Goal: Task Accomplishment & Management: Use online tool/utility

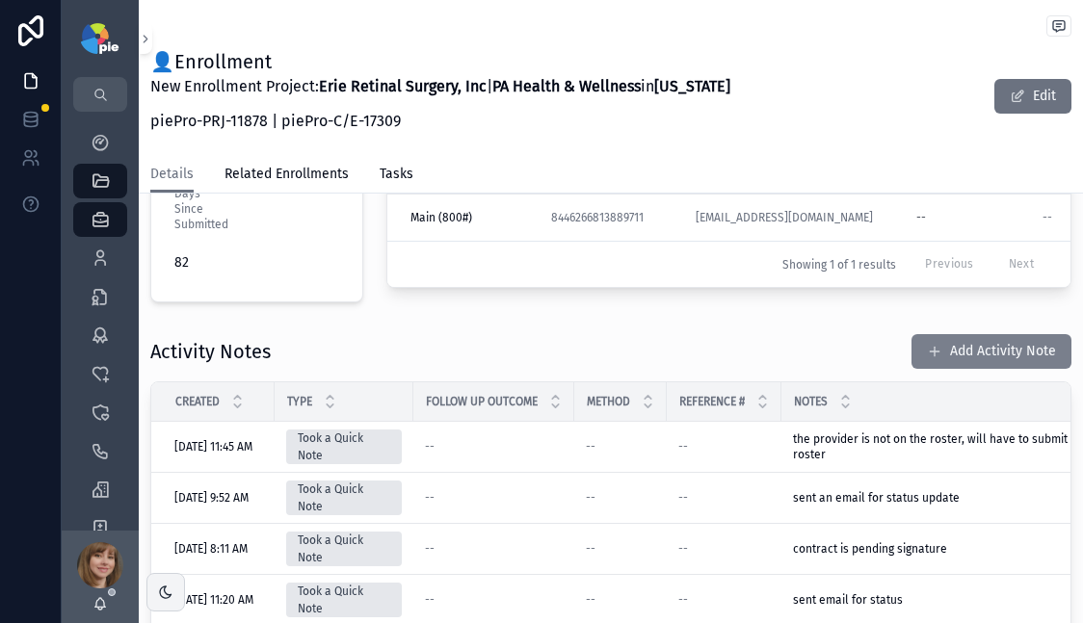
scroll to position [590, 0]
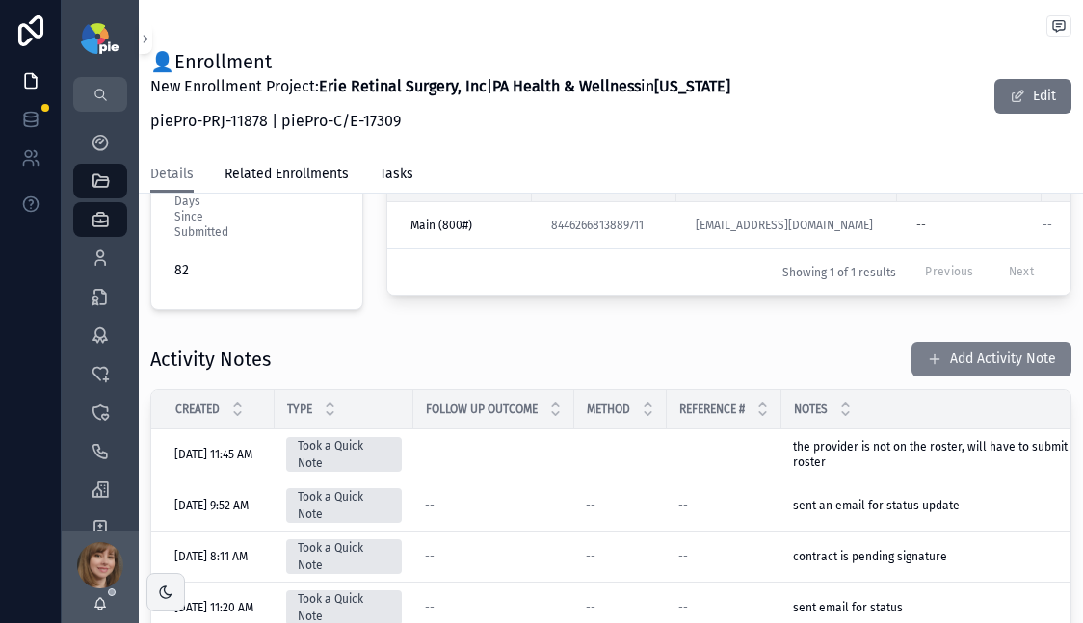
click at [971, 342] on button "Add Activity Note" at bounding box center [991, 359] width 160 height 35
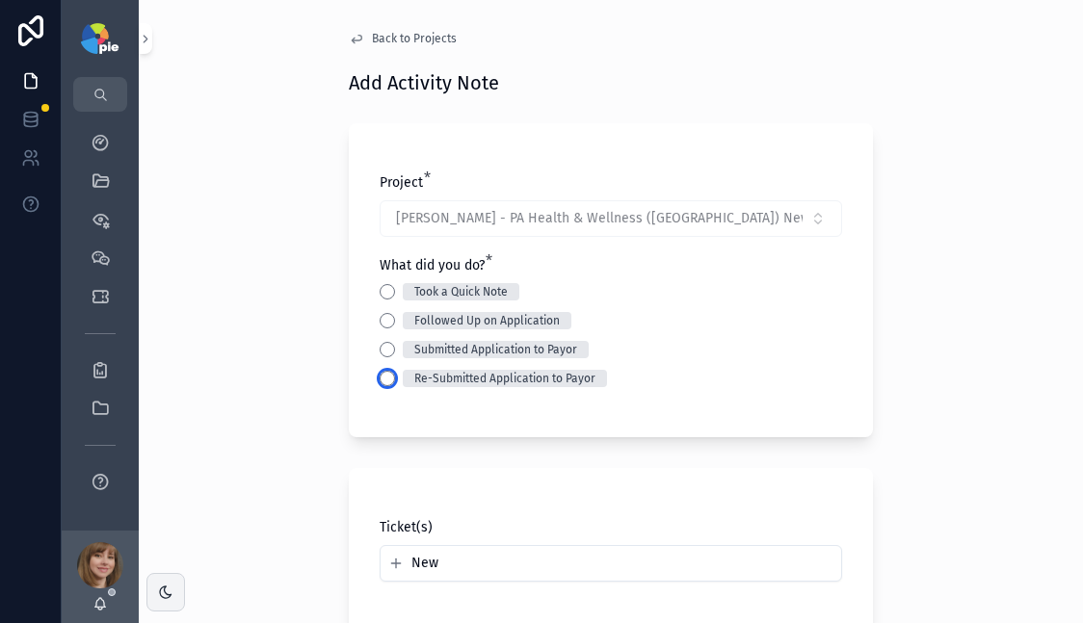
click at [380, 373] on button "Re-Submitted Application to Payor" at bounding box center [387, 378] width 15 height 15
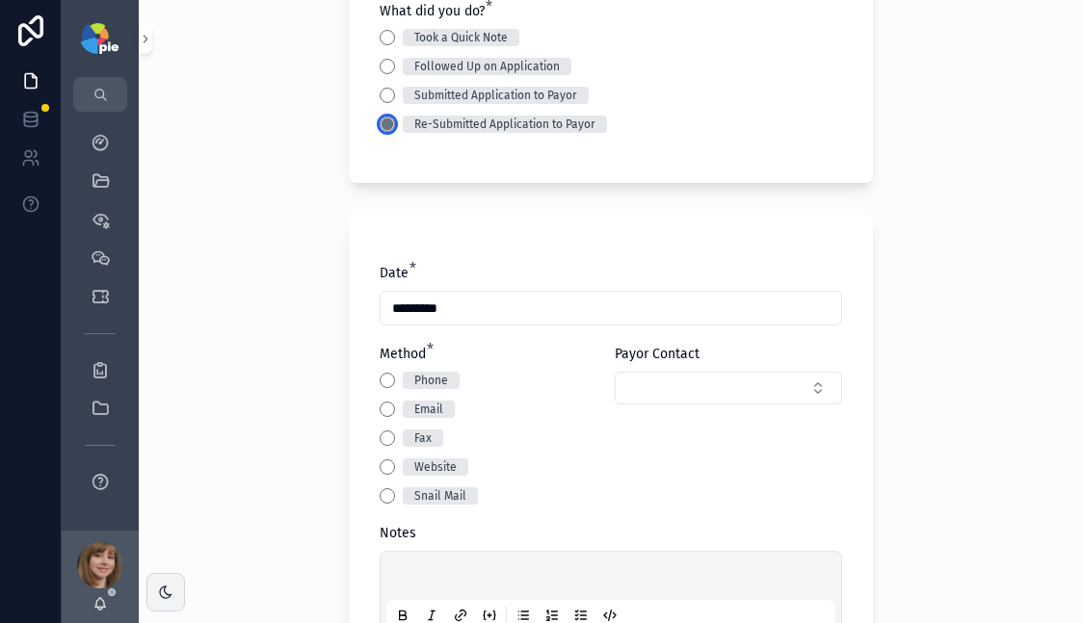
scroll to position [319, 0]
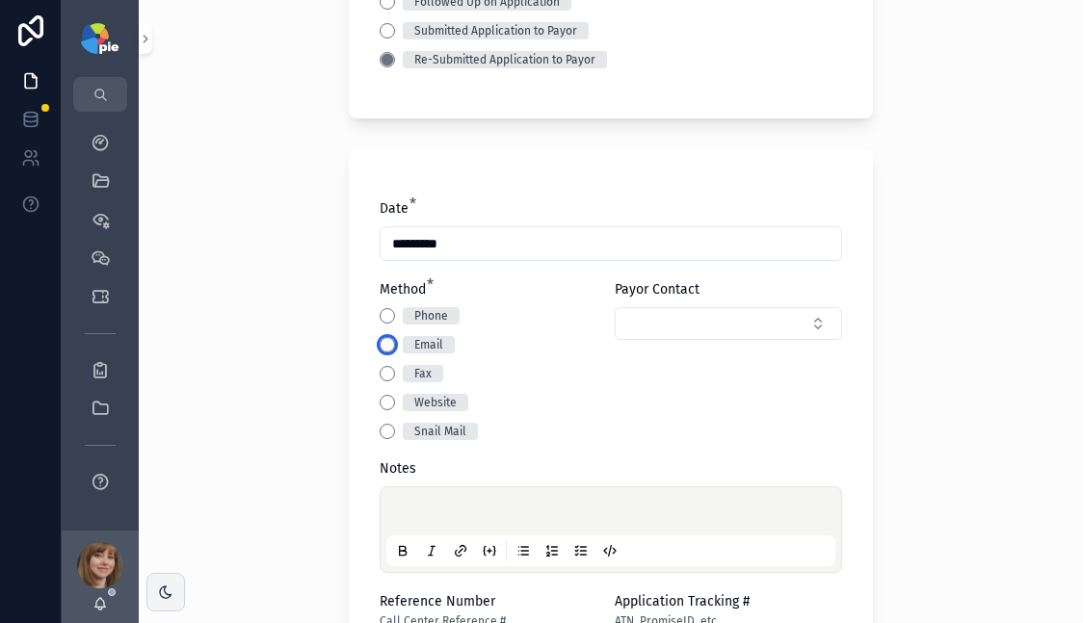
click at [380, 346] on button "Email" at bounding box center [387, 344] width 15 height 15
click at [416, 516] on p "scrollable content" at bounding box center [614, 514] width 449 height 19
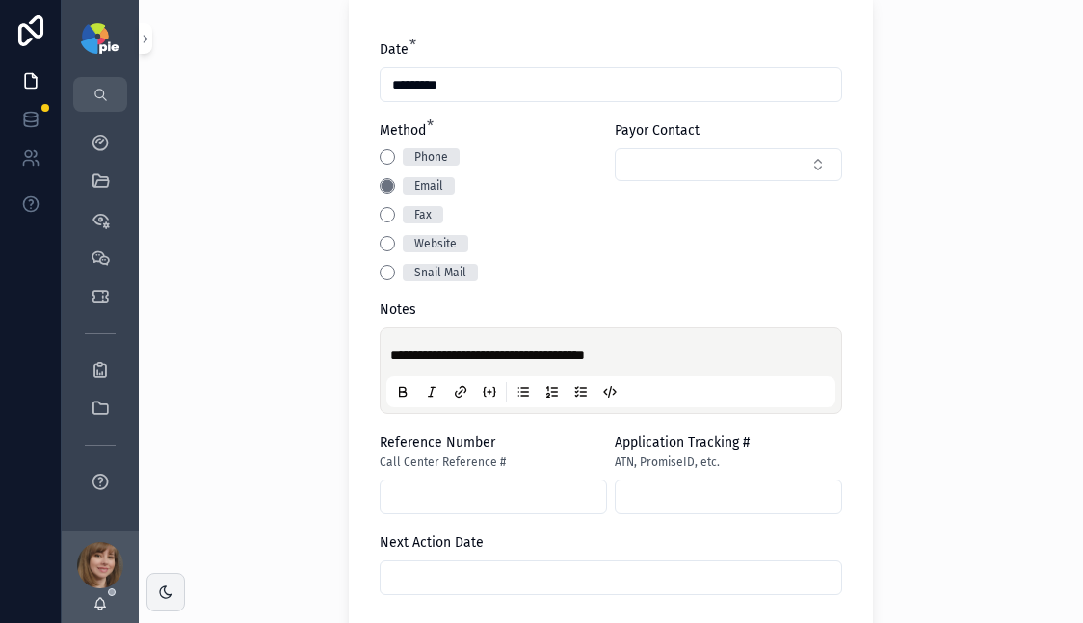
scroll to position [479, 0]
click at [482, 566] on input "scrollable content" at bounding box center [611, 577] width 461 height 27
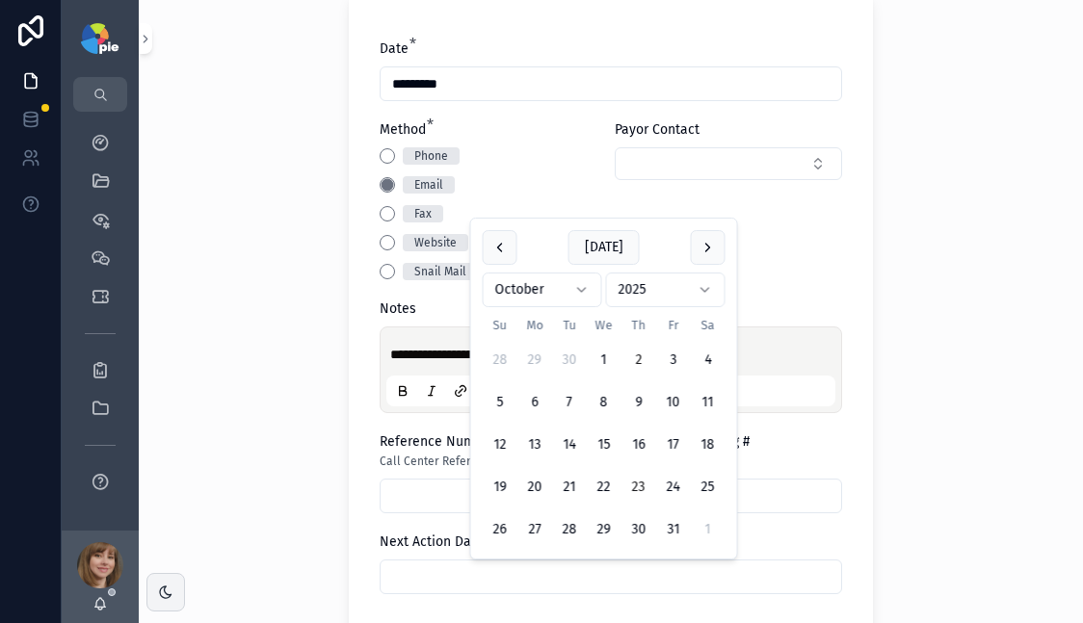
click at [630, 477] on button "23" at bounding box center [638, 487] width 35 height 35
type input "**********"
click at [269, 467] on div "**********" at bounding box center [611, 311] width 944 height 623
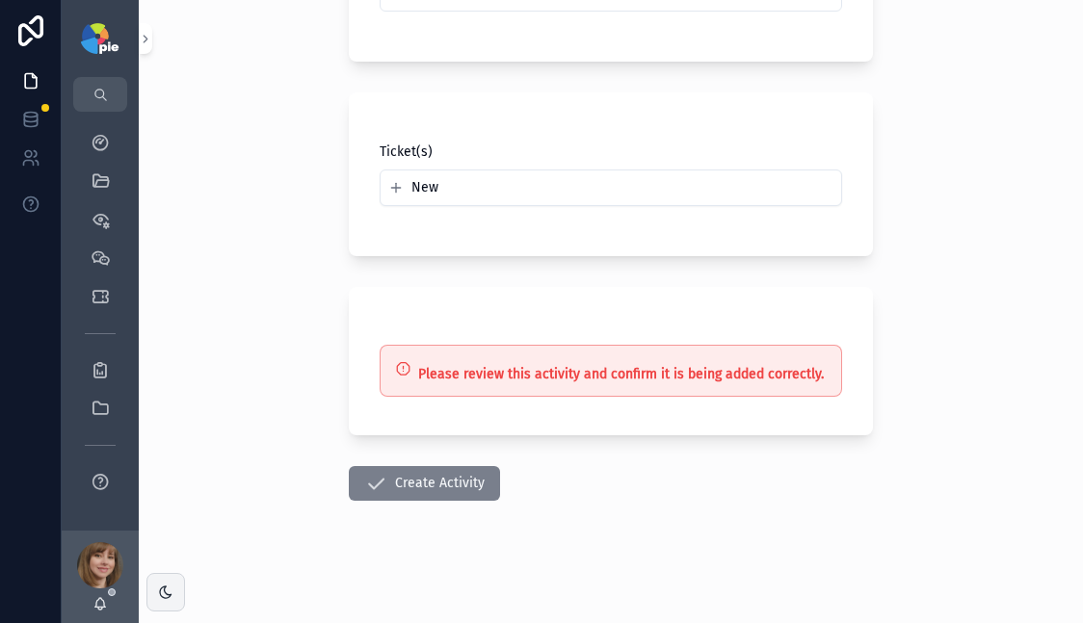
scroll to position [1063, 0]
click at [422, 471] on button "Create Activity" at bounding box center [424, 482] width 151 height 35
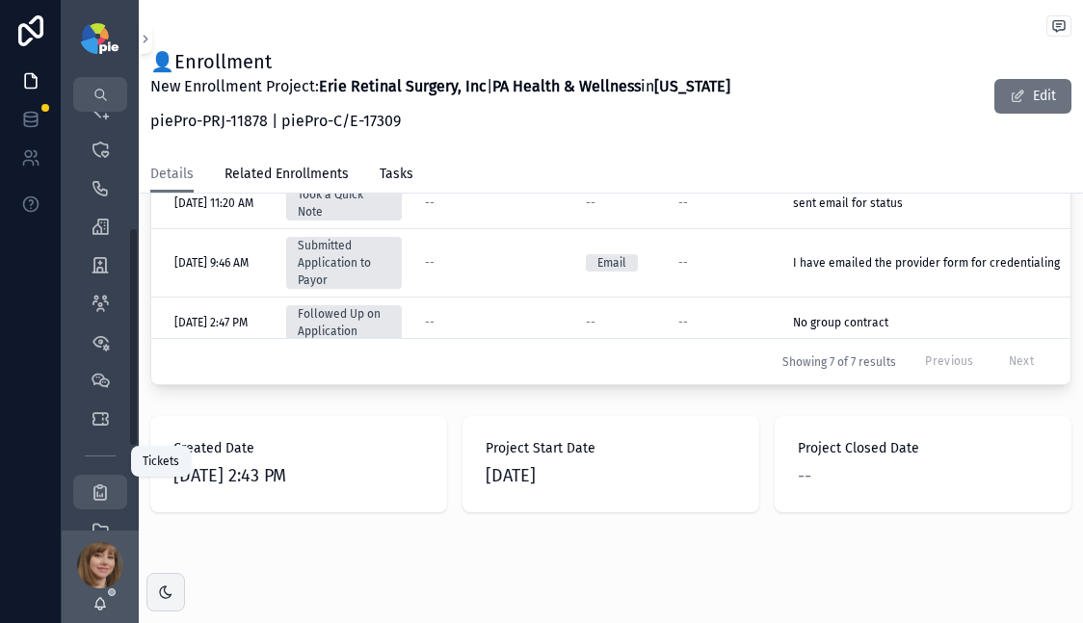
scroll to position [379, 0]
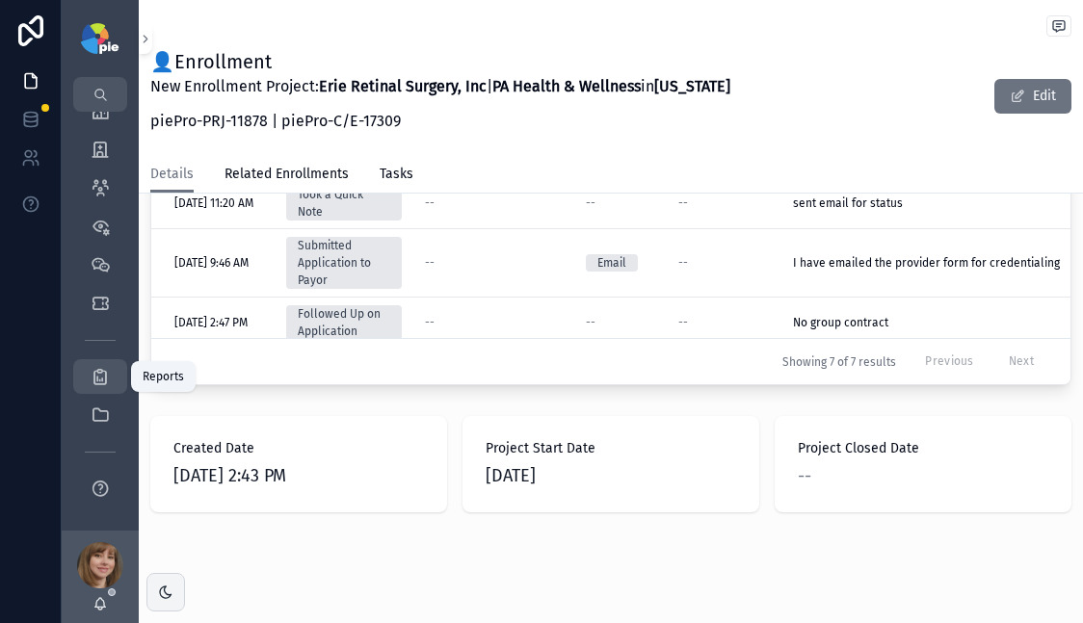
click at [102, 372] on icon "scrollable content" at bounding box center [100, 376] width 19 height 19
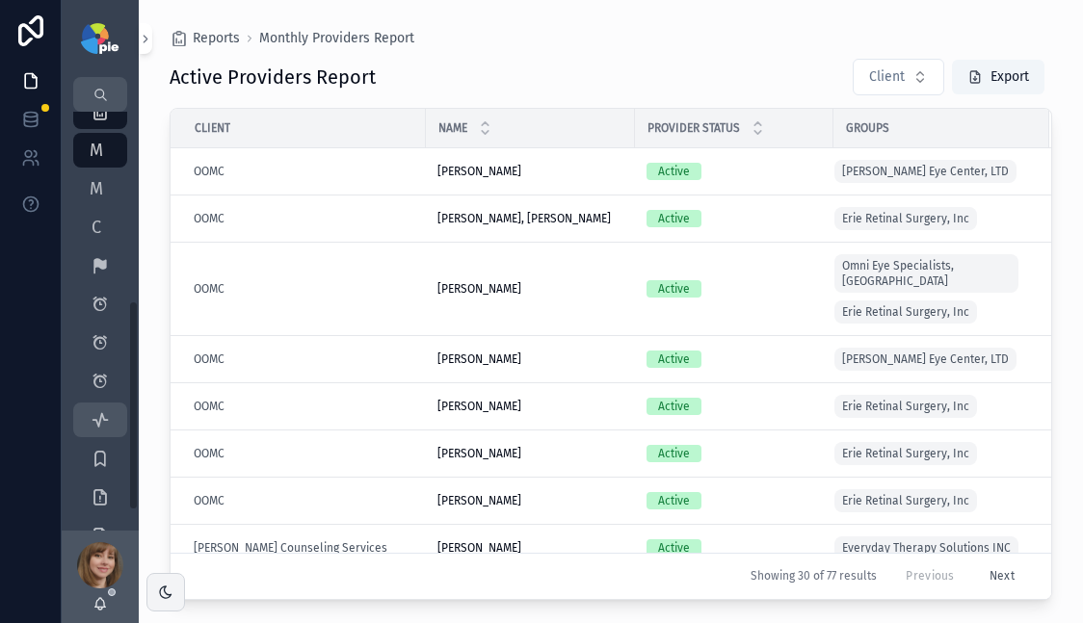
scroll to position [190, 0]
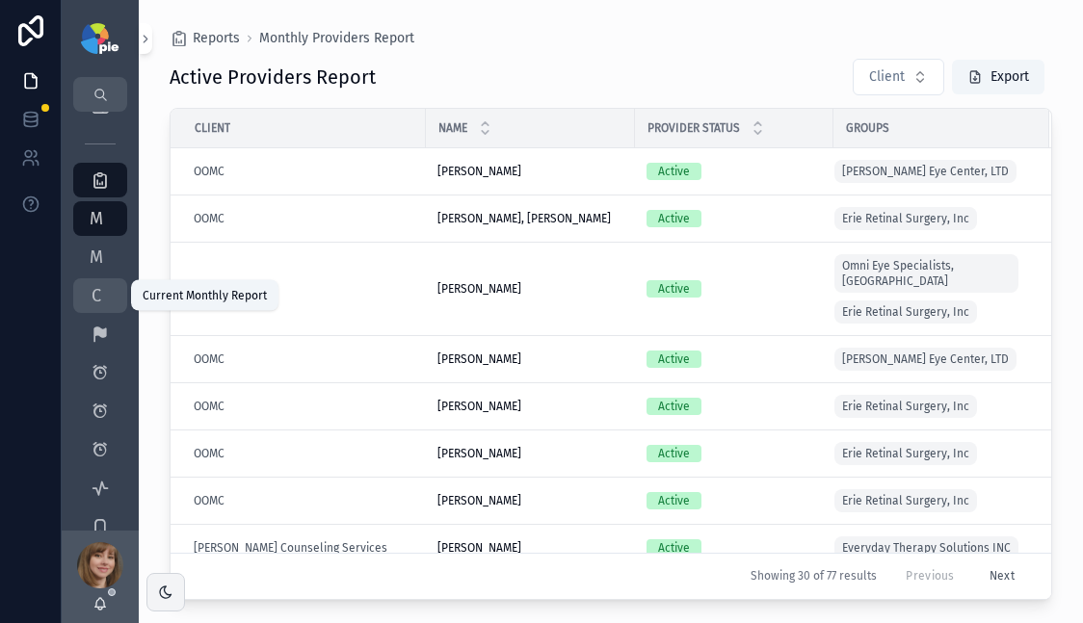
click at [94, 302] on span "C" at bounding box center [96, 295] width 19 height 19
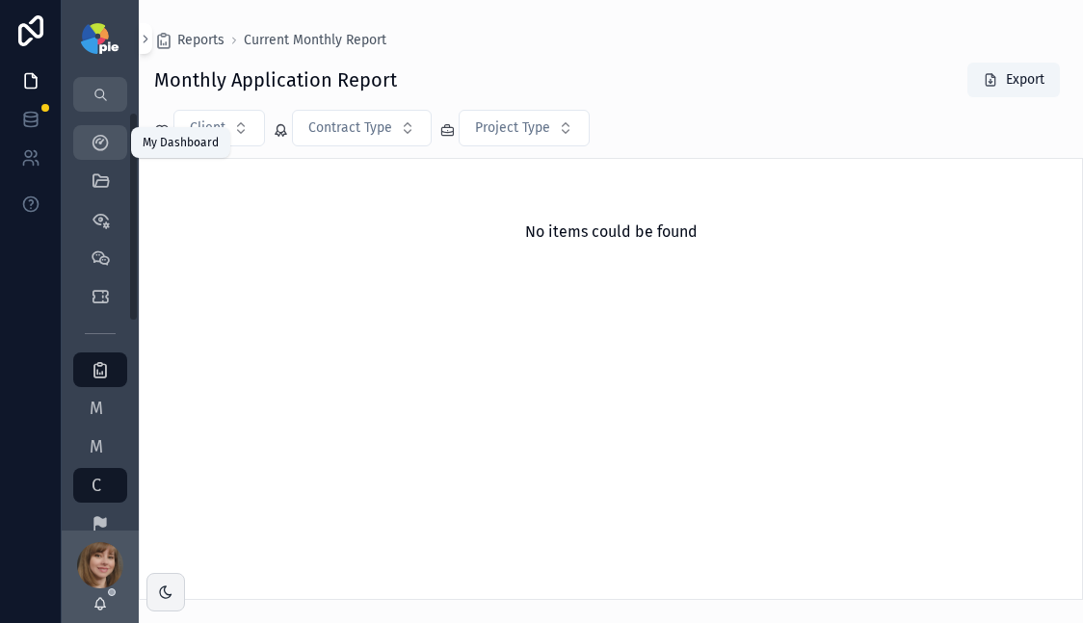
click at [104, 139] on icon "scrollable content" at bounding box center [100, 142] width 19 height 19
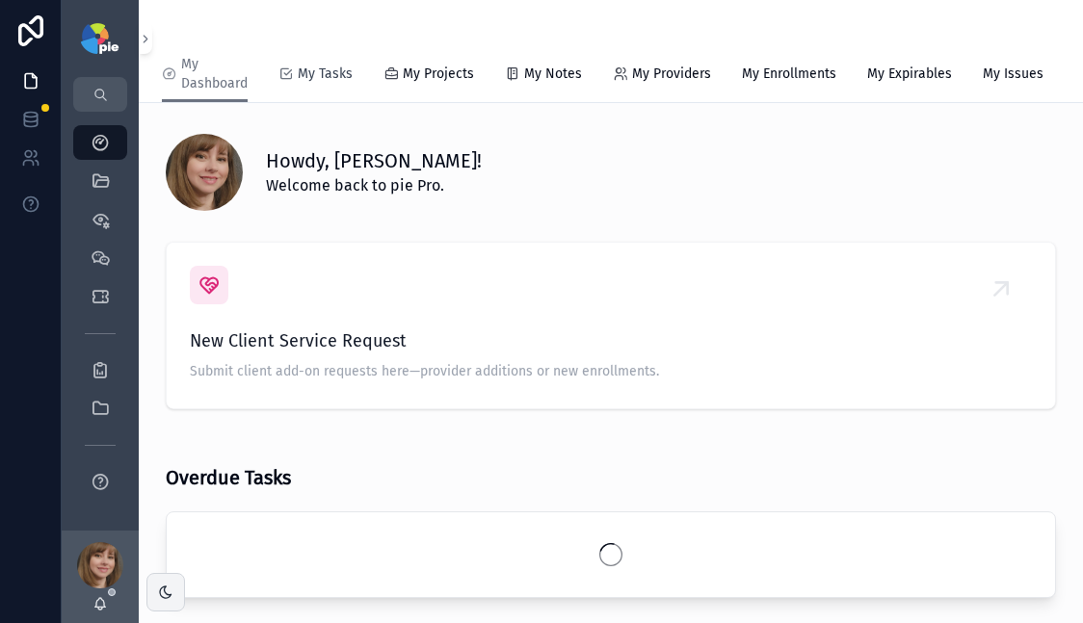
click at [310, 75] on span "My Tasks" at bounding box center [325, 74] width 55 height 19
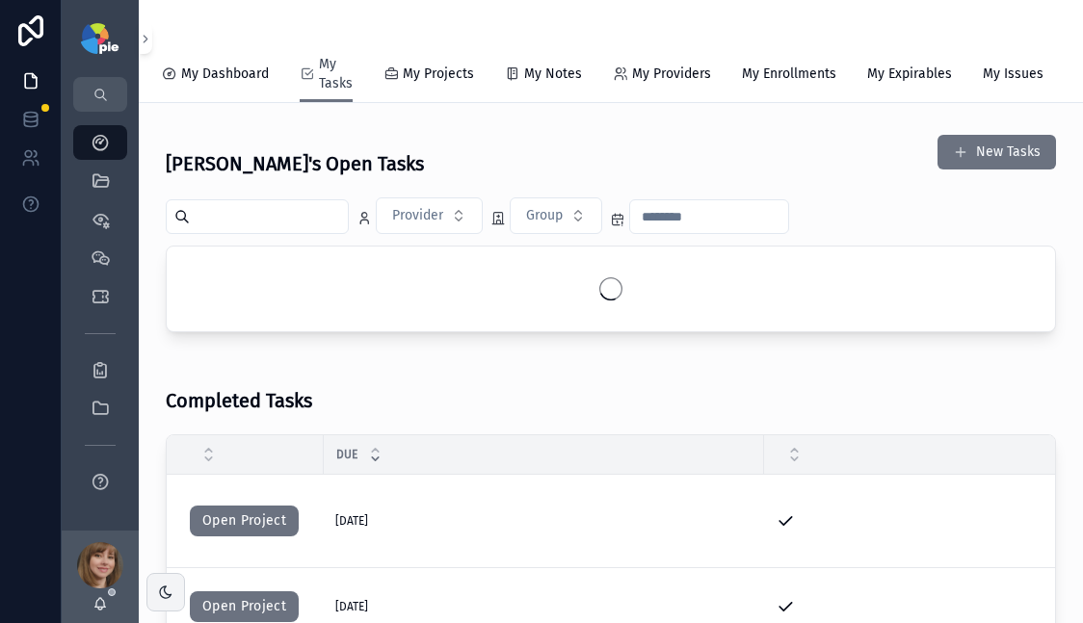
click at [330, 78] on span "My Tasks" at bounding box center [336, 74] width 34 height 39
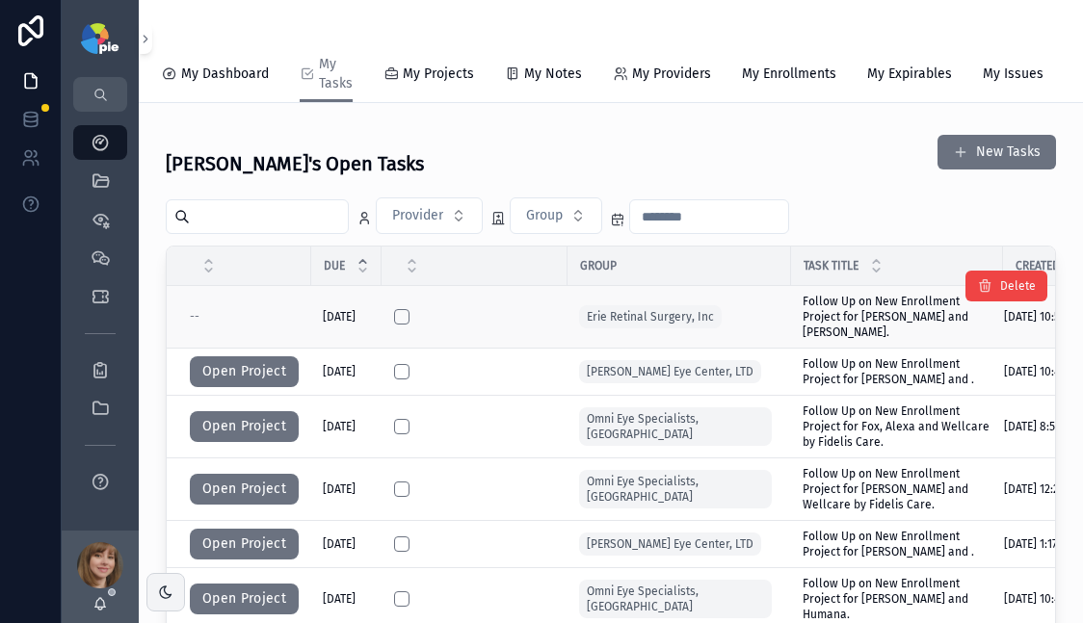
click at [844, 322] on span "Follow Up on New Enrollment Project for Kulits, John and Aetna." at bounding box center [897, 317] width 189 height 46
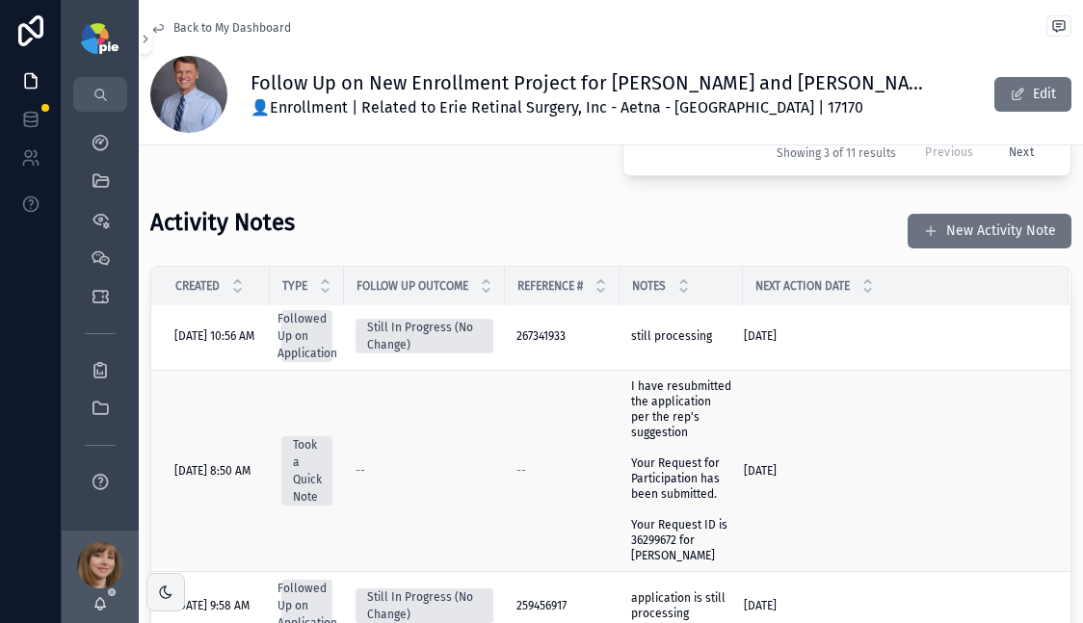
scroll to position [8, 0]
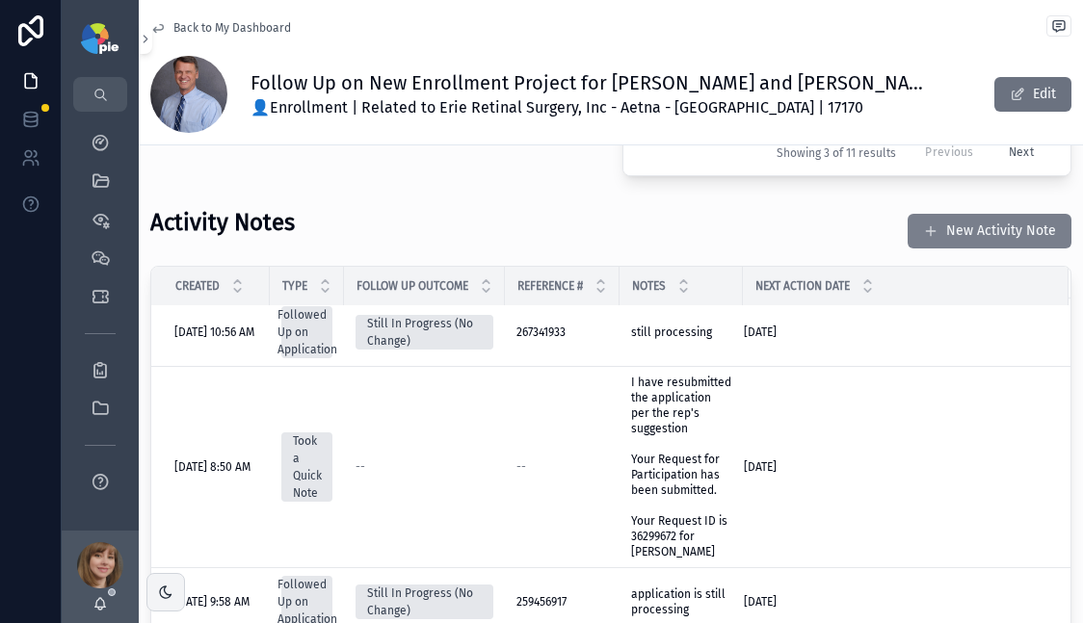
click at [952, 214] on button "New Activity Note" at bounding box center [990, 231] width 164 height 35
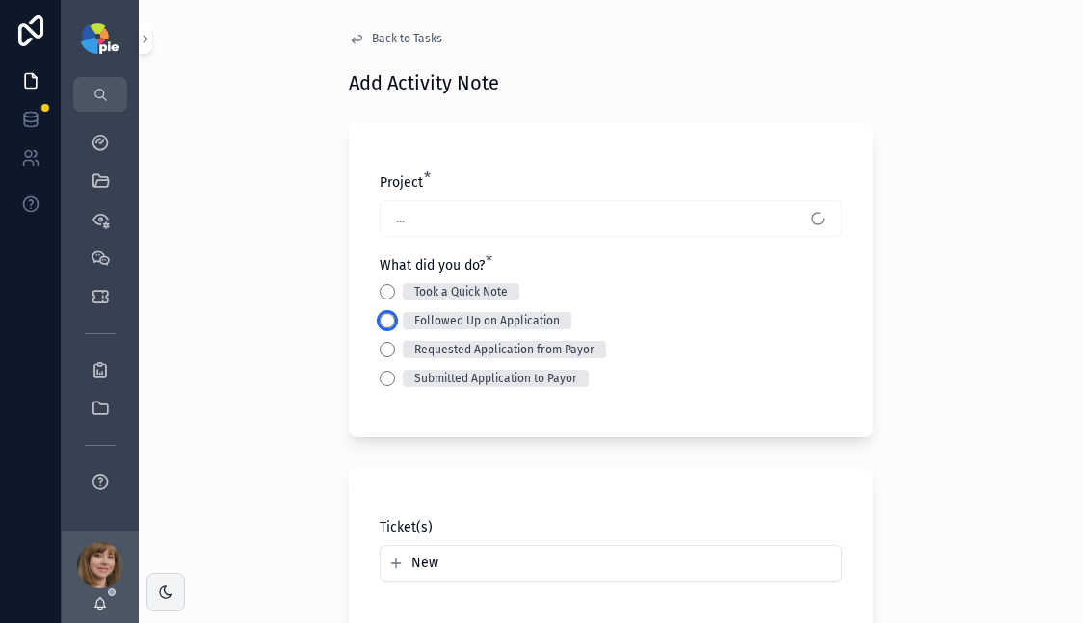
click at [380, 325] on button "Followed Up on Application" at bounding box center [387, 320] width 15 height 15
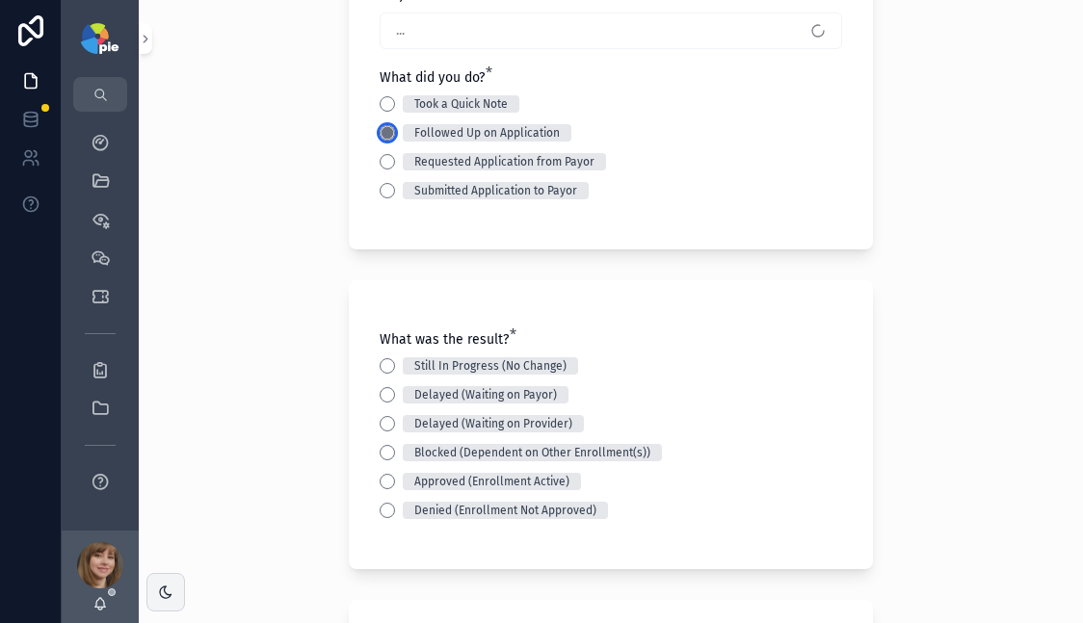
scroll to position [301, 0]
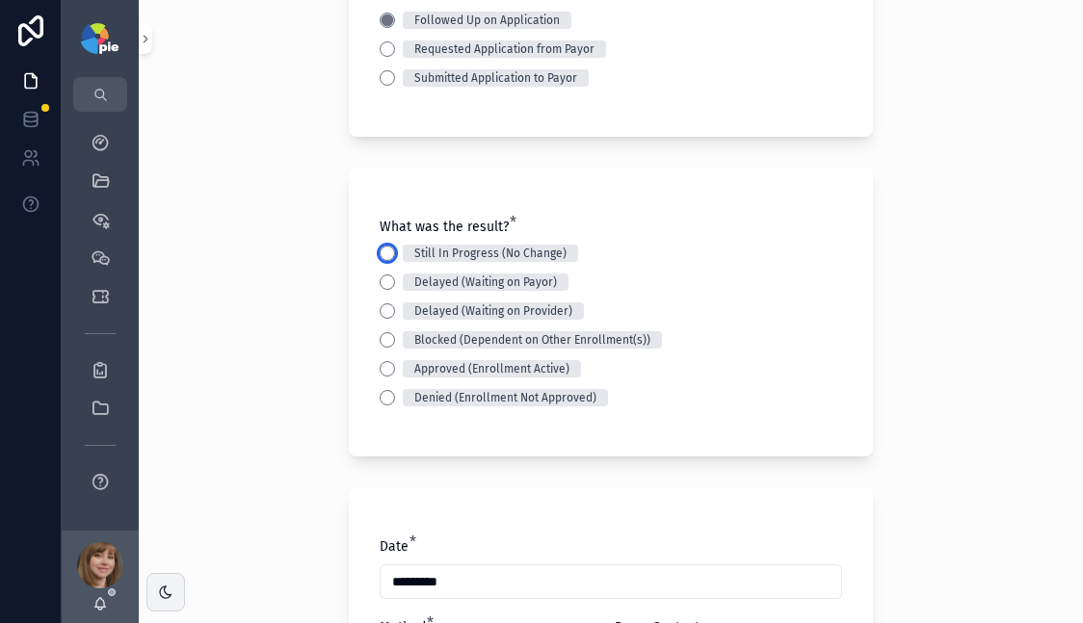
click at [380, 256] on button "Still In Progress (No Change)" at bounding box center [387, 253] width 15 height 15
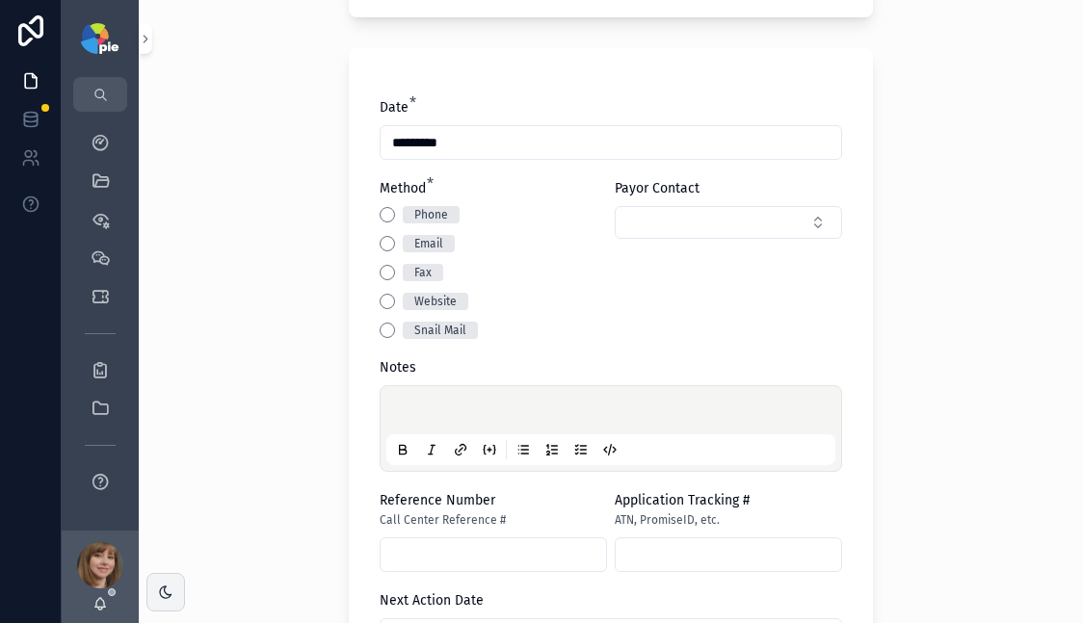
scroll to position [744, 0]
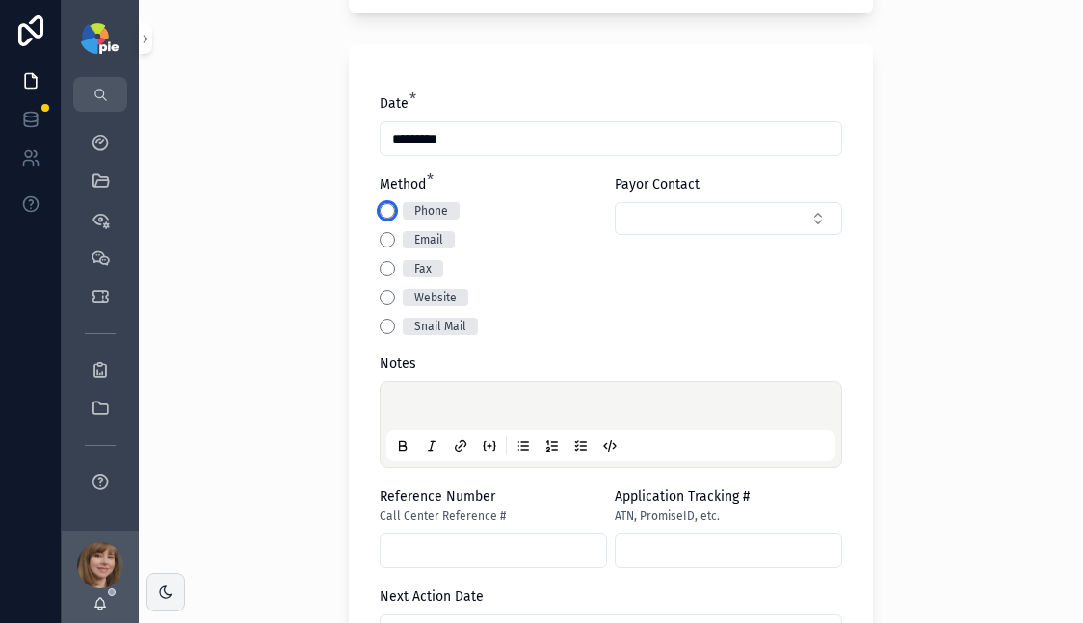
click at [380, 215] on button "Phone" at bounding box center [387, 210] width 15 height 15
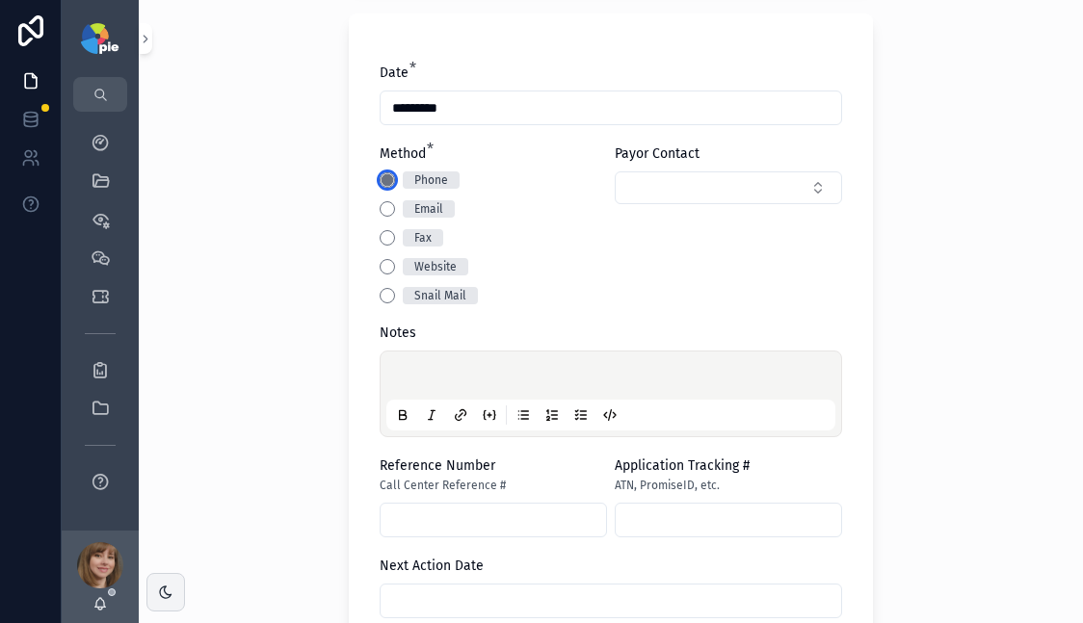
scroll to position [777, 0]
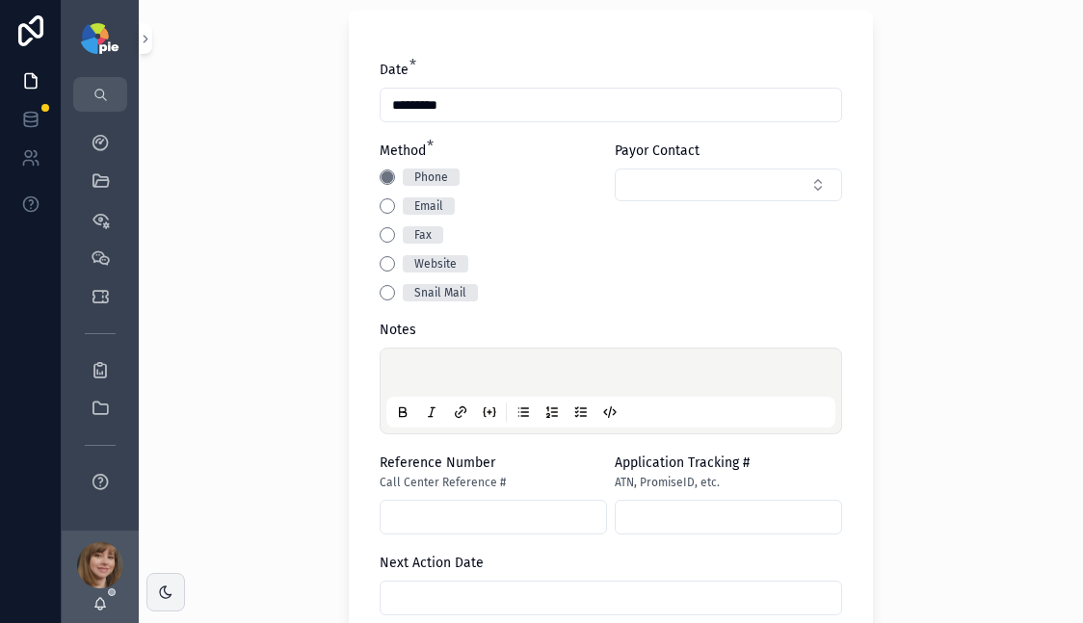
click at [433, 367] on p "scrollable content" at bounding box center [614, 375] width 449 height 19
click at [433, 514] on input "scrollable content" at bounding box center [493, 517] width 225 height 27
type input "*********"
click at [288, 468] on div "**********" at bounding box center [611, 311] width 944 height 623
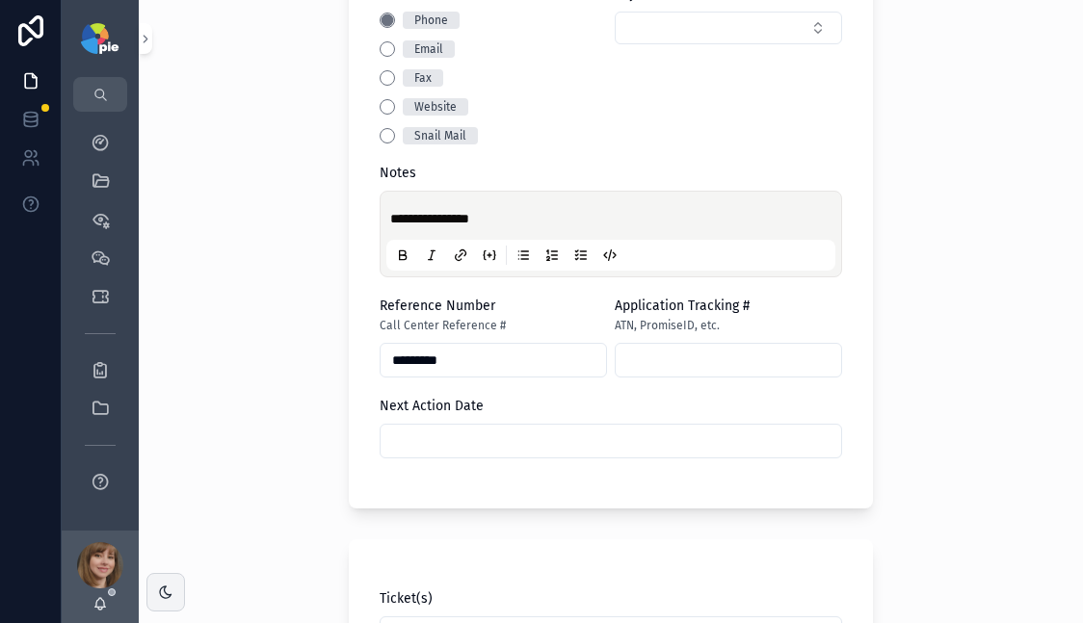
scroll to position [1191, 0]
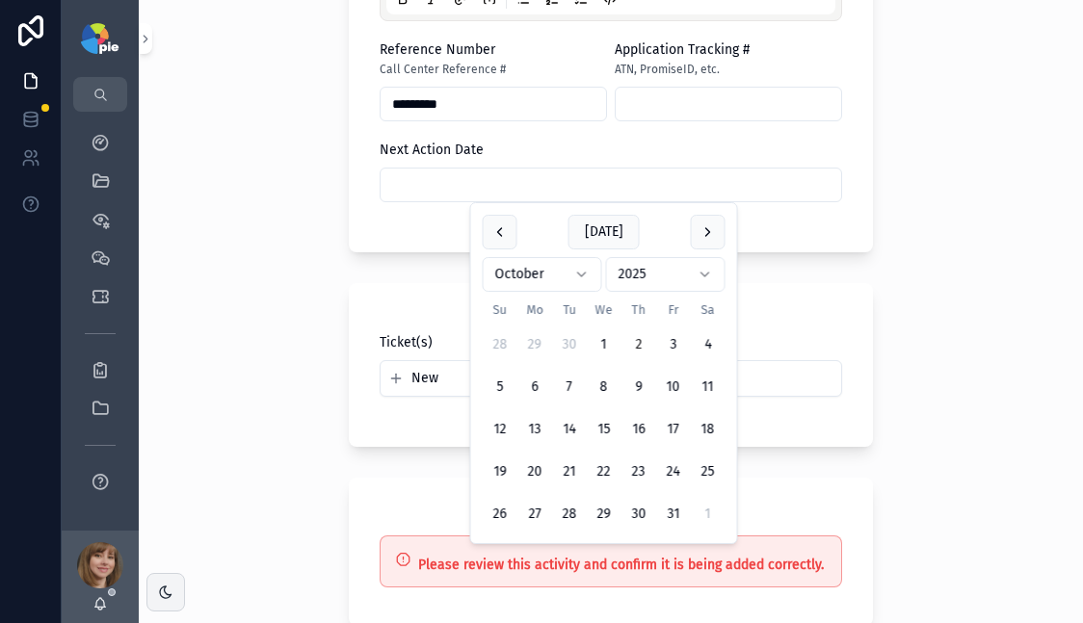
click at [561, 172] on input "scrollable content" at bounding box center [611, 184] width 461 height 27
click at [640, 469] on button "23" at bounding box center [638, 472] width 35 height 35
type input "**********"
drag, startPoint x: 189, startPoint y: 409, endPoint x: 206, endPoint y: 413, distance: 17.8
click at [190, 409] on div "**********" at bounding box center [611, 311] width 944 height 623
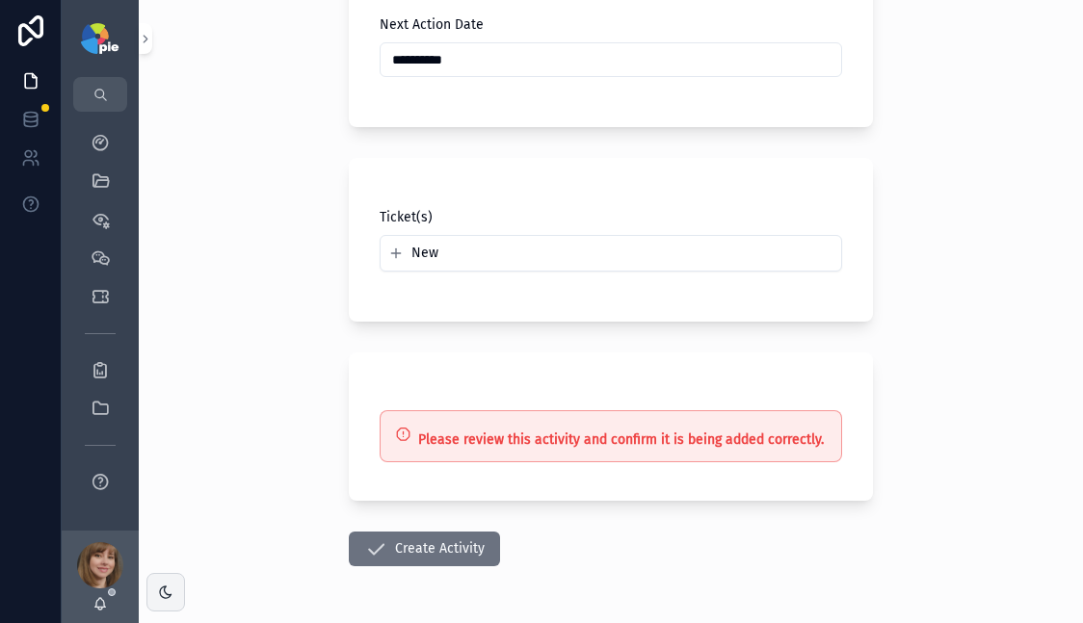
scroll to position [1382, 0]
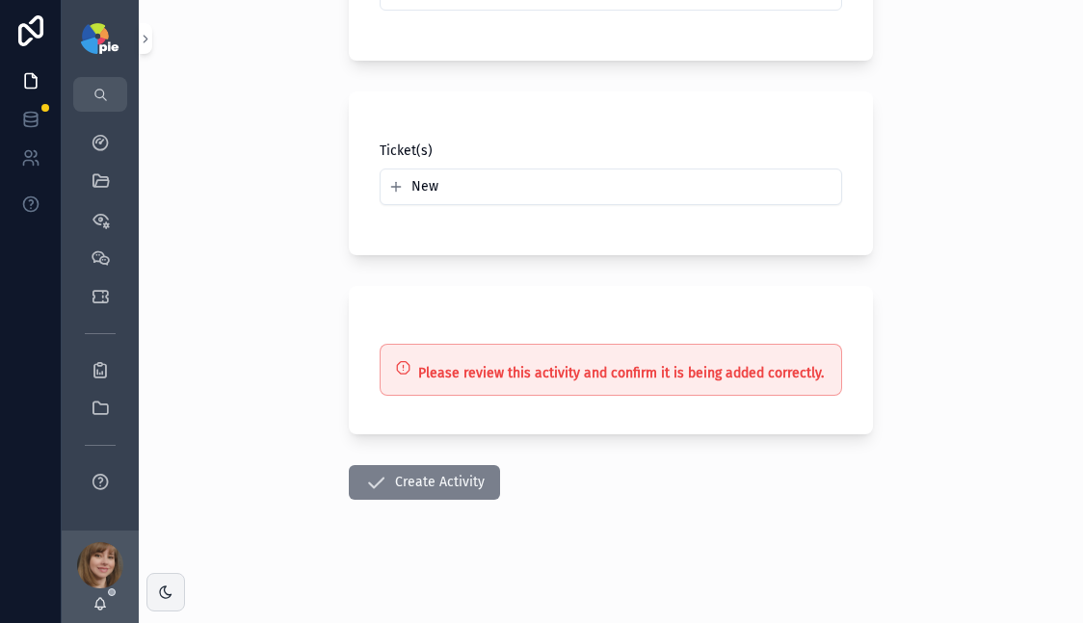
click at [416, 481] on button "Create Activity" at bounding box center [424, 482] width 151 height 35
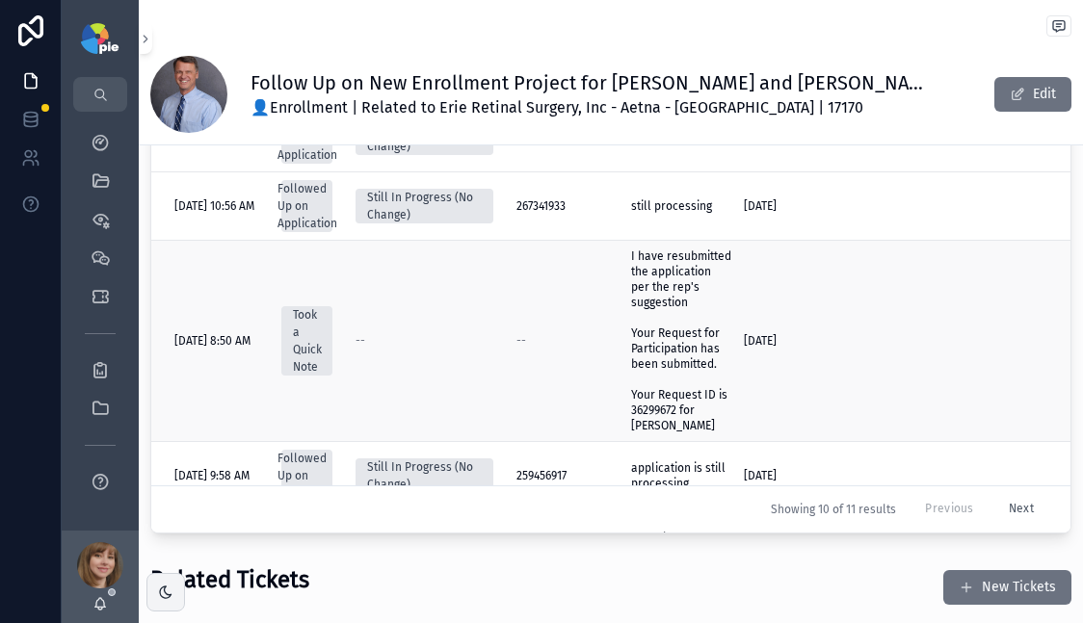
scroll to position [779, 0]
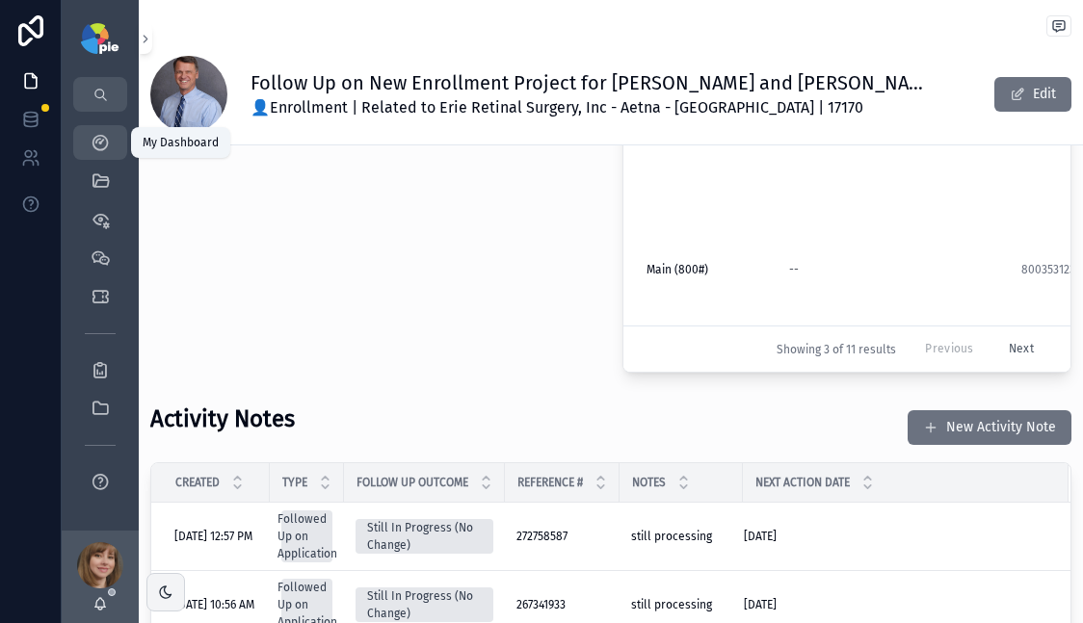
click at [104, 138] on icon "scrollable content" at bounding box center [100, 142] width 19 height 19
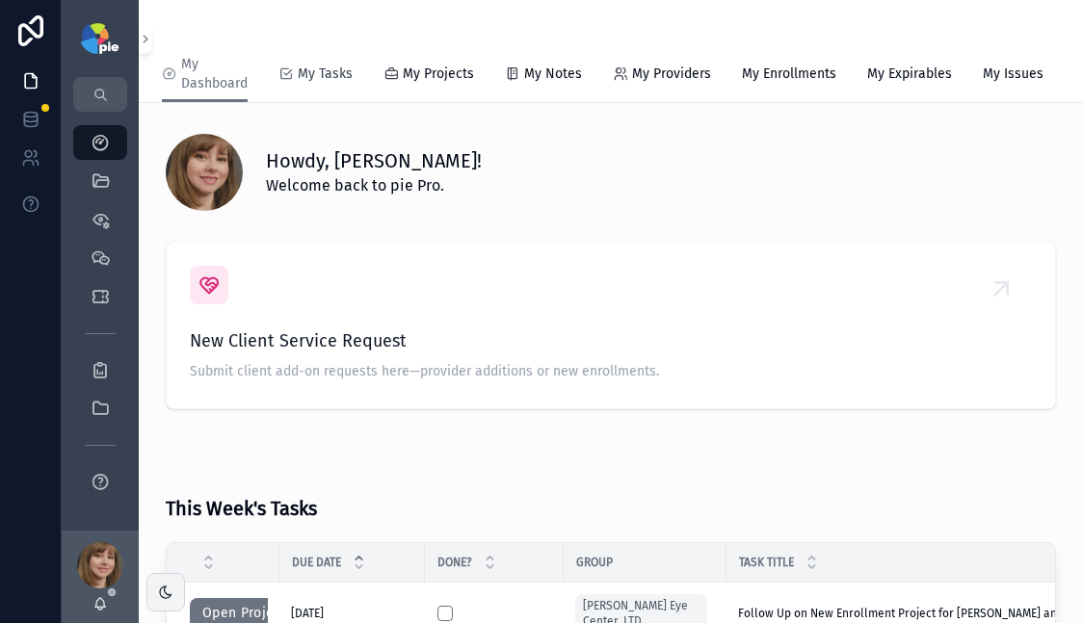
click at [314, 69] on span "My Tasks" at bounding box center [325, 74] width 55 height 19
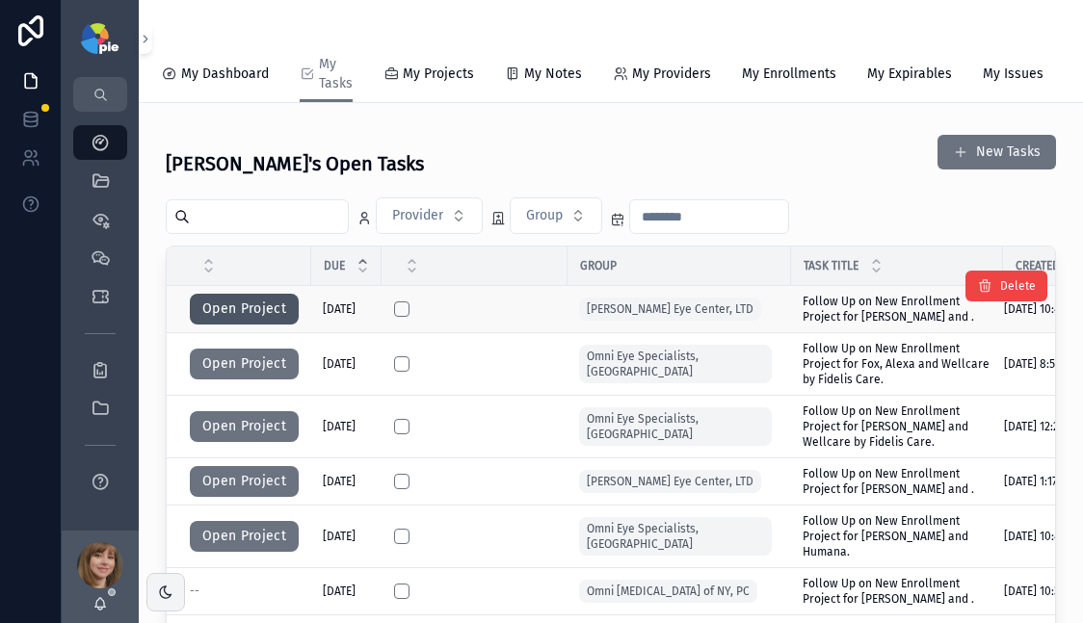
click at [243, 313] on button "Open Project" at bounding box center [244, 309] width 109 height 31
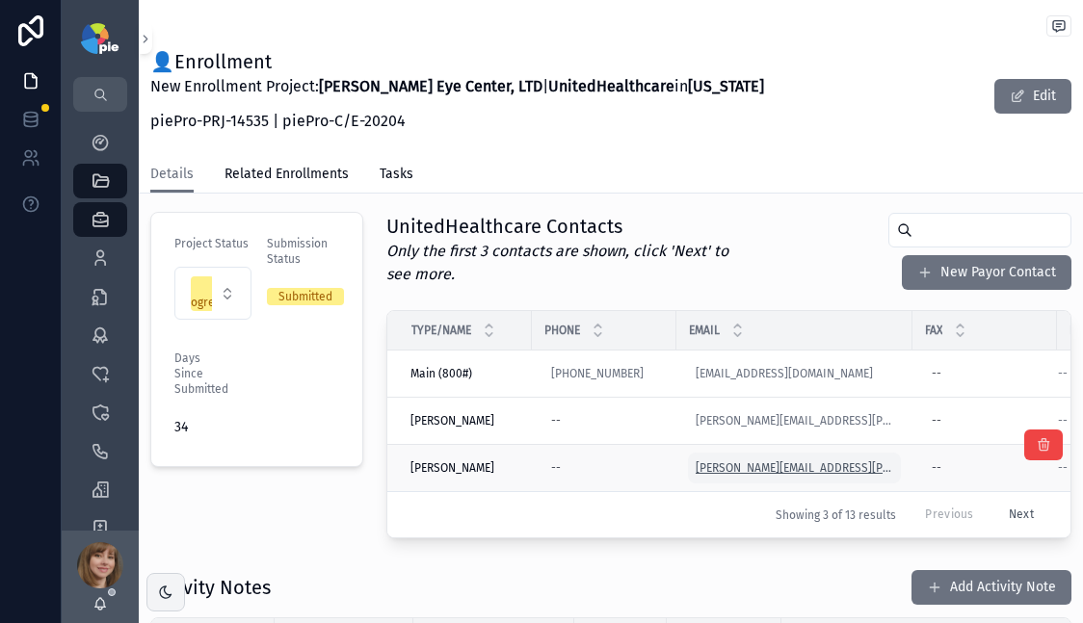
scroll to position [419, 0]
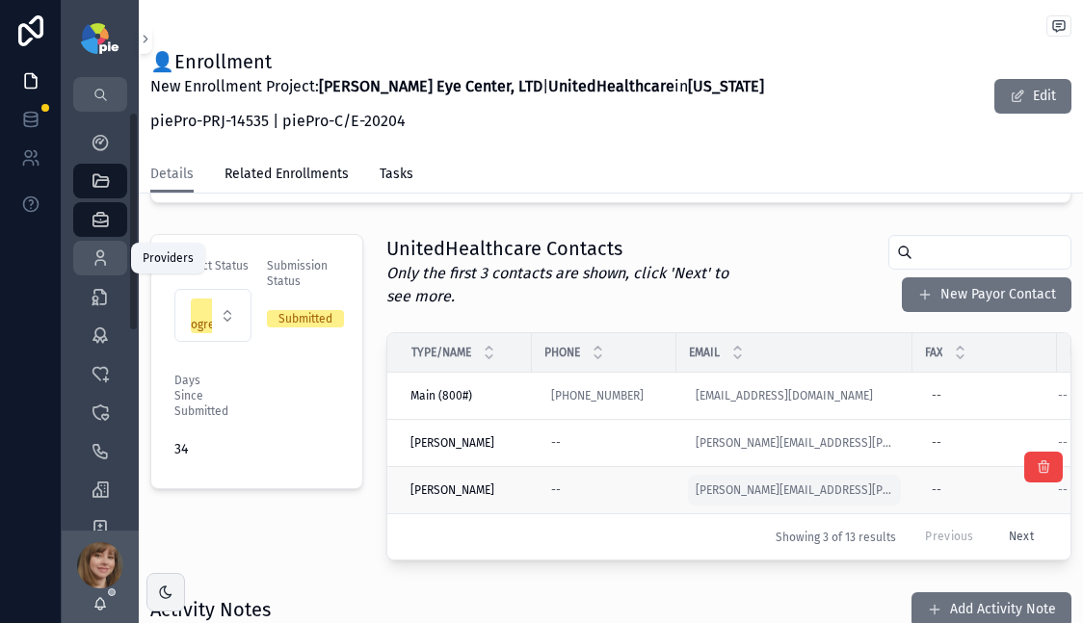
click at [111, 264] on div "Providers 299" at bounding box center [100, 258] width 31 height 31
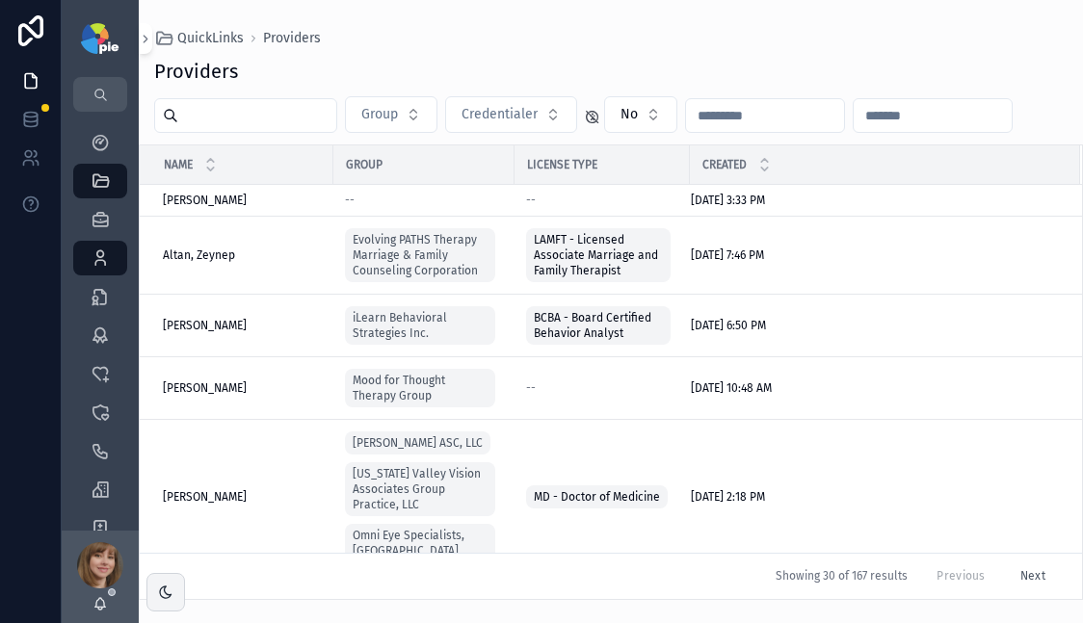
click at [266, 119] on input "scrollable content" at bounding box center [257, 115] width 158 height 27
type input "****"
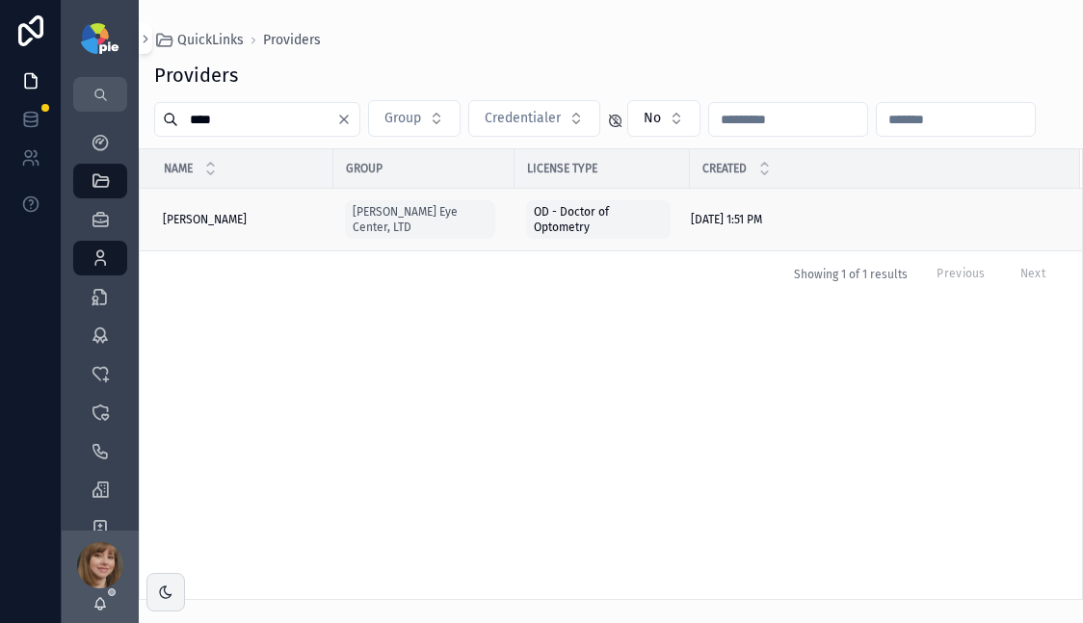
click at [196, 215] on span "Frey, Tiffany" at bounding box center [205, 219] width 84 height 15
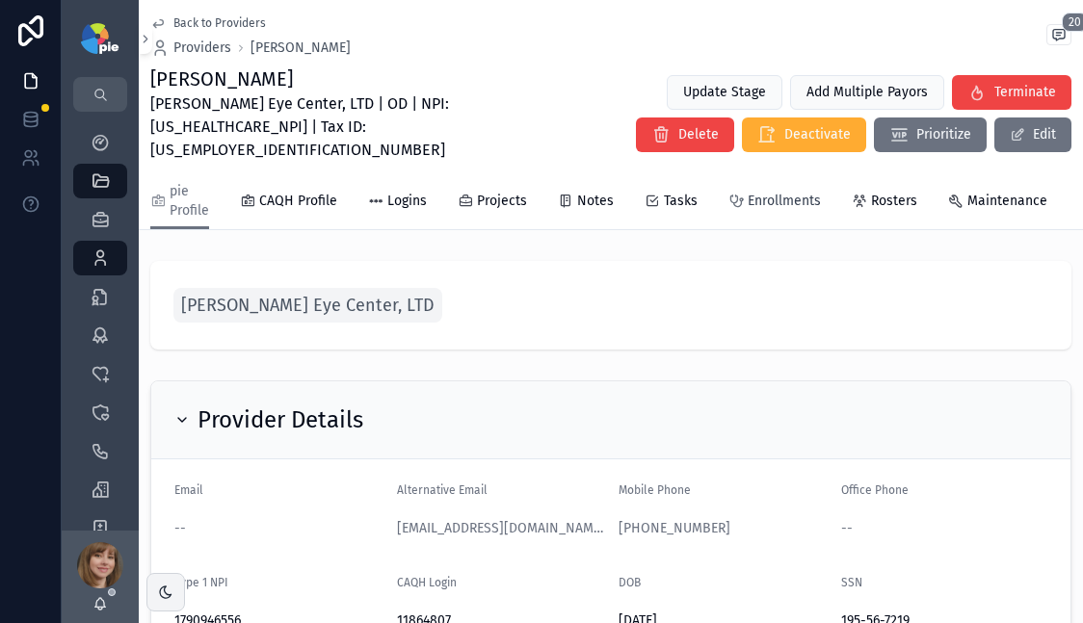
click at [749, 192] on span "Enrollments" at bounding box center [784, 201] width 73 height 19
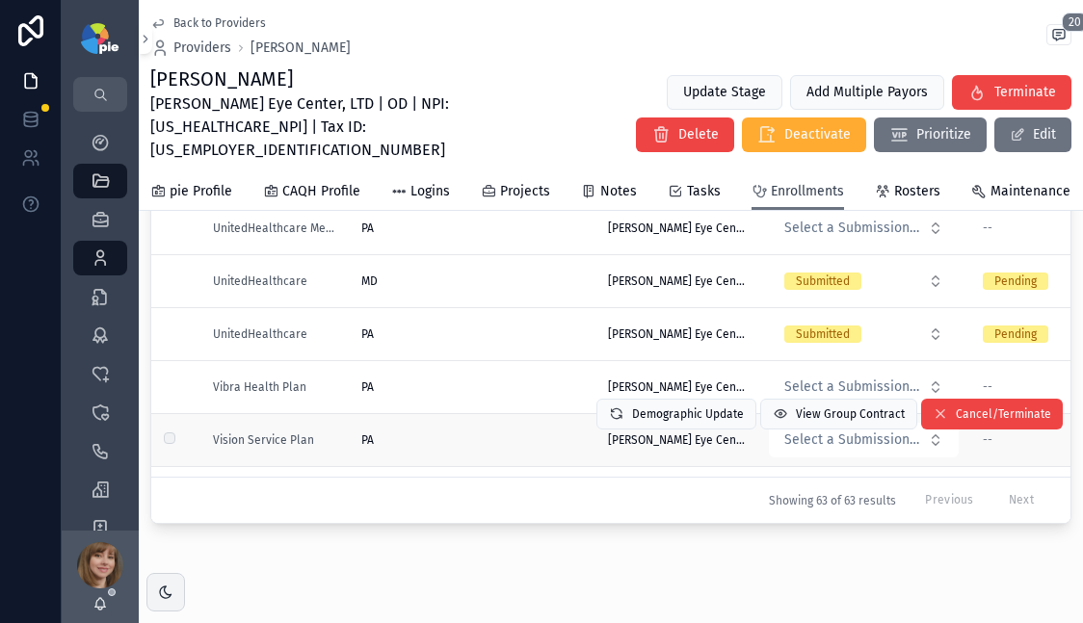
scroll to position [2696, 0]
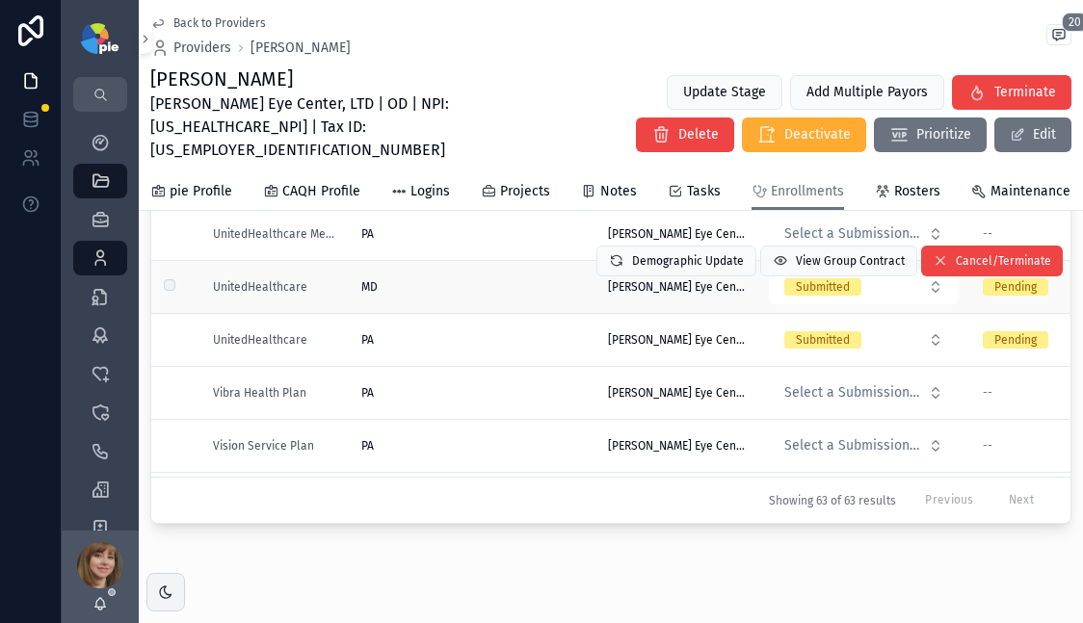
click at [446, 288] on div "MD MD" at bounding box center [473, 286] width 224 height 15
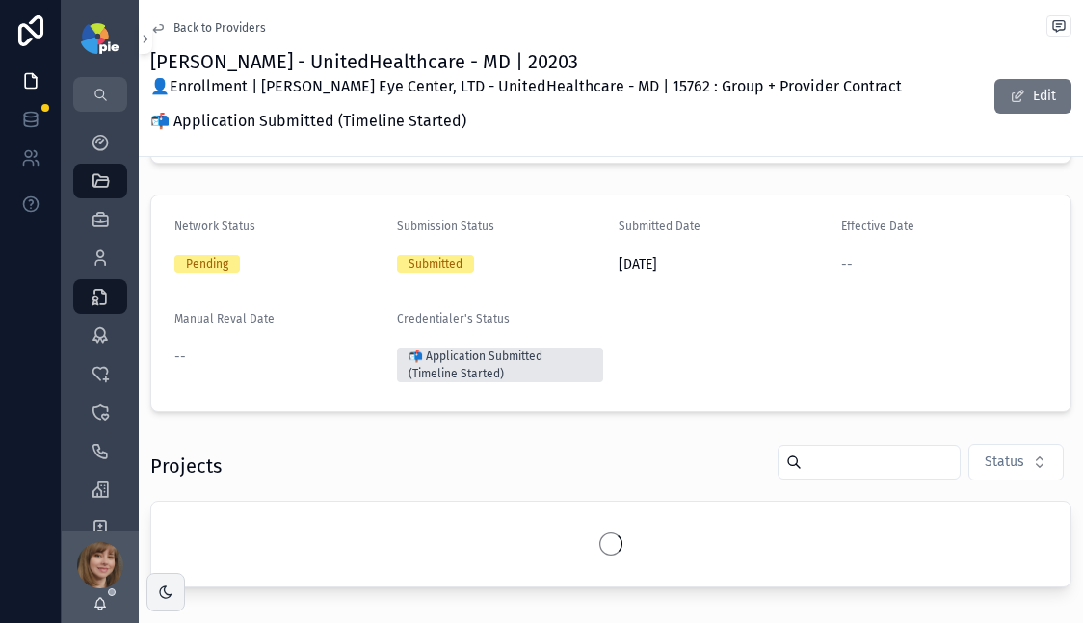
scroll to position [228, 0]
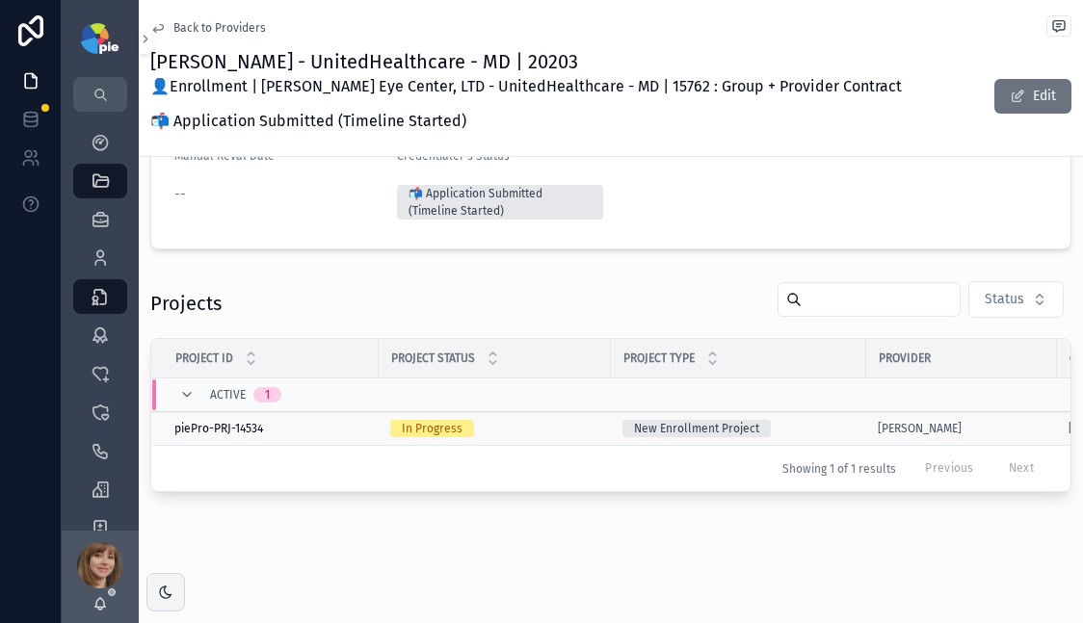
click at [576, 420] on div "In Progress" at bounding box center [494, 428] width 209 height 17
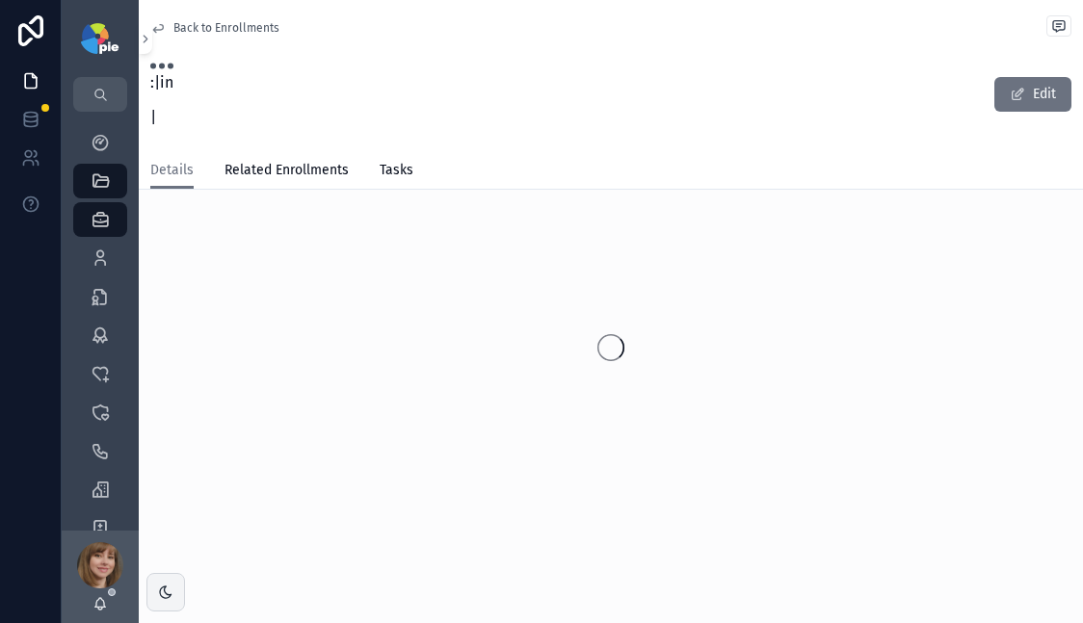
scroll to position [16, 0]
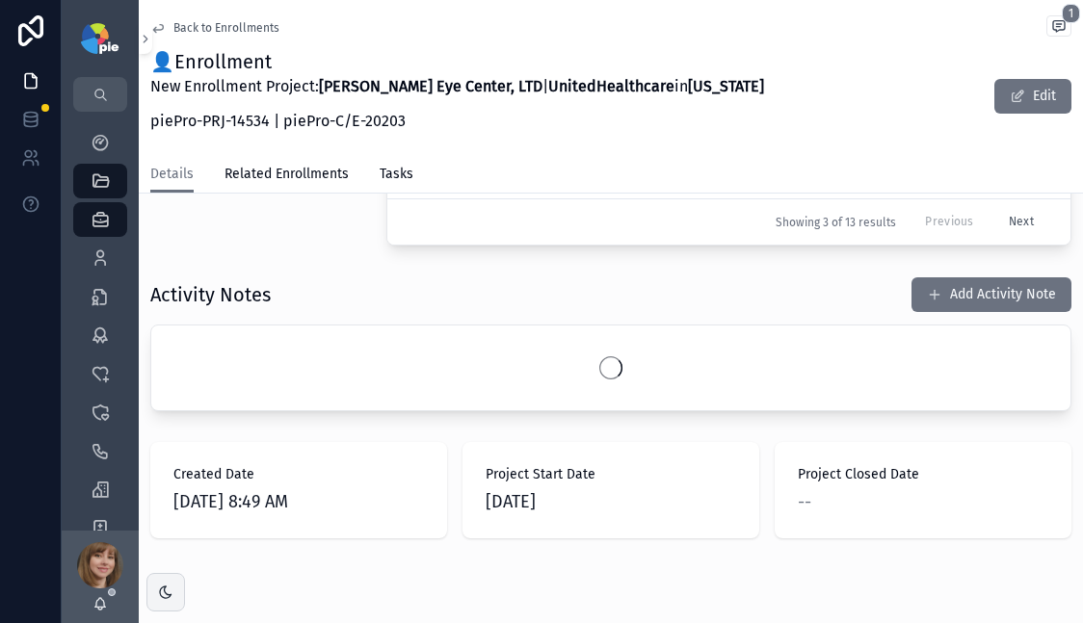
scroll to position [747, 0]
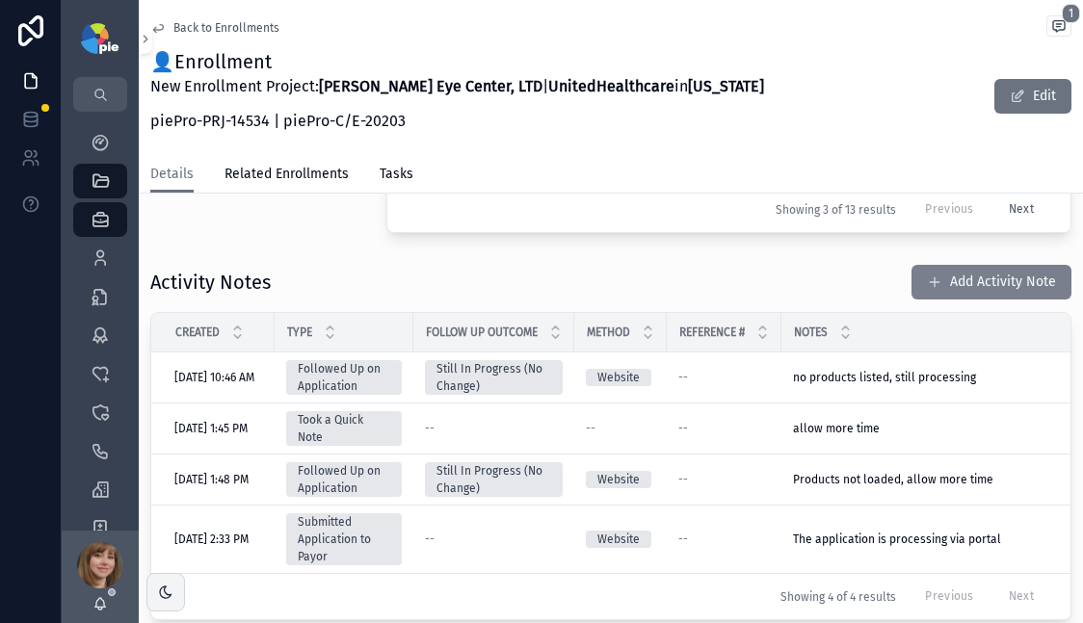
click at [957, 277] on button "Add Activity Note" at bounding box center [991, 282] width 160 height 35
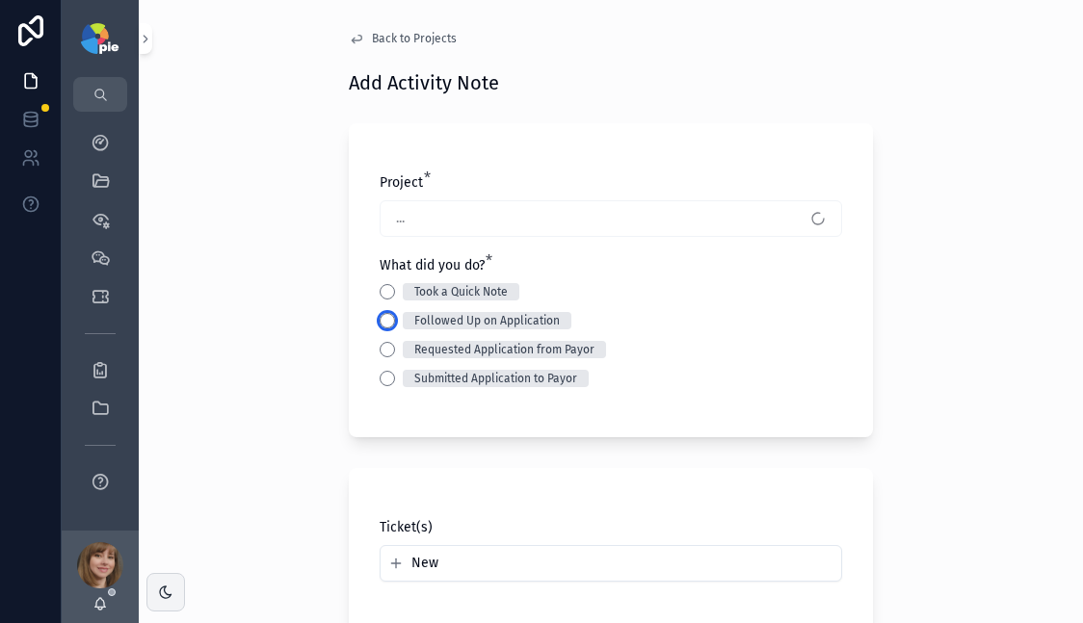
click at [381, 317] on button "Followed Up on Application" at bounding box center [387, 320] width 15 height 15
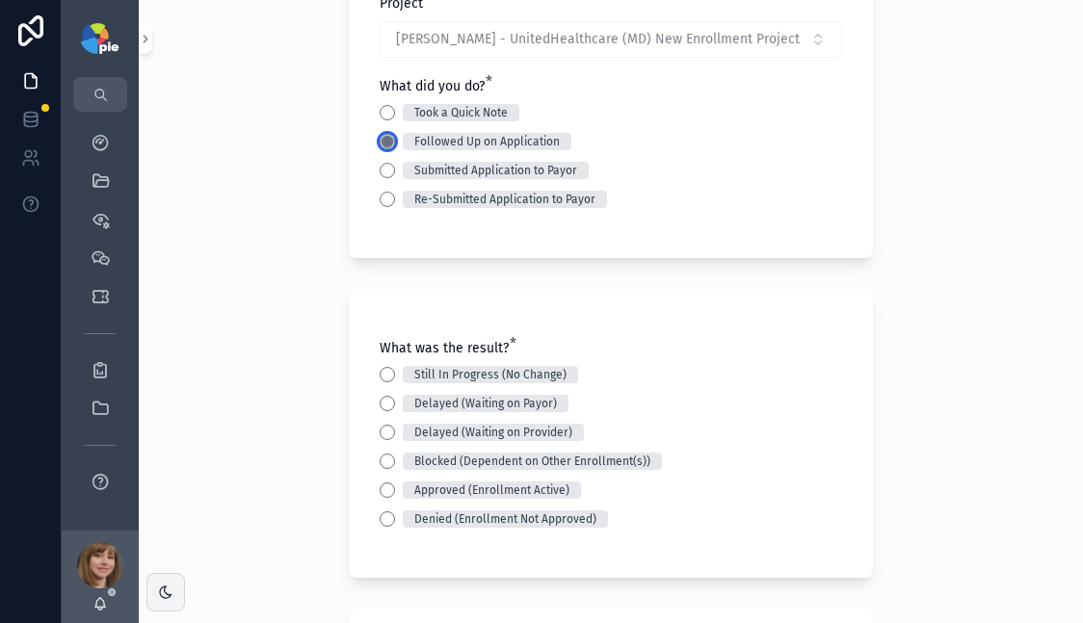
scroll to position [179, 0]
click at [382, 375] on button "Still In Progress (No Change)" at bounding box center [387, 374] width 15 height 15
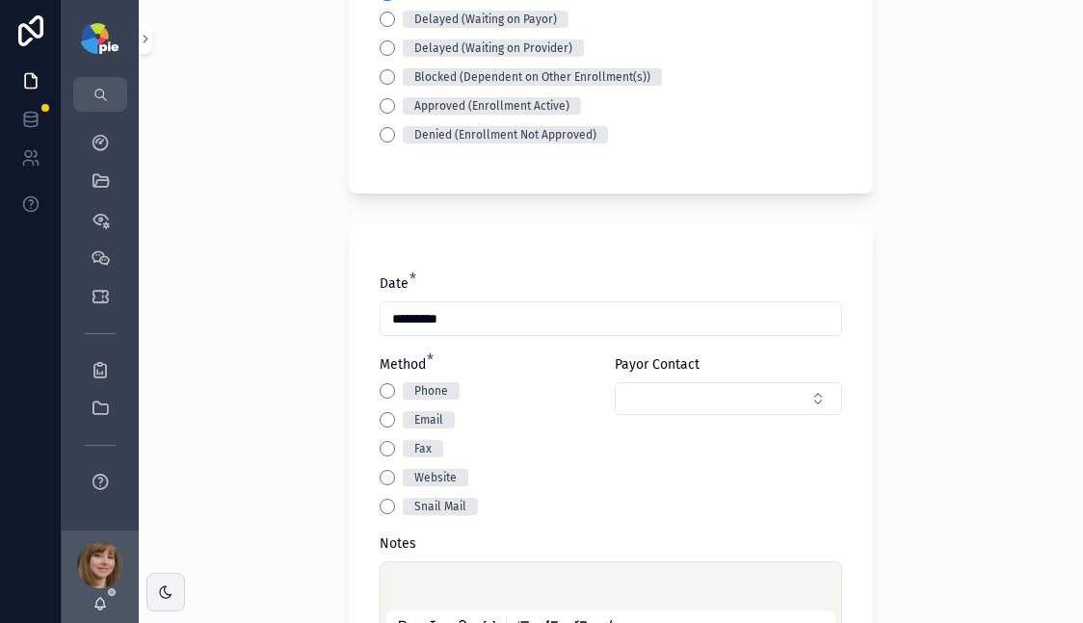
scroll to position [672, 0]
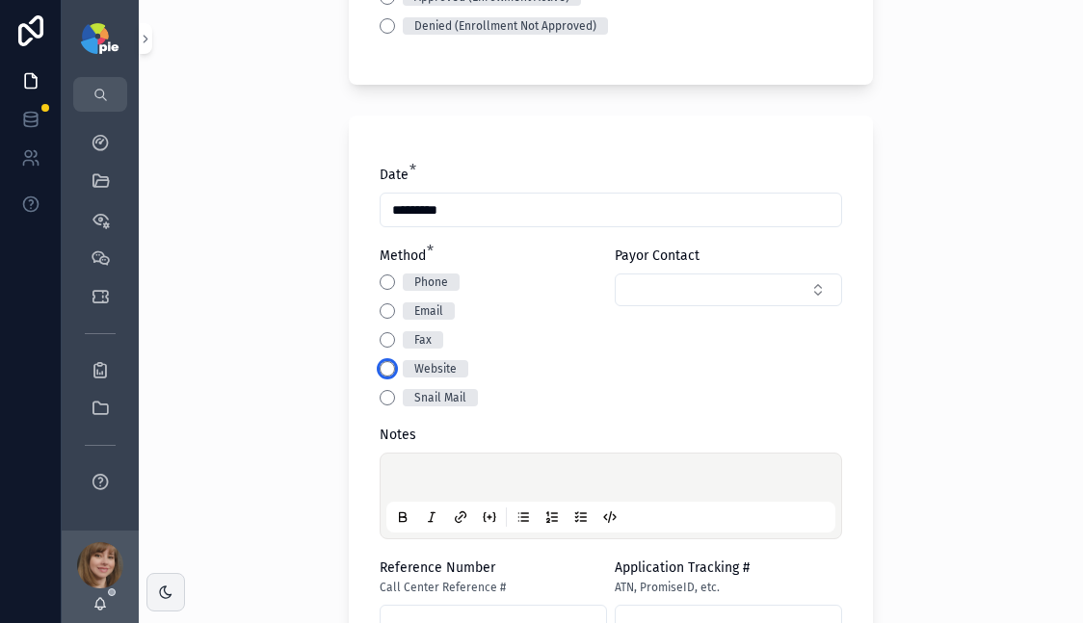
click at [384, 370] on button "Website" at bounding box center [387, 368] width 15 height 15
click at [399, 466] on div "scrollable content" at bounding box center [610, 496] width 449 height 73
click at [405, 472] on p "scrollable content" at bounding box center [614, 480] width 449 height 19
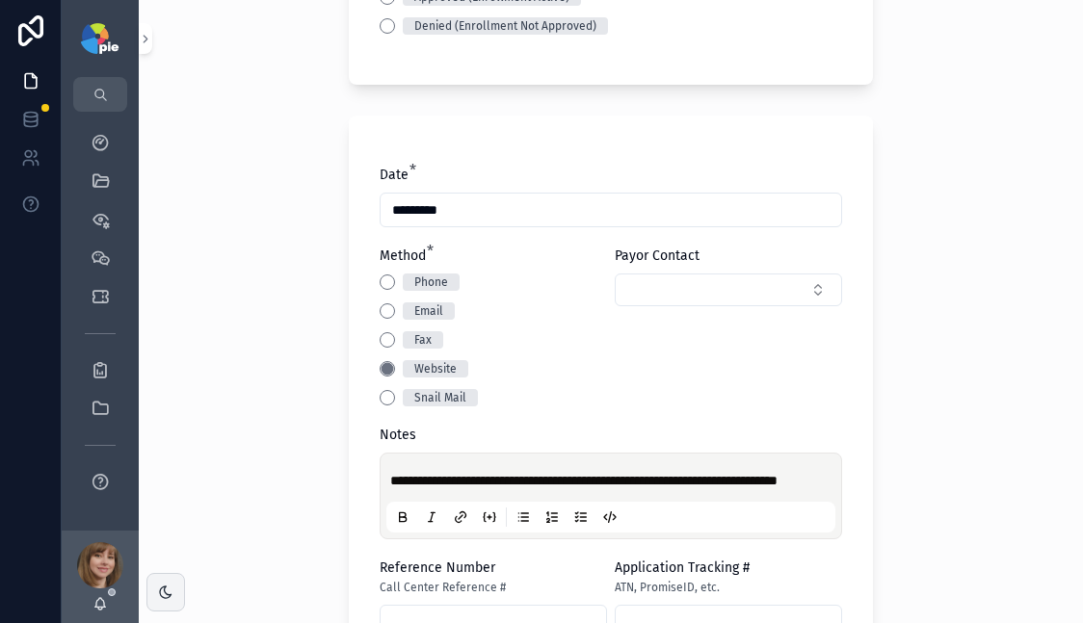
click at [284, 417] on div "**********" at bounding box center [611, 311] width 944 height 623
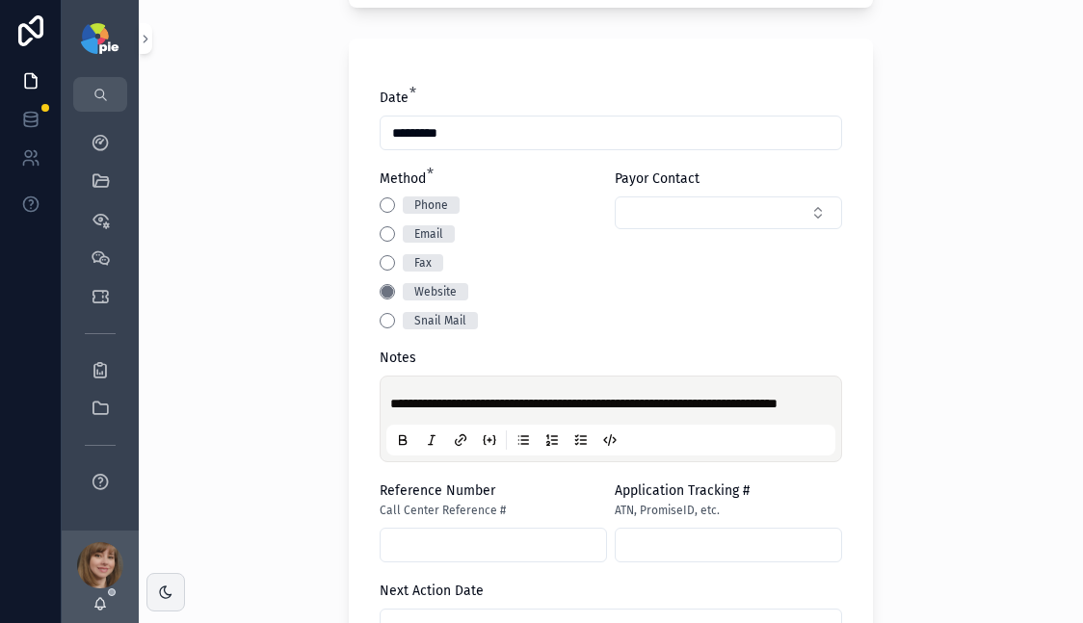
scroll to position [754, 0]
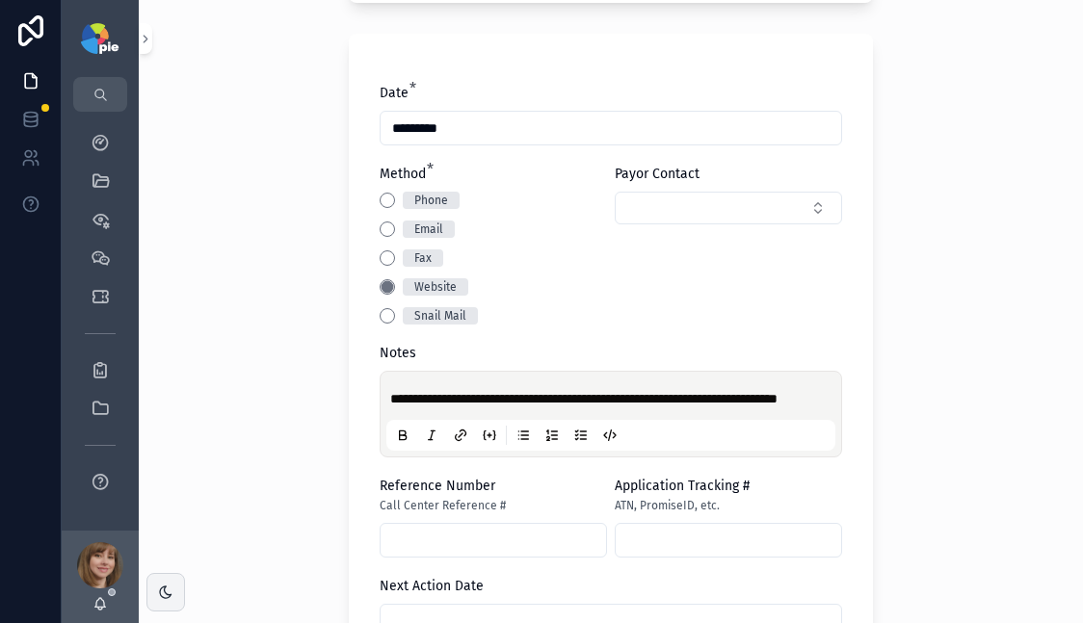
click at [468, 545] on input "scrollable content" at bounding box center [493, 540] width 225 height 27
paste input "********"
type input "********"
click at [918, 434] on div "**********" at bounding box center [611, 311] width 944 height 623
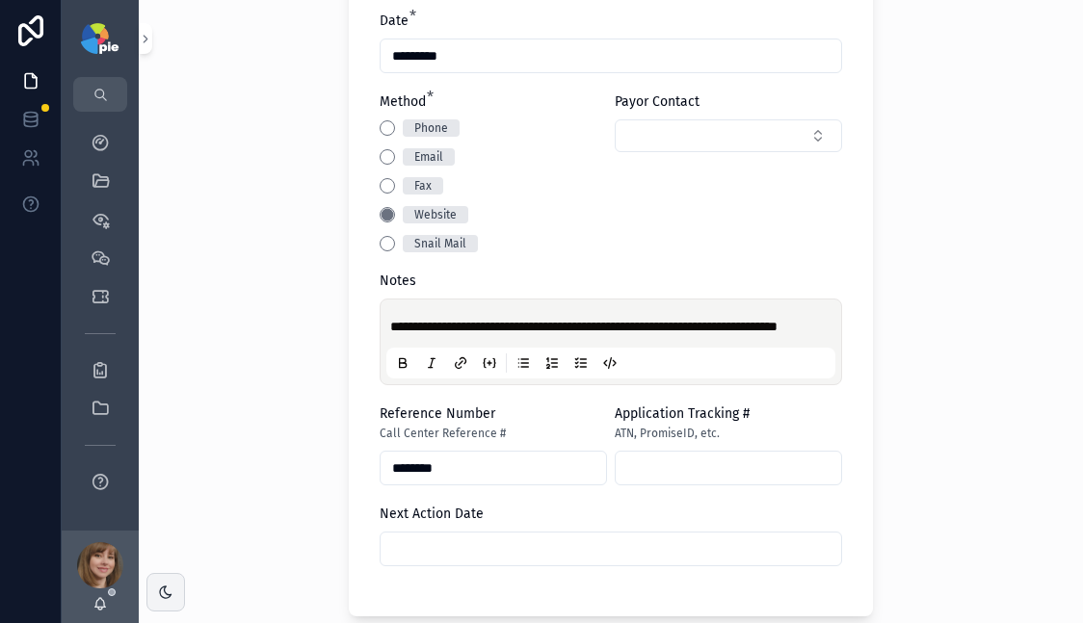
scroll to position [941, 0]
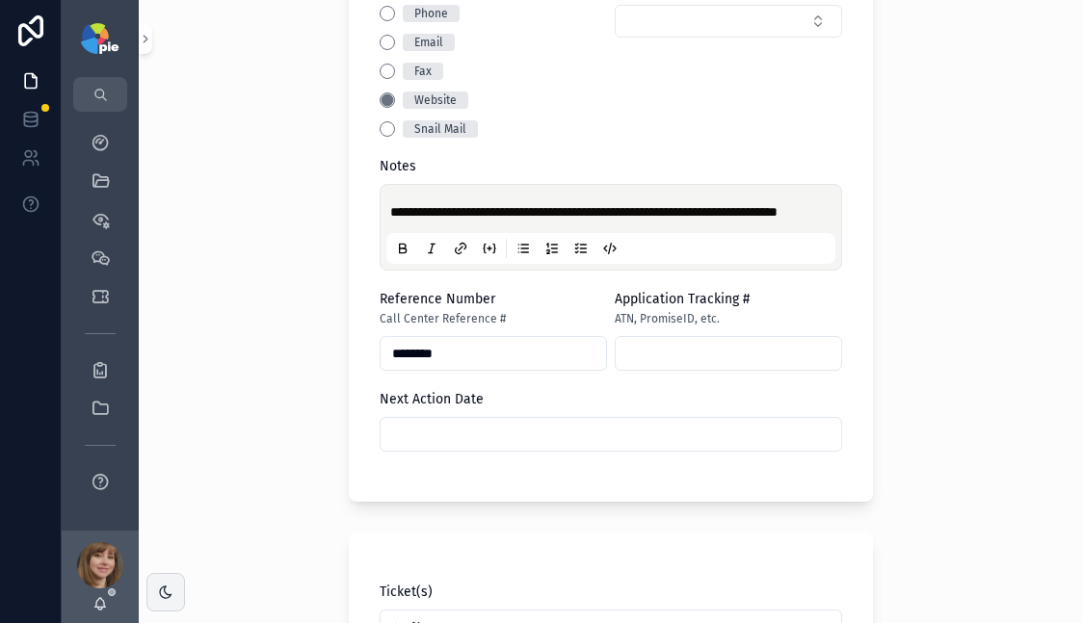
click at [519, 448] on input "scrollable content" at bounding box center [611, 434] width 461 height 27
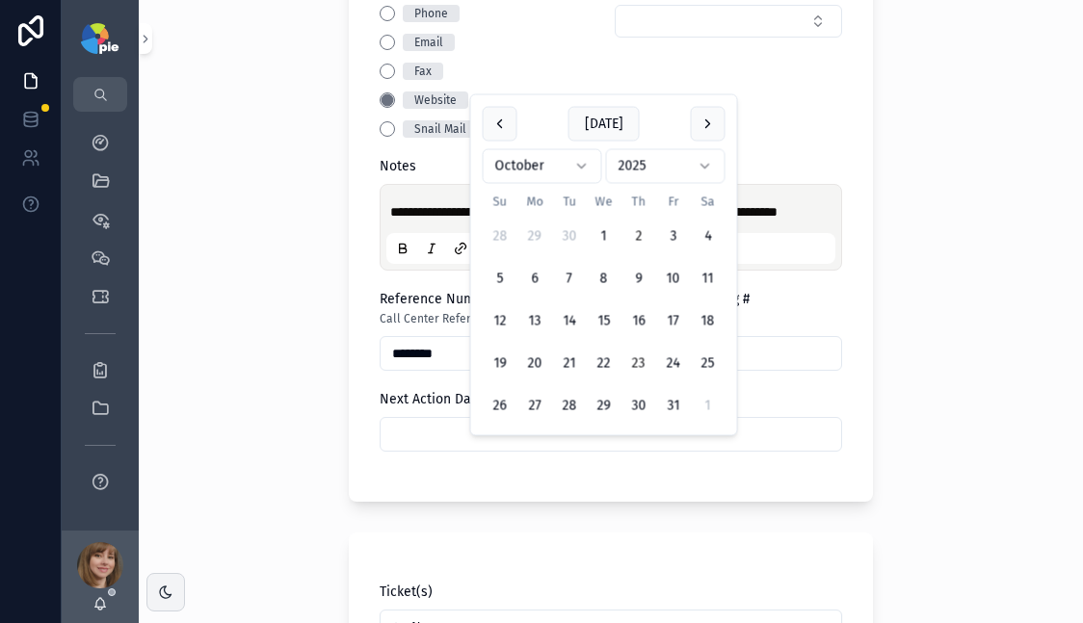
click at [637, 359] on button "23" at bounding box center [638, 364] width 35 height 35
click at [251, 406] on div "**********" at bounding box center [611, 311] width 944 height 623
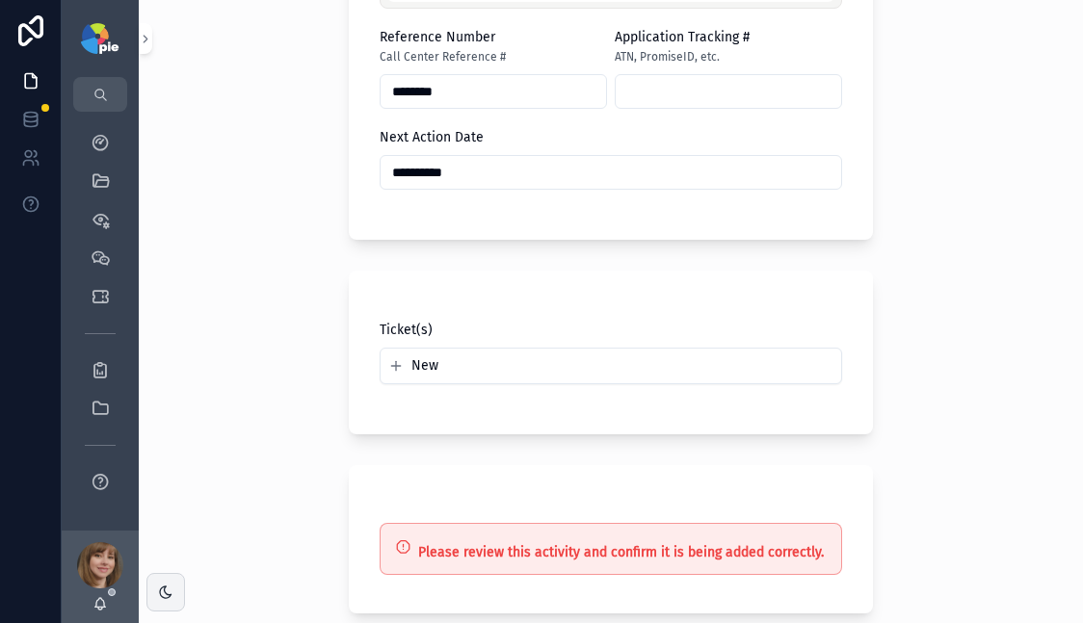
scroll to position [946, 0]
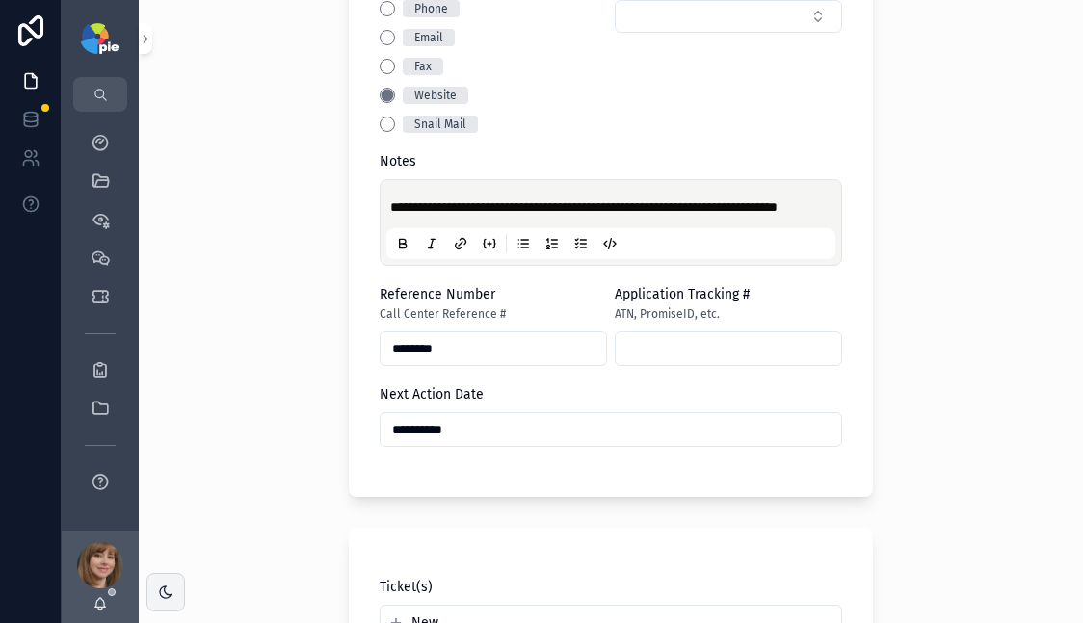
click at [467, 432] on div "**********" at bounding box center [611, 429] width 462 height 35
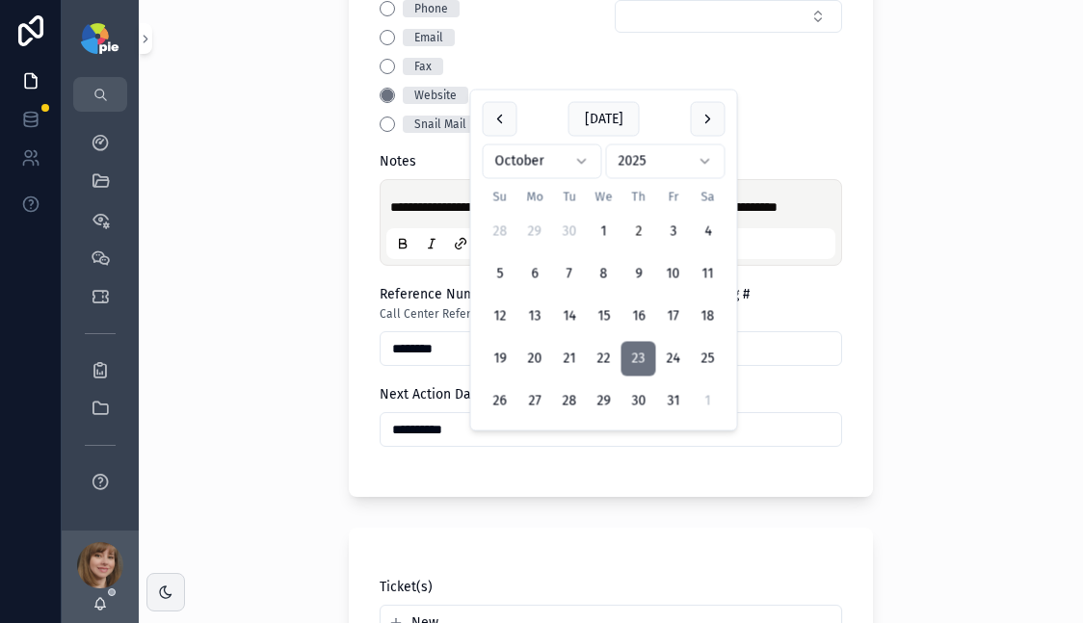
click at [499, 443] on input "**********" at bounding box center [611, 429] width 461 height 27
click at [601, 357] on button "22" at bounding box center [604, 359] width 35 height 35
type input "**********"
click at [201, 410] on div "**********" at bounding box center [611, 311] width 944 height 623
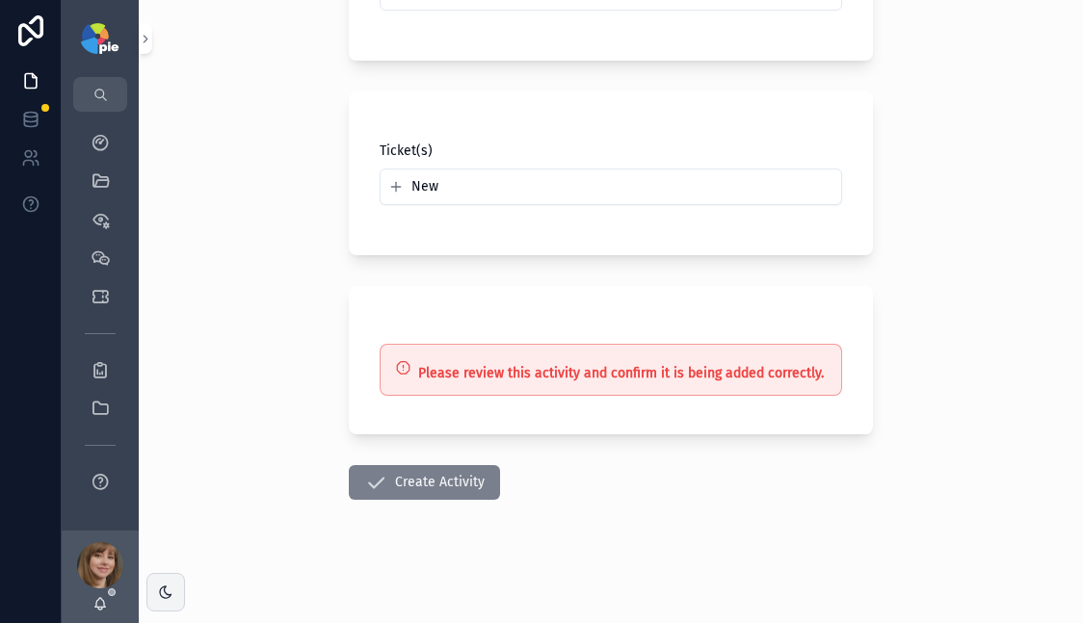
scroll to position [1402, 0]
click at [400, 480] on button "Create Activity" at bounding box center [424, 482] width 151 height 35
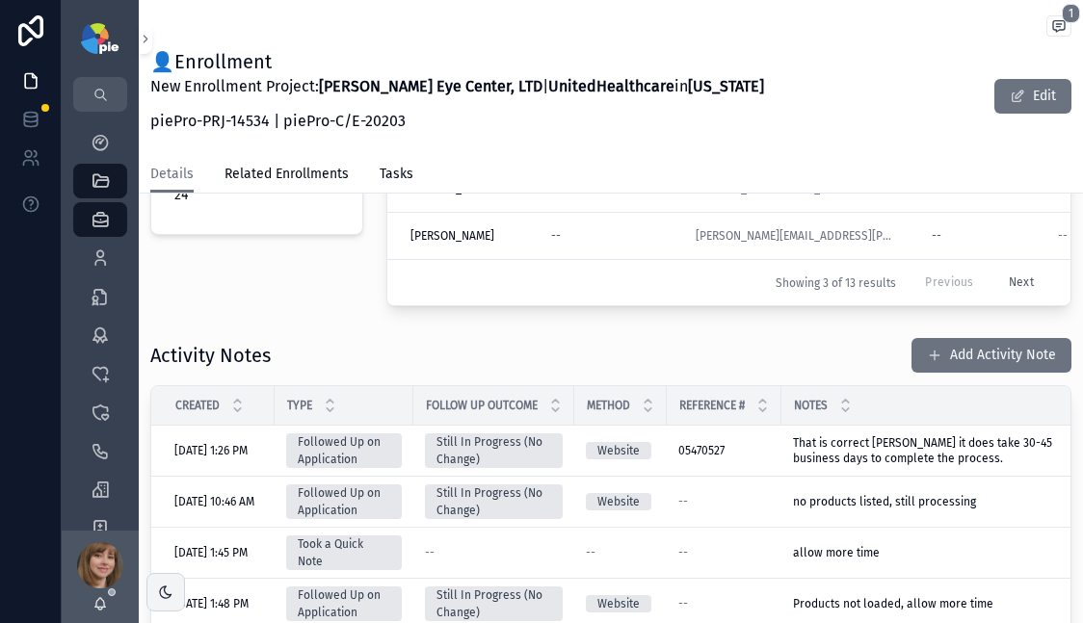
scroll to position [682, 0]
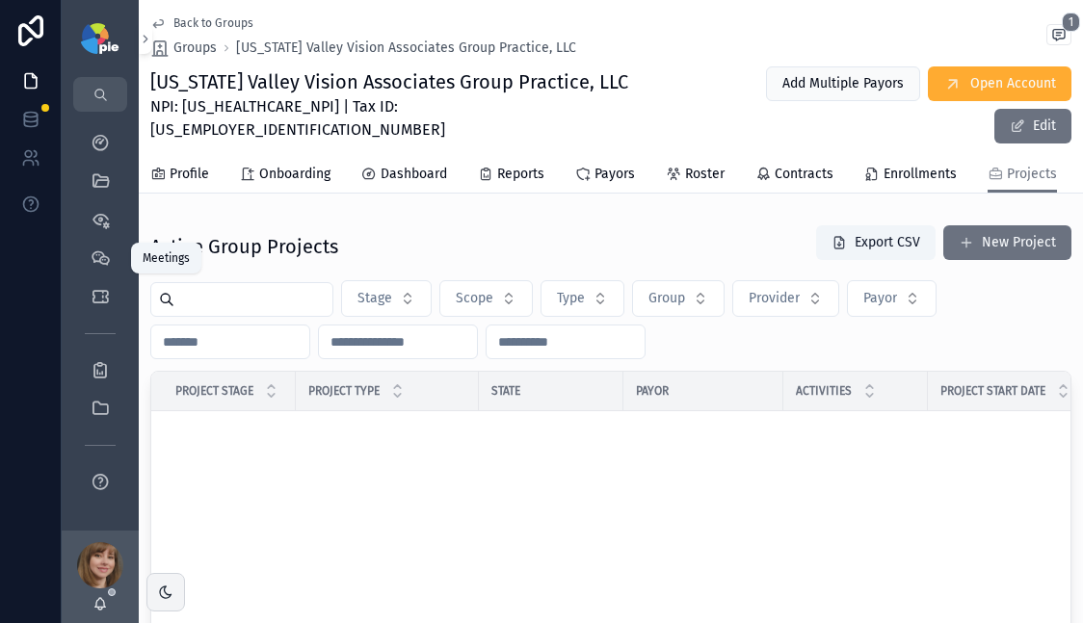
scroll to position [3003, 0]
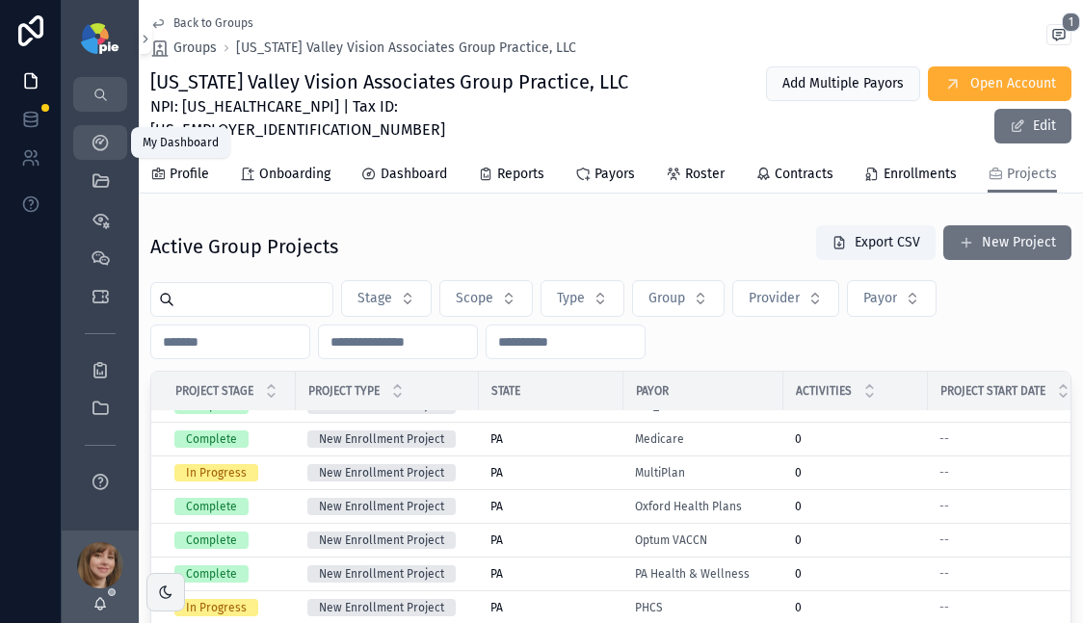
click at [102, 143] on icon "scrollable content" at bounding box center [100, 142] width 19 height 19
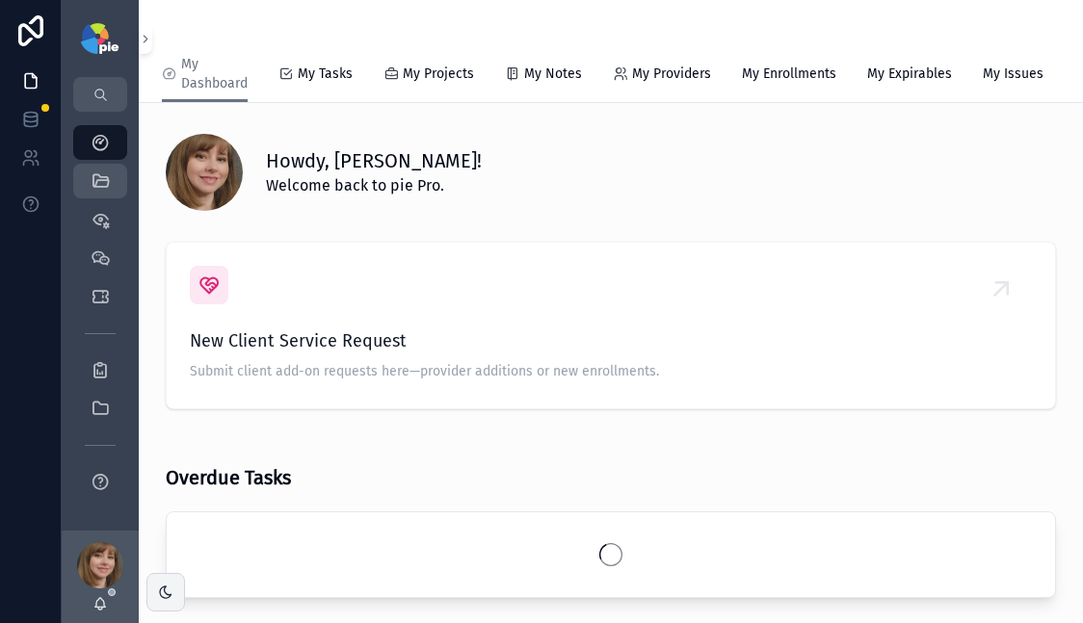
click at [107, 181] on icon "scrollable content" at bounding box center [100, 180] width 19 height 19
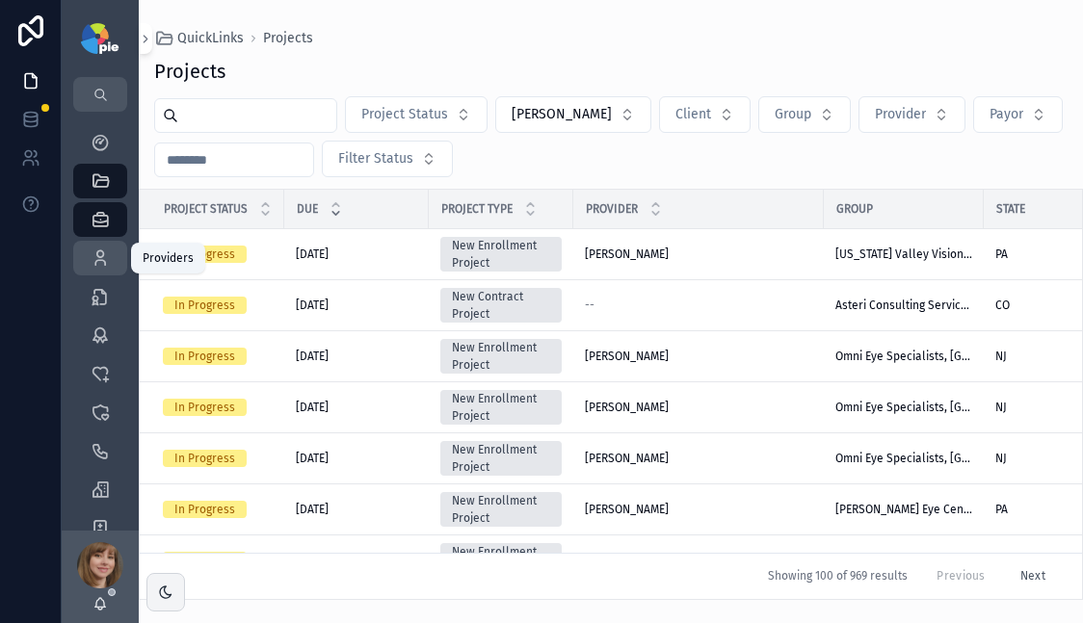
click at [102, 258] on icon "scrollable content" at bounding box center [100, 258] width 19 height 19
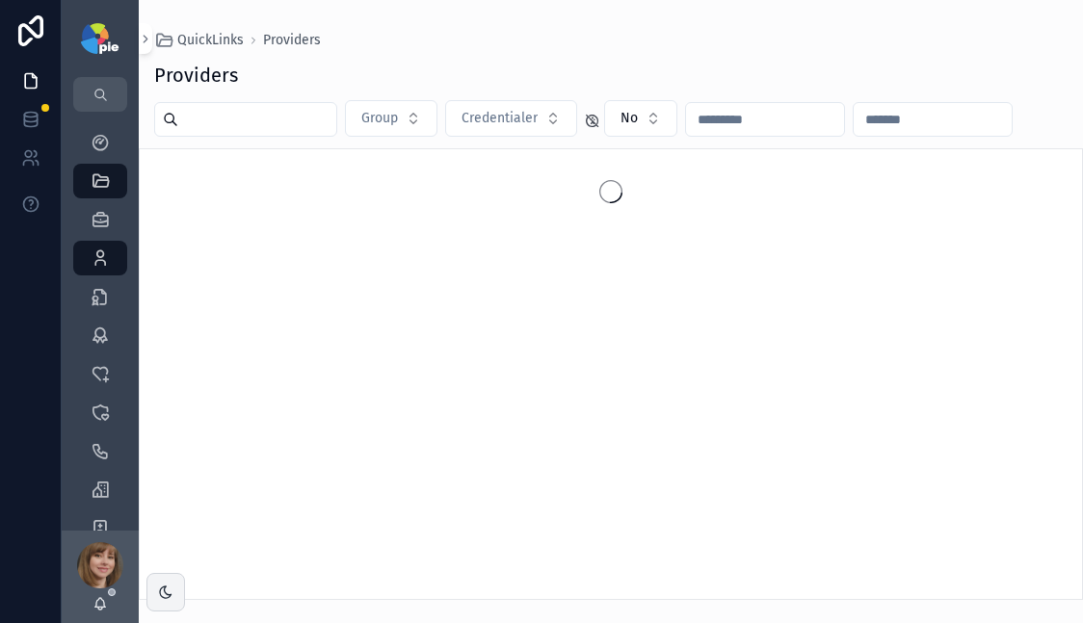
click at [257, 119] on input "scrollable content" at bounding box center [257, 119] width 158 height 27
type input "****"
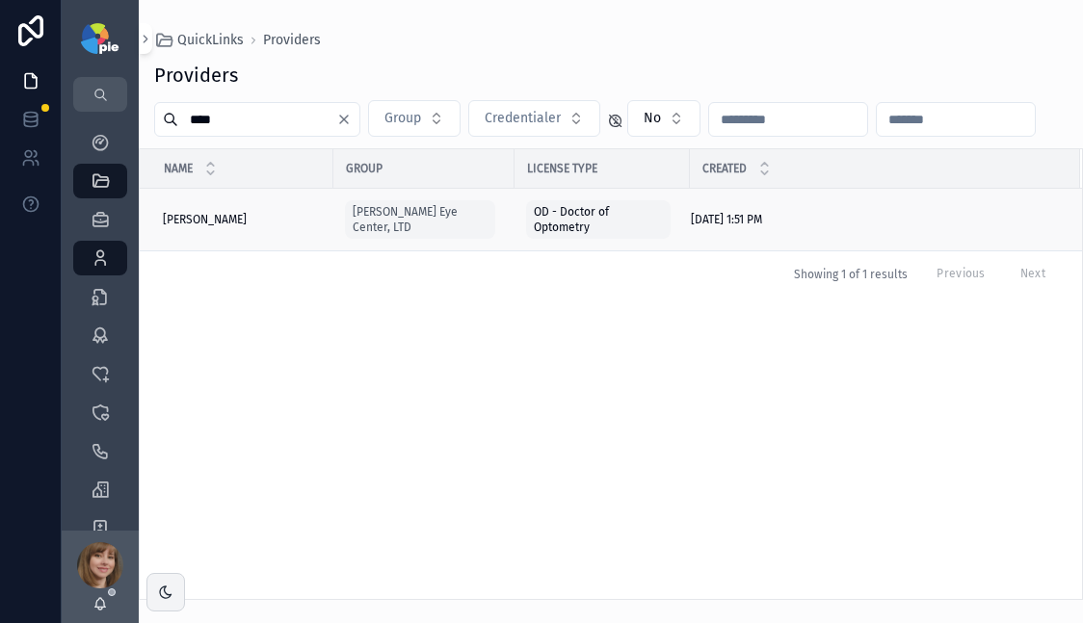
click at [200, 212] on span "Frey, Tiffany" at bounding box center [205, 219] width 84 height 15
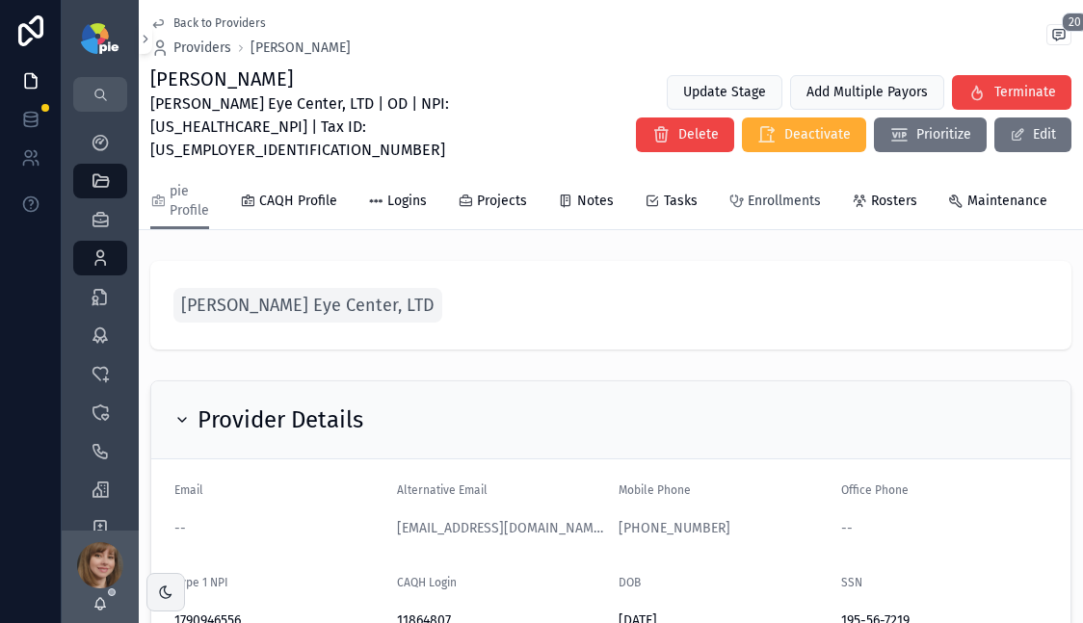
click at [794, 192] on span "Enrollments" at bounding box center [784, 201] width 73 height 19
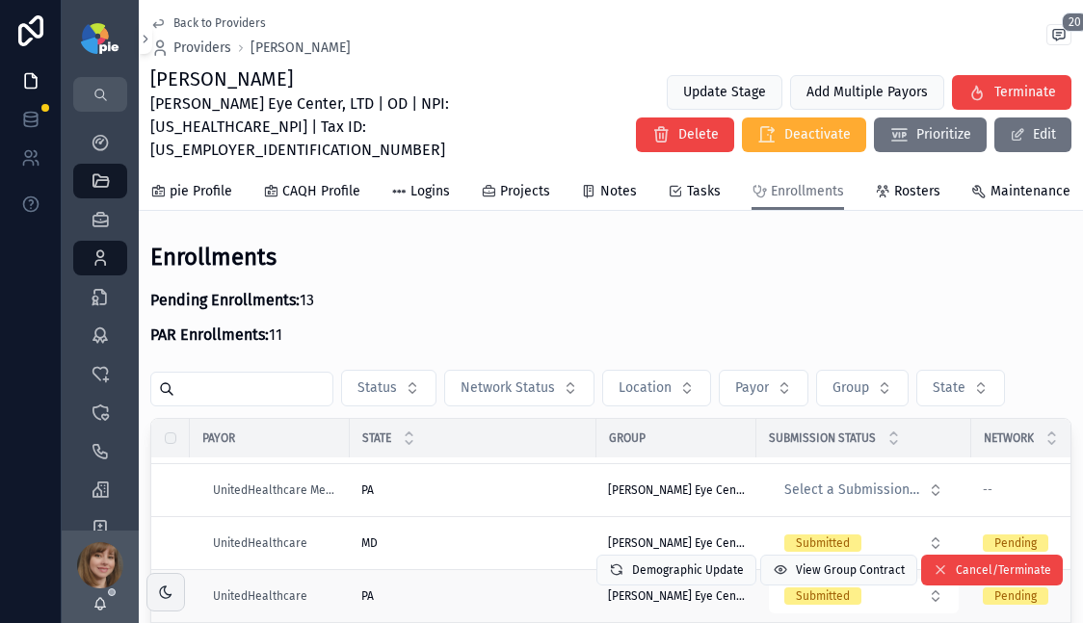
scroll to position [2826, 0]
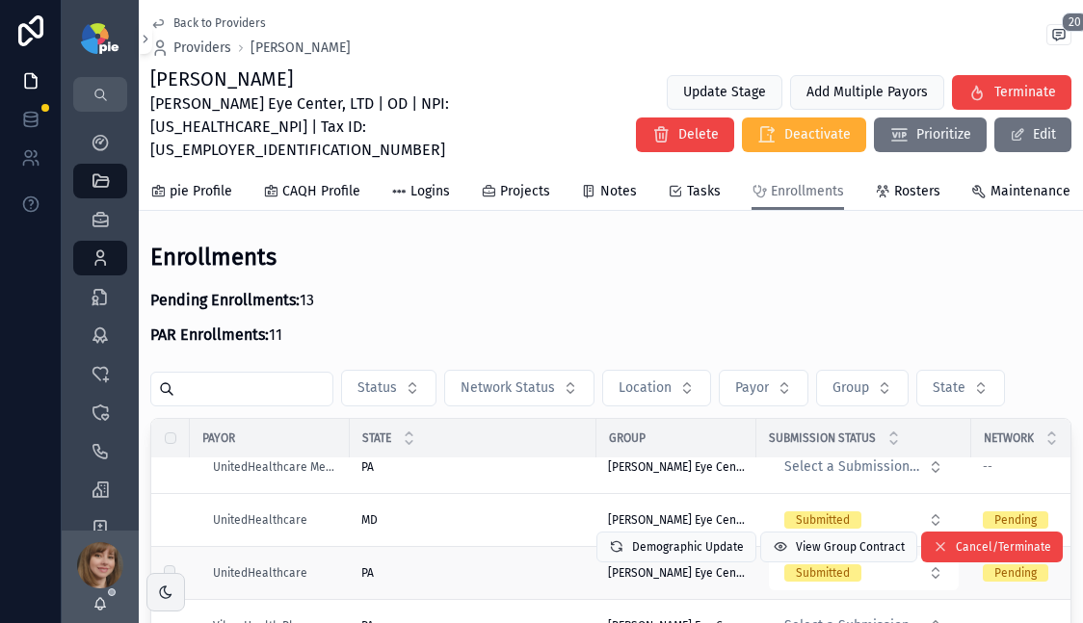
click at [476, 566] on div "PA PA" at bounding box center [473, 573] width 224 height 15
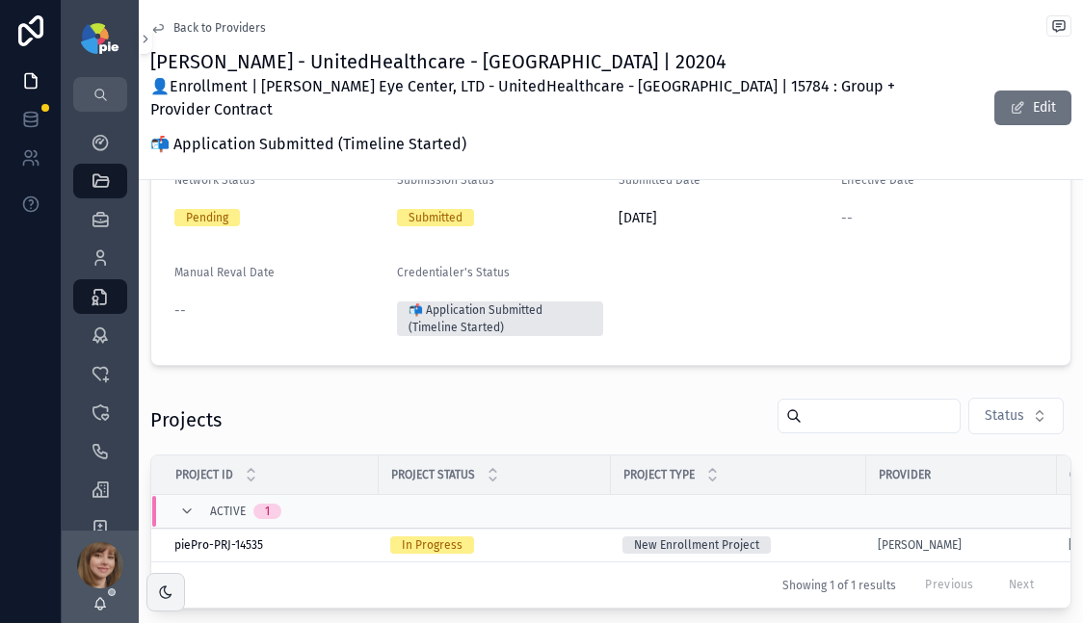
scroll to position [244, 0]
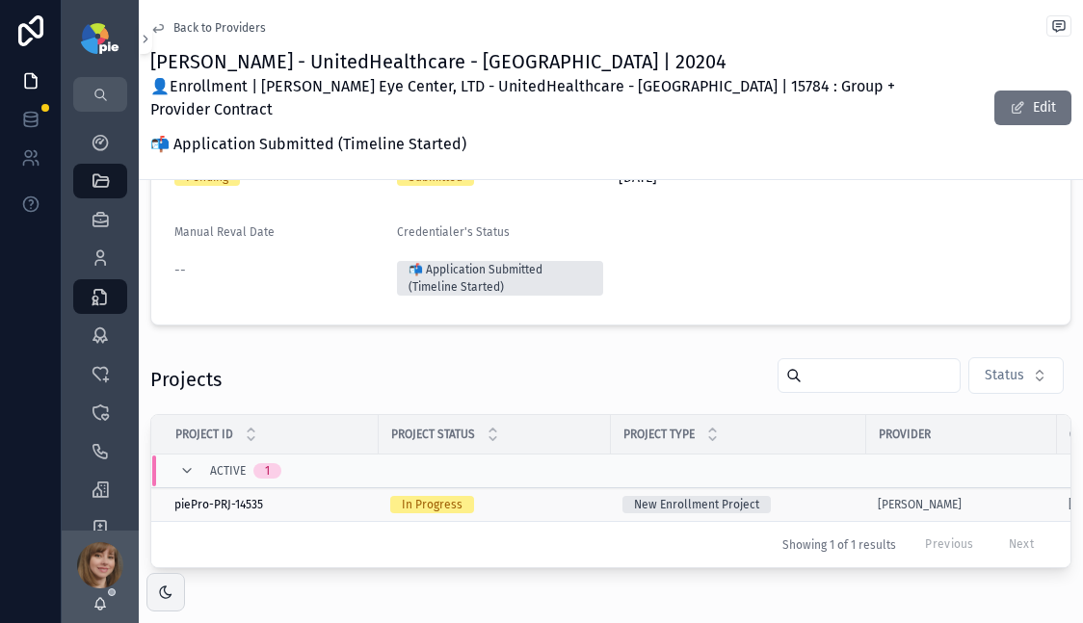
click at [540, 496] on div "In Progress" at bounding box center [494, 504] width 209 height 17
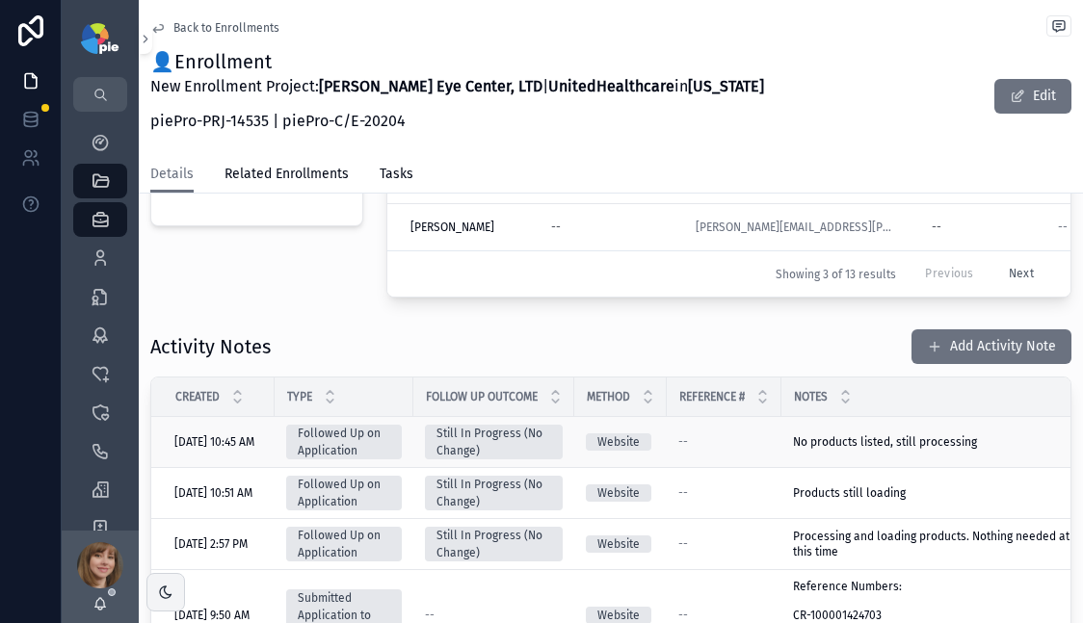
scroll to position [696, 0]
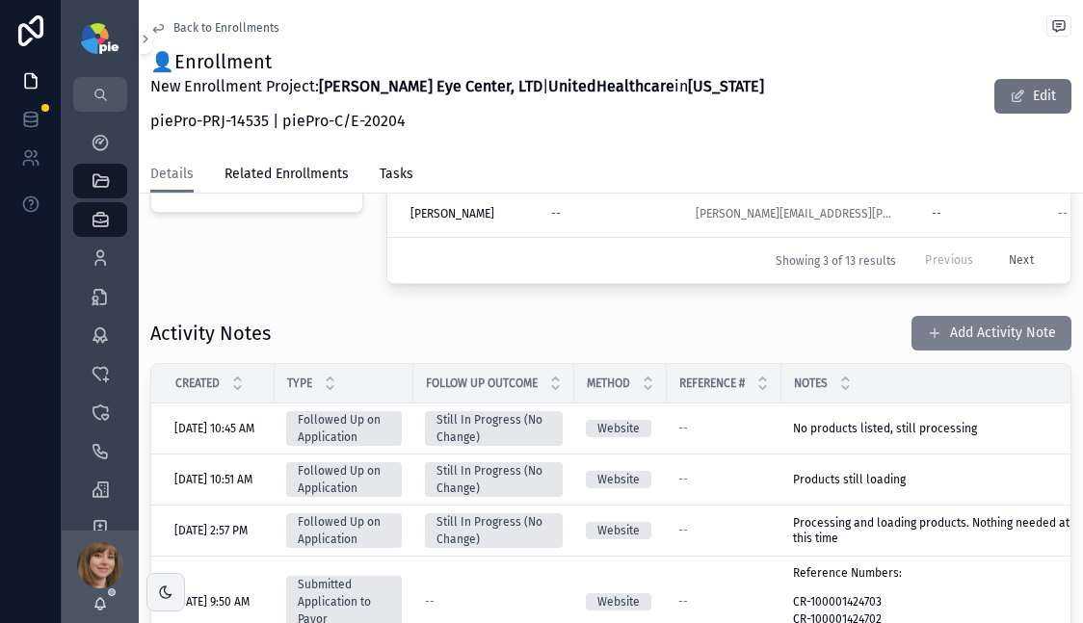
click at [1009, 324] on button "Add Activity Note" at bounding box center [991, 333] width 160 height 35
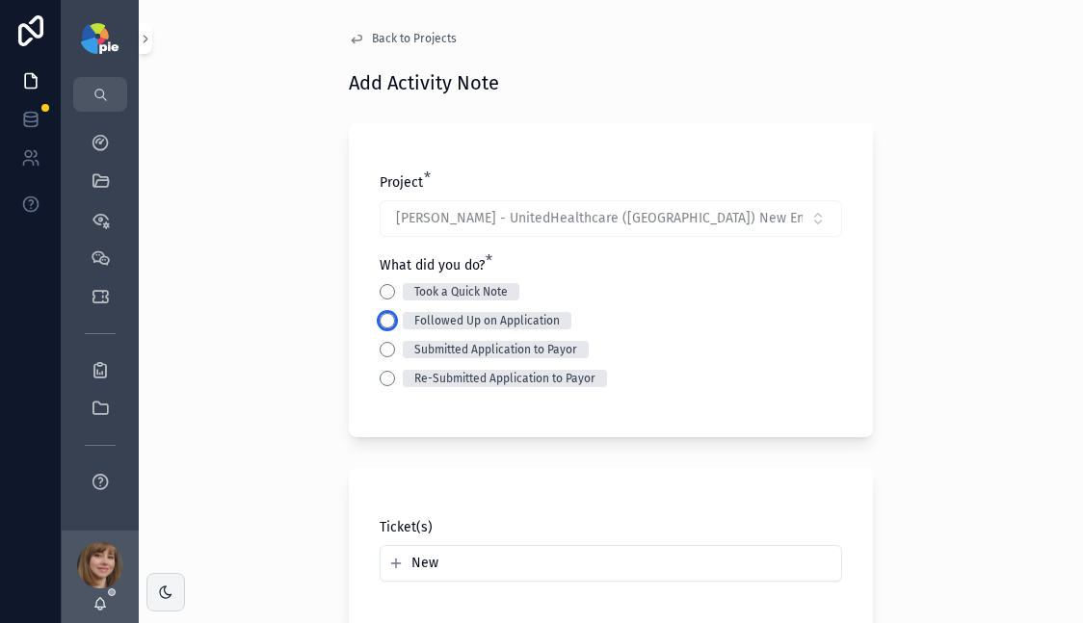
click at [382, 321] on button "Followed Up on Application" at bounding box center [387, 320] width 15 height 15
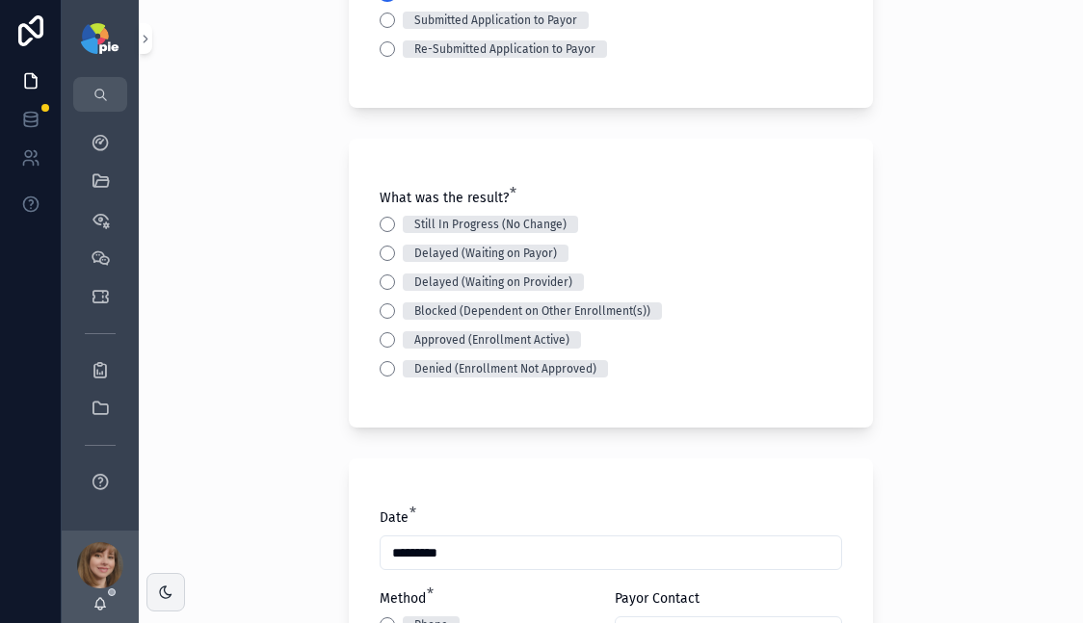
scroll to position [362, 0]
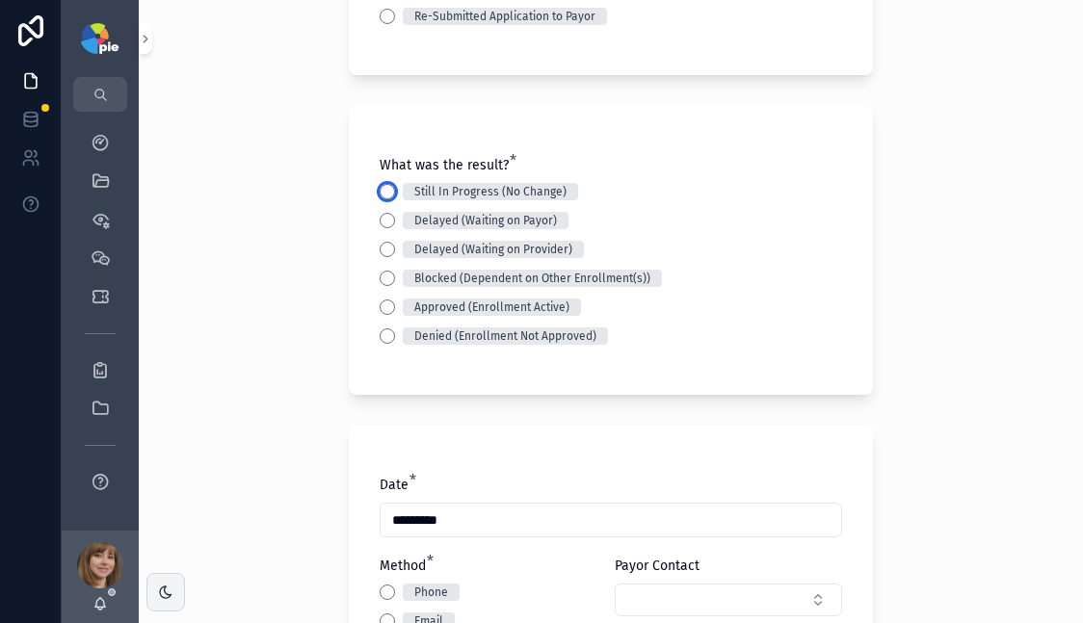
click at [380, 194] on button "Still In Progress (No Change)" at bounding box center [387, 191] width 15 height 15
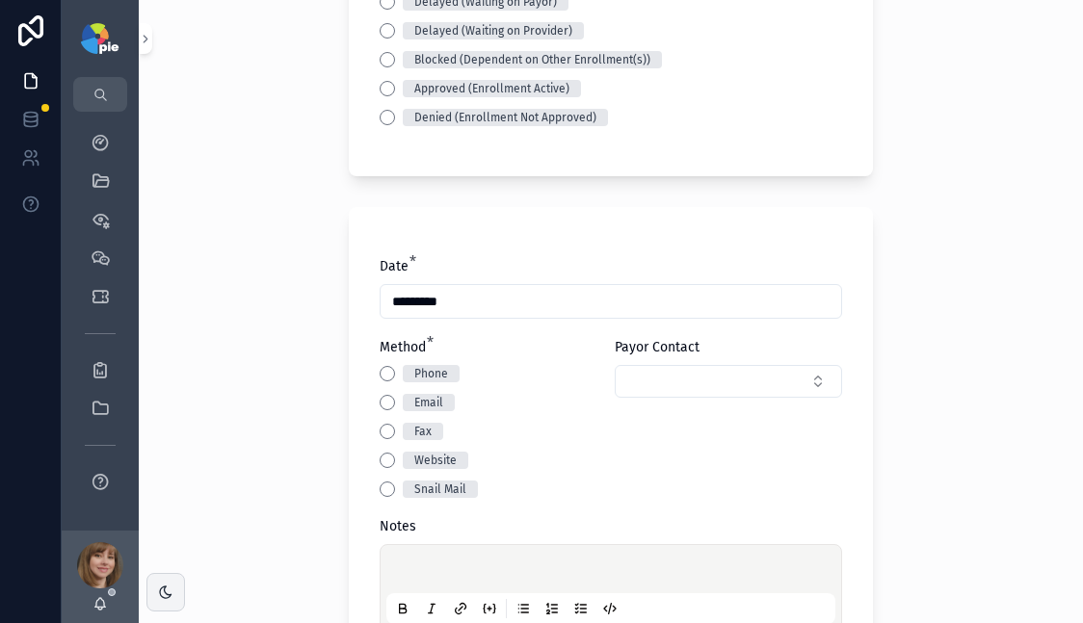
scroll to position [709, 0]
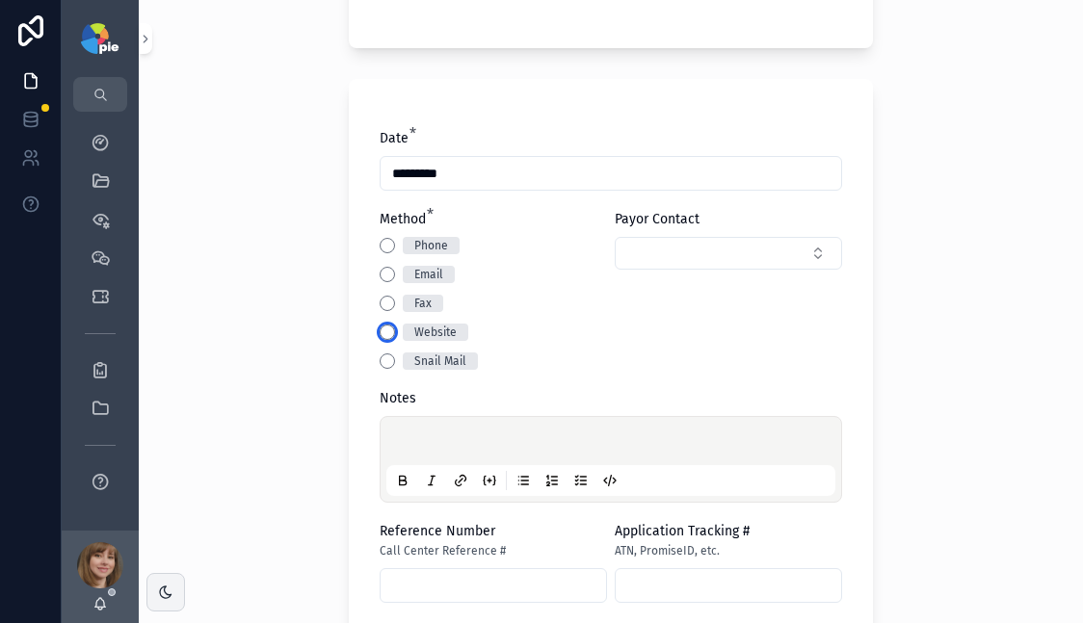
click at [380, 330] on button "Website" at bounding box center [387, 332] width 15 height 15
click at [425, 455] on div "scrollable content" at bounding box center [610, 459] width 449 height 73
click at [423, 443] on p "scrollable content" at bounding box center [614, 443] width 449 height 19
click at [442, 589] on input "scrollable content" at bounding box center [493, 585] width 225 height 27
paste input "********"
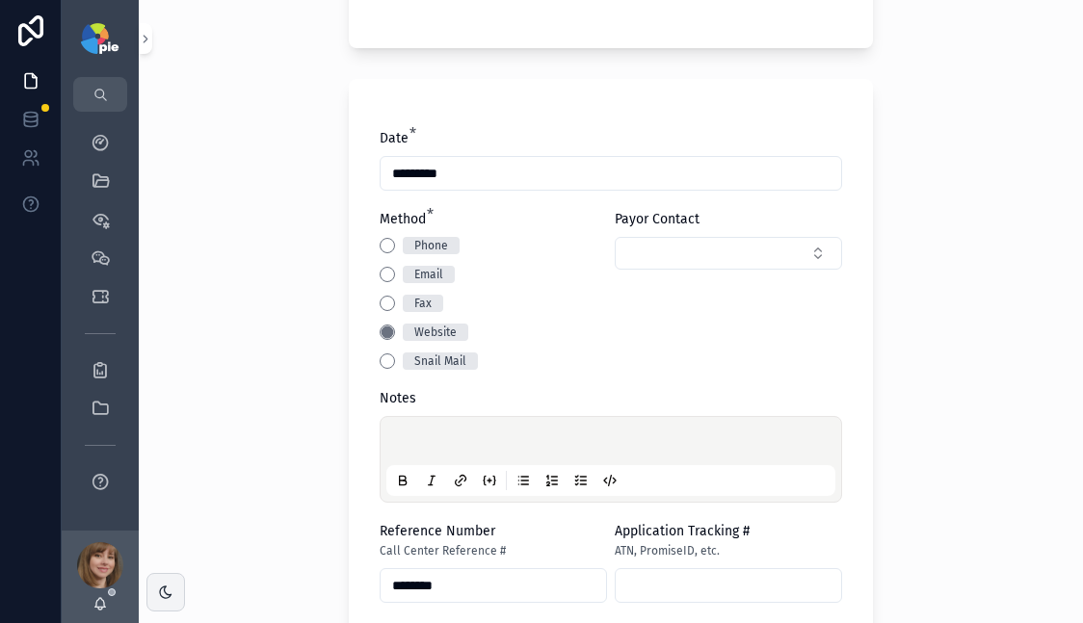
type input "********"
click at [472, 432] on div "scrollable content" at bounding box center [610, 459] width 449 height 73
click at [464, 430] on div "scrollable content" at bounding box center [610, 459] width 449 height 73
drag, startPoint x: 441, startPoint y: 435, endPoint x: 377, endPoint y: 451, distance: 66.4
click at [440, 435] on p "scrollable content" at bounding box center [614, 443] width 449 height 19
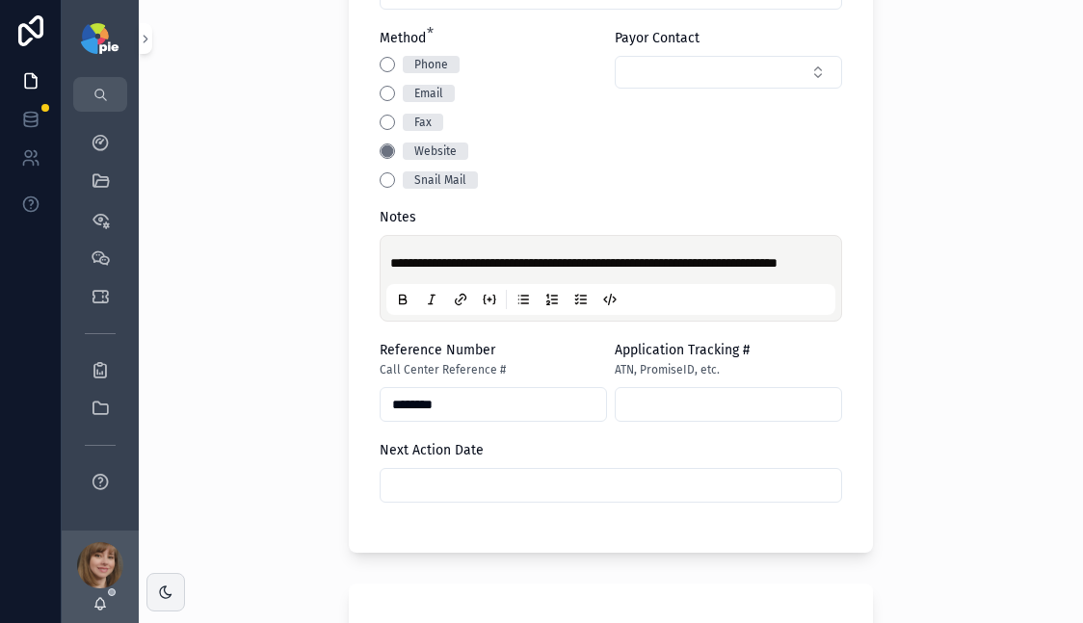
scroll to position [944, 0]
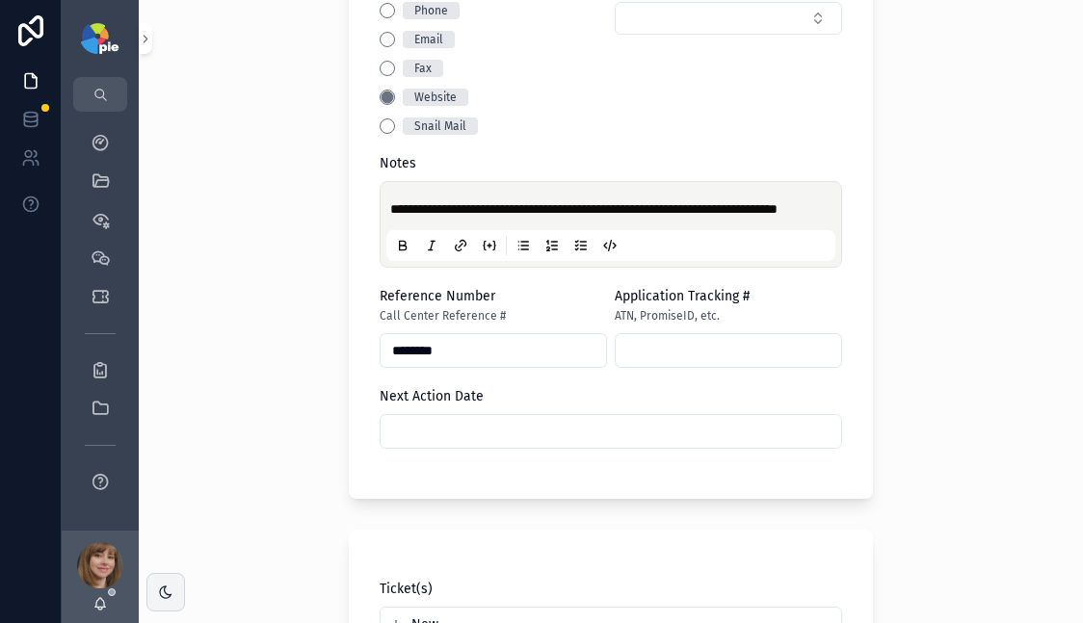
click at [419, 439] on input "scrollable content" at bounding box center [611, 431] width 461 height 27
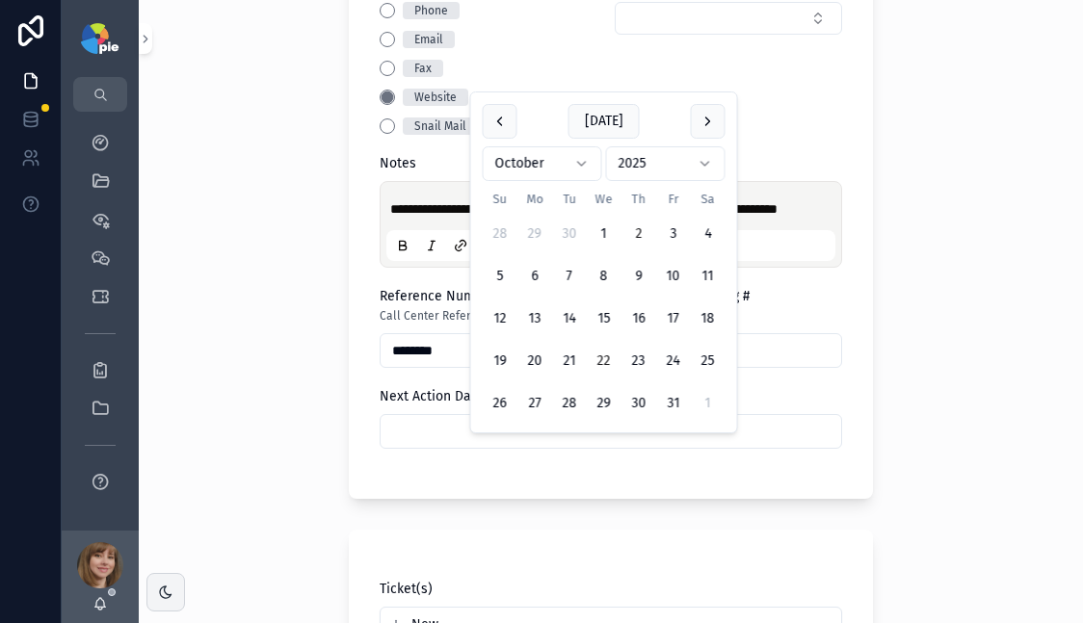
click at [600, 351] on button "22" at bounding box center [604, 361] width 35 height 35
type input "**********"
click at [276, 350] on div "**********" at bounding box center [611, 311] width 944 height 623
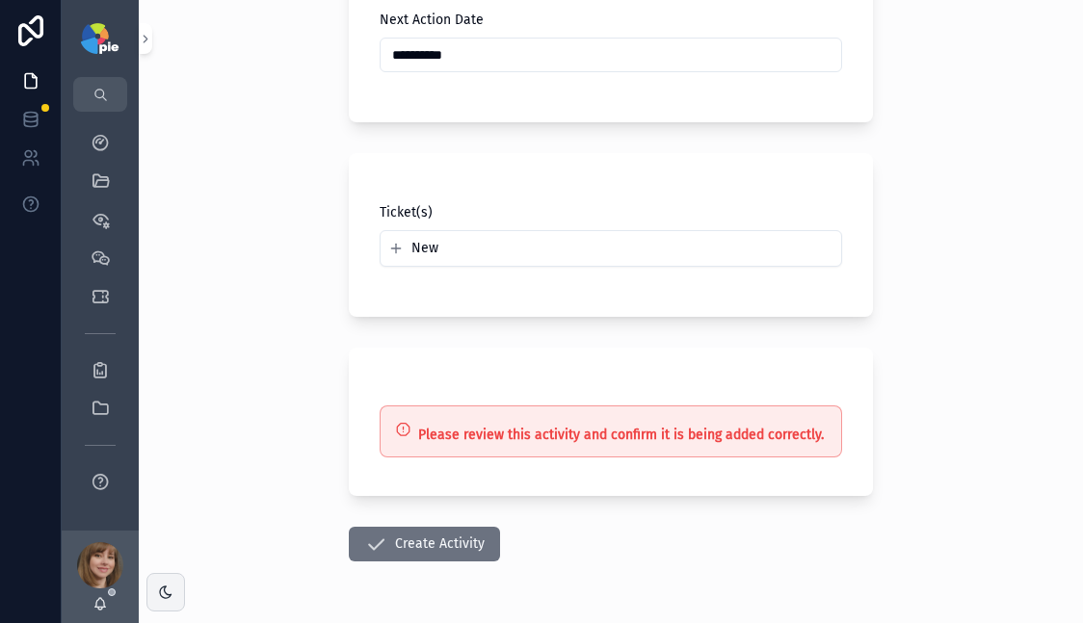
scroll to position [1402, 0]
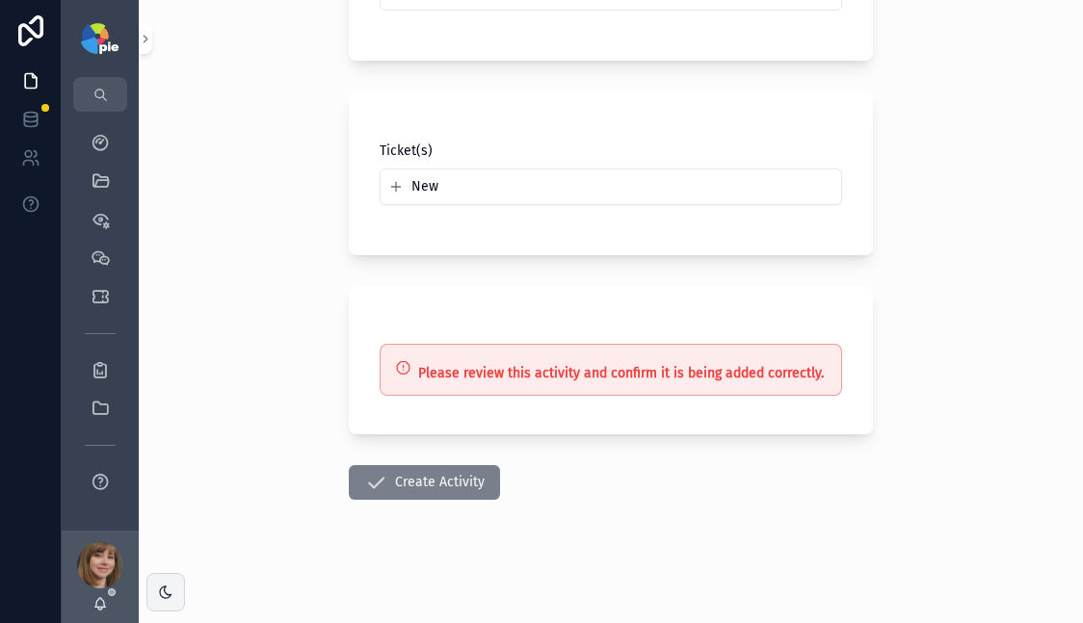
click at [408, 471] on button "Create Activity" at bounding box center [424, 482] width 151 height 35
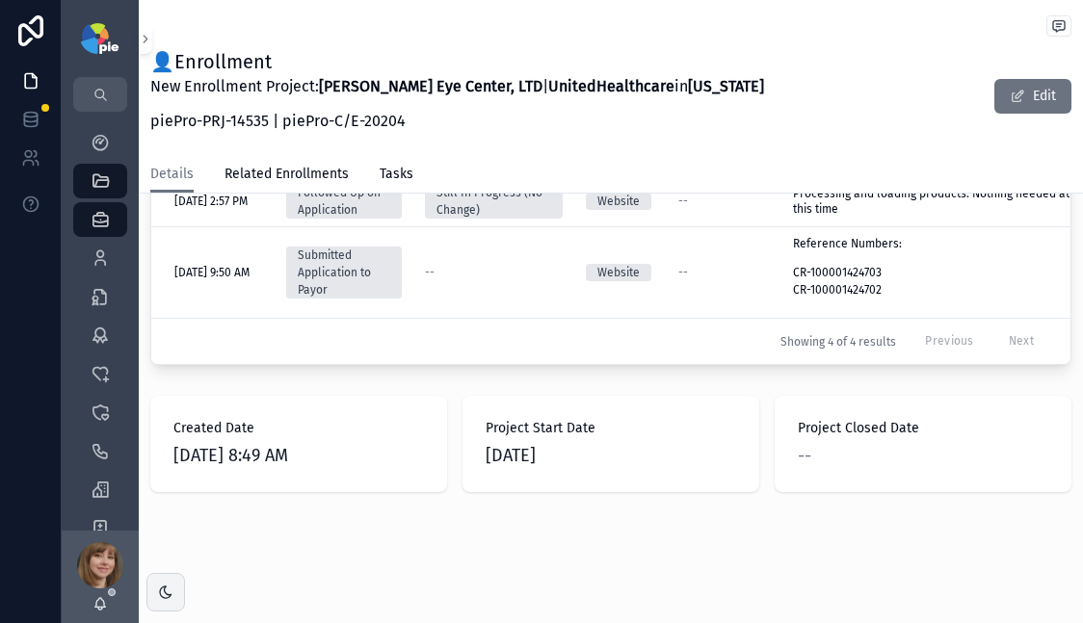
scroll to position [1085, 0]
click at [85, 144] on div "My Dashboard" at bounding box center [100, 142] width 31 height 31
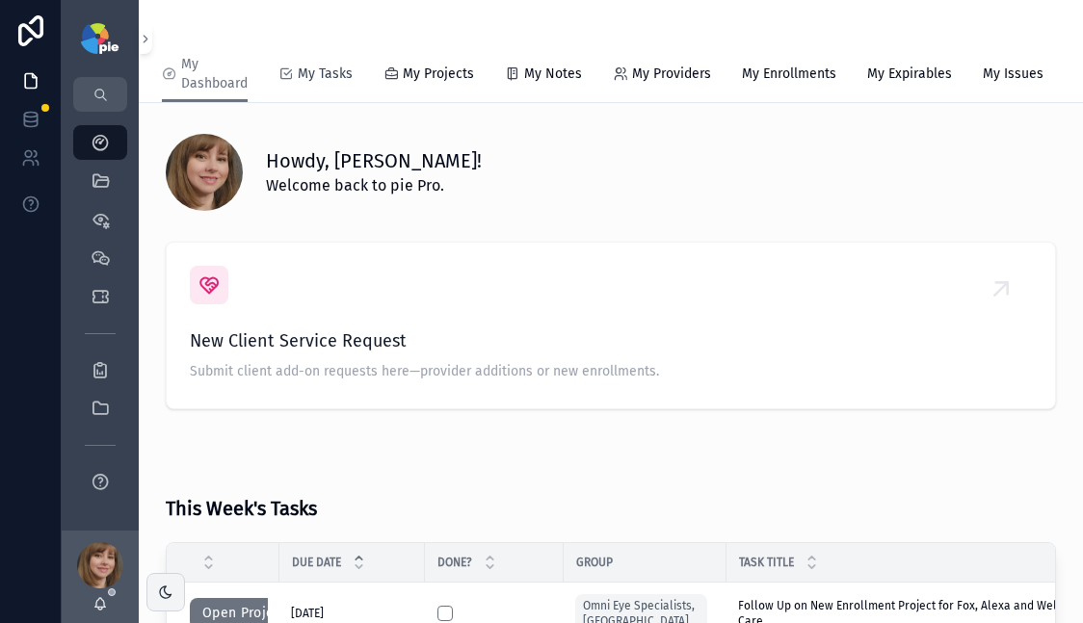
click at [334, 77] on span "My Tasks" at bounding box center [325, 74] width 55 height 19
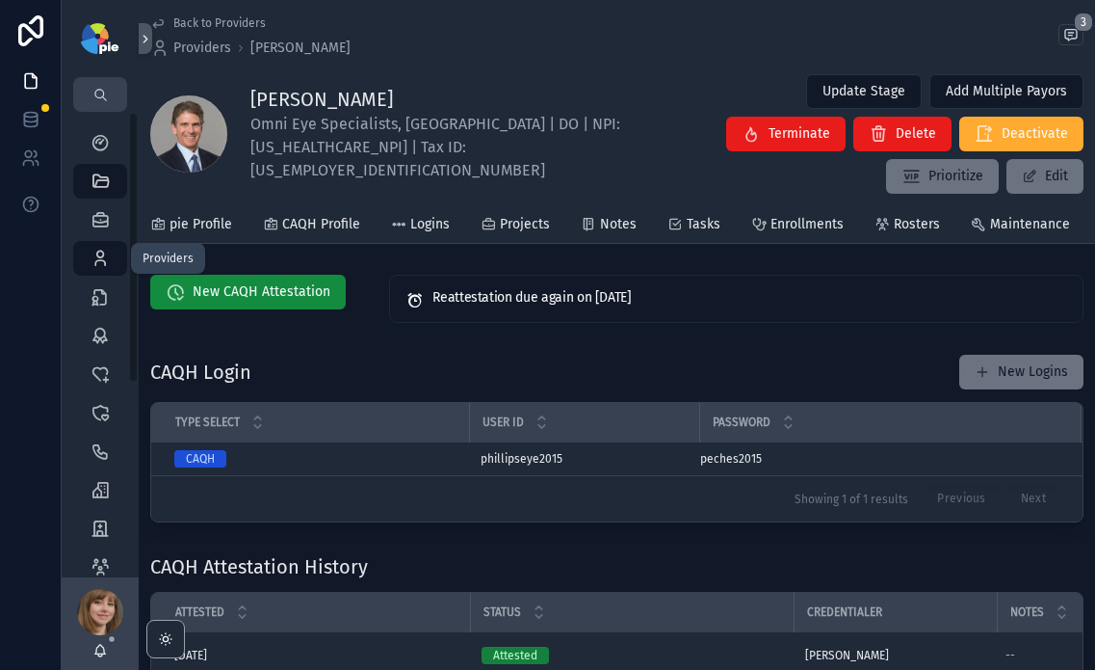
click at [100, 251] on icon "scrollable content" at bounding box center [100, 258] width 19 height 19
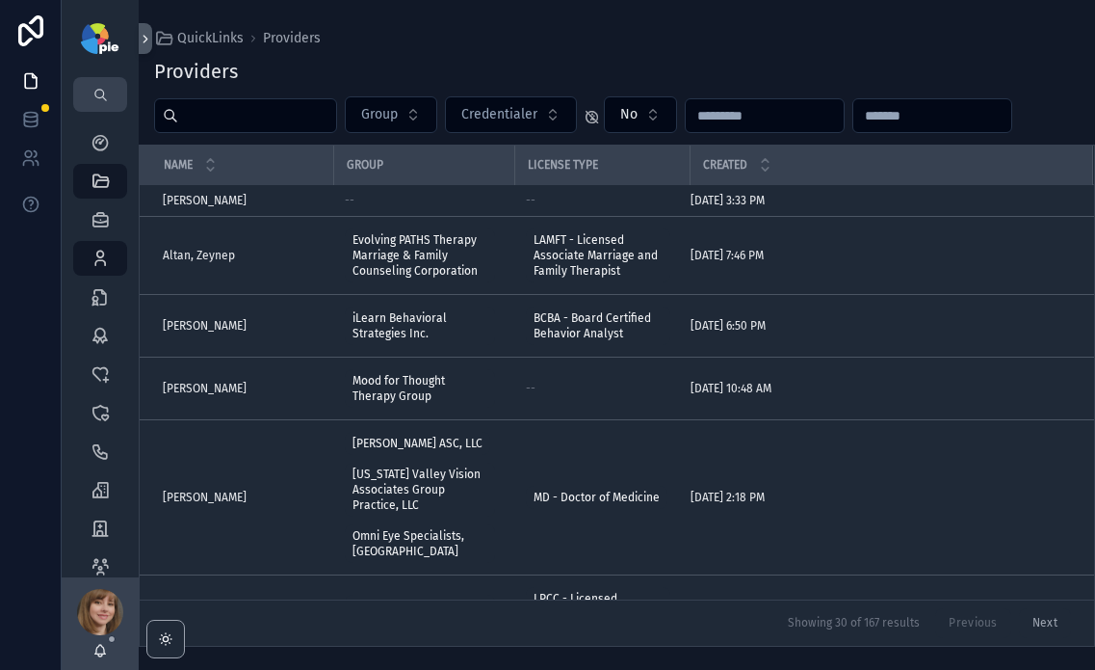
click at [296, 126] on input "scrollable content" at bounding box center [257, 115] width 158 height 27
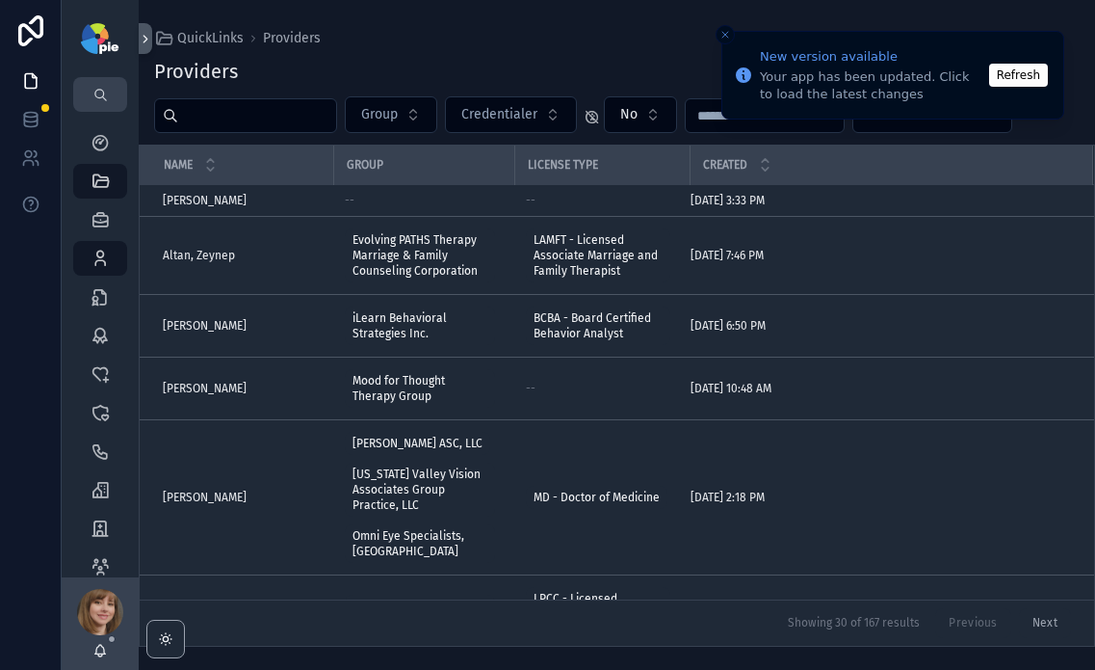
click at [1039, 73] on button "Refresh" at bounding box center [1018, 75] width 59 height 23
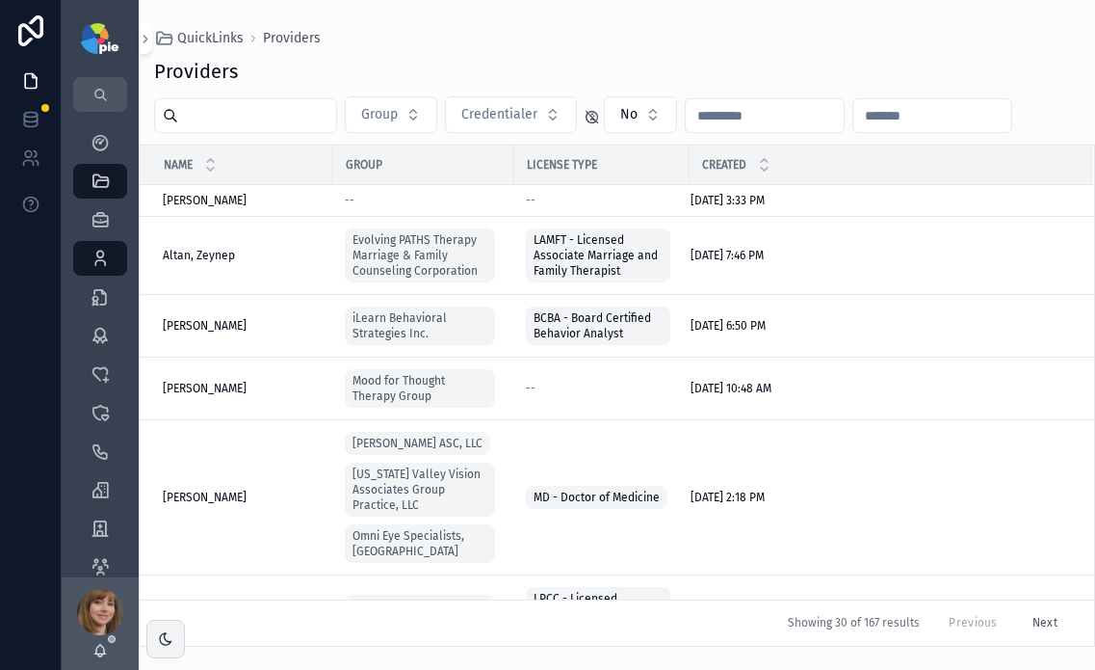
click at [222, 118] on input "scrollable content" at bounding box center [257, 115] width 158 height 27
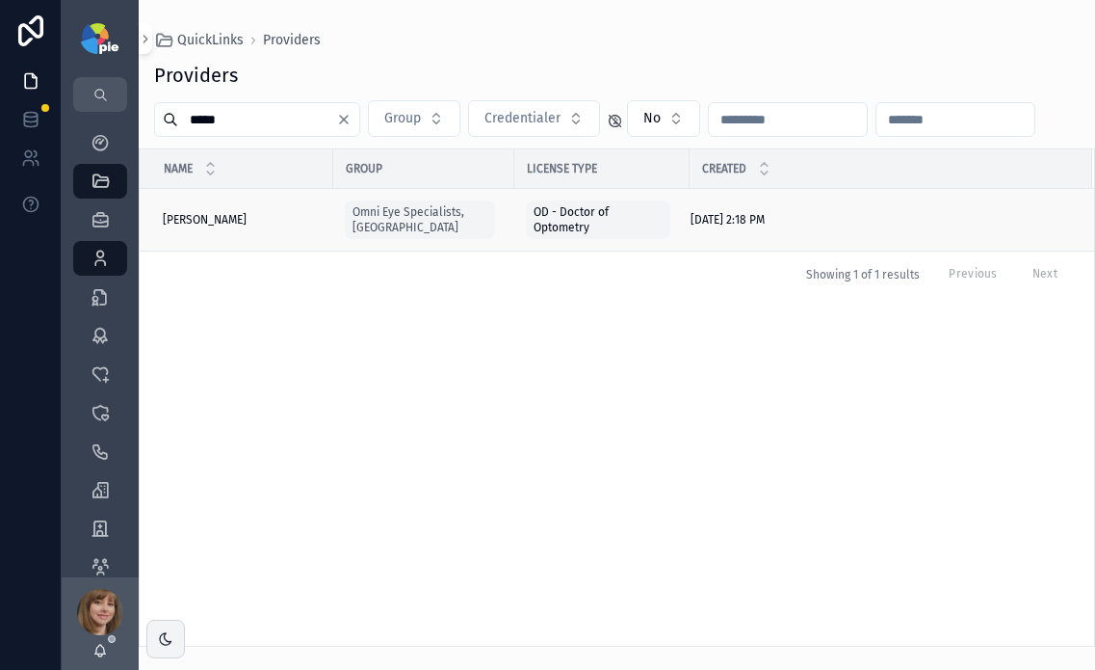
type input "*****"
click at [247, 224] on span "Quinn, Christopher" at bounding box center [205, 219] width 84 height 15
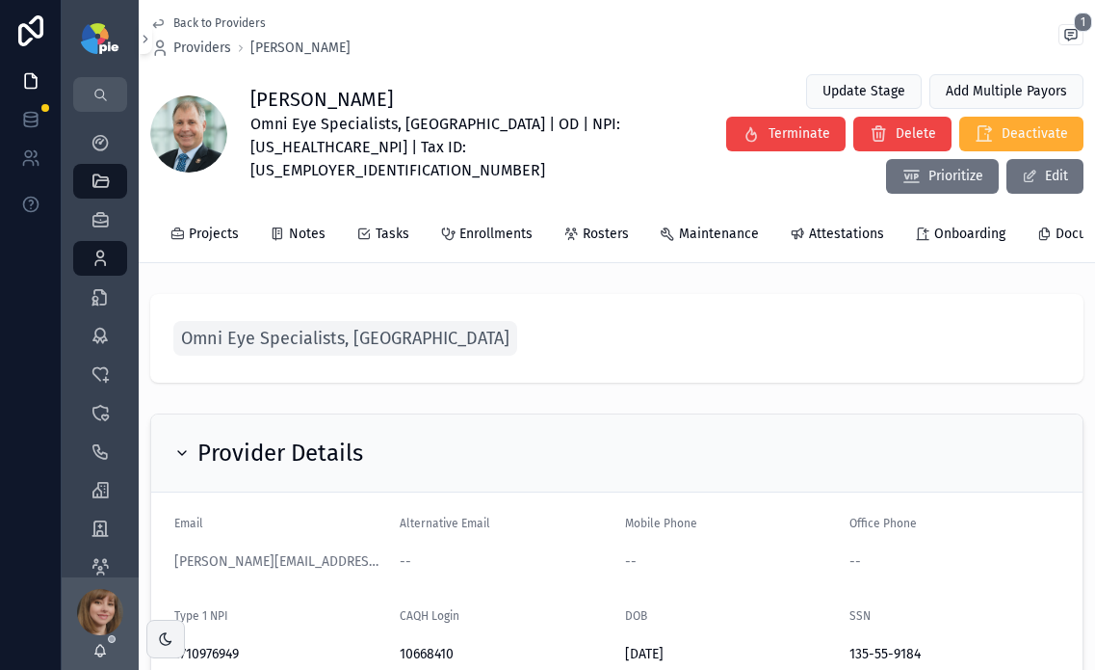
scroll to position [0, 315]
click at [813, 224] on span "Attestations" at bounding box center [819, 233] width 75 height 19
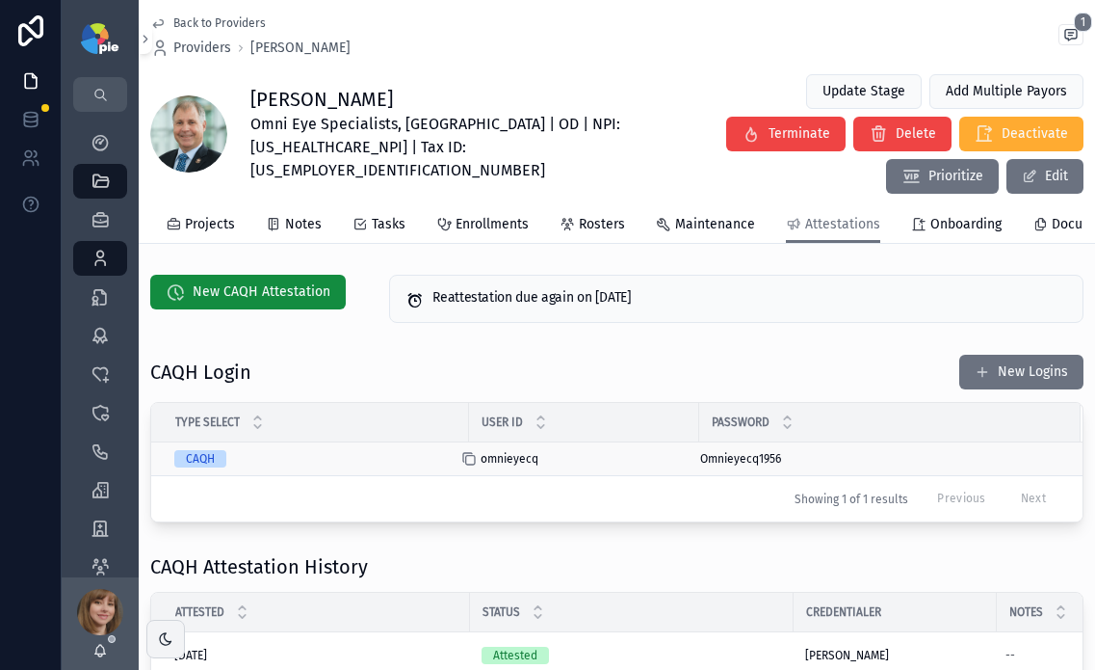
click at [474, 456] on icon "scrollable content" at bounding box center [470, 460] width 9 height 9
click at [697, 451] on div "scrollable content" at bounding box center [696, 458] width 31 height 15
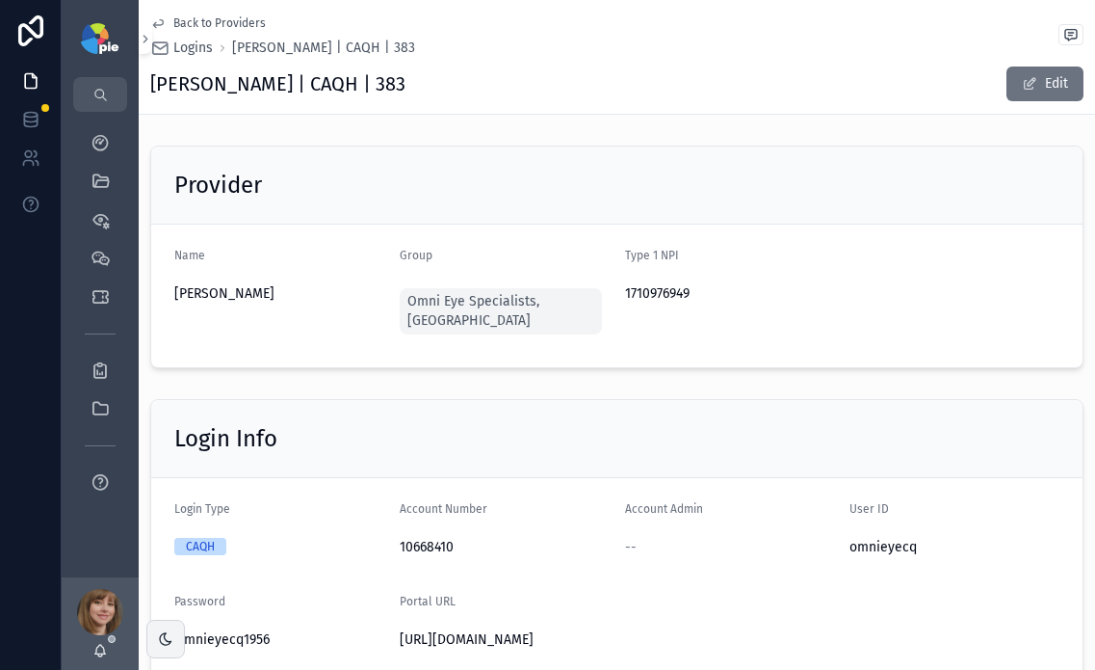
click at [173, 19] on span "Back to Providers" at bounding box center [219, 22] width 92 height 15
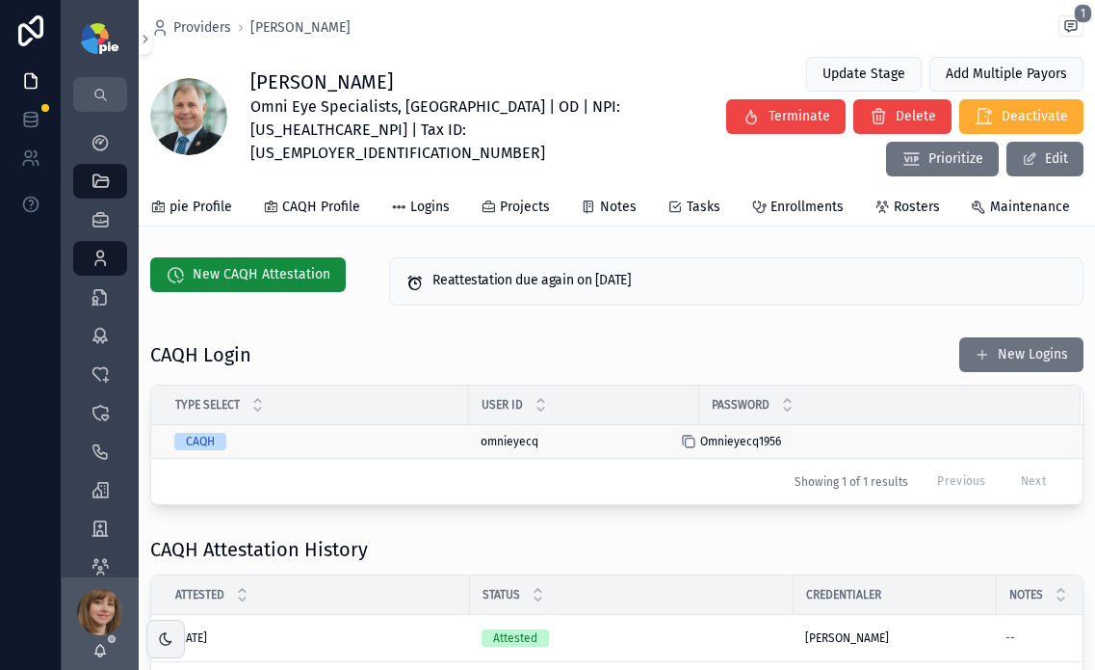
click at [692, 438] on icon "scrollable content" at bounding box center [690, 442] width 9 height 9
click at [236, 265] on span "New CAQH Attestation" at bounding box center [262, 274] width 138 height 19
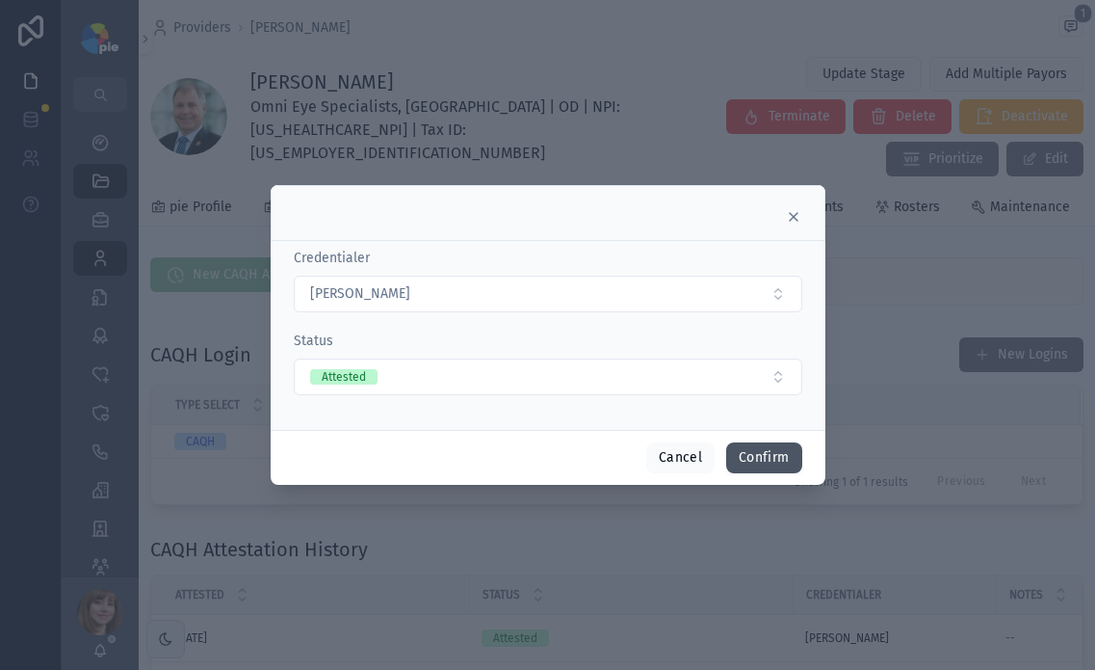
click at [784, 457] on button "Confirm" at bounding box center [763, 457] width 75 height 31
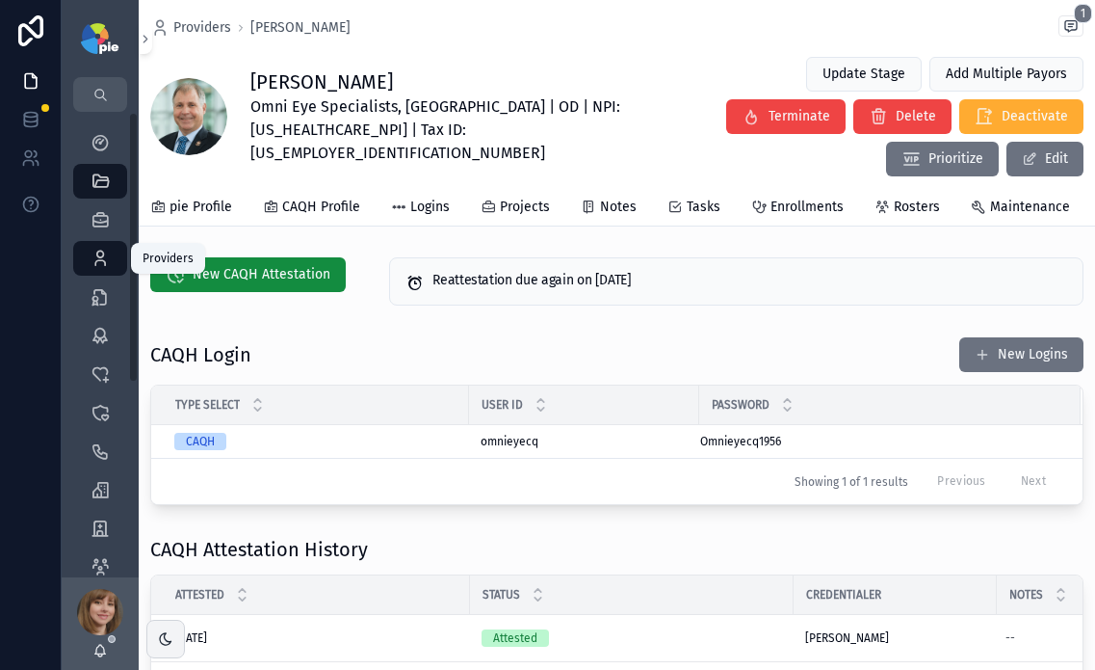
click at [104, 255] on icon "scrollable content" at bounding box center [100, 258] width 19 height 19
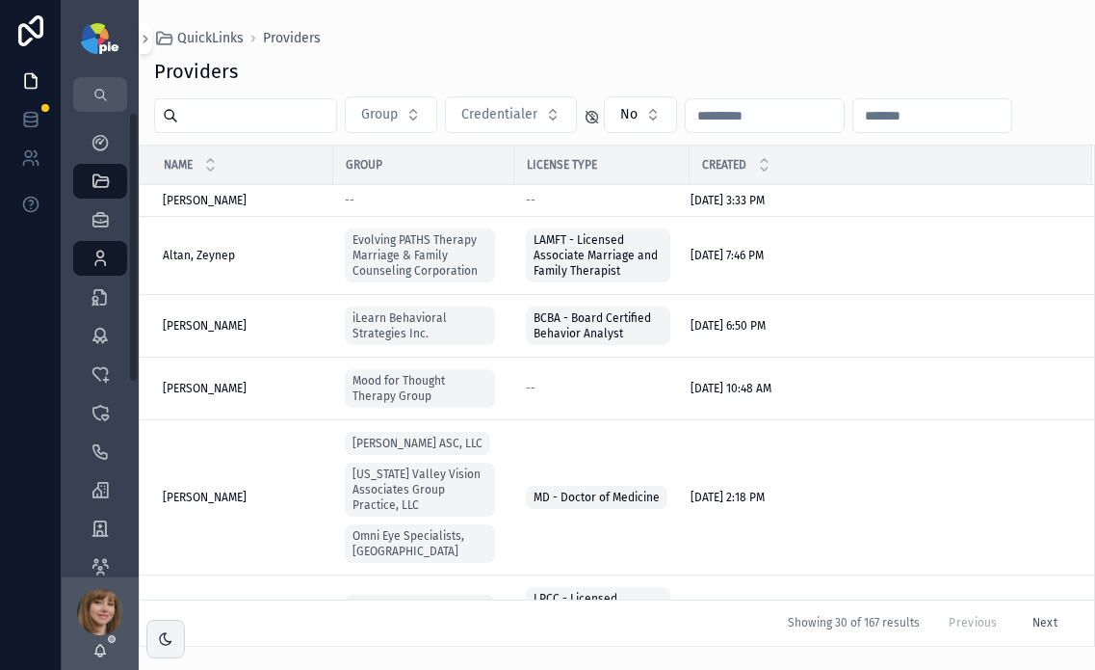
click at [281, 117] on input "scrollable content" at bounding box center [257, 115] width 158 height 27
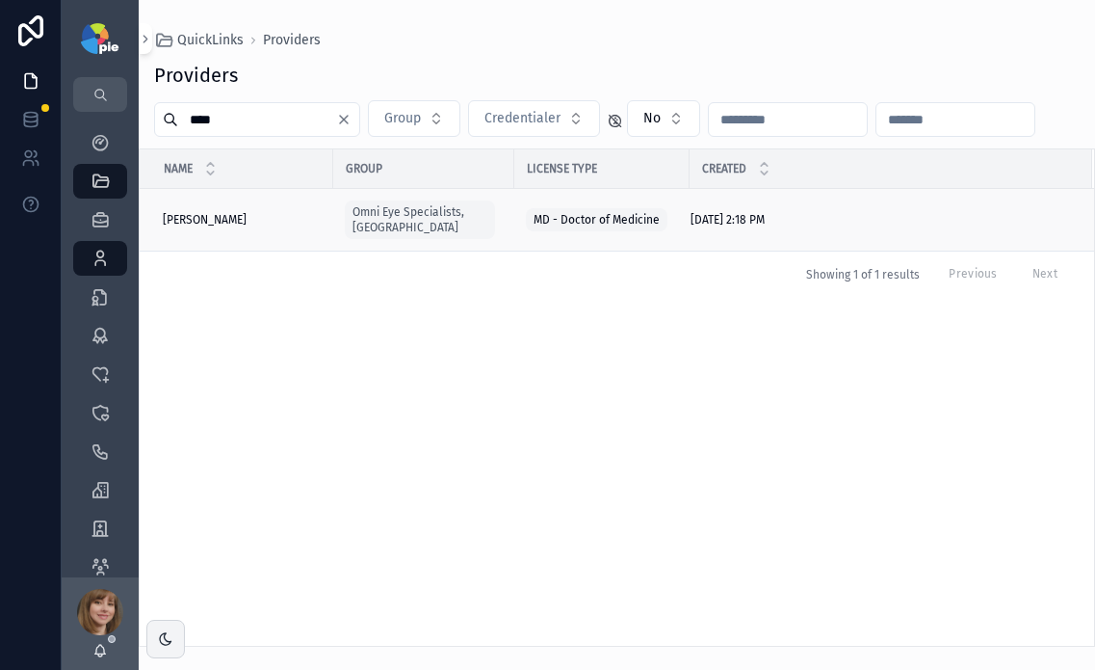
type input "****"
click at [224, 212] on span "Qureshi, Sana" at bounding box center [205, 219] width 84 height 15
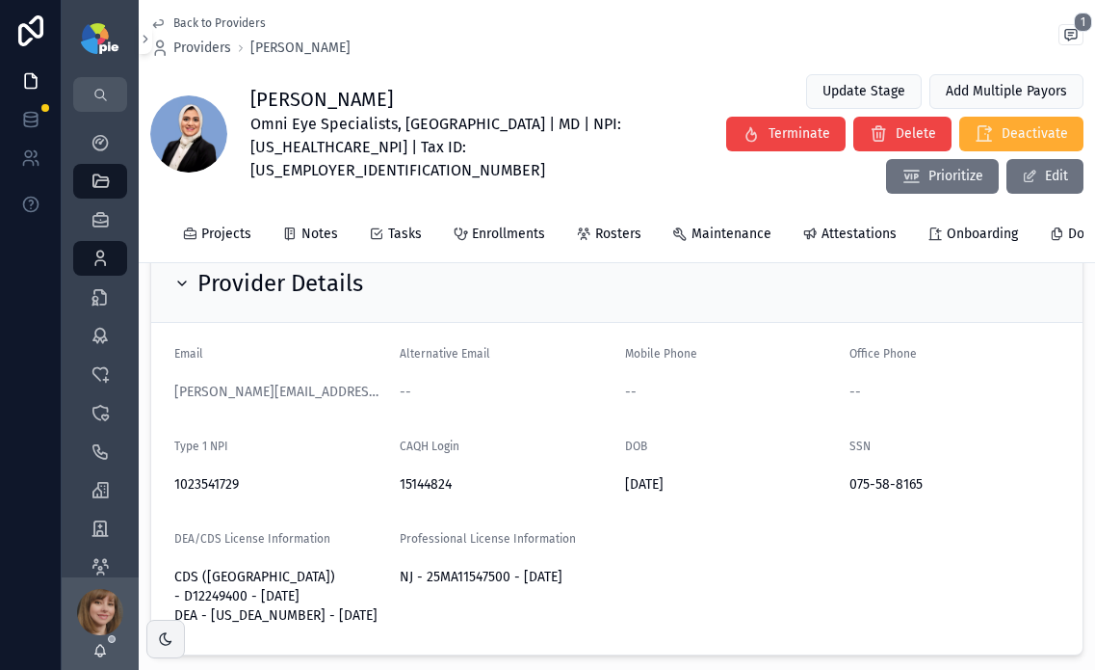
scroll to position [0, 277]
click at [822, 224] on span "Attestations" at bounding box center [857, 233] width 75 height 19
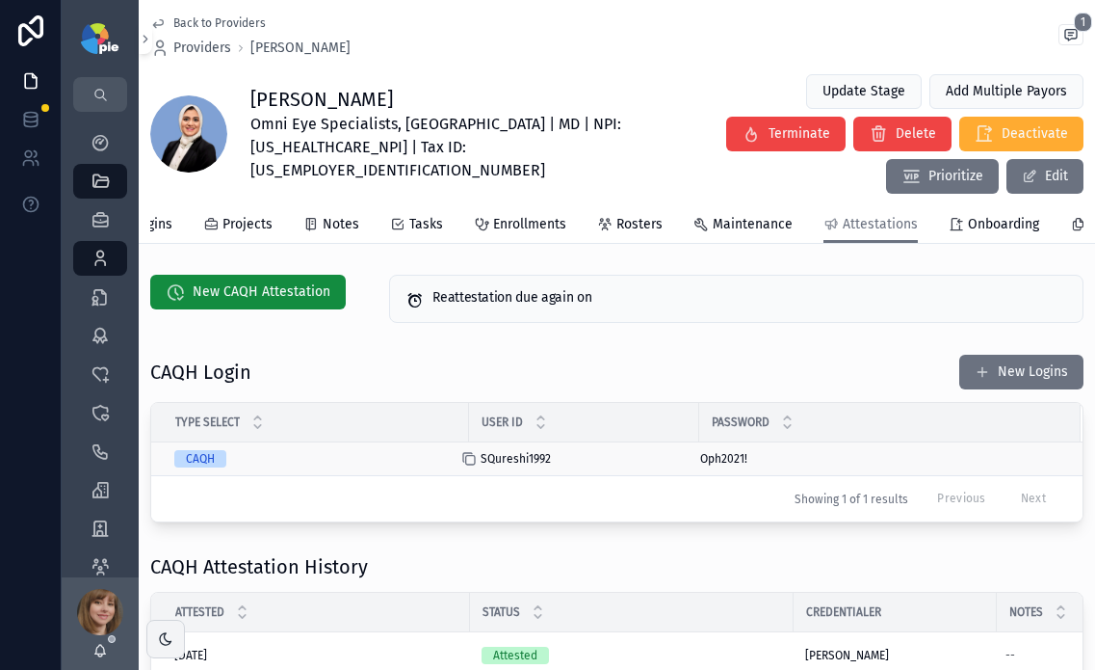
click at [469, 451] on icon "scrollable content" at bounding box center [468, 458] width 15 height 15
click at [686, 456] on icon "scrollable content" at bounding box center [690, 460] width 9 height 9
click at [292, 282] on span "New CAQH Attestation" at bounding box center [262, 291] width 138 height 19
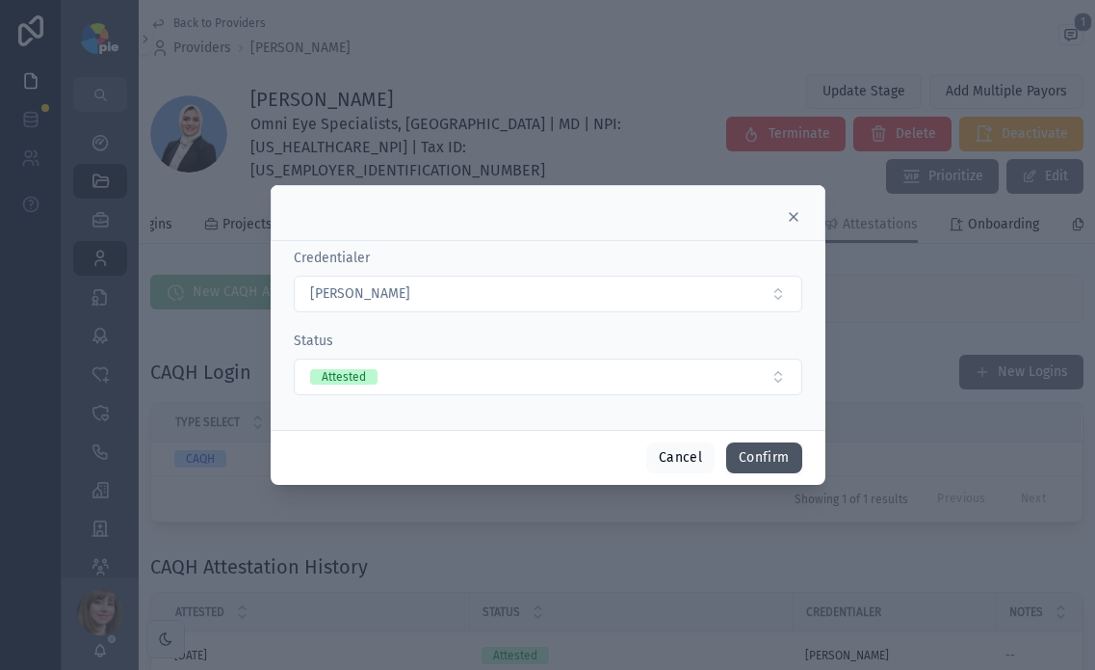
click at [753, 456] on button "Confirm" at bounding box center [763, 457] width 75 height 31
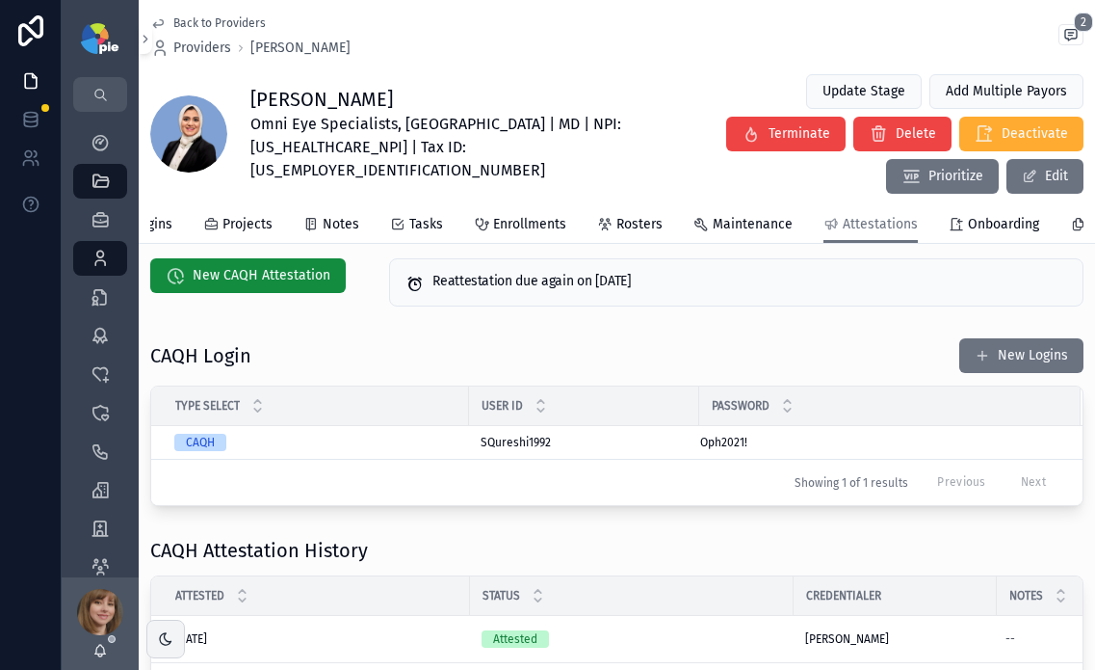
scroll to position [21, 0]
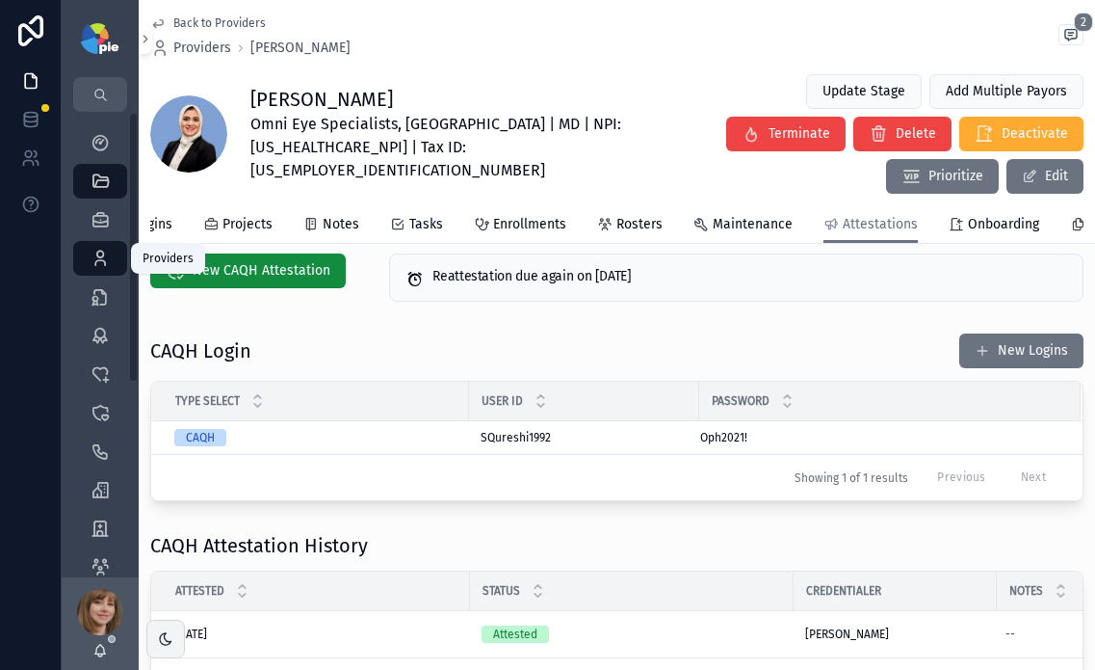
click at [97, 269] on div "Providers 299" at bounding box center [100, 258] width 31 height 31
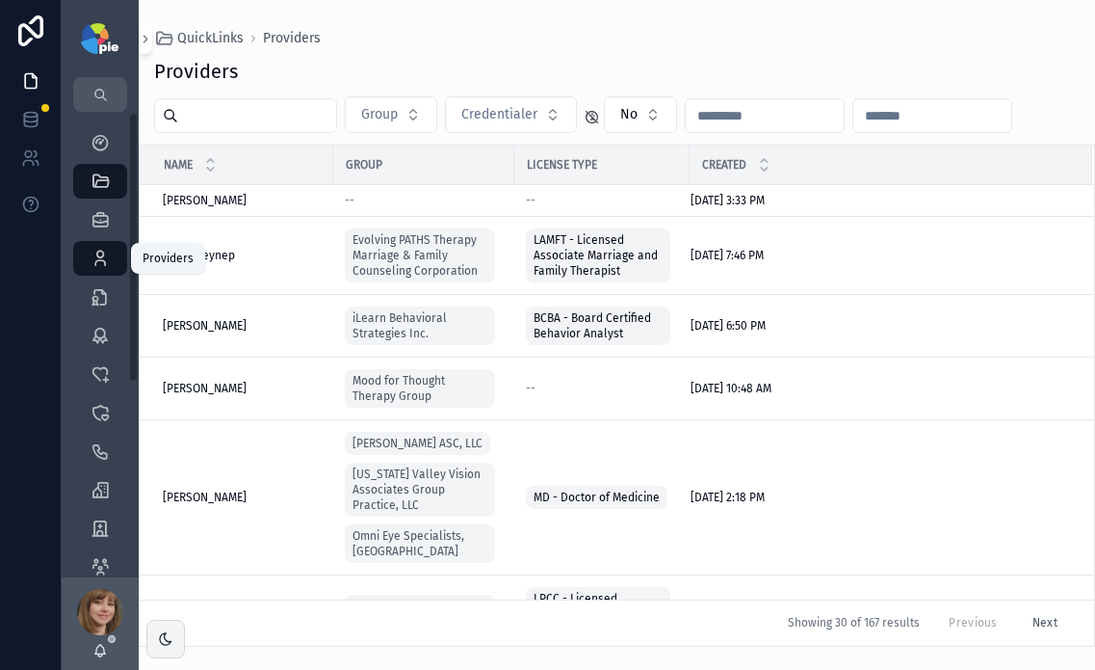
drag, startPoint x: 99, startPoint y: 256, endPoint x: 108, endPoint y: 247, distance: 13.0
click at [98, 256] on icon "scrollable content" at bounding box center [100, 258] width 19 height 19
click at [275, 110] on input "scrollable content" at bounding box center [257, 115] width 158 height 27
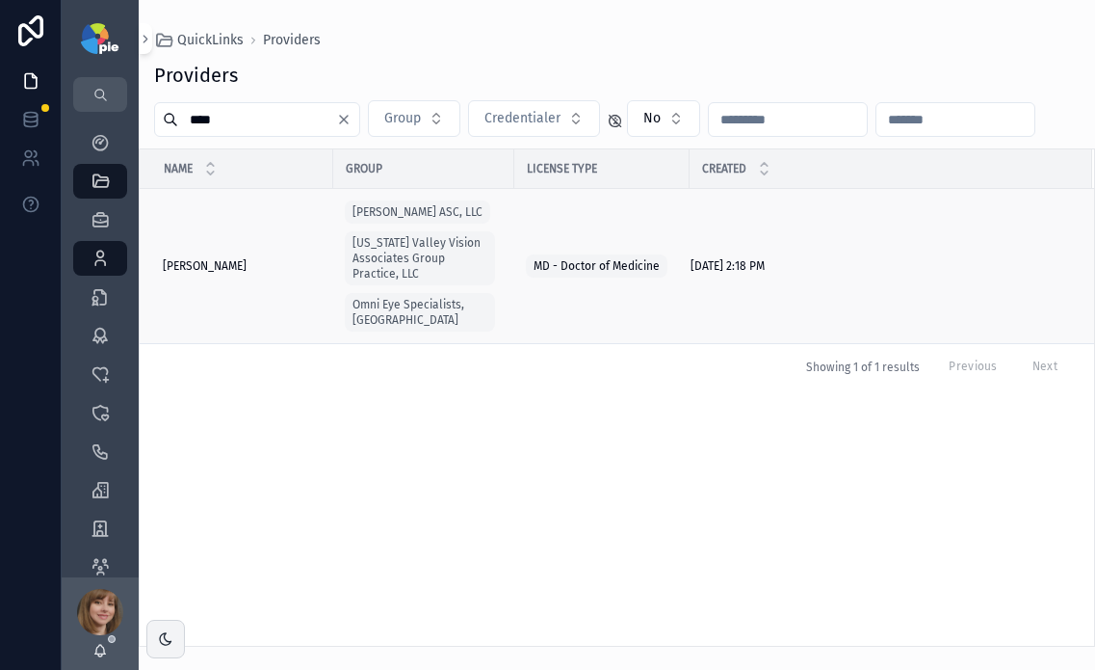
type input "****"
click at [194, 263] on span "Raparla, Neha" at bounding box center [205, 265] width 84 height 15
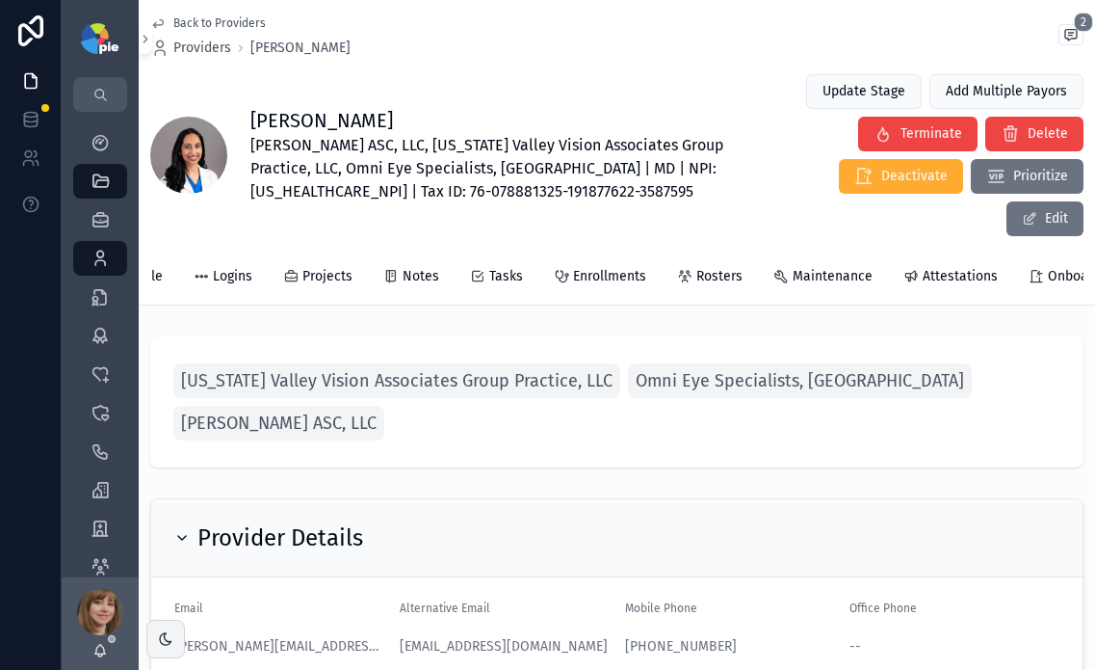
scroll to position [0, 213]
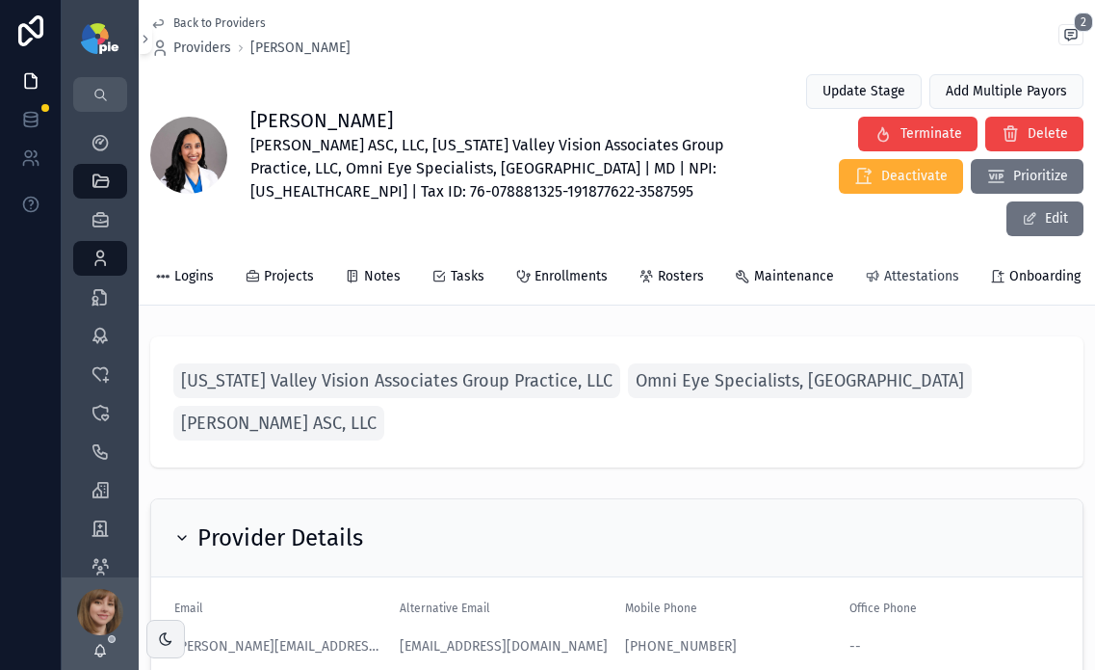
click at [875, 267] on div "Attestations" at bounding box center [912, 276] width 94 height 19
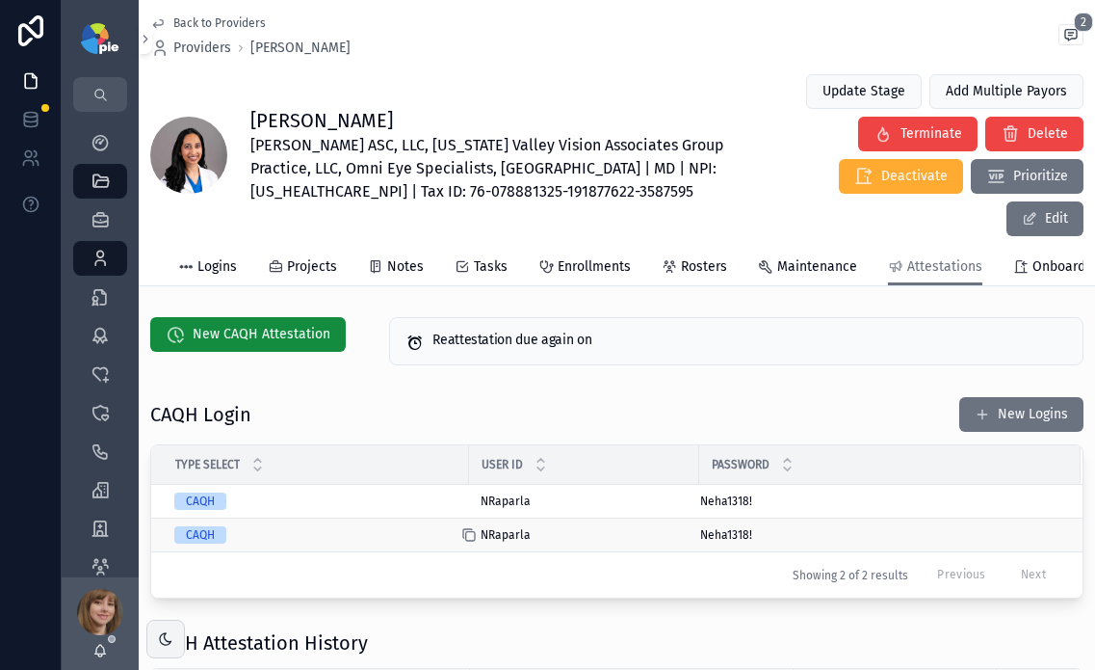
click at [469, 527] on icon "scrollable content" at bounding box center [468, 534] width 15 height 15
click at [692, 493] on icon "scrollable content" at bounding box center [688, 500] width 15 height 15
click at [254, 325] on span "New CAQH Attestation" at bounding box center [262, 334] width 138 height 19
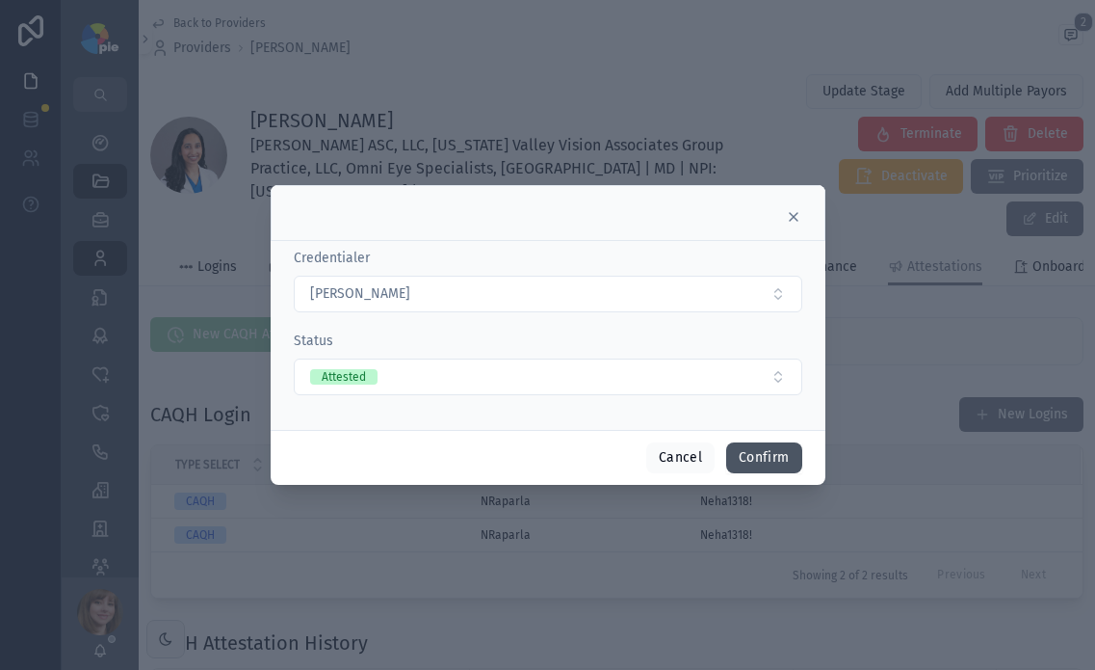
drag, startPoint x: 757, startPoint y: 461, endPoint x: 771, endPoint y: 451, distance: 16.6
click at [755, 461] on button "Confirm" at bounding box center [763, 457] width 75 height 31
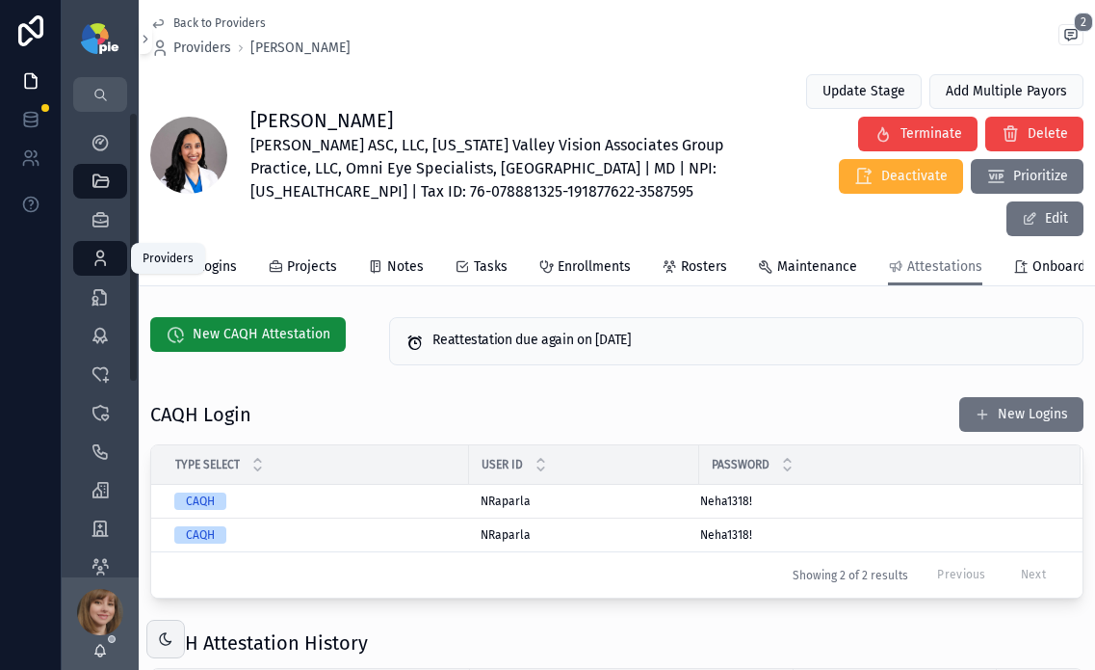
click at [97, 266] on icon "scrollable content" at bounding box center [100, 258] width 19 height 19
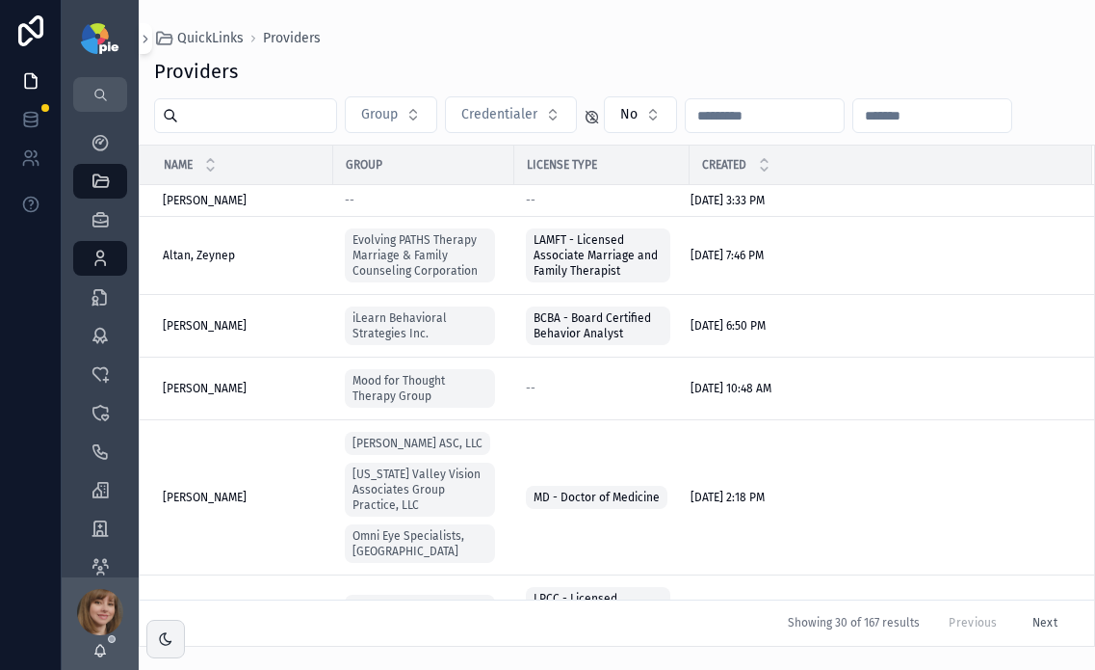
click at [238, 129] on div "scrollable content" at bounding box center [245, 115] width 183 height 35
click at [251, 114] on input "scrollable content" at bounding box center [257, 115] width 158 height 27
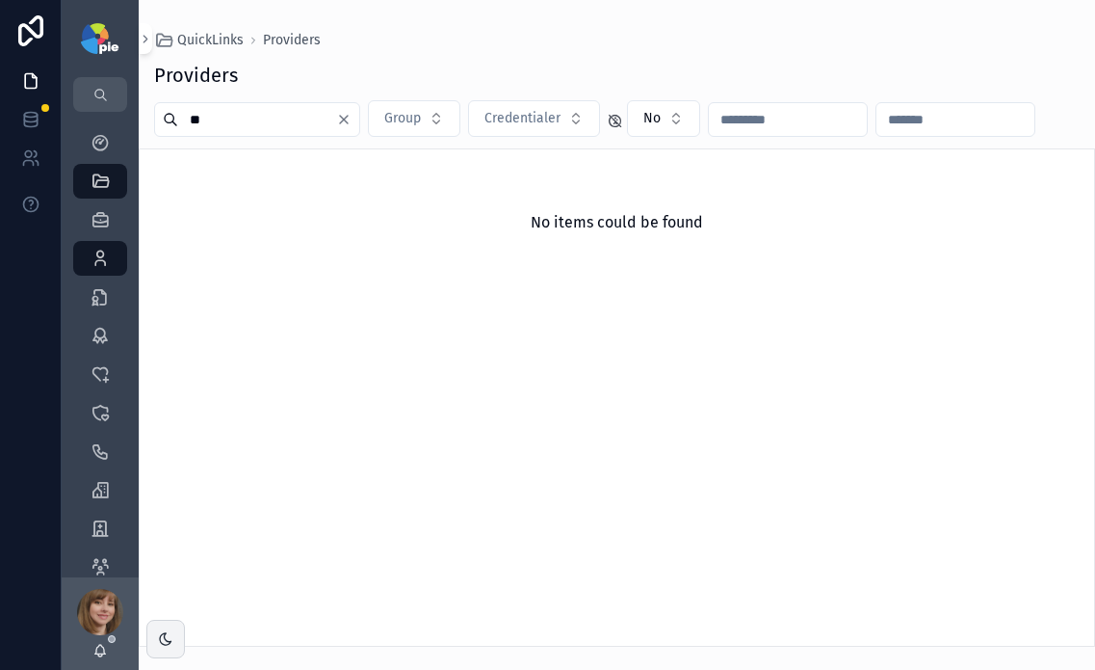
type input "*"
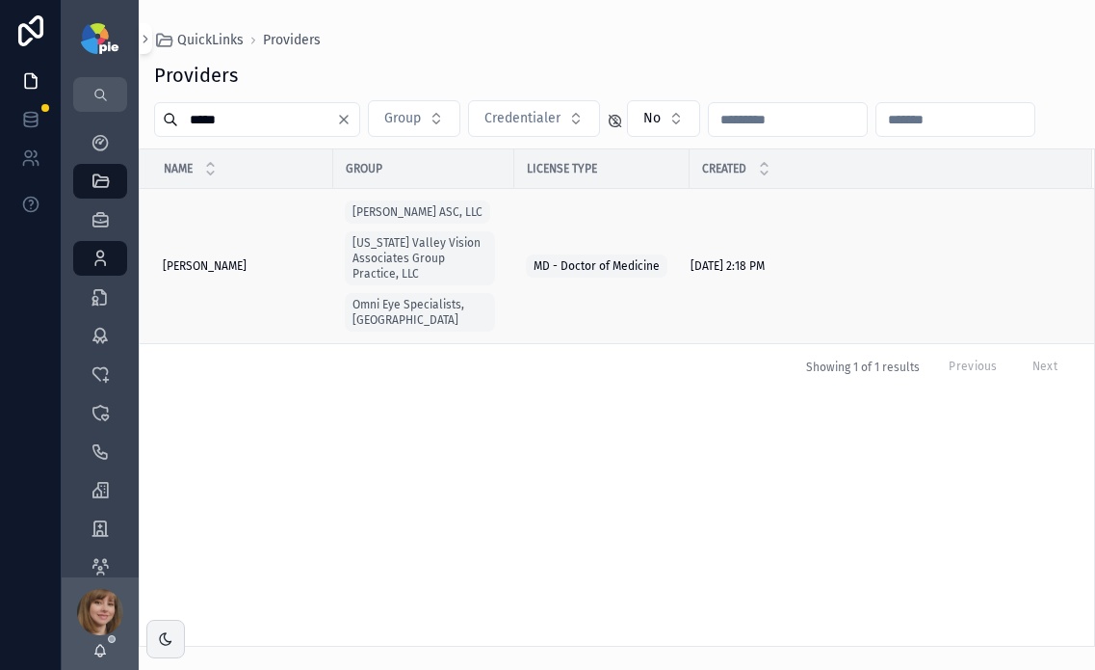
type input "*****"
click at [216, 258] on span "Richman, Jesse" at bounding box center [205, 265] width 84 height 15
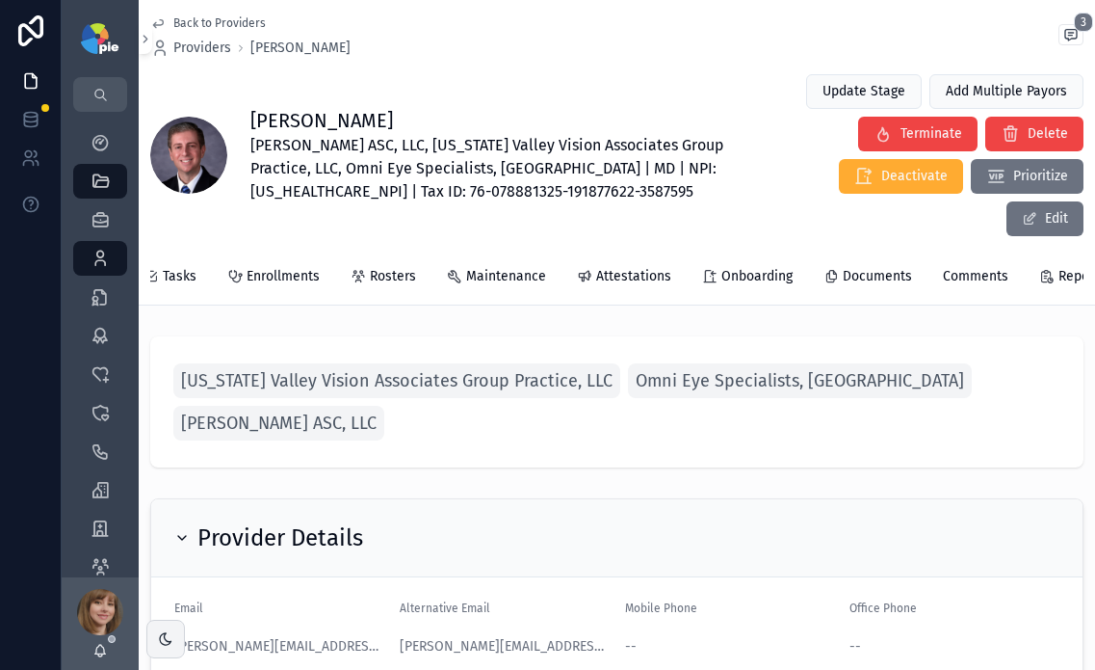
scroll to position [0, 522]
click at [611, 267] on span "Attestations" at bounding box center [618, 276] width 75 height 19
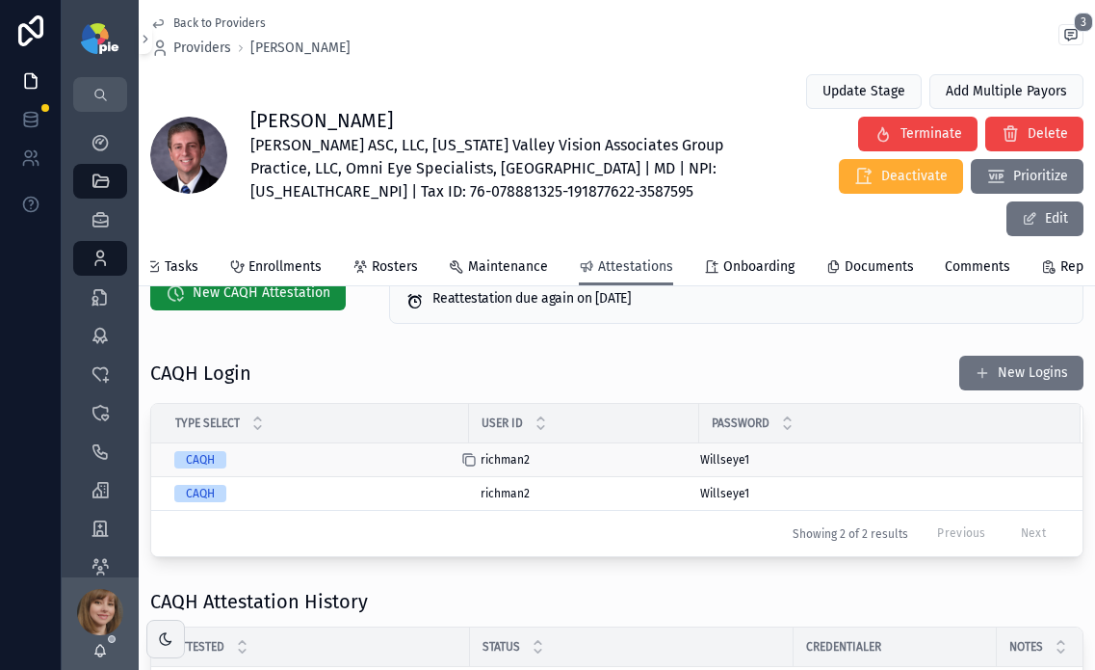
scroll to position [169, 0]
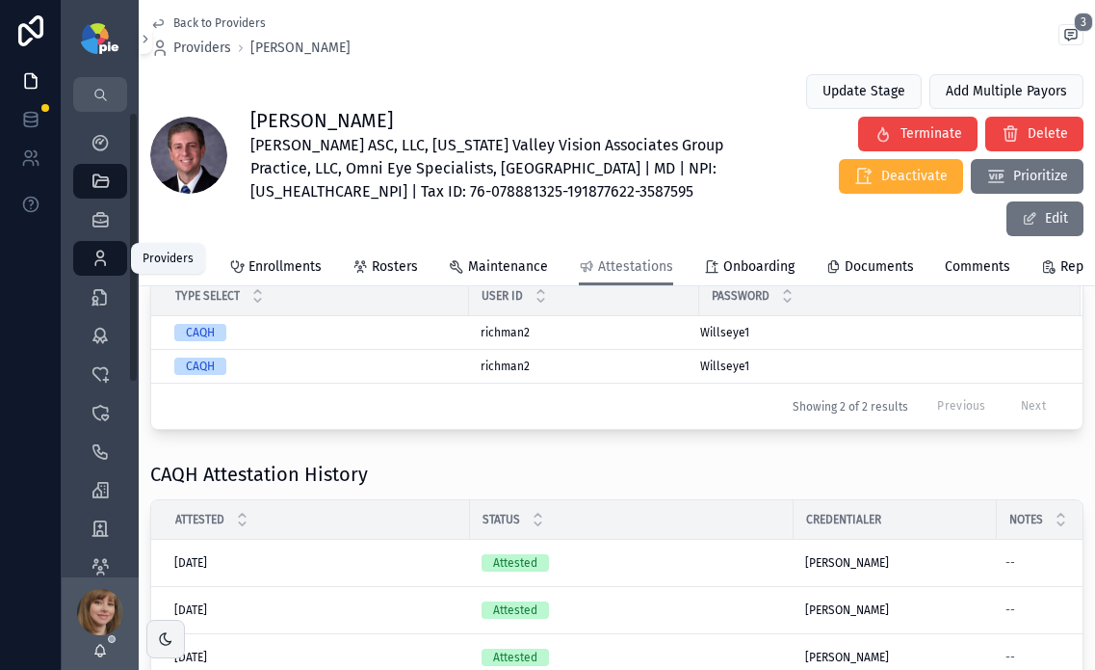
click at [102, 250] on icon "scrollable content" at bounding box center [100, 258] width 19 height 19
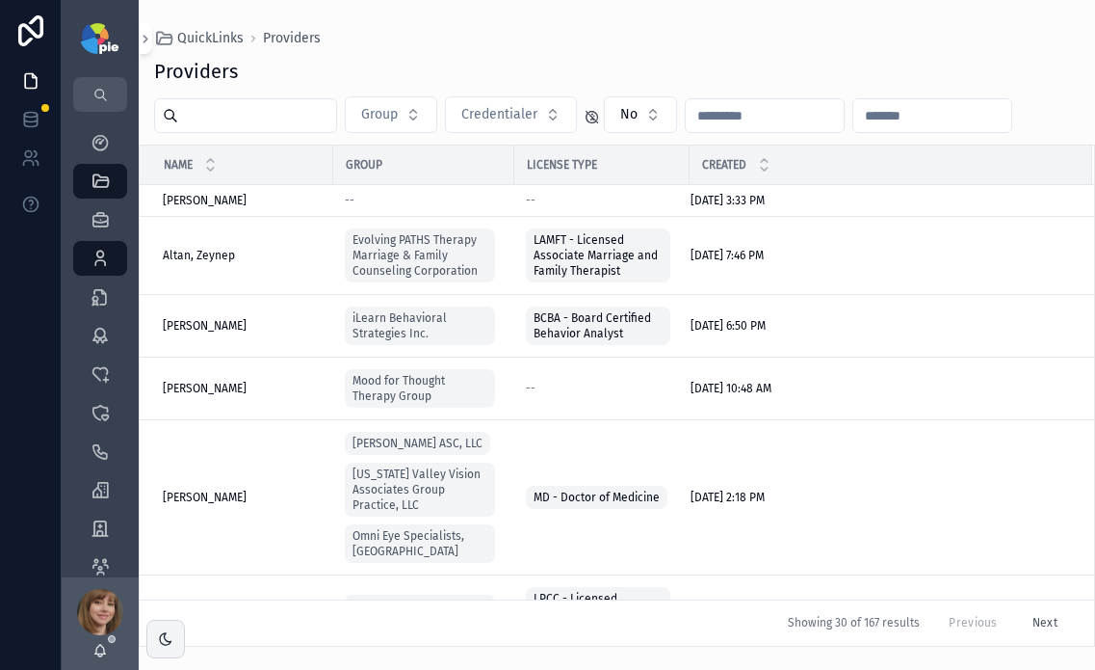
click at [257, 118] on input "scrollable content" at bounding box center [257, 115] width 158 height 27
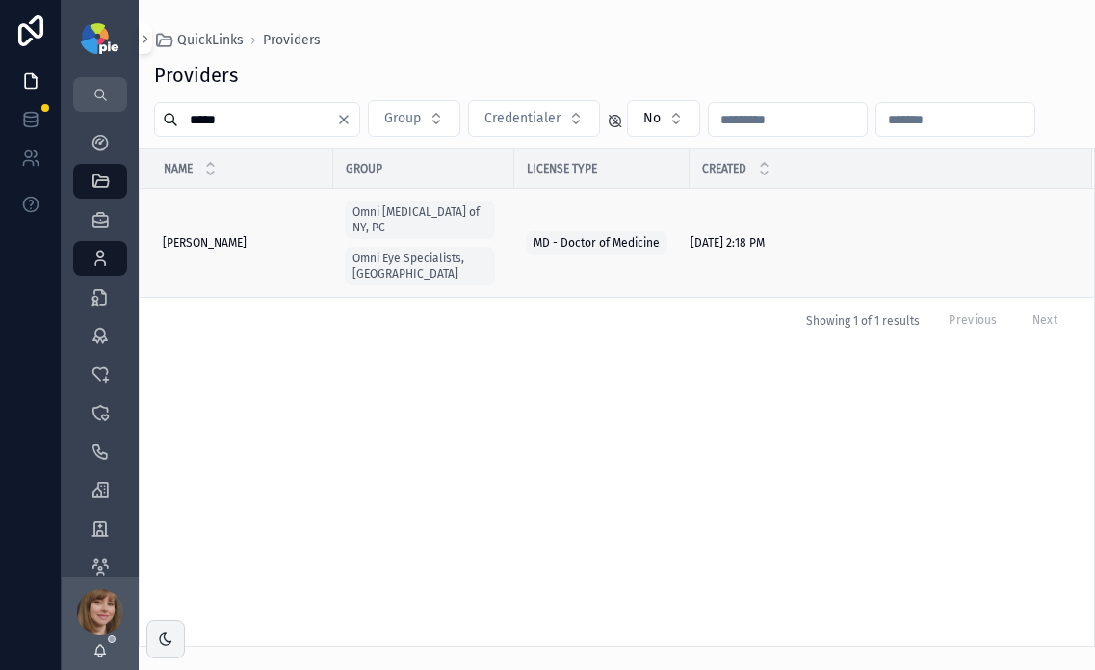
type input "*****"
click at [215, 237] on span "Rosenberg, Elana" at bounding box center [205, 242] width 84 height 15
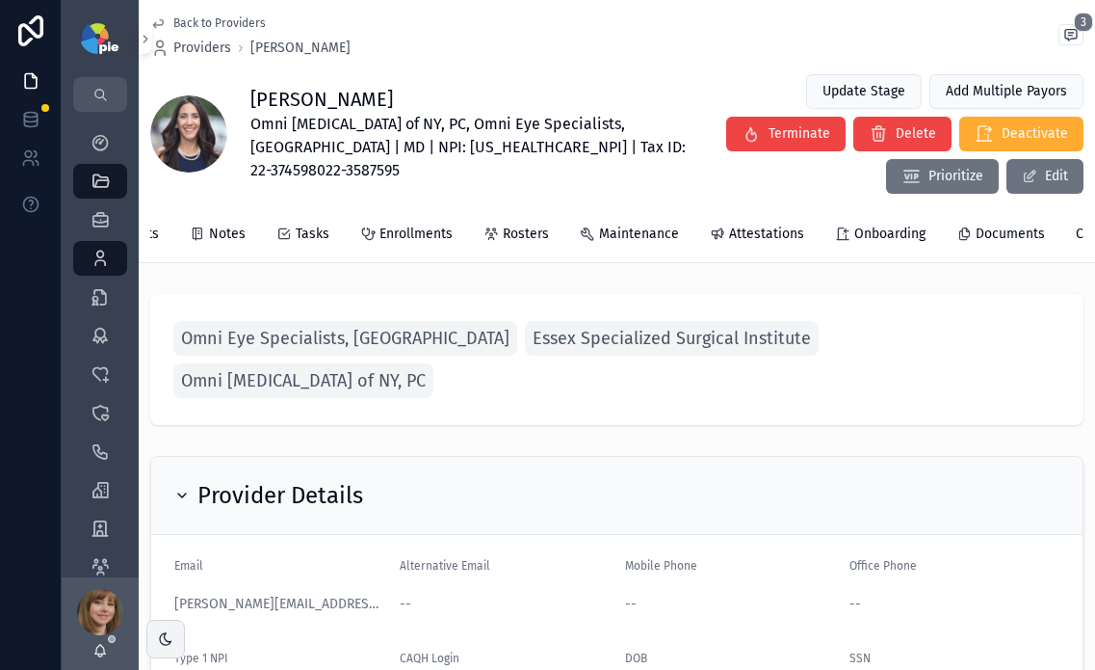
scroll to position [0, 381]
click at [773, 241] on span "Attestations" at bounding box center [754, 233] width 75 height 19
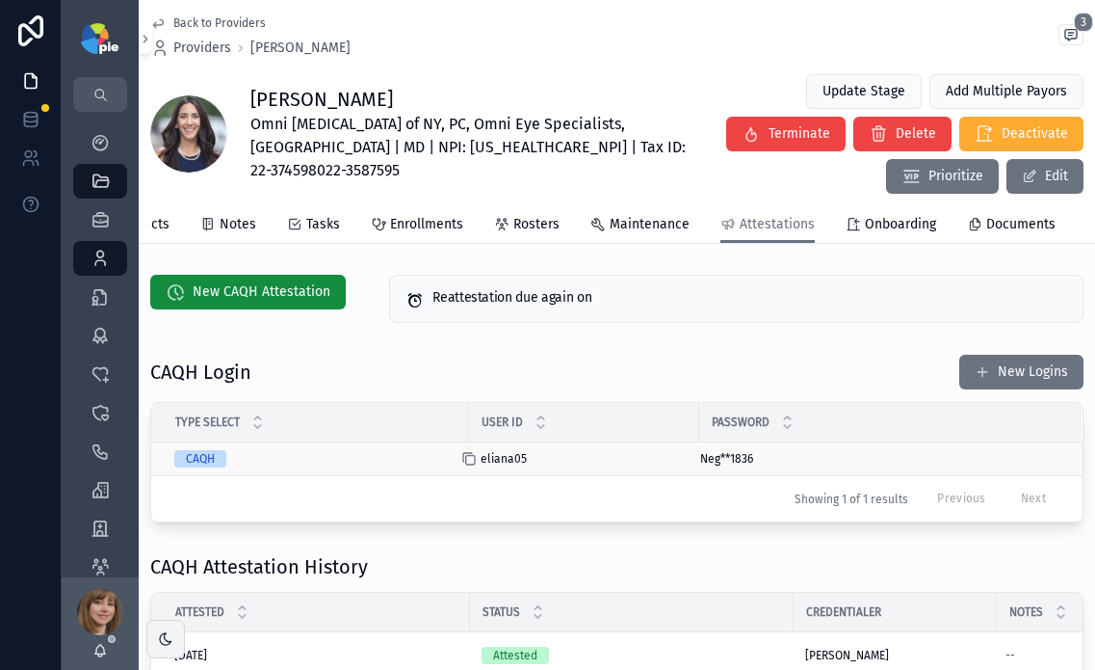
click at [464, 466] on icon "scrollable content" at bounding box center [468, 458] width 15 height 15
click at [696, 466] on icon "scrollable content" at bounding box center [688, 458] width 15 height 15
click at [224, 302] on span "New CAQH Attestation" at bounding box center [262, 291] width 138 height 19
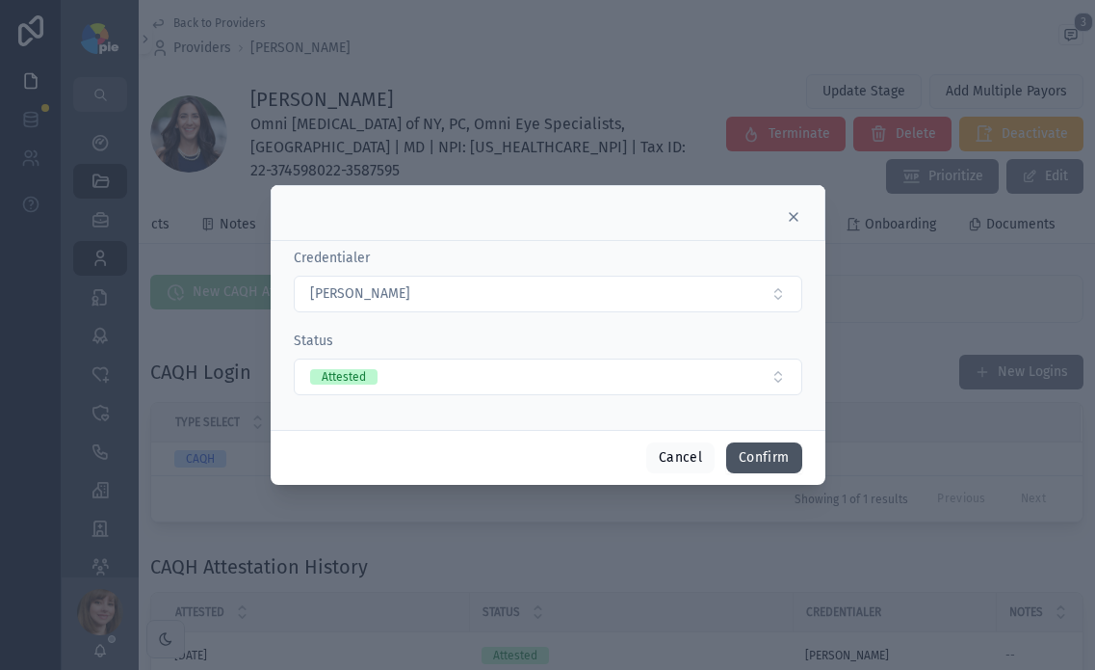
click at [775, 460] on button "Confirm" at bounding box center [763, 457] width 75 height 31
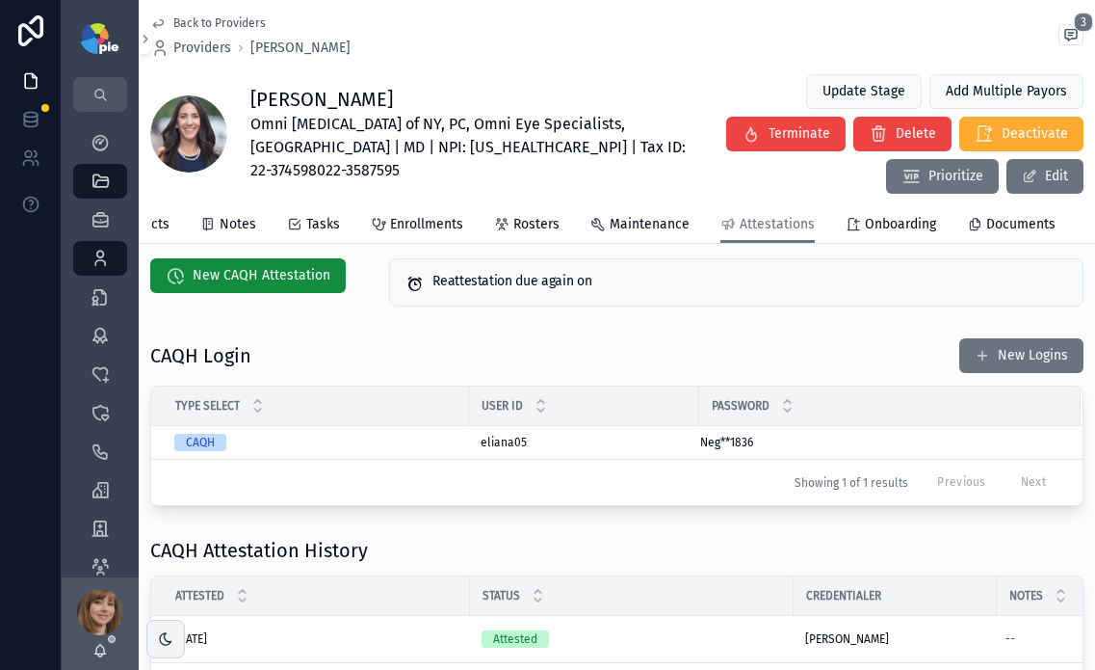
scroll to position [137, 0]
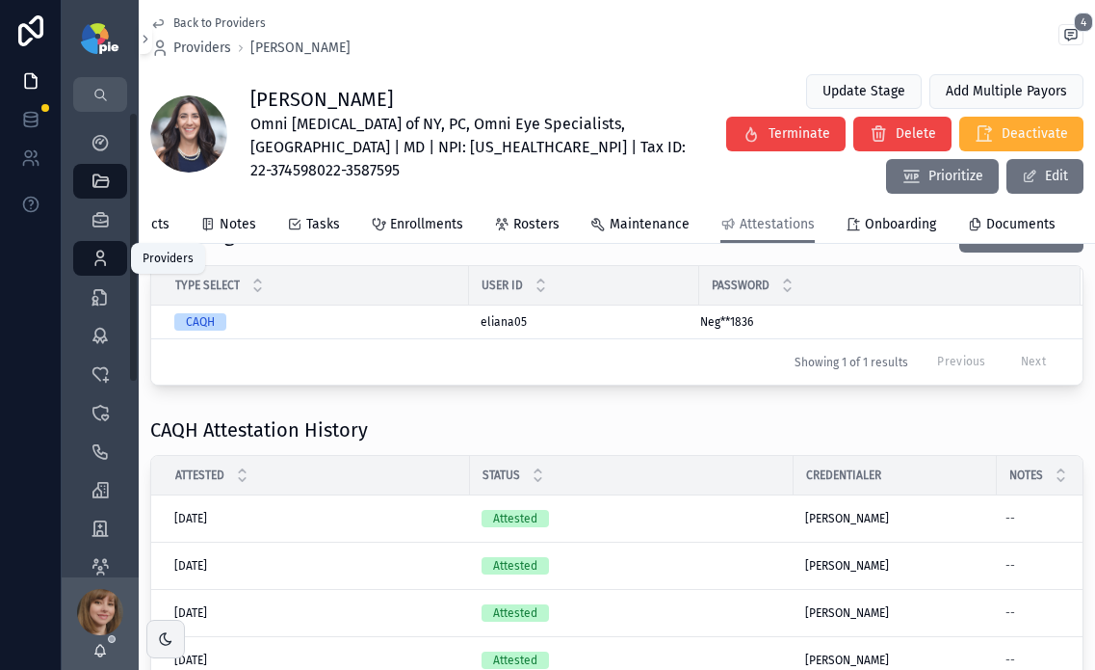
click at [103, 252] on icon "scrollable content" at bounding box center [100, 258] width 19 height 19
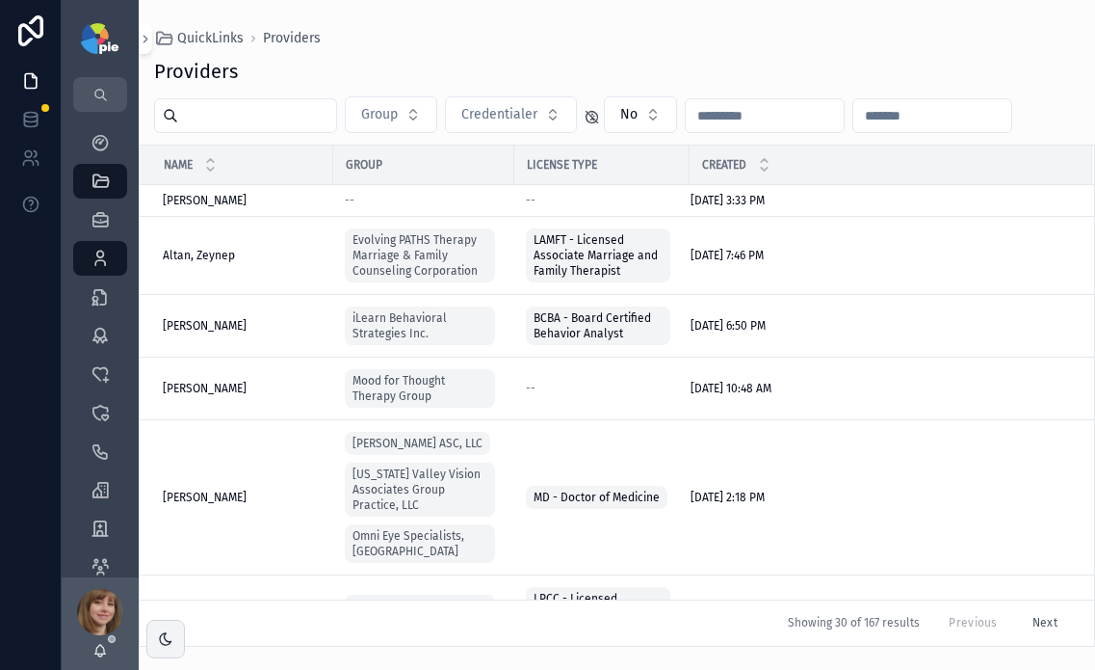
click at [291, 124] on input "scrollable content" at bounding box center [257, 115] width 158 height 27
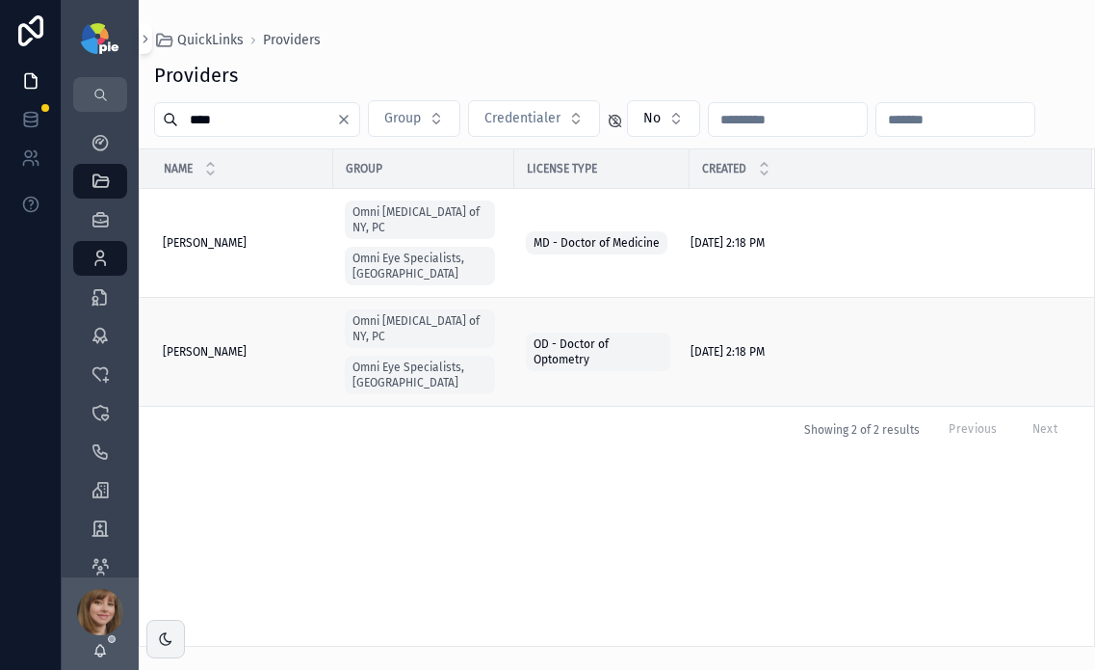
type input "****"
click at [218, 344] on span "Rosetta, Melanne" at bounding box center [205, 351] width 84 height 15
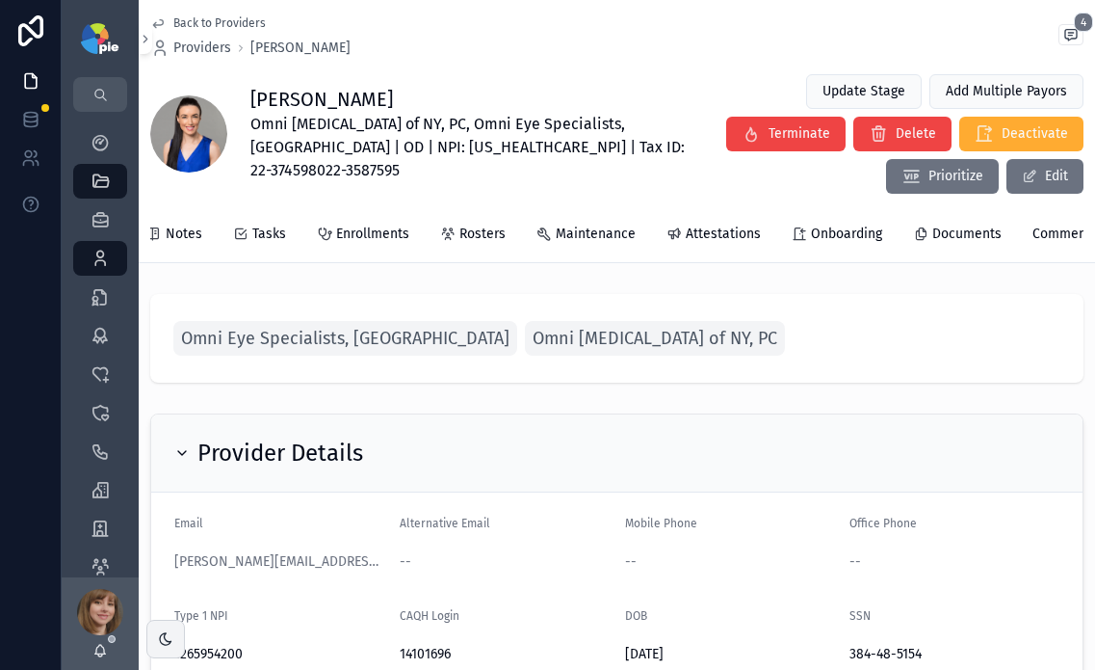
scroll to position [0, 422]
click at [705, 226] on span "Attestations" at bounding box center [712, 233] width 75 height 19
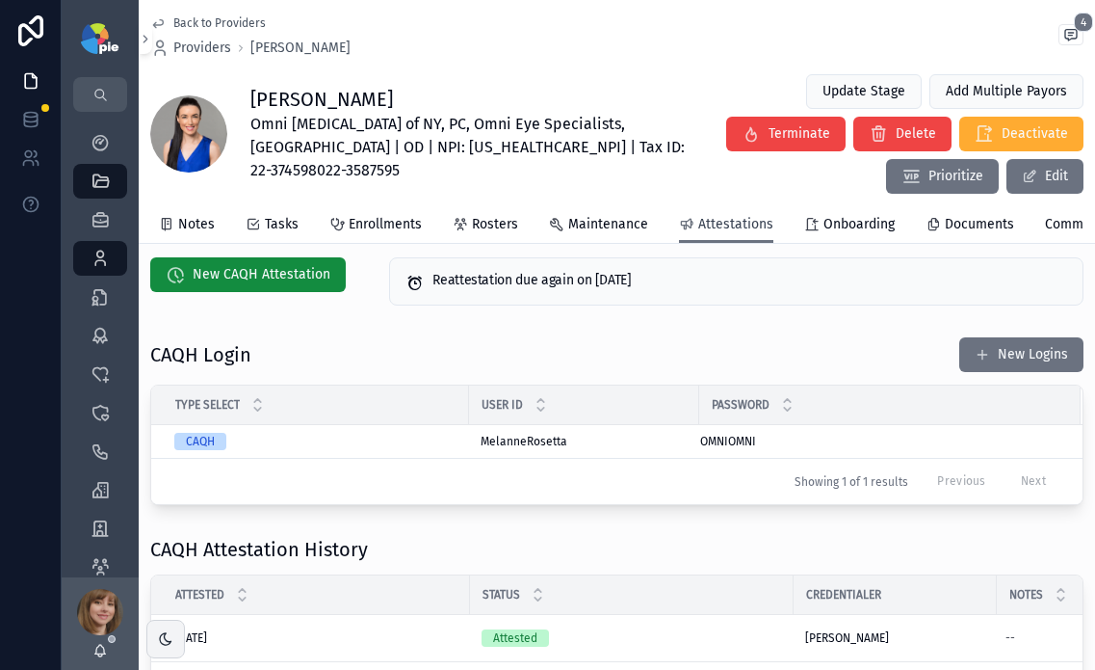
scroll to position [130, 0]
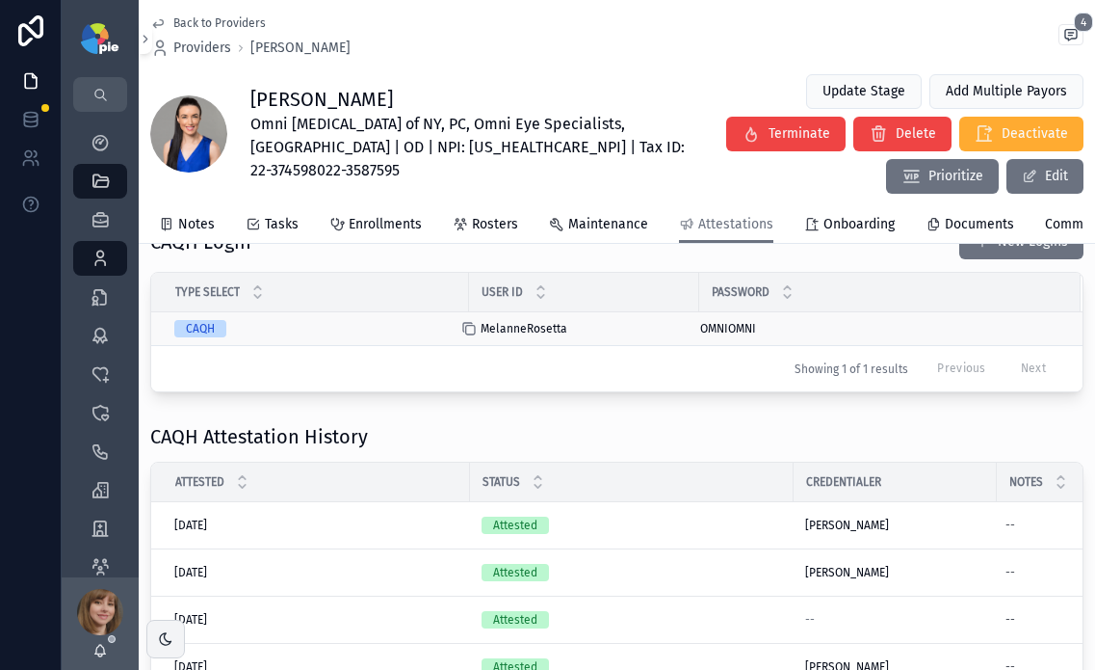
click at [469, 336] on icon "scrollable content" at bounding box center [468, 328] width 15 height 15
click at [683, 331] on icon "scrollable content" at bounding box center [687, 327] width 9 height 9
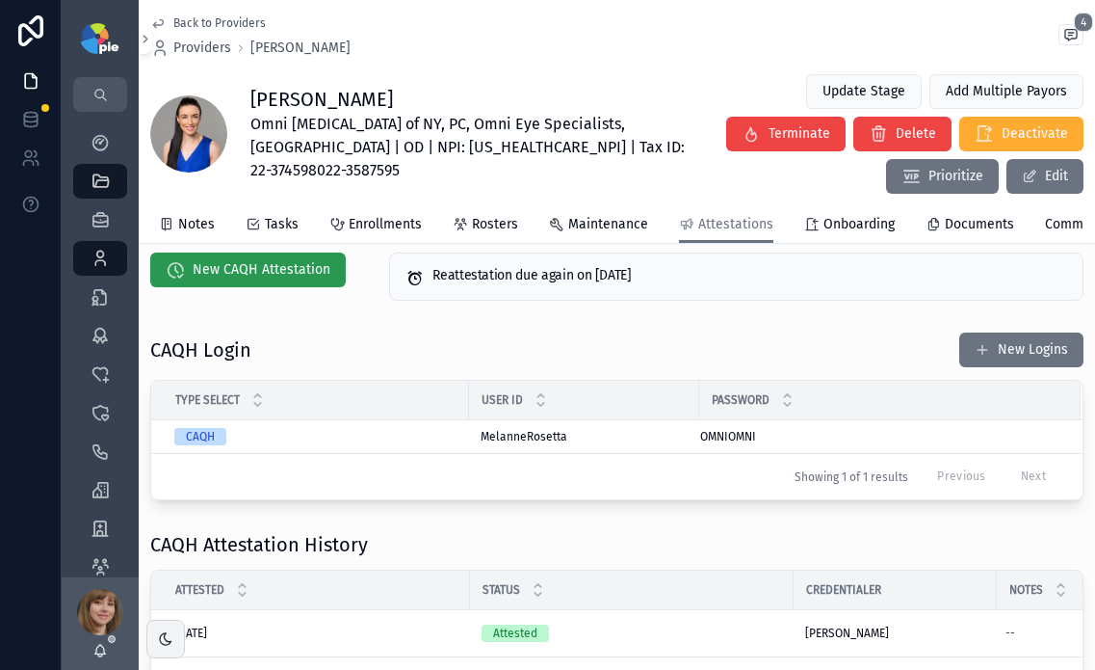
scroll to position [0, 0]
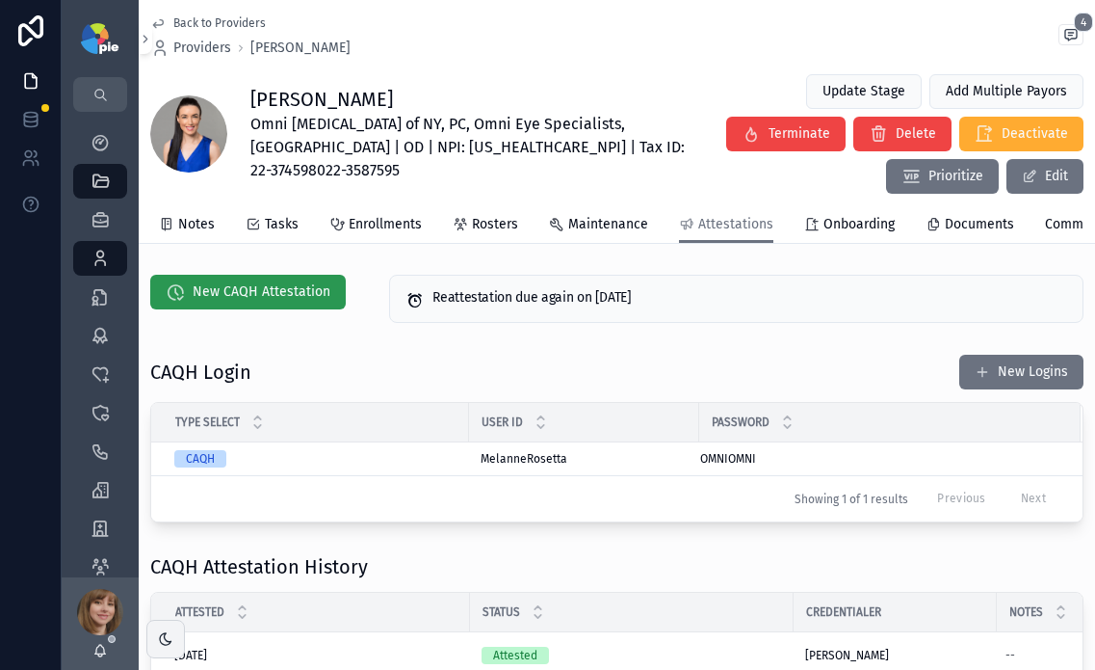
click at [262, 302] on span "New CAQH Attestation" at bounding box center [262, 291] width 138 height 19
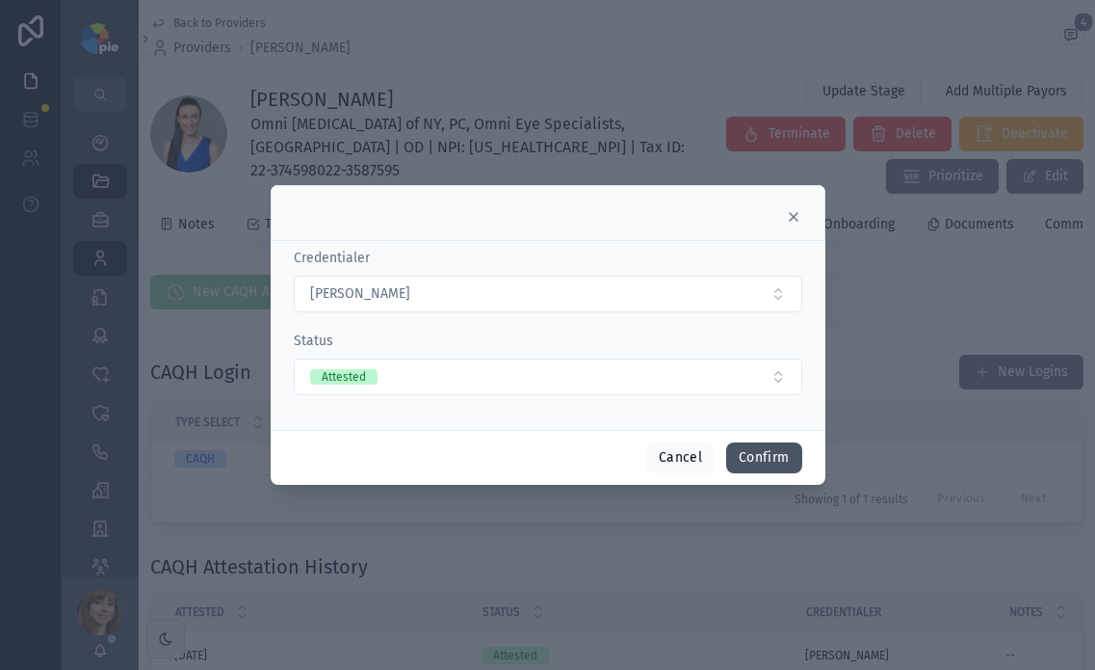
click at [775, 459] on button "Confirm" at bounding box center [763, 457] width 75 height 31
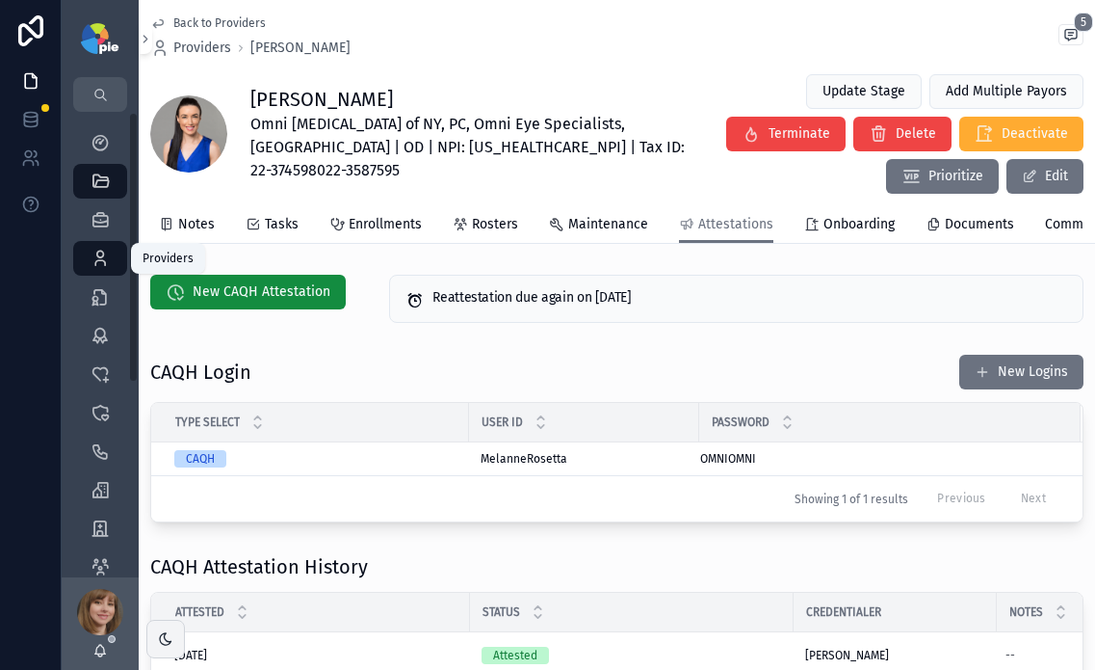
click at [99, 254] on icon "scrollable content" at bounding box center [100, 258] width 19 height 19
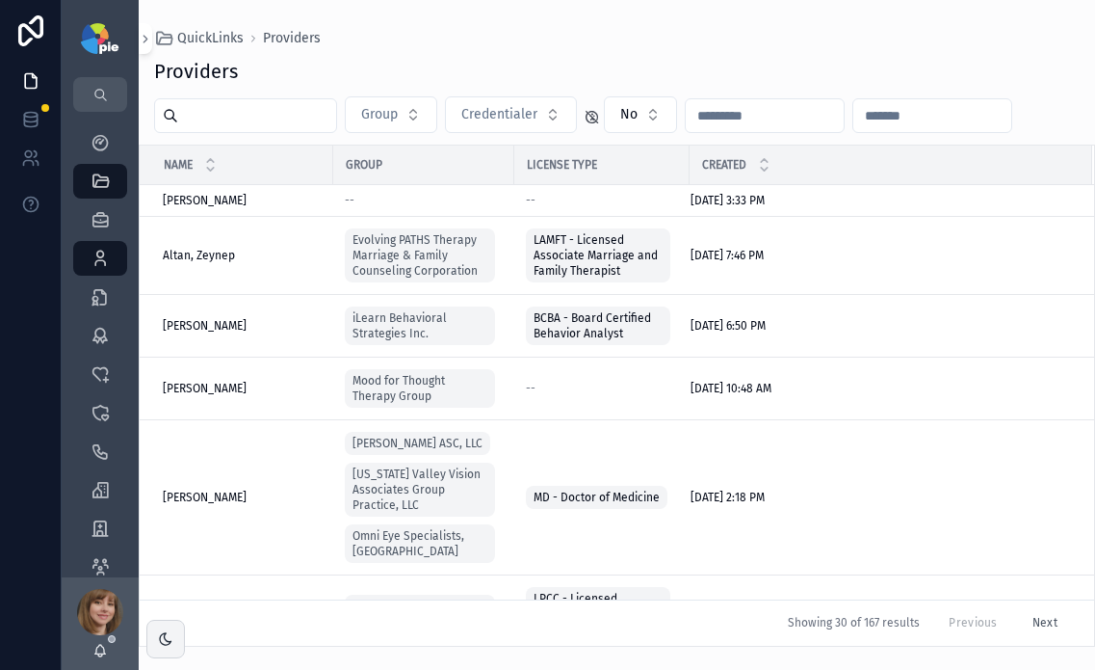
click at [270, 120] on input "scrollable content" at bounding box center [257, 115] width 158 height 27
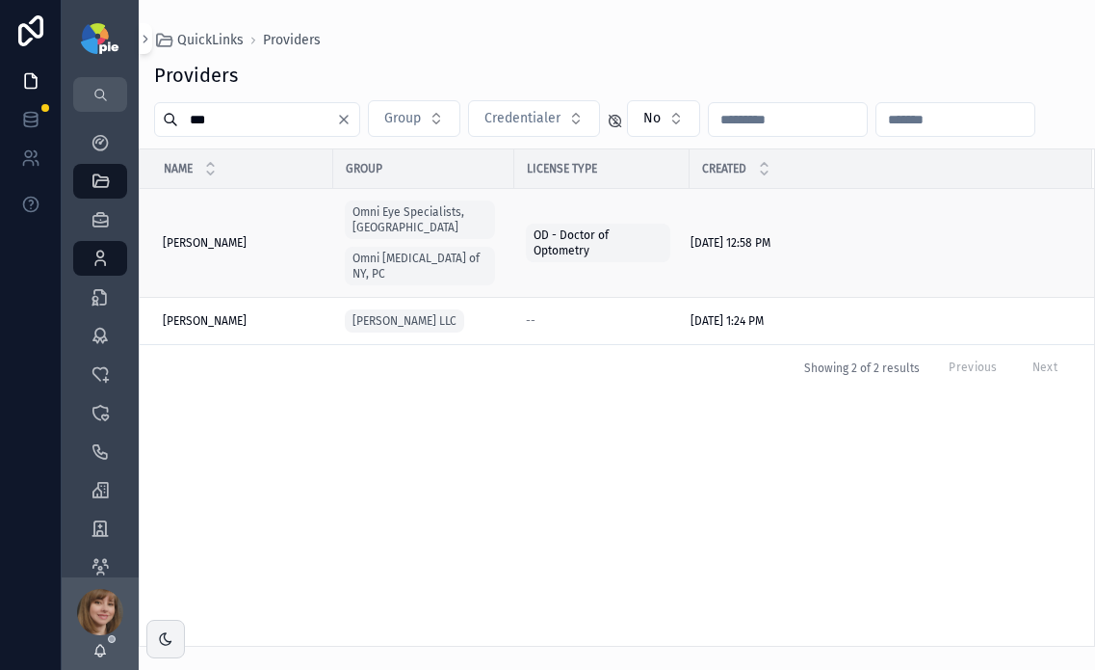
type input "***"
click at [217, 235] on span "Sanborn, Samantha" at bounding box center [205, 242] width 84 height 15
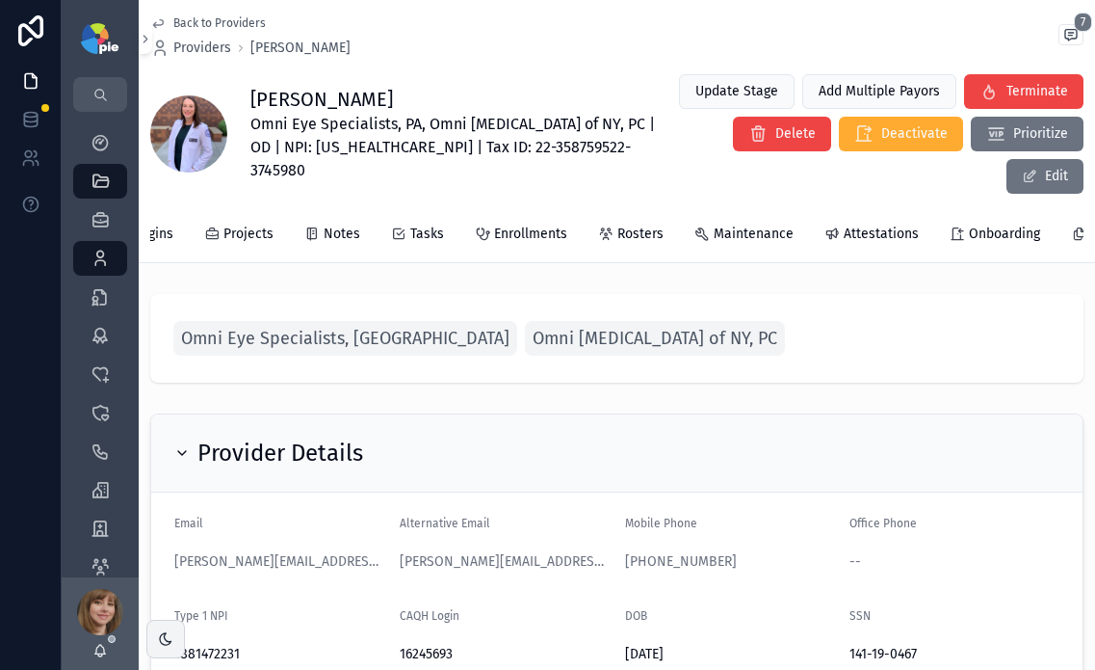
scroll to position [0, 276]
click at [829, 238] on span "Attestations" at bounding box center [858, 233] width 75 height 19
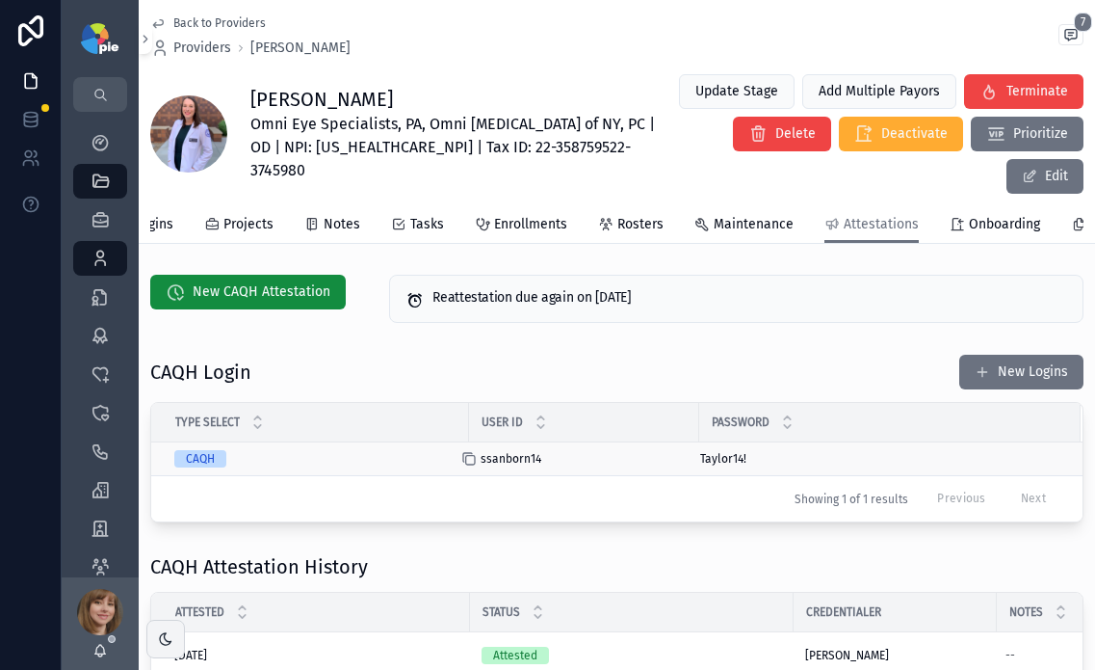
click at [473, 466] on icon "scrollable content" at bounding box center [468, 458] width 15 height 15
drag, startPoint x: 695, startPoint y: 472, endPoint x: 604, endPoint y: 2, distance: 478.8
click at [222, 298] on span "New CAQH Attestation" at bounding box center [262, 291] width 138 height 19
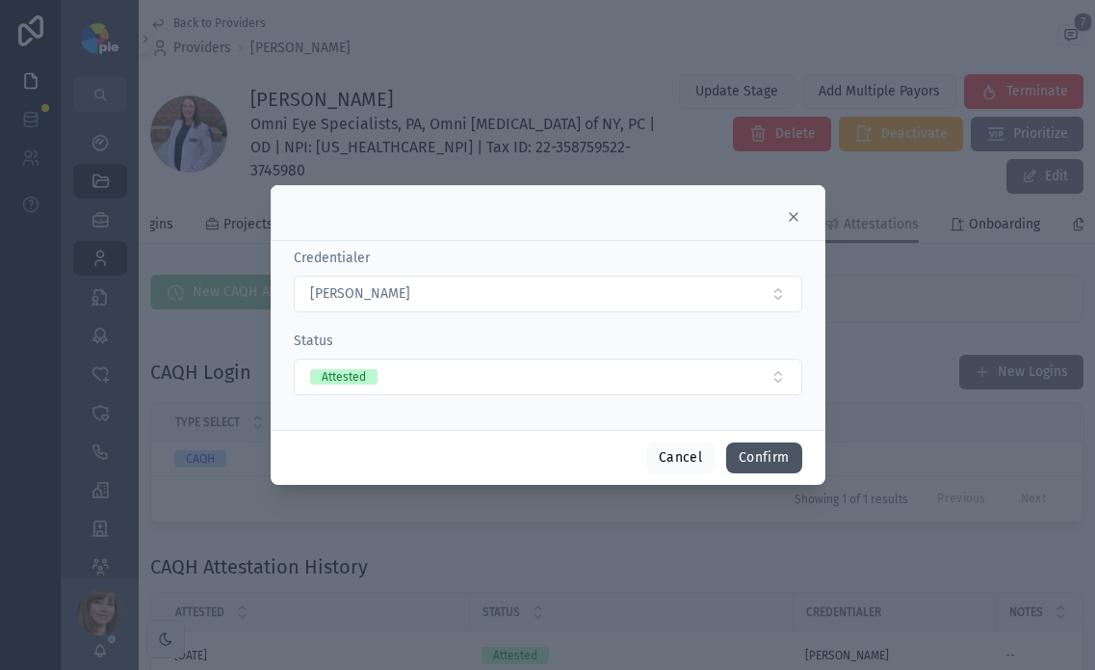
click at [758, 454] on button "Confirm" at bounding box center [763, 457] width 75 height 31
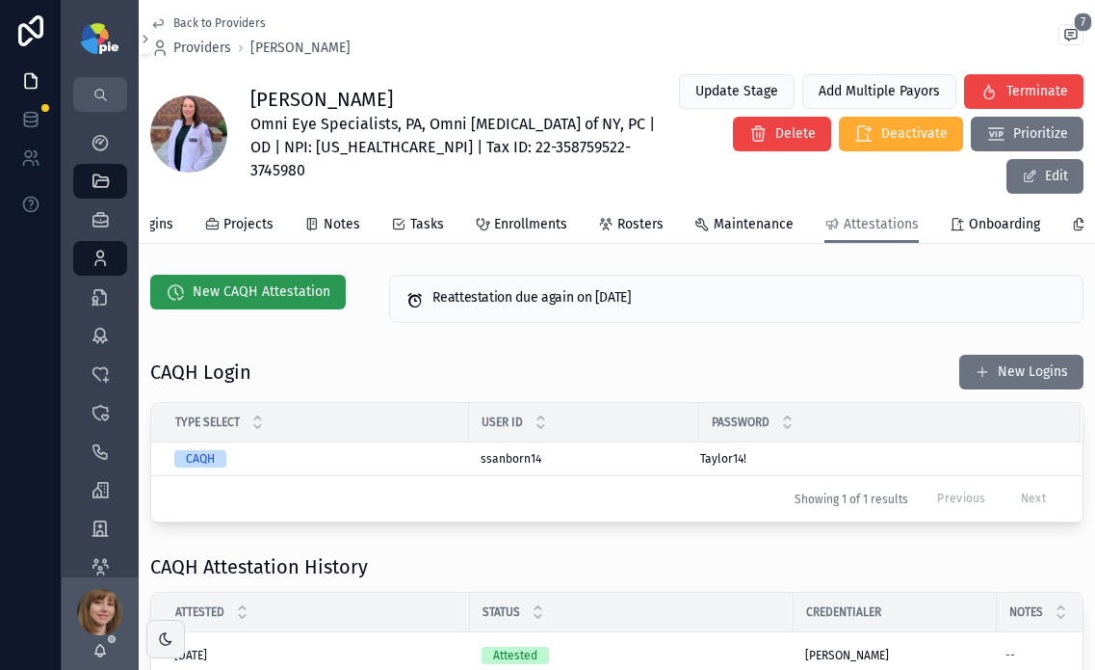
click at [265, 300] on span "New CAQH Attestation" at bounding box center [262, 291] width 138 height 19
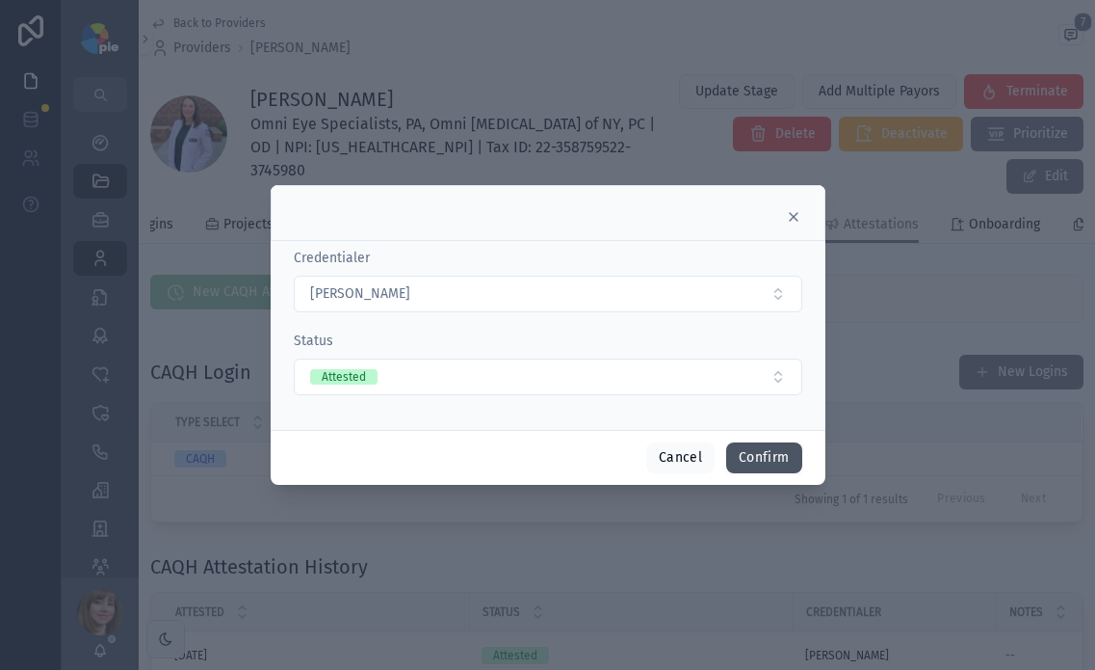
click at [788, 454] on button "Confirm" at bounding box center [763, 457] width 75 height 31
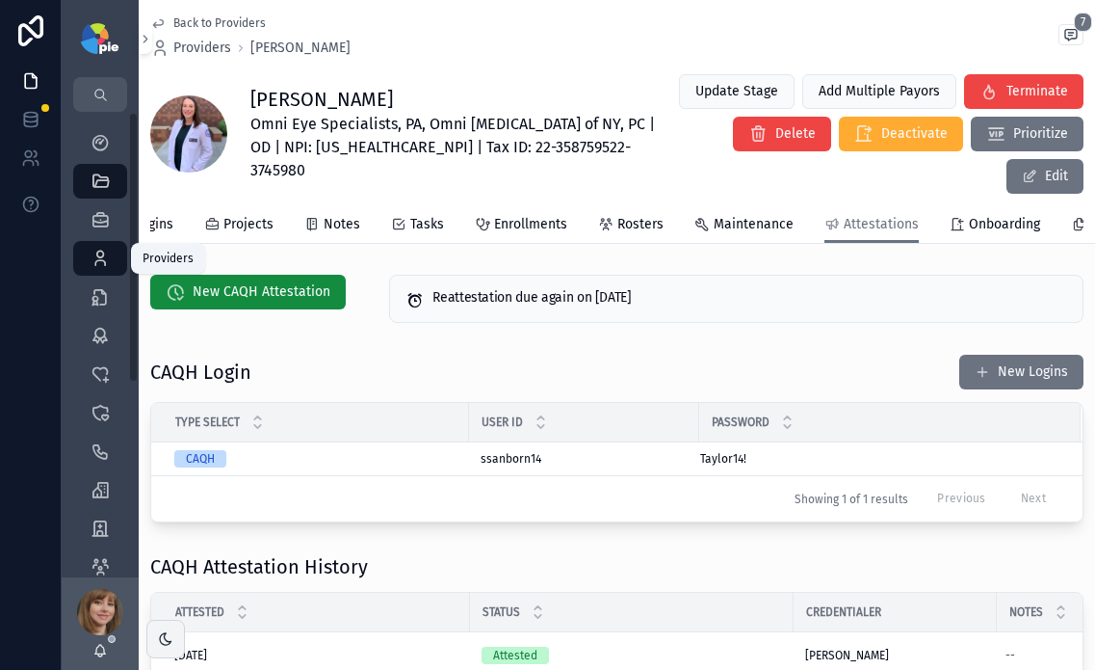
click at [93, 260] on icon "scrollable content" at bounding box center [100, 258] width 19 height 19
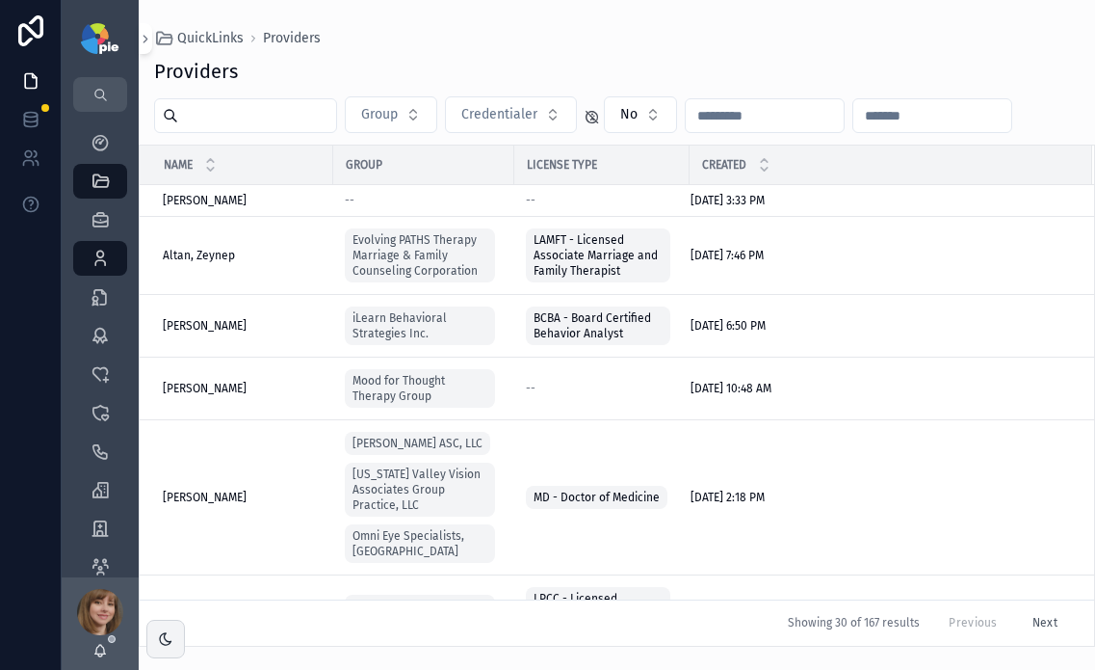
drag, startPoint x: 296, startPoint y: 122, endPoint x: 278, endPoint y: 122, distance: 17.3
click at [278, 122] on input "scrollable content" at bounding box center [257, 115] width 158 height 27
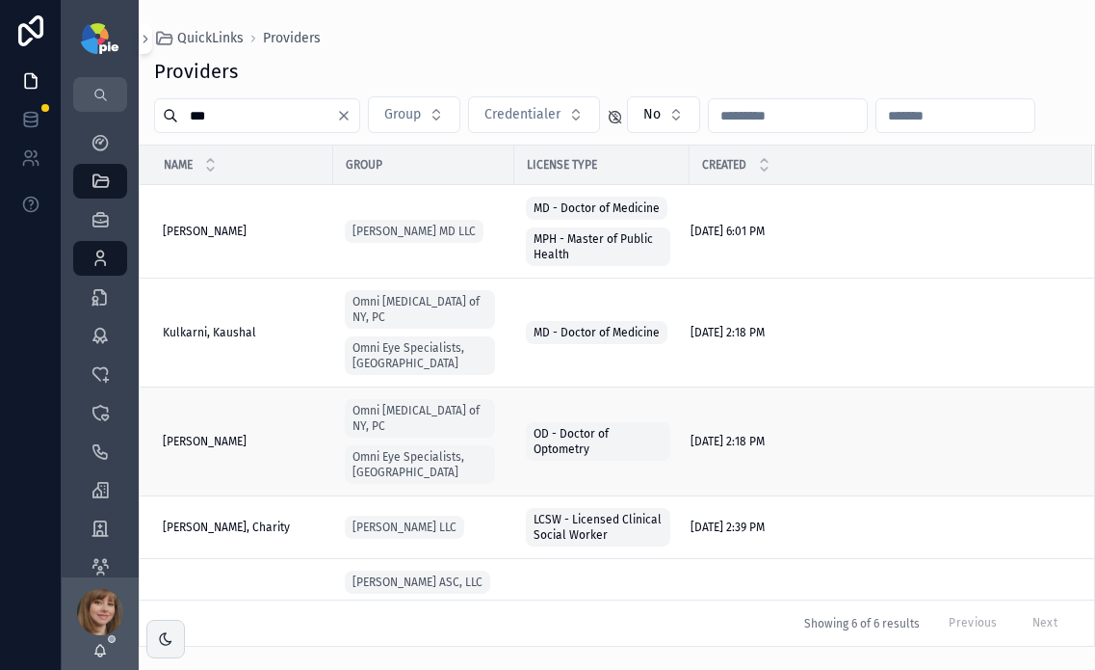
type input "***"
click at [236, 434] on span "Shahbakht, Muhammad" at bounding box center [205, 441] width 84 height 15
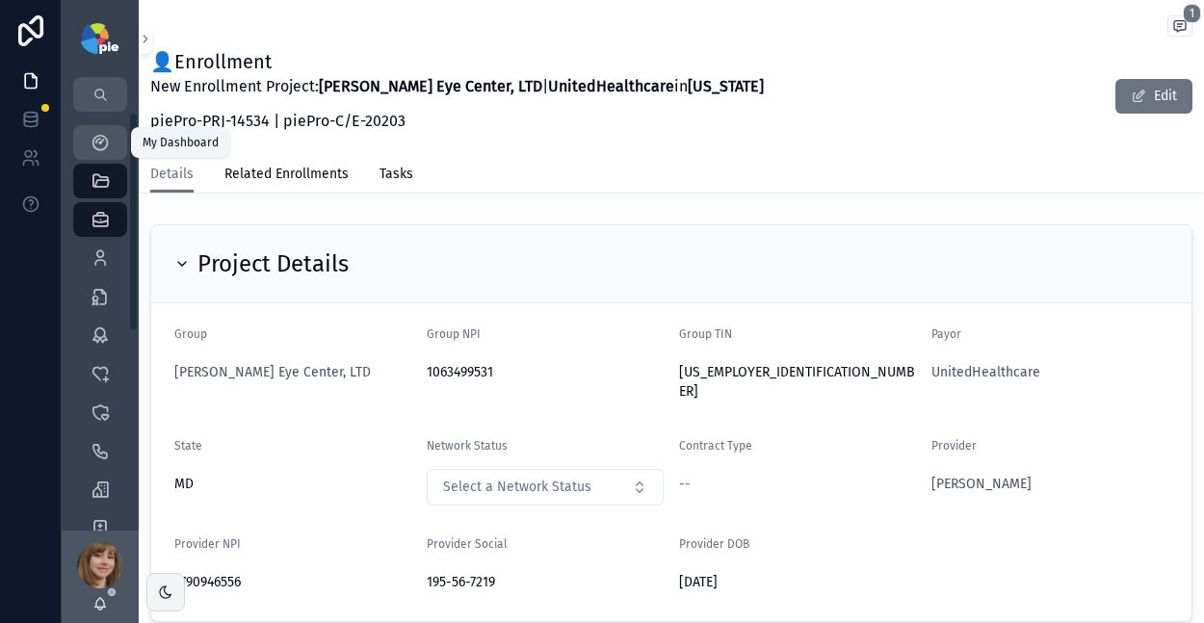
click at [111, 144] on div "My Dashboard" at bounding box center [100, 142] width 31 height 31
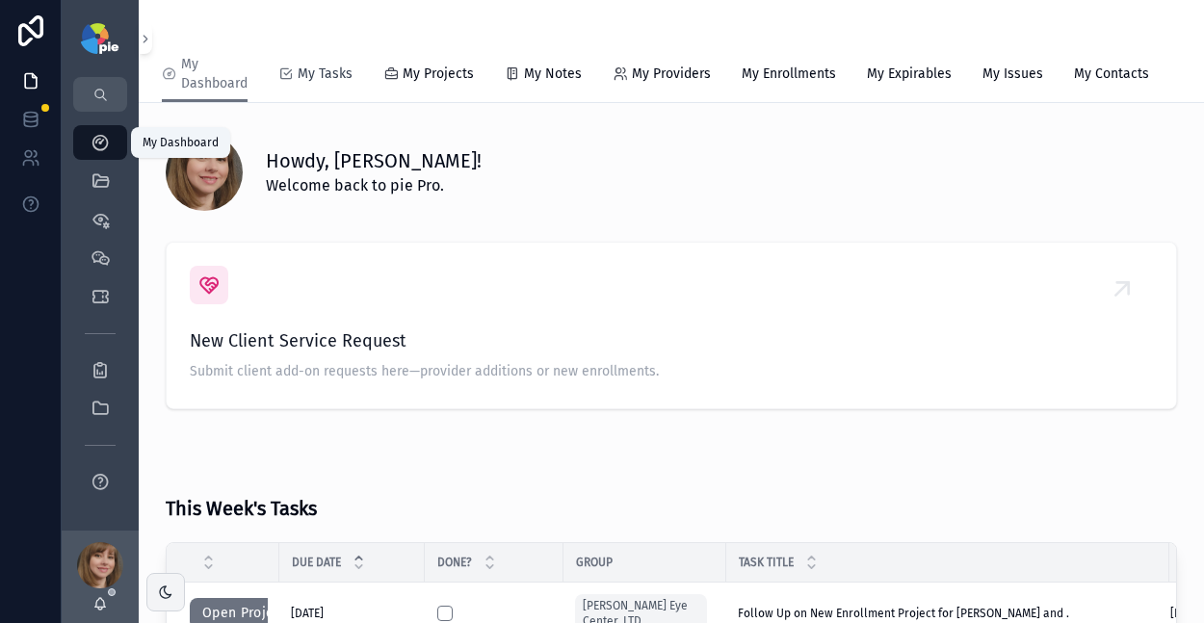
click at [331, 77] on span "My Tasks" at bounding box center [325, 74] width 55 height 19
click at [333, 74] on span "My Tasks" at bounding box center [325, 74] width 55 height 19
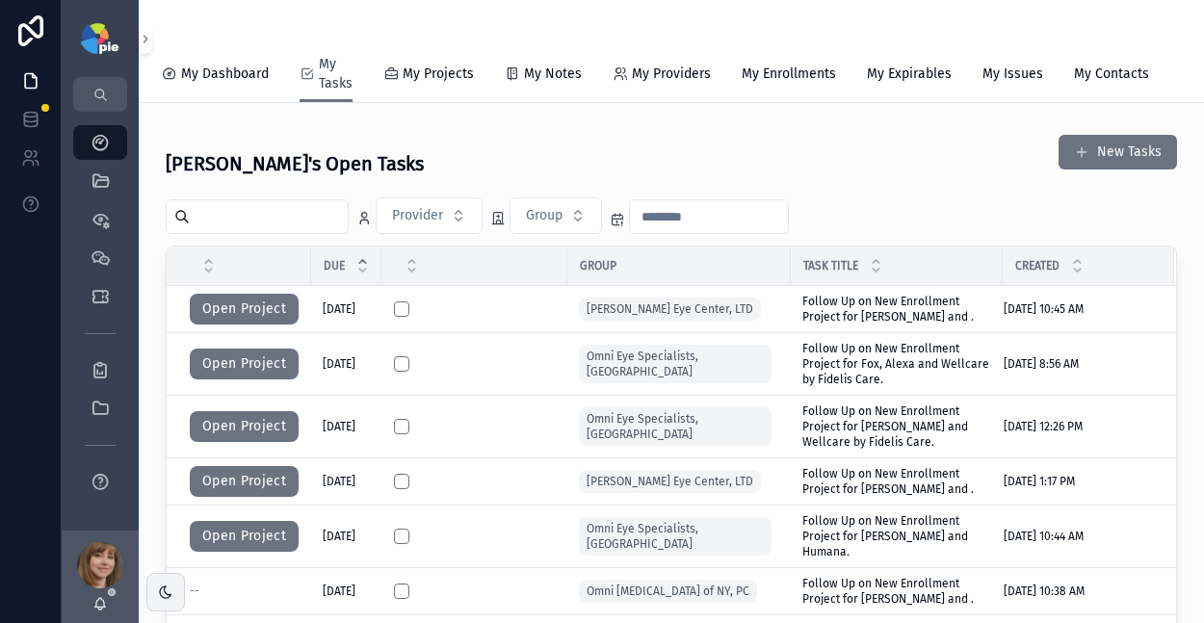
click at [321, 73] on span "My Tasks" at bounding box center [336, 74] width 34 height 39
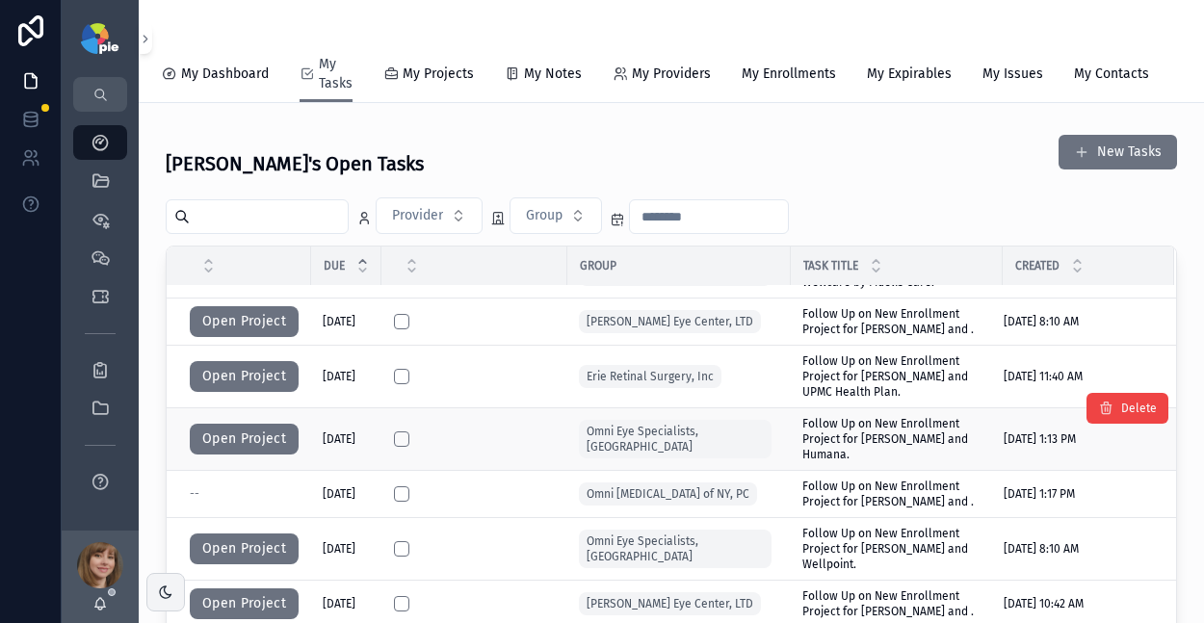
scroll to position [331, 0]
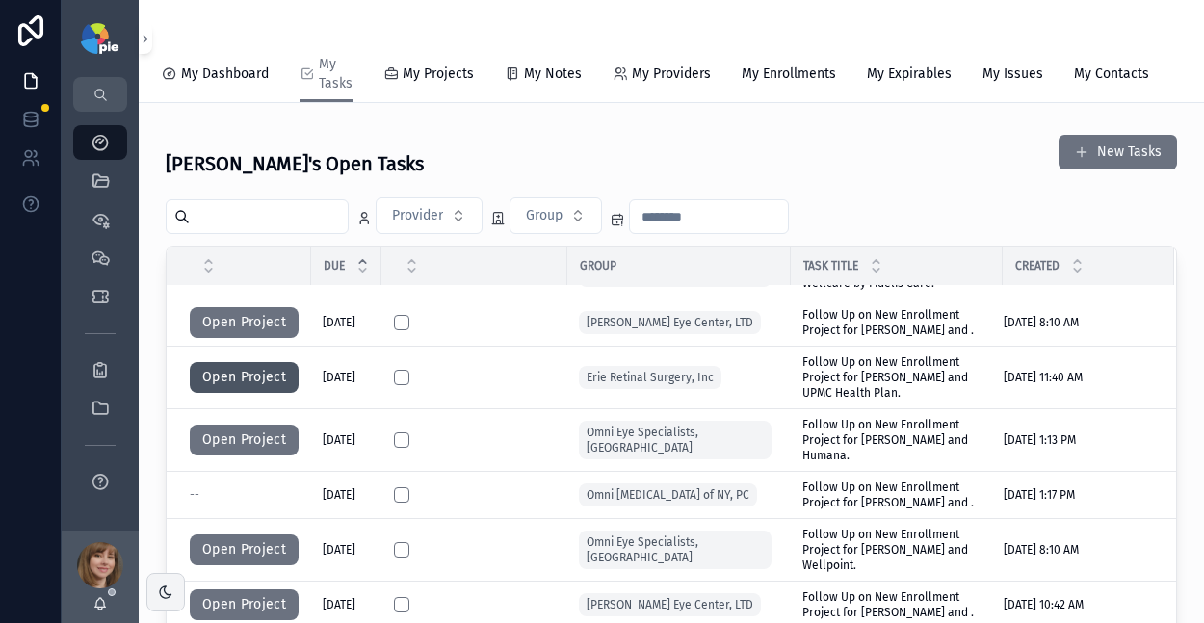
click at [251, 386] on button "Open Project" at bounding box center [244, 377] width 109 height 31
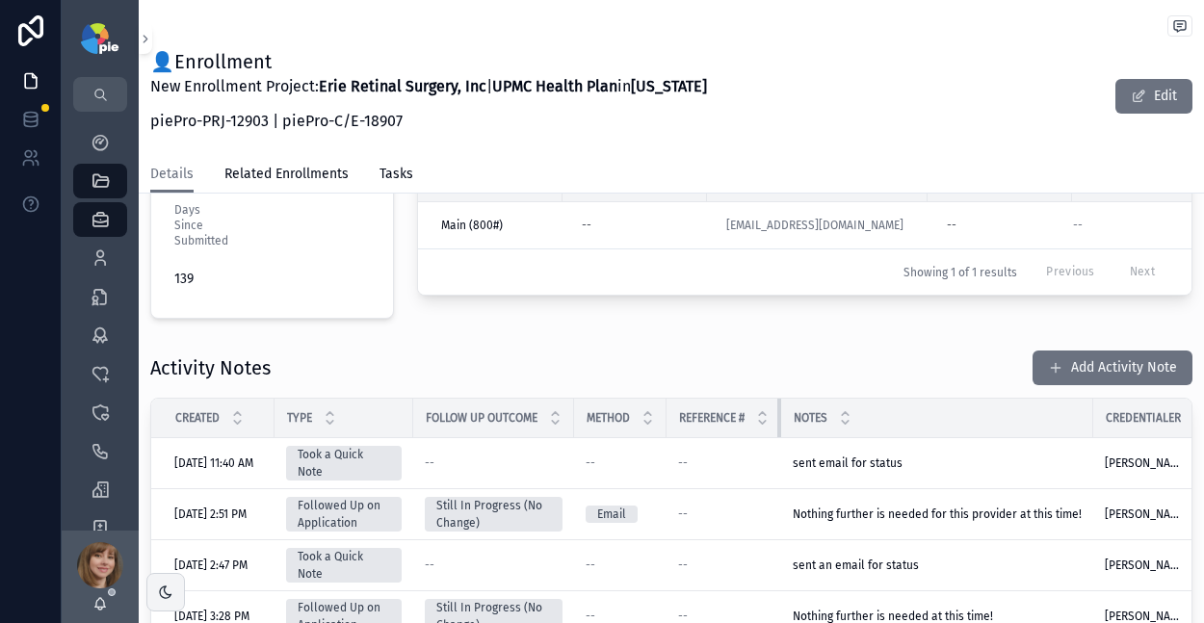
scroll to position [594, 0]
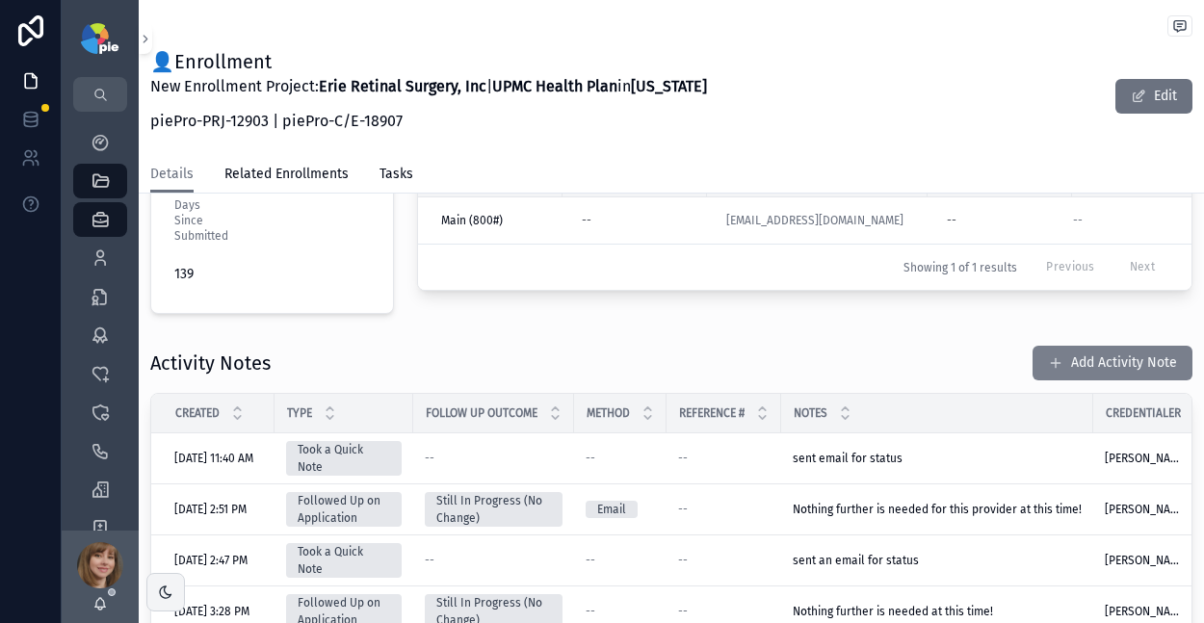
click at [1082, 351] on button "Add Activity Note" at bounding box center [1113, 363] width 160 height 35
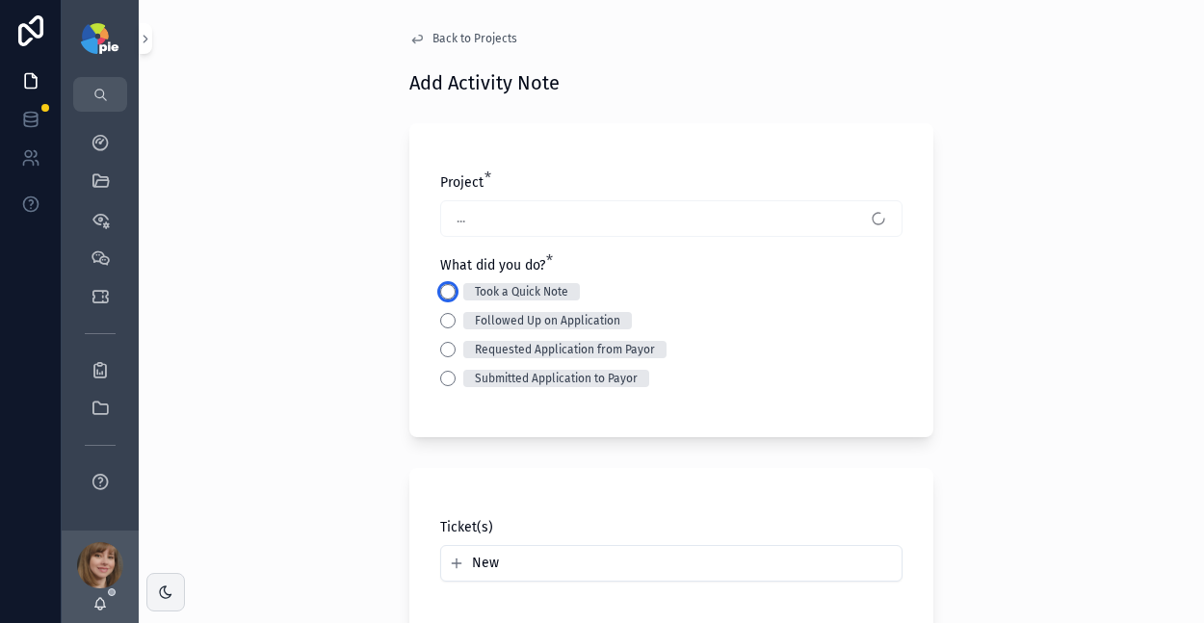
click at [441, 293] on button "Took a Quick Note" at bounding box center [447, 291] width 15 height 15
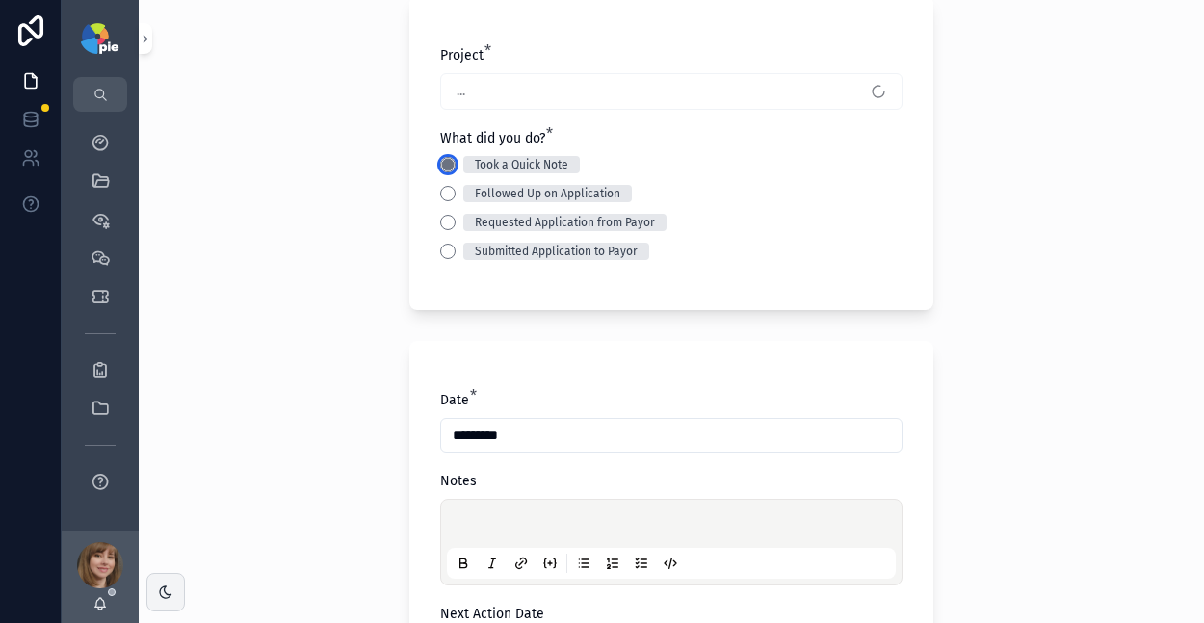
scroll to position [148, 0]
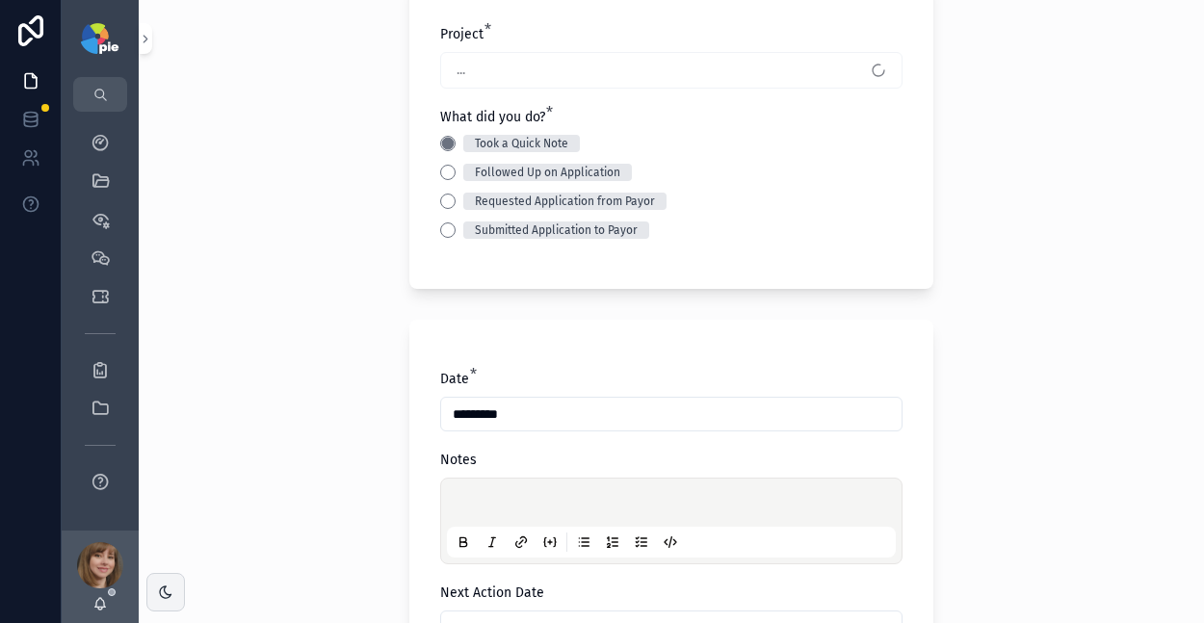
click at [459, 487] on div "scrollable content" at bounding box center [671, 521] width 449 height 73
click at [469, 496] on p "scrollable content" at bounding box center [675, 505] width 449 height 19
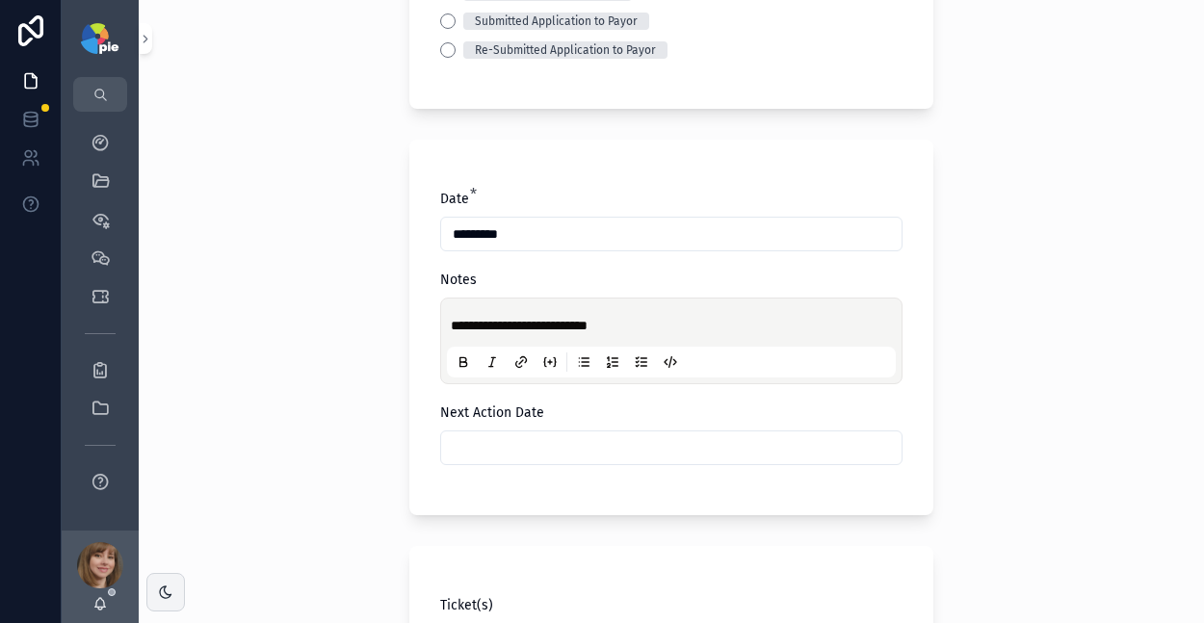
scroll to position [351, 0]
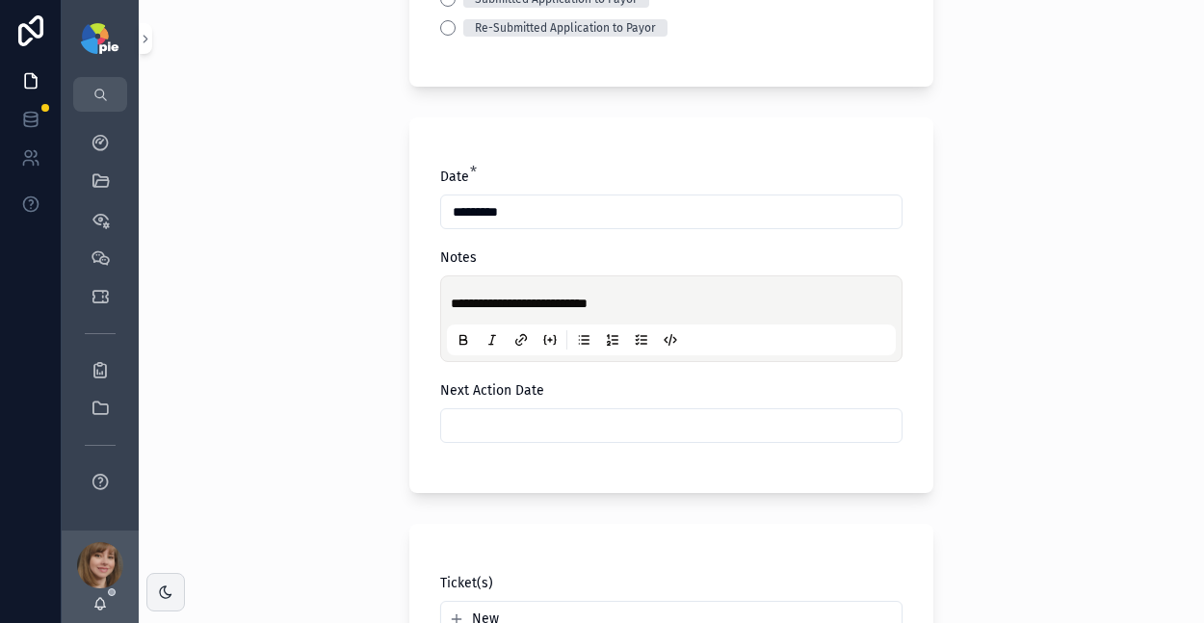
click at [514, 425] on input "scrollable content" at bounding box center [671, 425] width 461 height 27
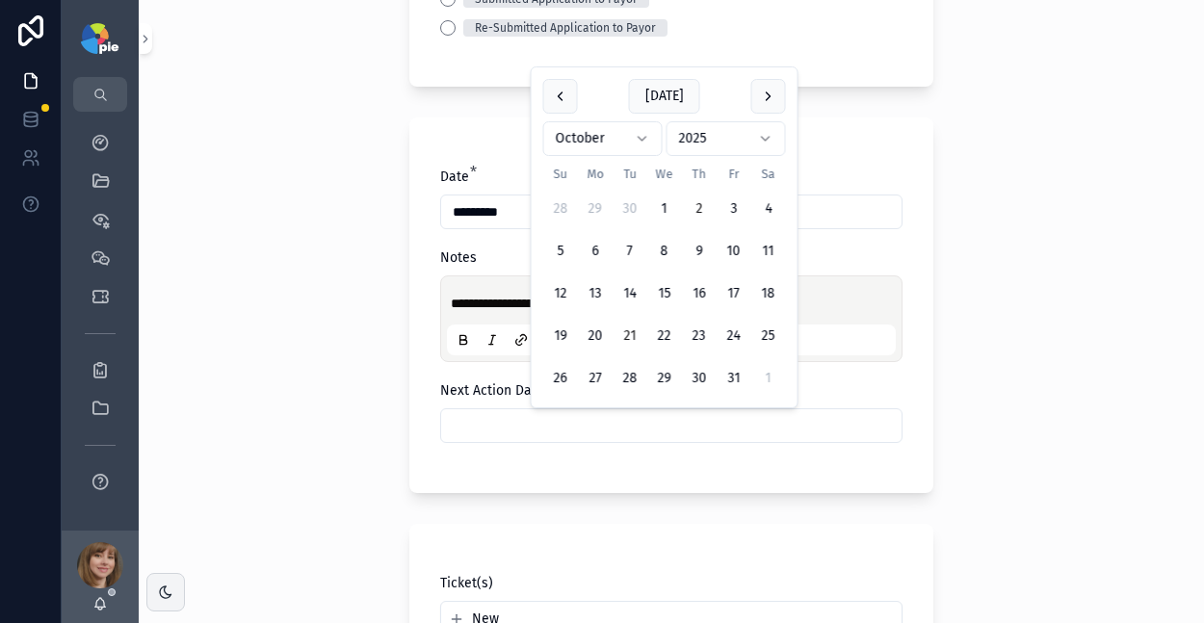
click at [624, 344] on button "21" at bounding box center [630, 336] width 35 height 35
type input "**********"
click at [249, 360] on div "**********" at bounding box center [672, 311] width 1066 height 623
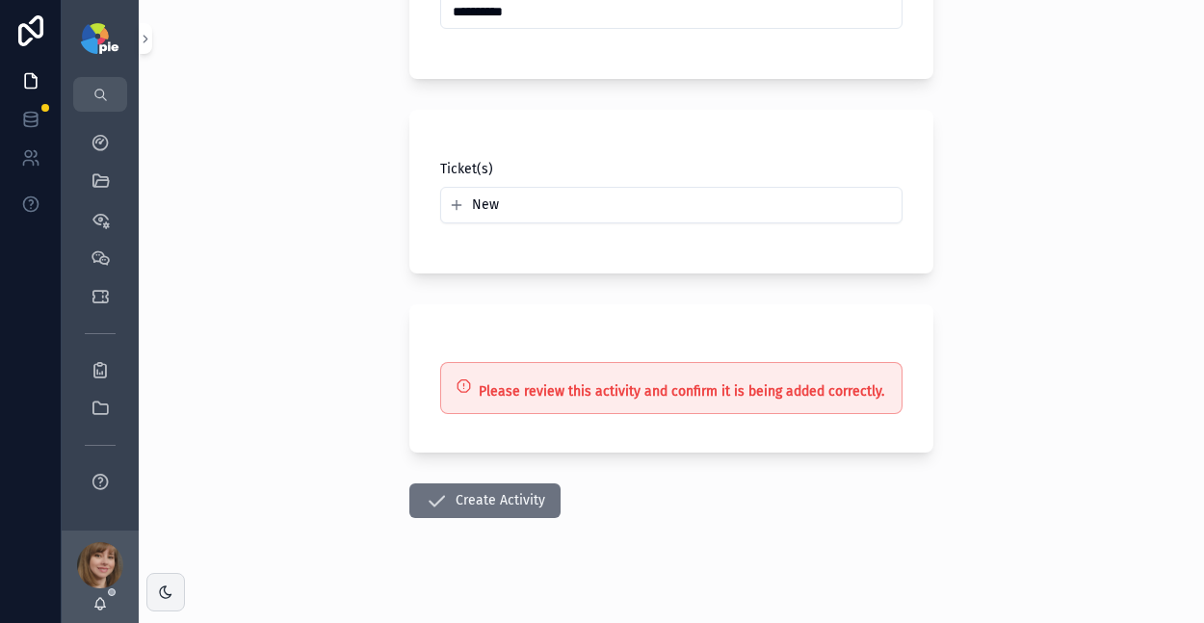
scroll to position [783, 0]
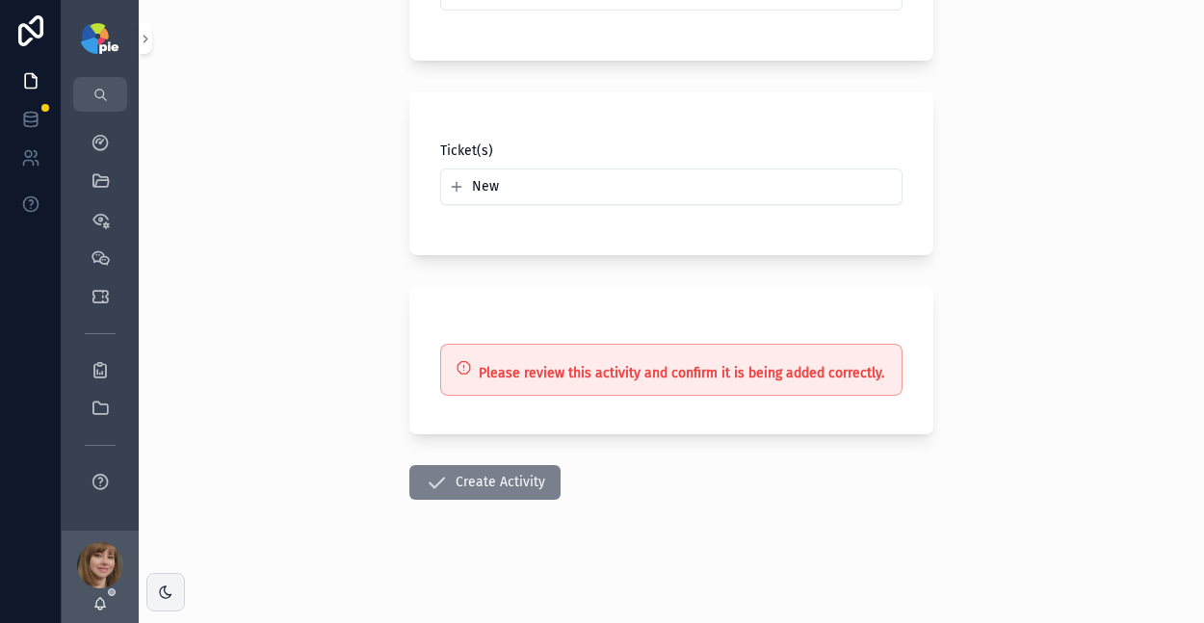
click at [440, 488] on button "Create Activity" at bounding box center [484, 482] width 151 height 35
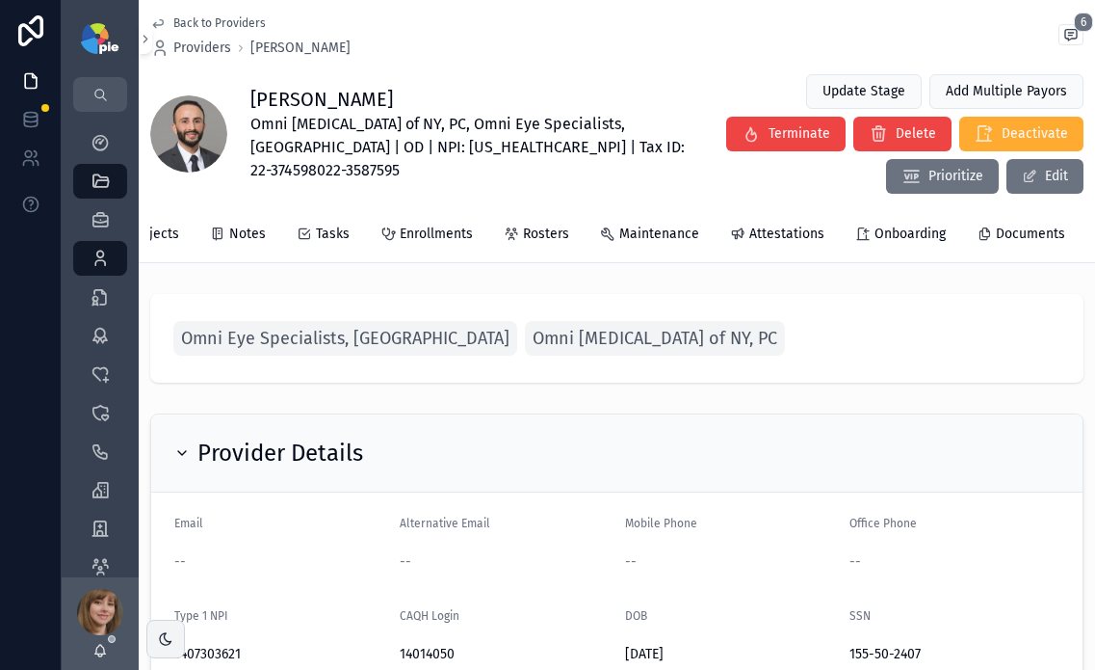
scroll to position [0, 382]
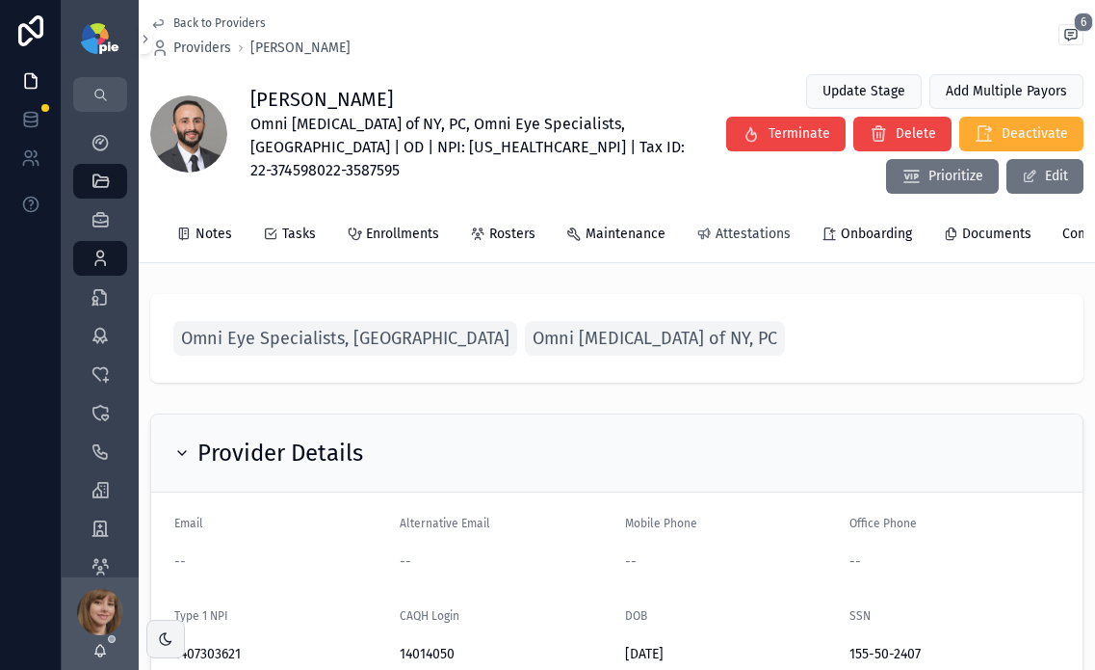
click at [764, 225] on span "Attestations" at bounding box center [753, 233] width 75 height 19
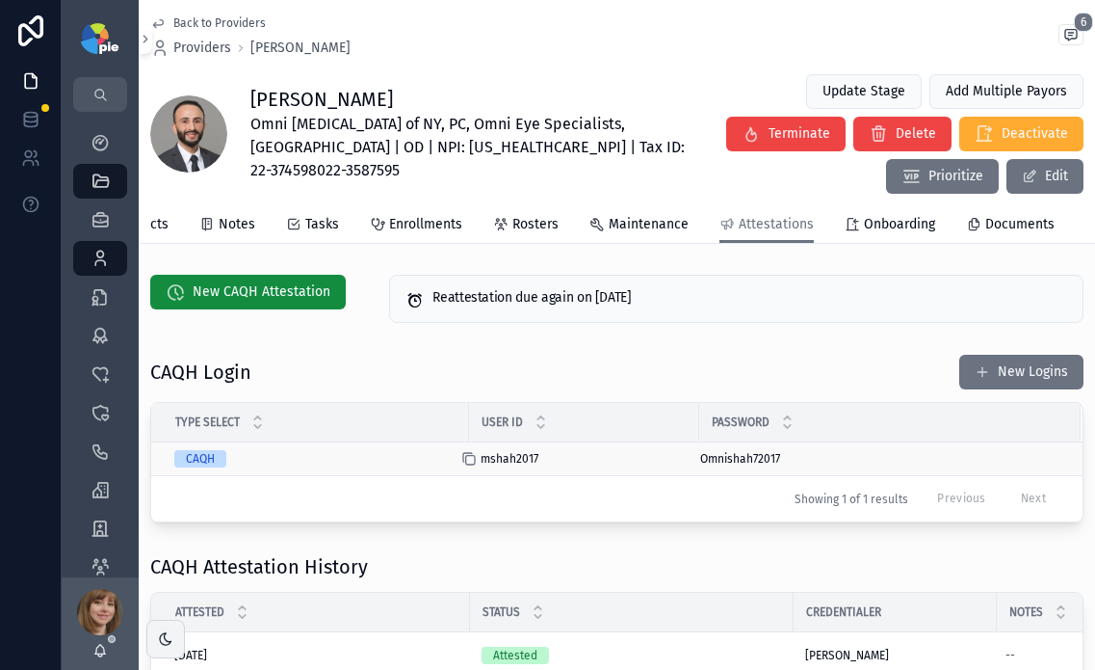
click at [478, 466] on div "scrollable content" at bounding box center [476, 458] width 31 height 15
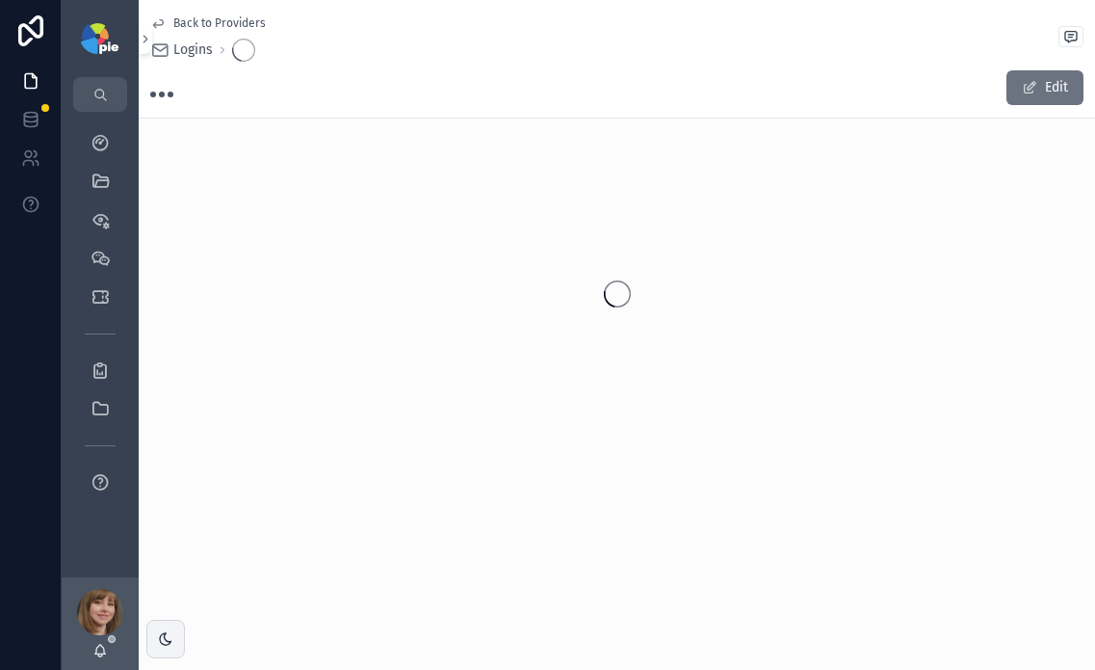
click at [199, 21] on span "Back to Providers" at bounding box center [219, 22] width 92 height 15
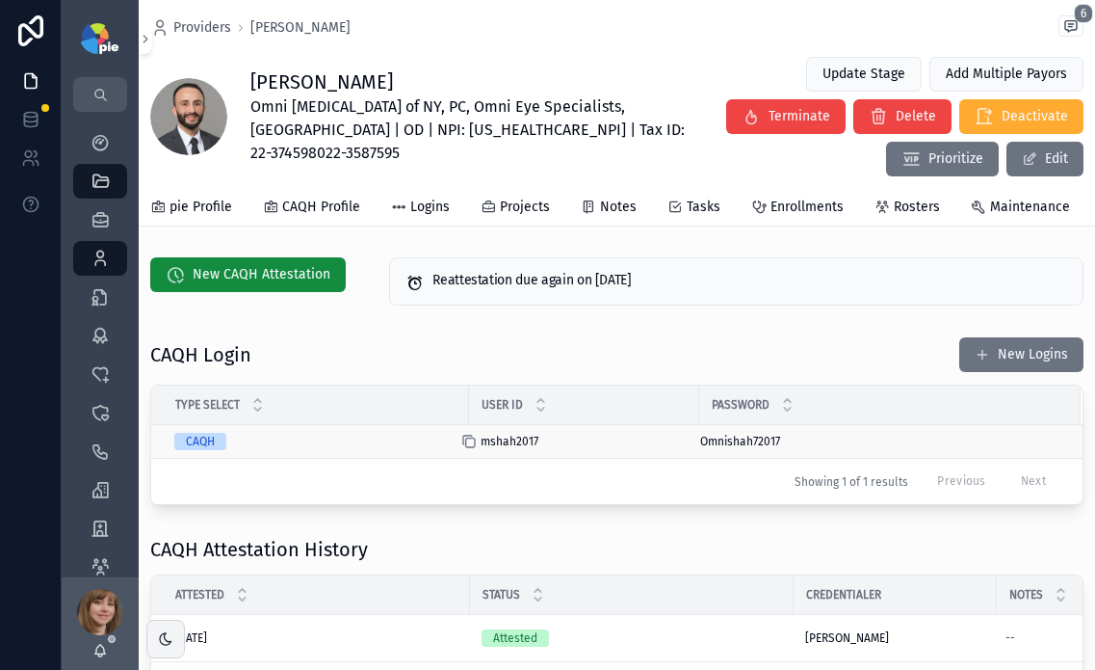
click at [469, 449] on icon "scrollable content" at bounding box center [468, 441] width 15 height 15
click at [686, 449] on icon "scrollable content" at bounding box center [688, 441] width 15 height 15
drag, startPoint x: 95, startPoint y: 269, endPoint x: 108, endPoint y: 263, distance: 13.8
click at [95, 268] on div "Providers 299" at bounding box center [100, 258] width 31 height 31
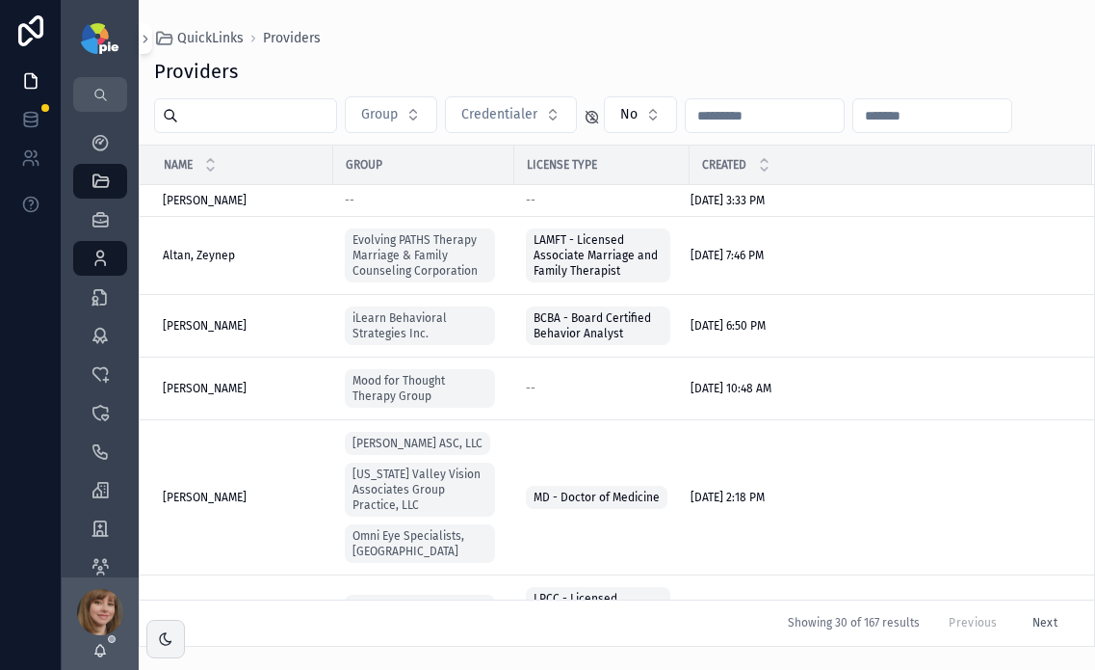
click at [276, 121] on input "scrollable content" at bounding box center [257, 115] width 158 height 27
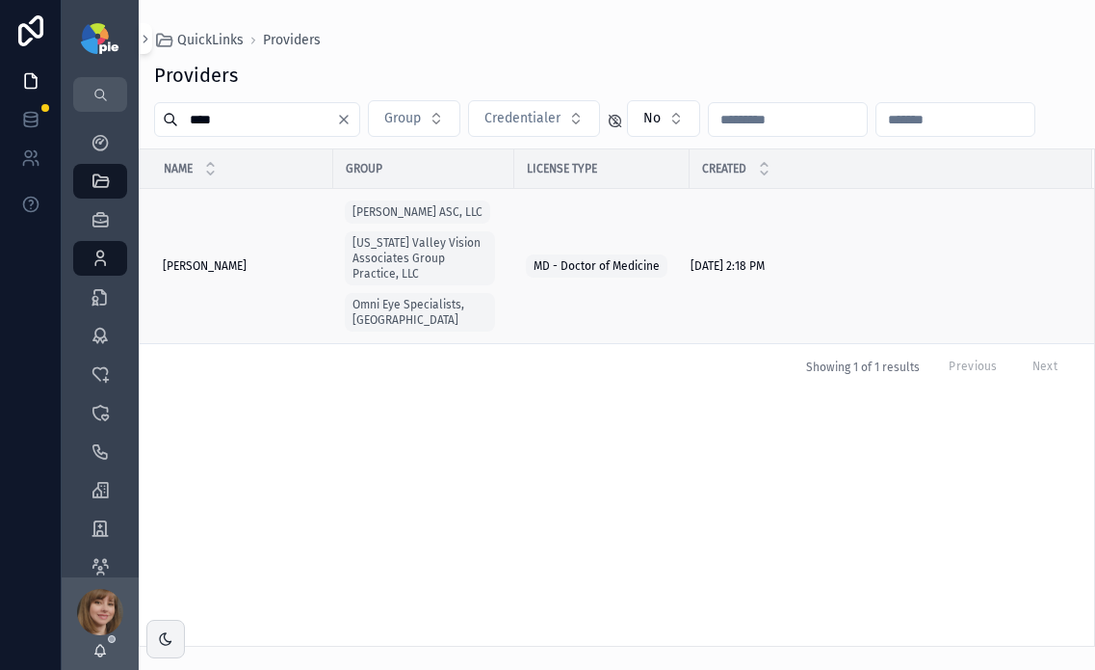
type input "****"
click at [192, 249] on td "[PERSON_NAME] [PERSON_NAME]" at bounding box center [237, 266] width 194 height 155
click at [197, 258] on span "[PERSON_NAME]" at bounding box center [205, 265] width 84 height 15
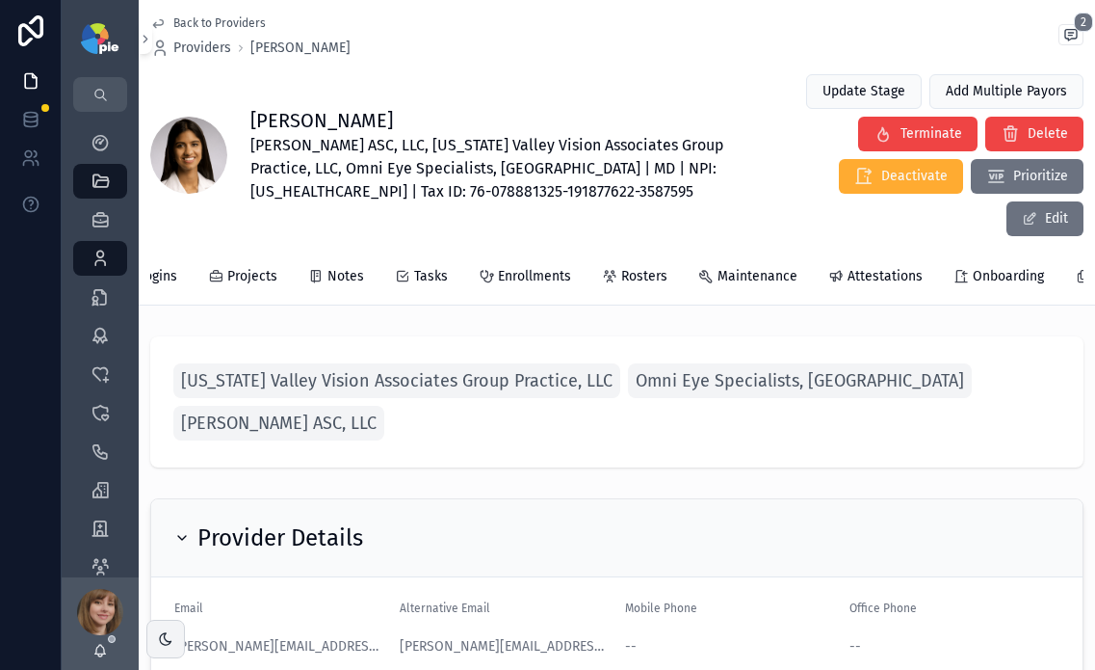
scroll to position [0, 330]
click at [771, 267] on span "Attestations" at bounding box center [804, 276] width 75 height 19
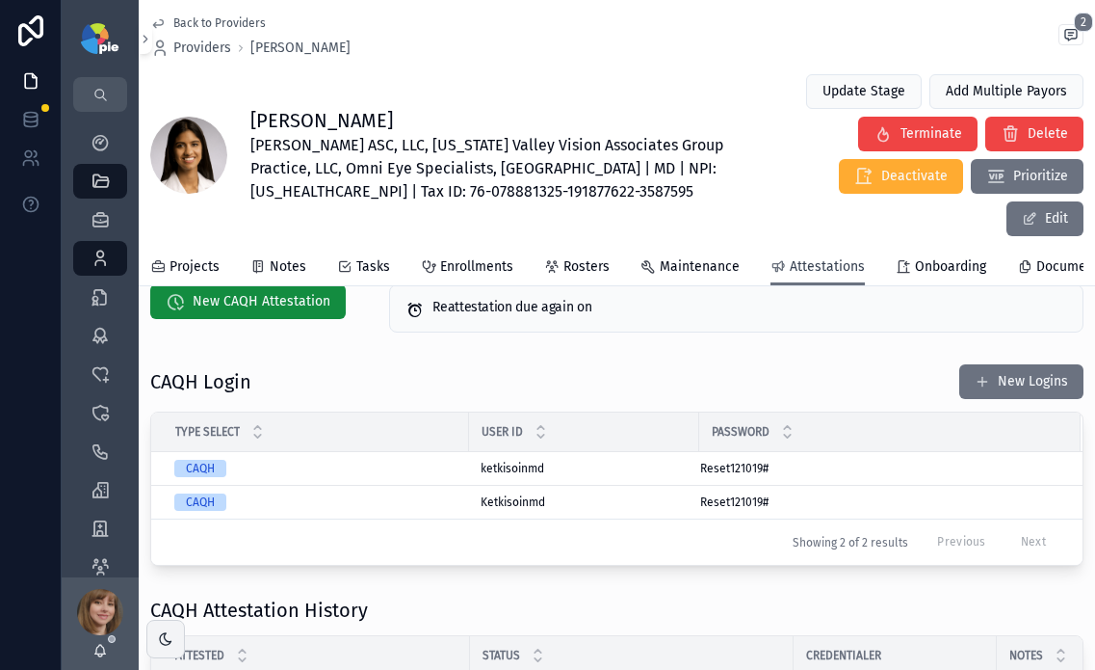
scroll to position [87, 0]
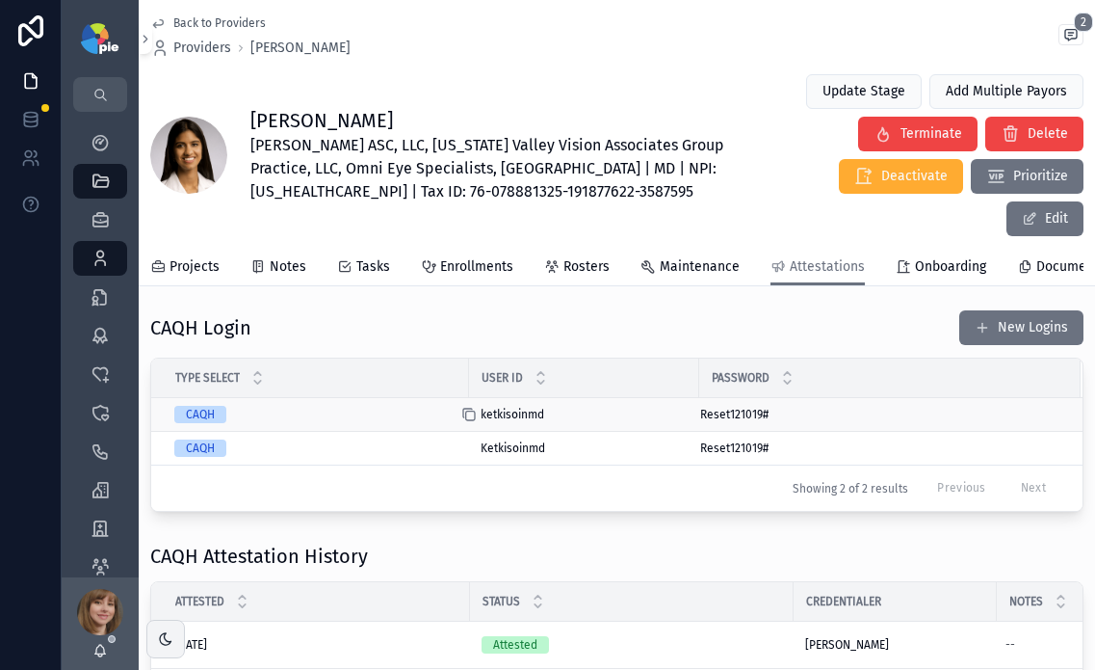
click at [471, 407] on icon "scrollable content" at bounding box center [468, 414] width 15 height 15
drag, startPoint x: 689, startPoint y: 386, endPoint x: 671, endPoint y: 0, distance: 386.7
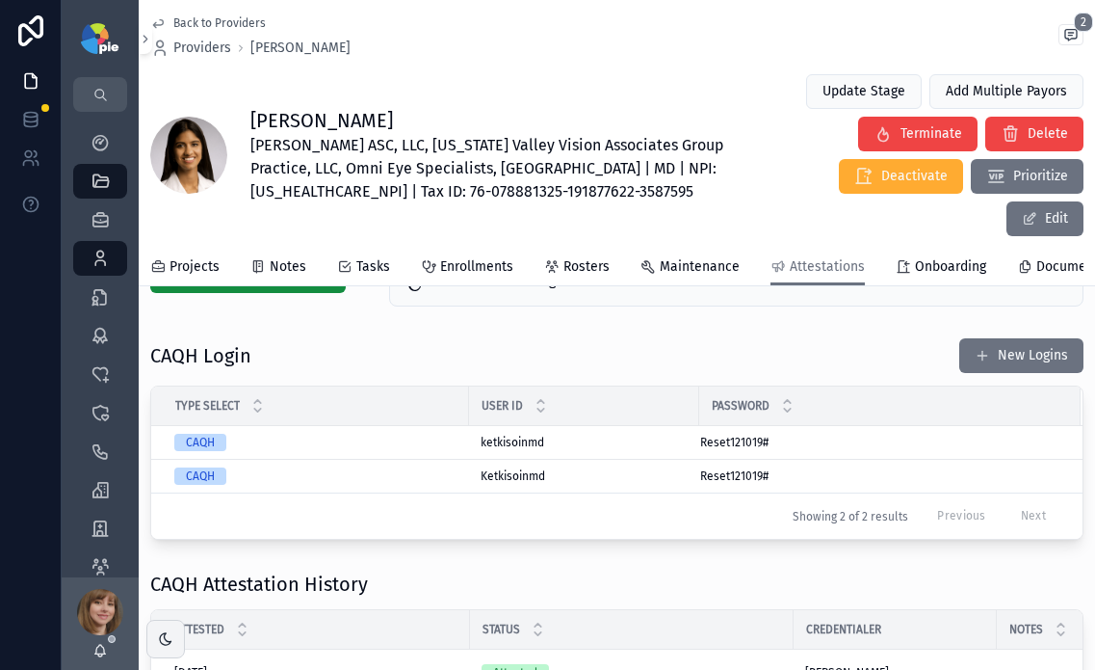
scroll to position [0, 0]
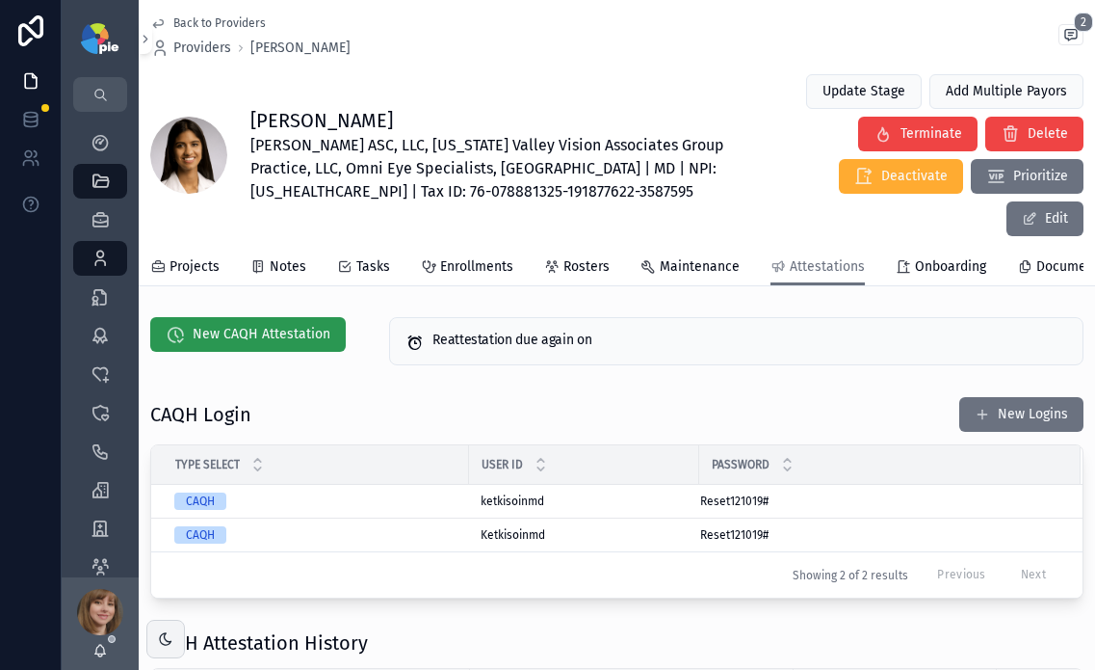
click at [277, 325] on span "New CAQH Attestation" at bounding box center [262, 334] width 138 height 19
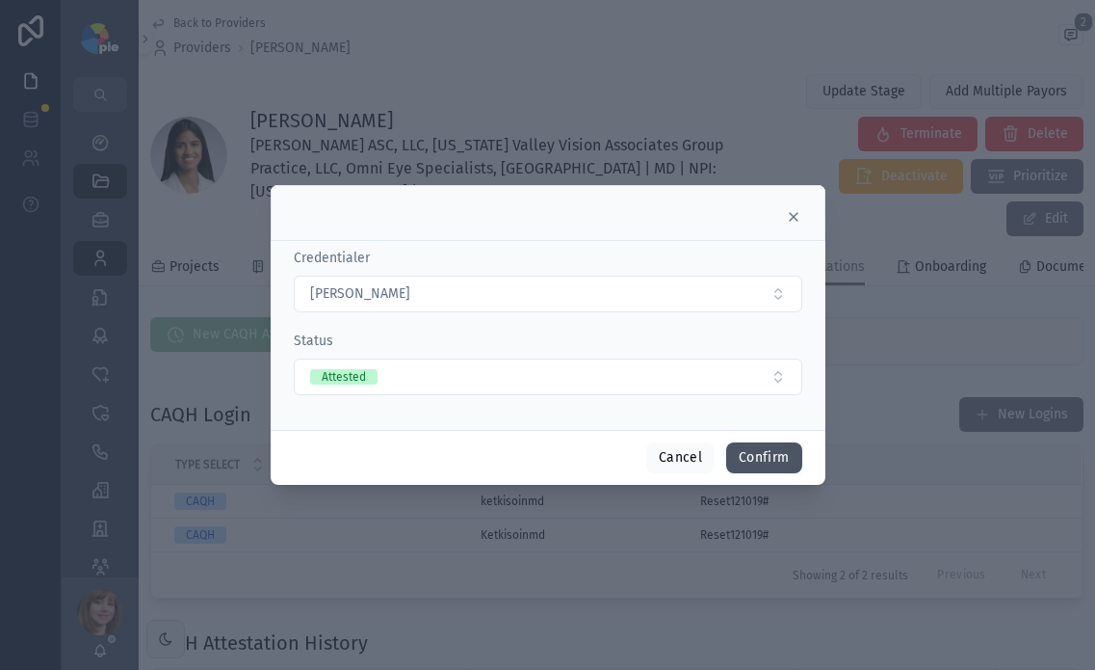
click at [763, 455] on button "Confirm" at bounding box center [763, 457] width 75 height 31
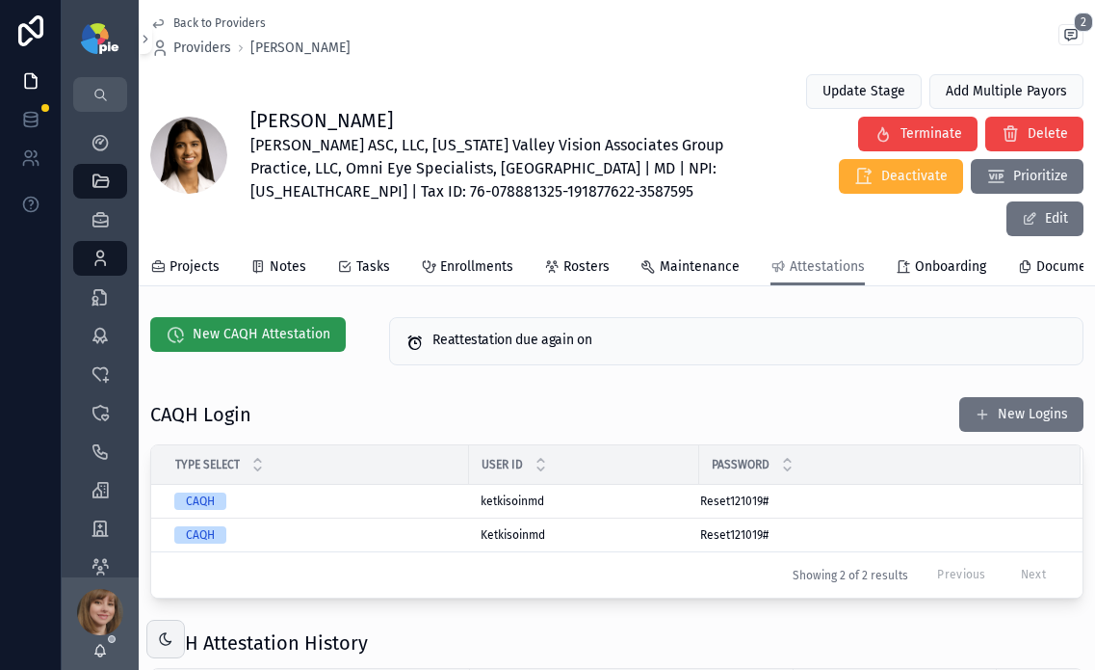
click at [241, 325] on span "New CAQH Attestation" at bounding box center [262, 334] width 138 height 19
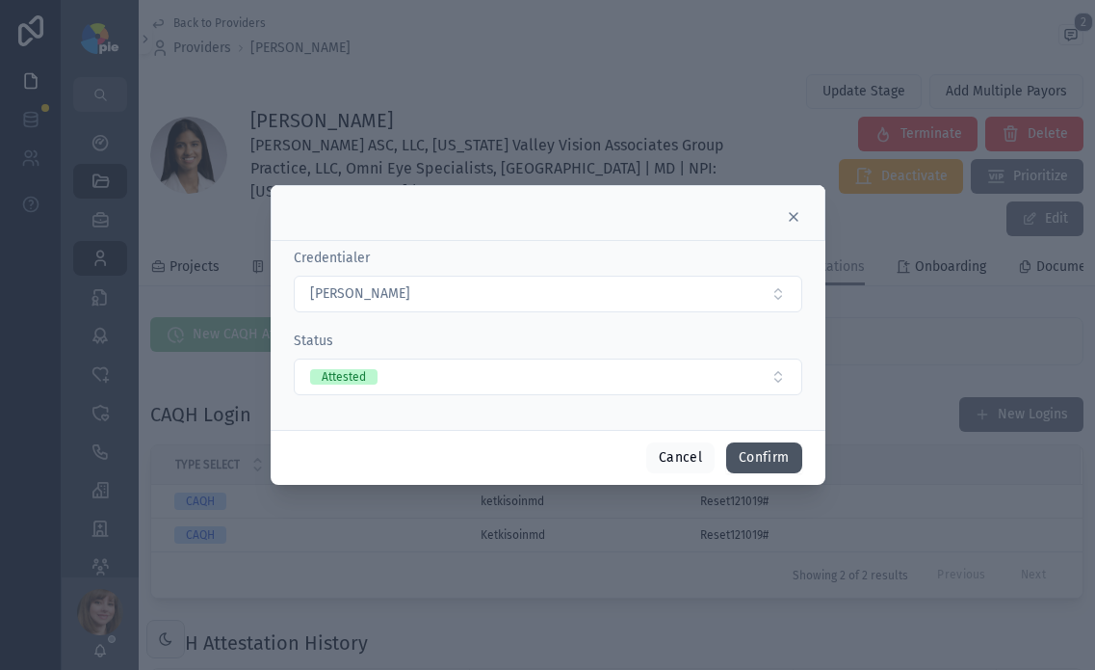
click at [768, 458] on button "Confirm" at bounding box center [763, 457] width 75 height 31
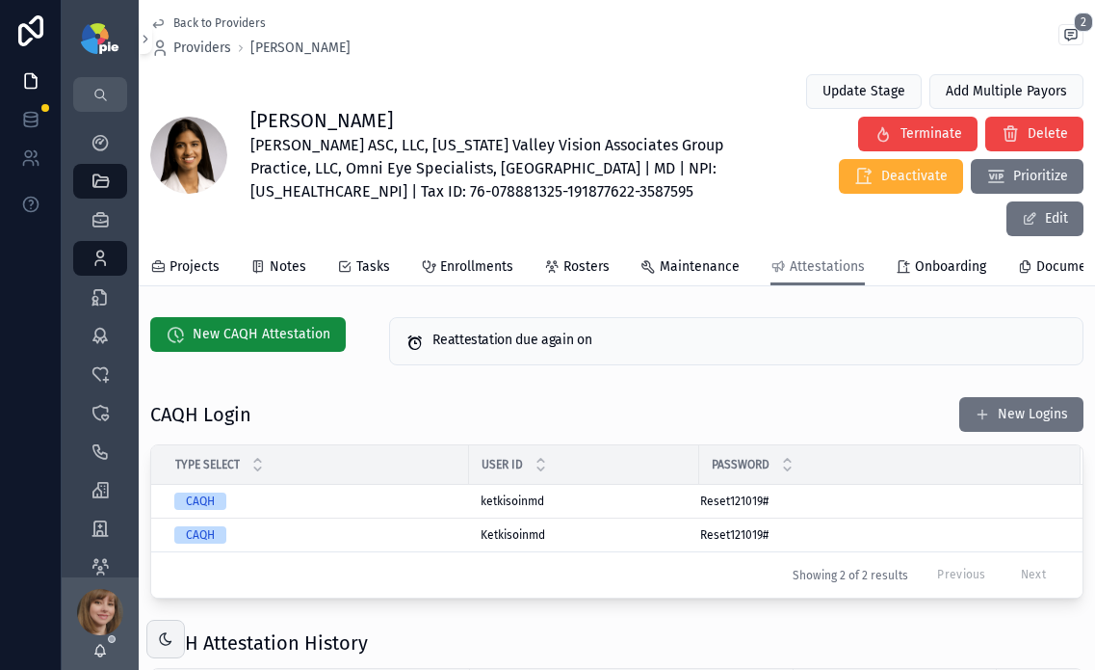
click at [643, 63] on div "Back to Providers Providers [PERSON_NAME] 2 [PERSON_NAME] [PERSON_NAME] ASC, LL…" at bounding box center [617, 124] width 934 height 249
click at [242, 325] on span "New CAQH Attestation" at bounding box center [262, 334] width 138 height 19
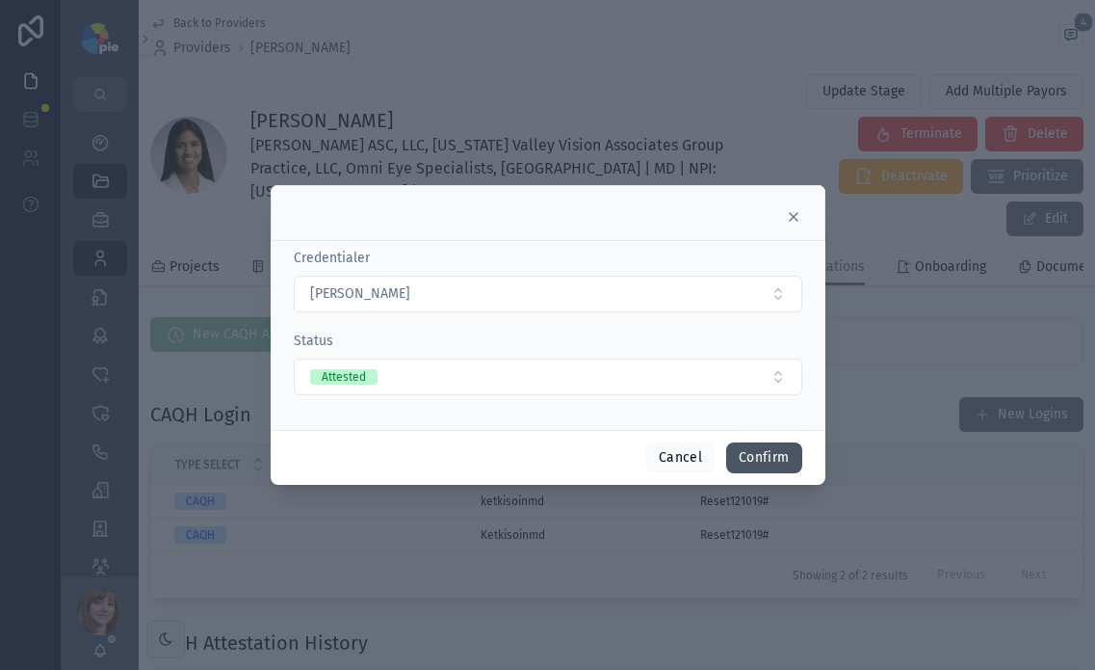
click at [768, 459] on button "Confirm" at bounding box center [763, 457] width 75 height 31
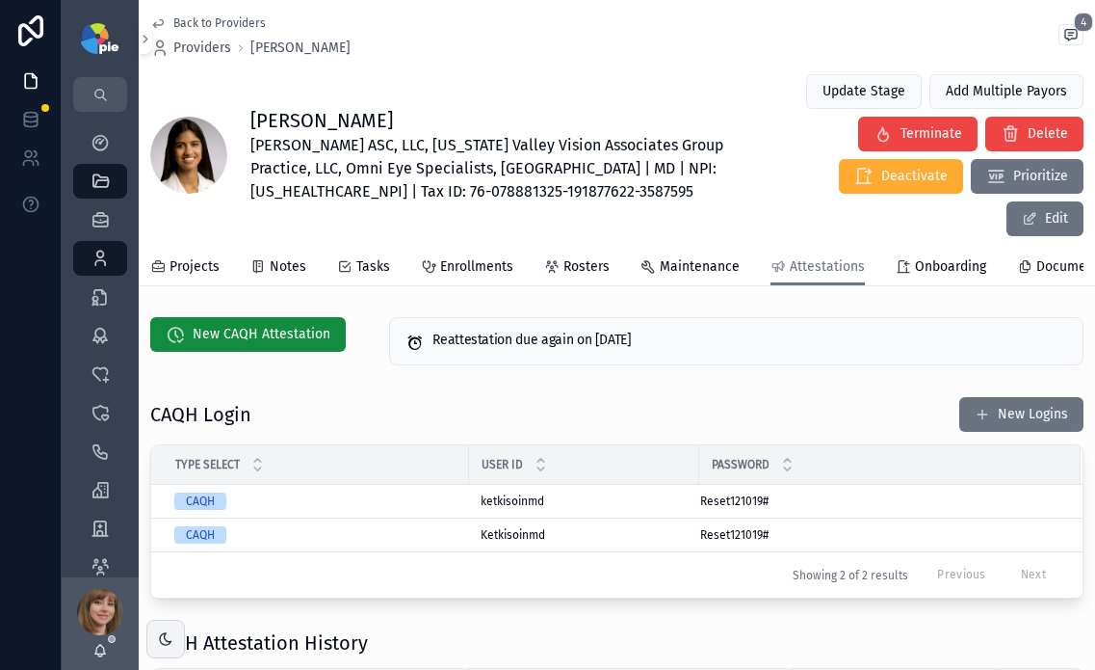
click at [435, 396] on div "CAQH Login New Logins" at bounding box center [617, 414] width 934 height 37
click at [104, 263] on icon "scrollable content" at bounding box center [100, 258] width 19 height 19
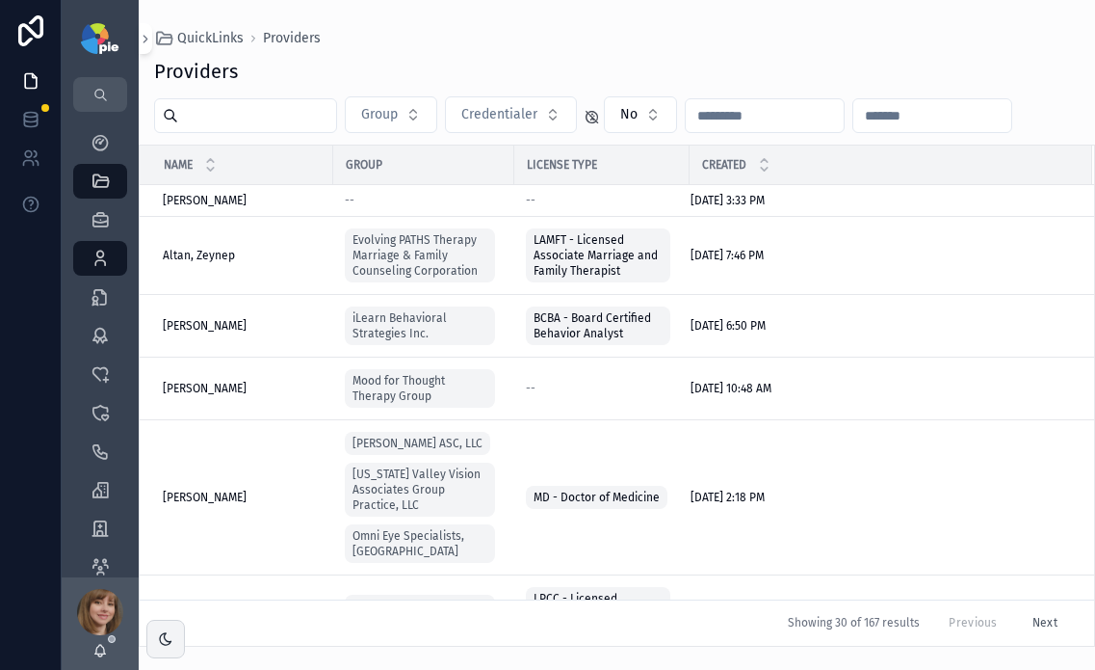
click at [297, 107] on input "scrollable content" at bounding box center [257, 115] width 158 height 27
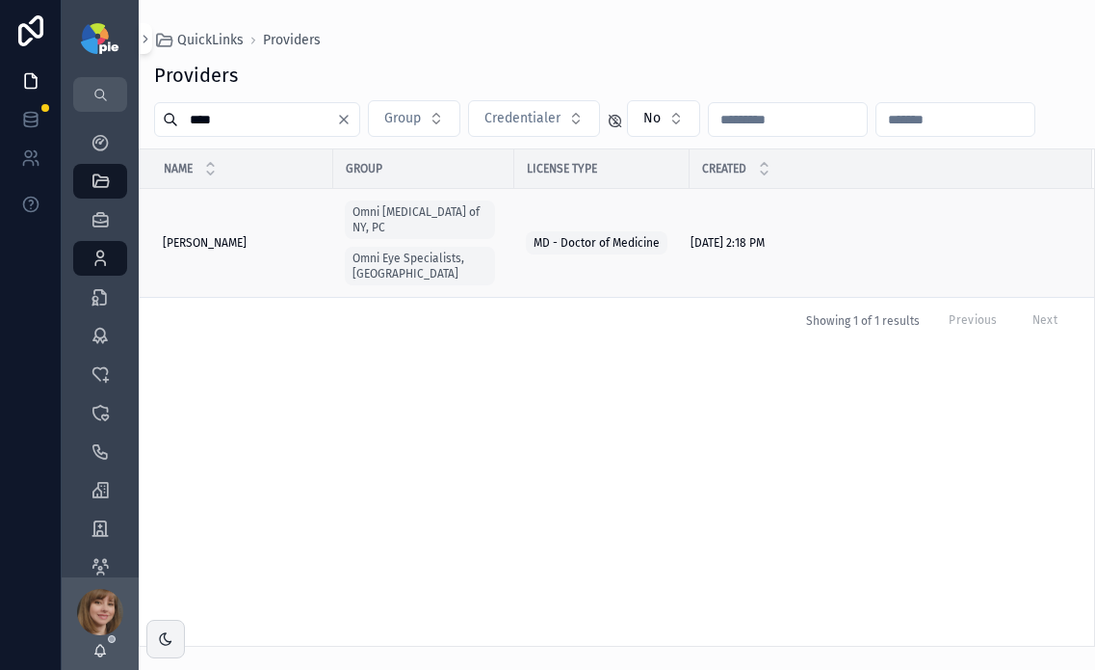
type input "****"
click at [216, 235] on span "[PERSON_NAME]" at bounding box center [205, 242] width 84 height 15
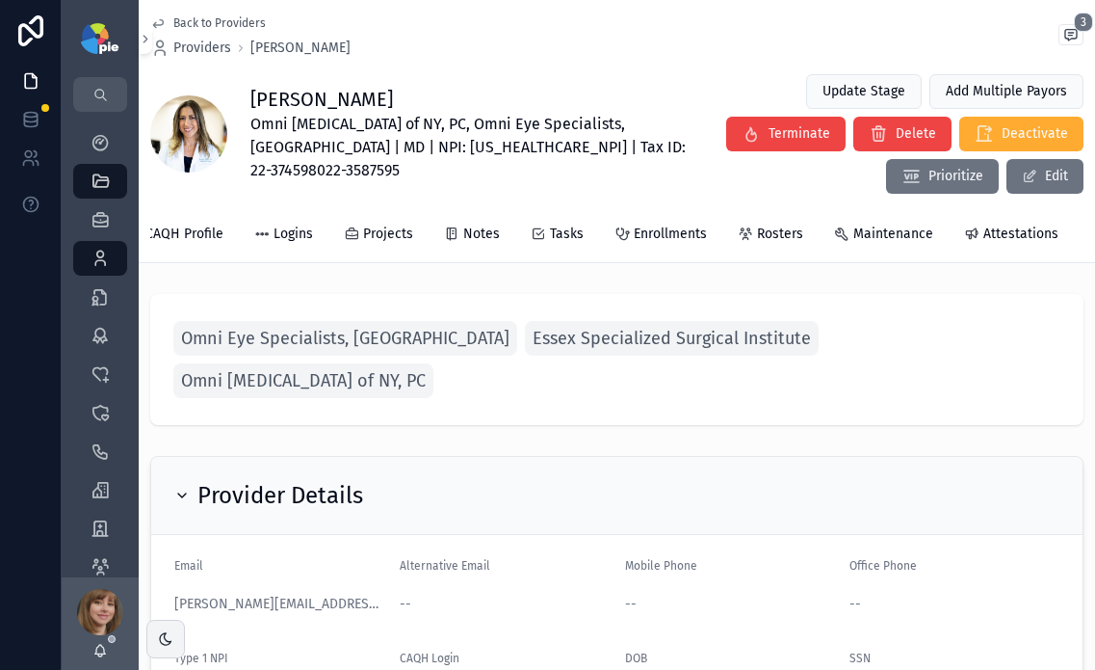
scroll to position [0, 264]
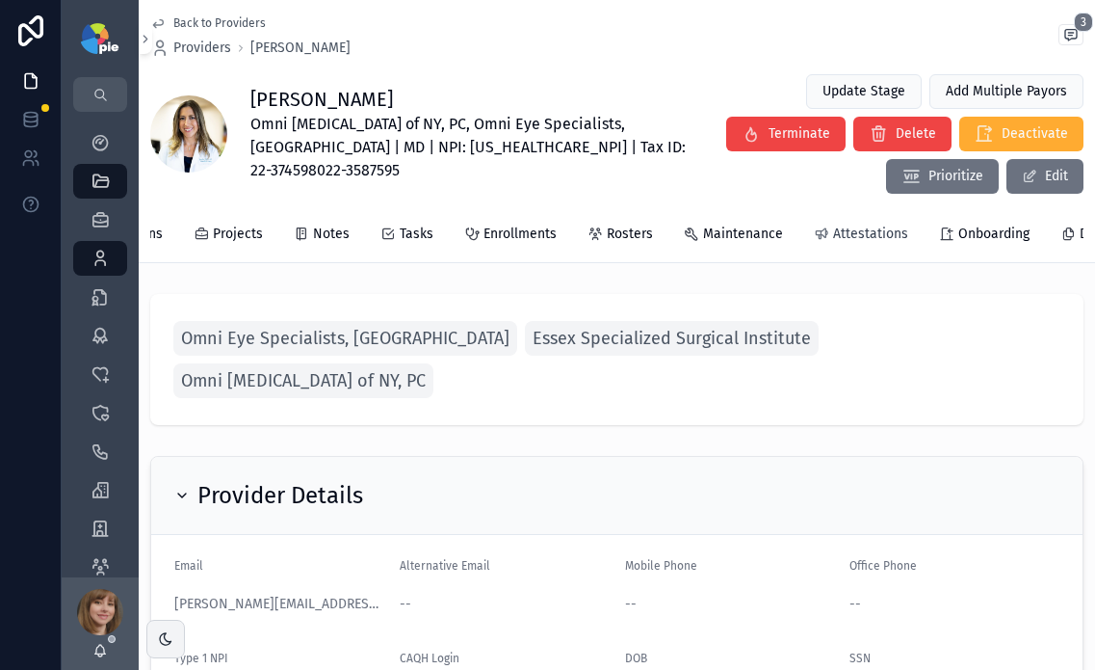
click at [824, 237] on div "Attestations" at bounding box center [861, 233] width 94 height 19
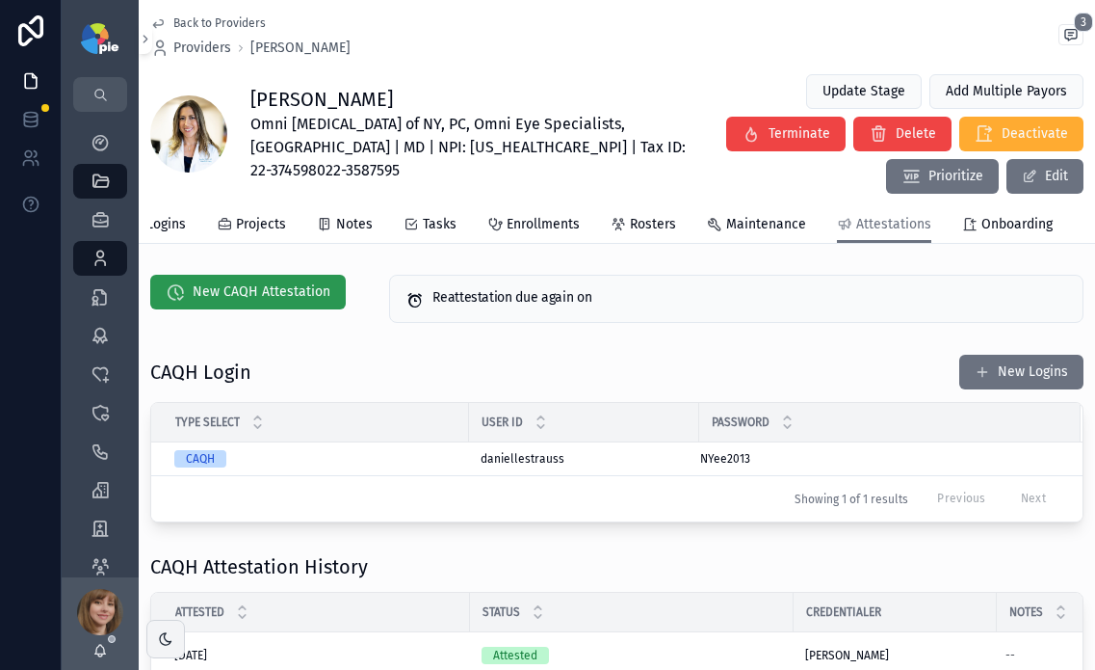
click at [256, 302] on span "New CAQH Attestation" at bounding box center [262, 291] width 138 height 19
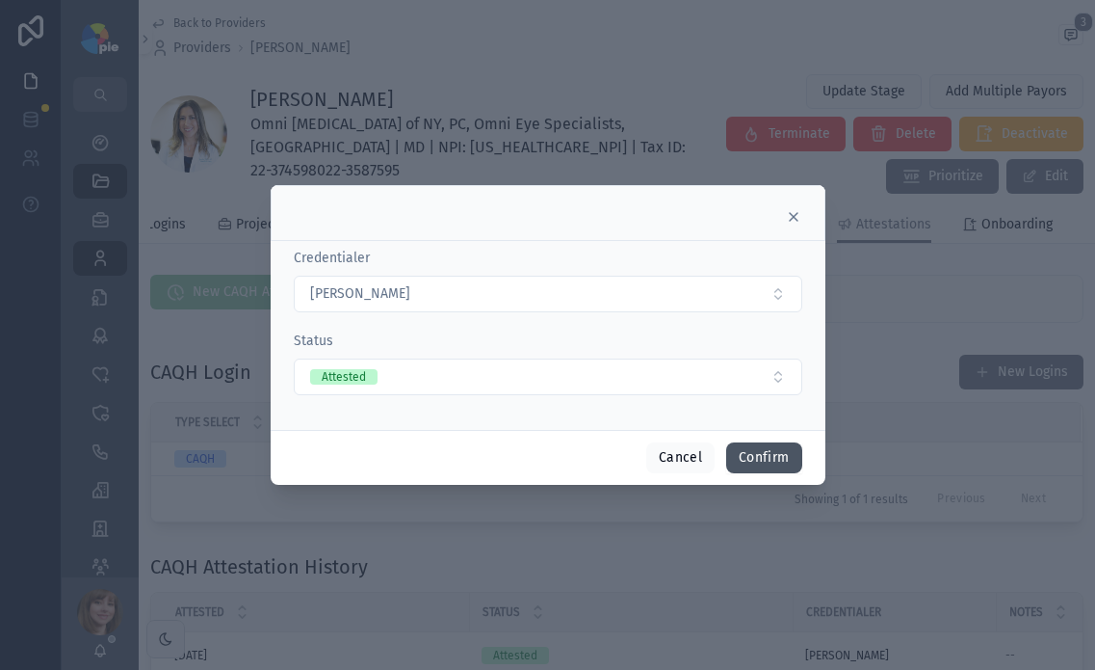
click at [778, 456] on button "Confirm" at bounding box center [763, 457] width 75 height 31
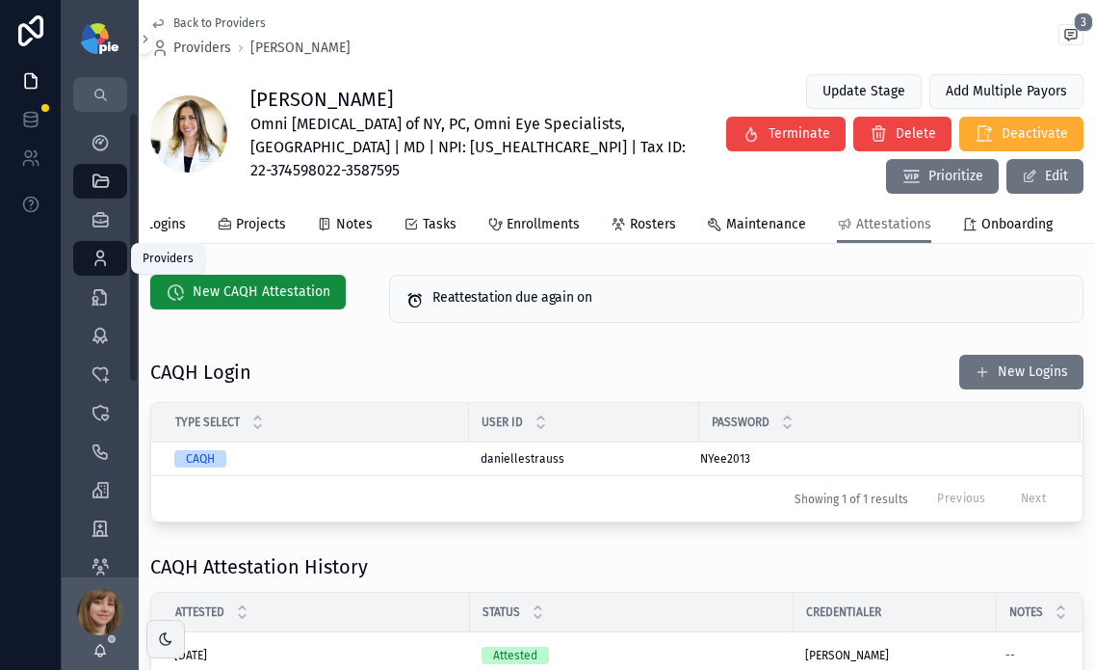
click at [89, 250] on div "Providers 299" at bounding box center [100, 258] width 31 height 31
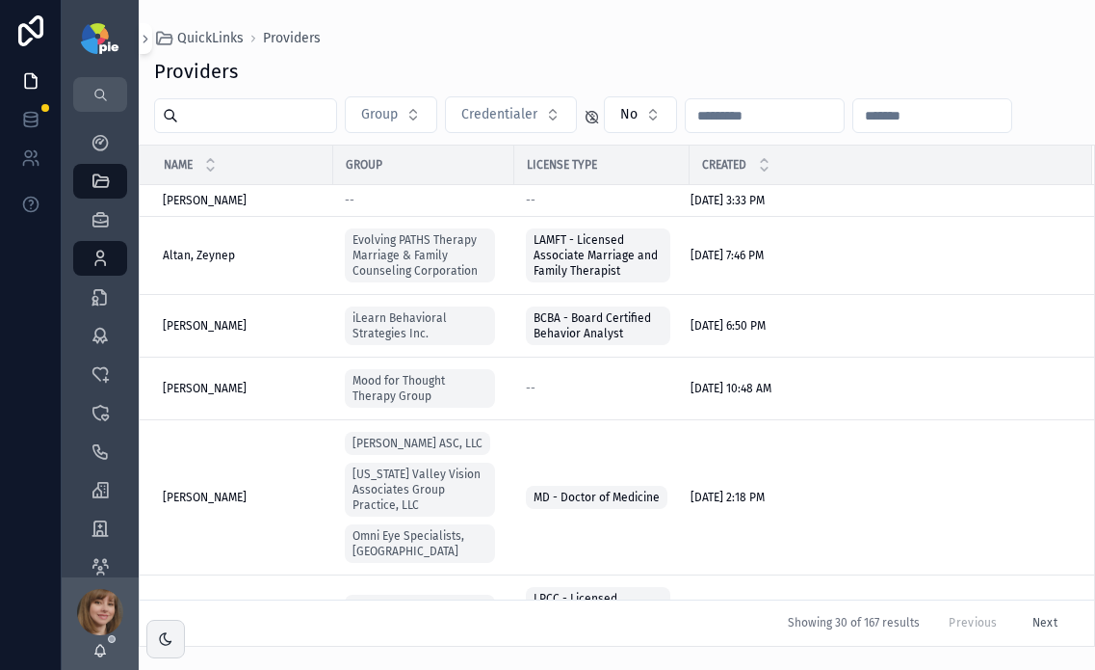
click at [264, 105] on input "scrollable content" at bounding box center [257, 115] width 158 height 27
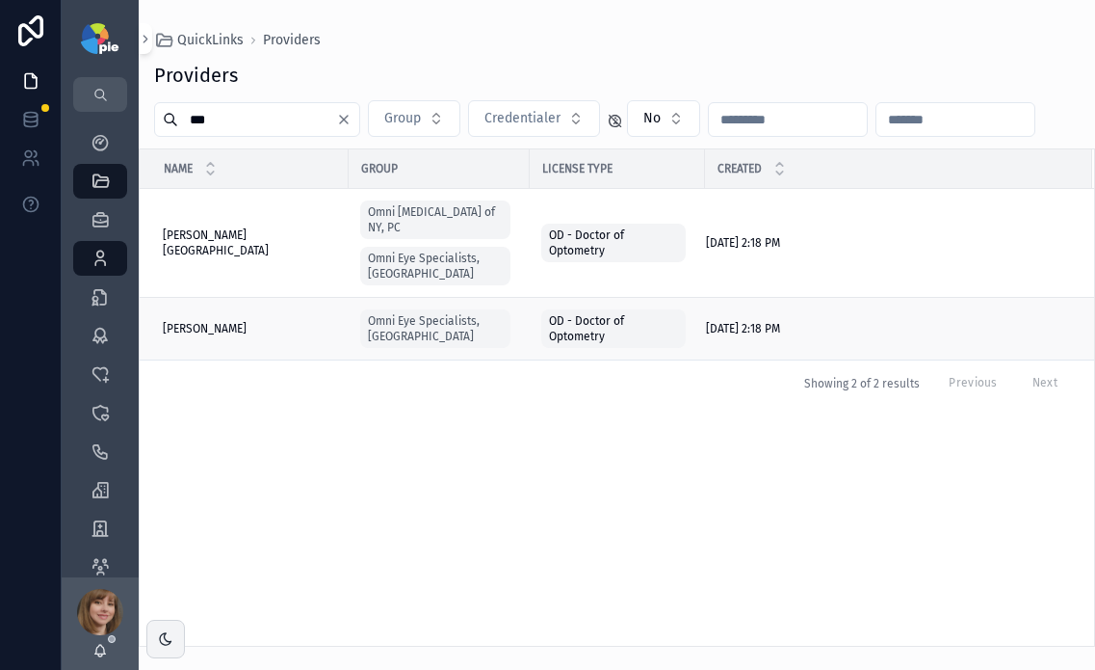
type input "***"
click at [229, 321] on span "[PERSON_NAME]" at bounding box center [205, 328] width 84 height 15
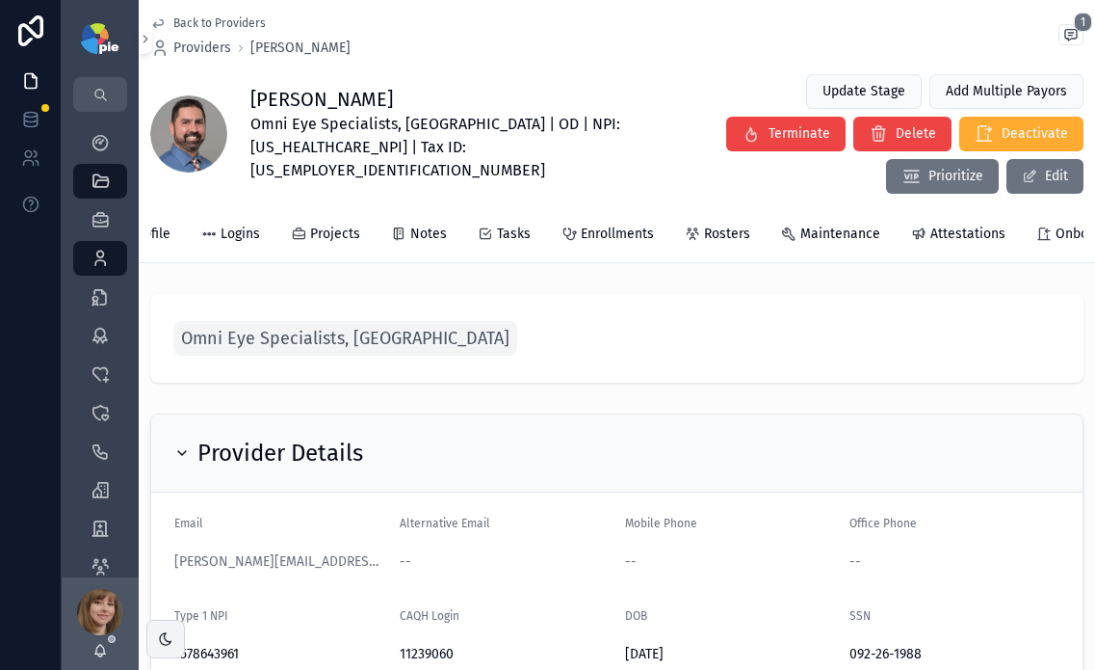
scroll to position [0, 243]
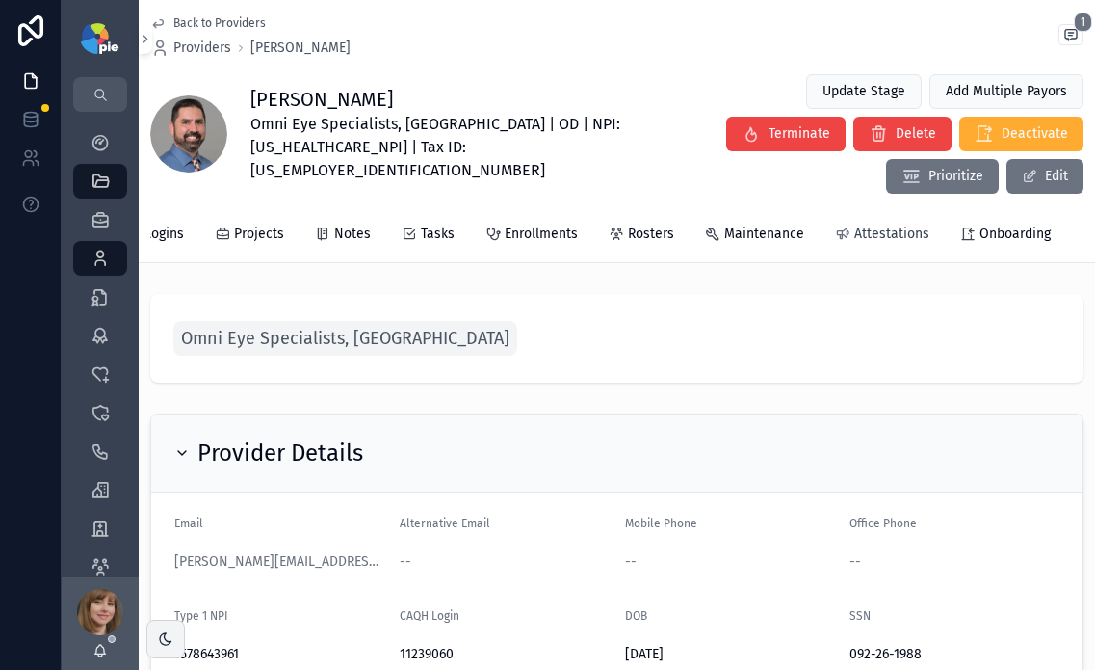
click at [871, 224] on span "Attestations" at bounding box center [892, 233] width 75 height 19
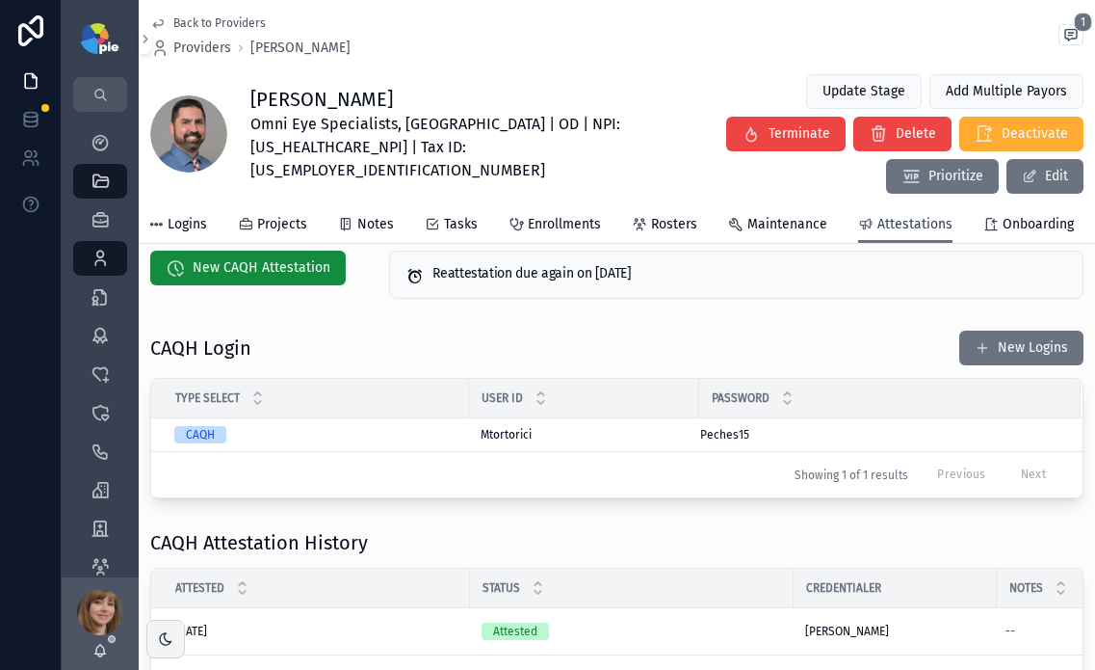
scroll to position [11, 0]
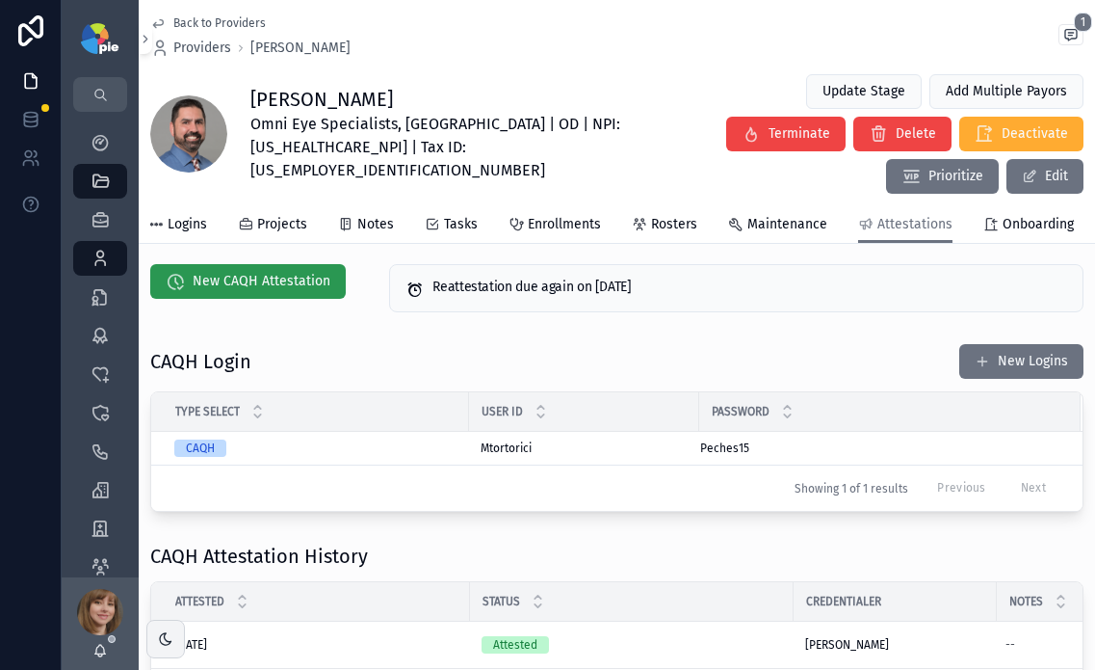
click at [262, 272] on span "New CAQH Attestation" at bounding box center [262, 281] width 138 height 19
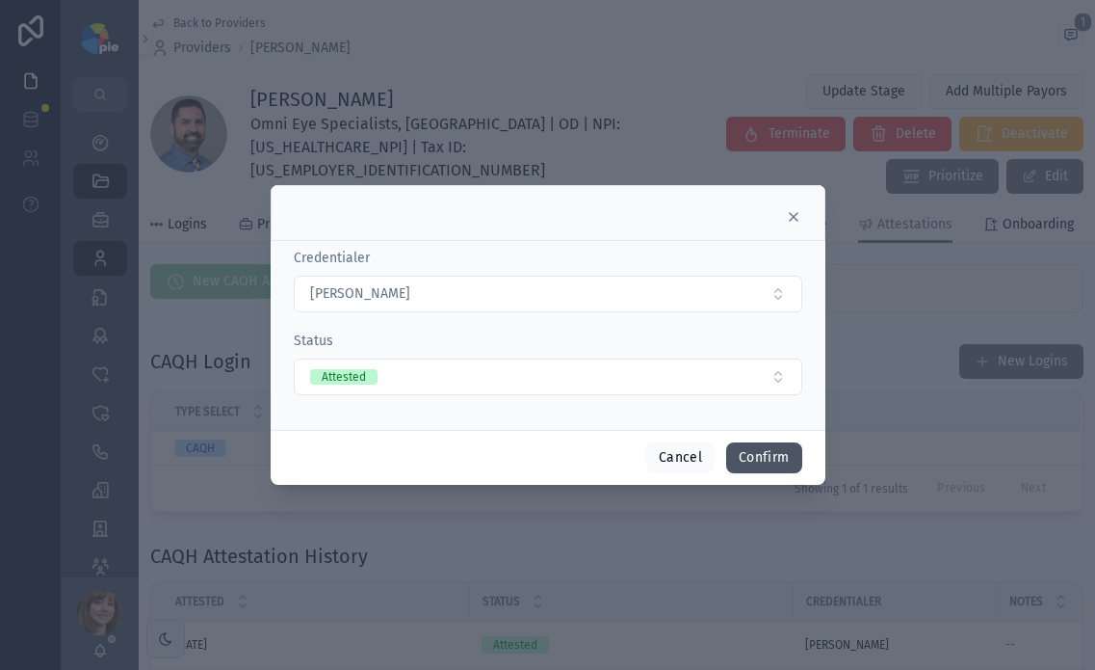
click at [760, 462] on button "Confirm" at bounding box center [763, 457] width 75 height 31
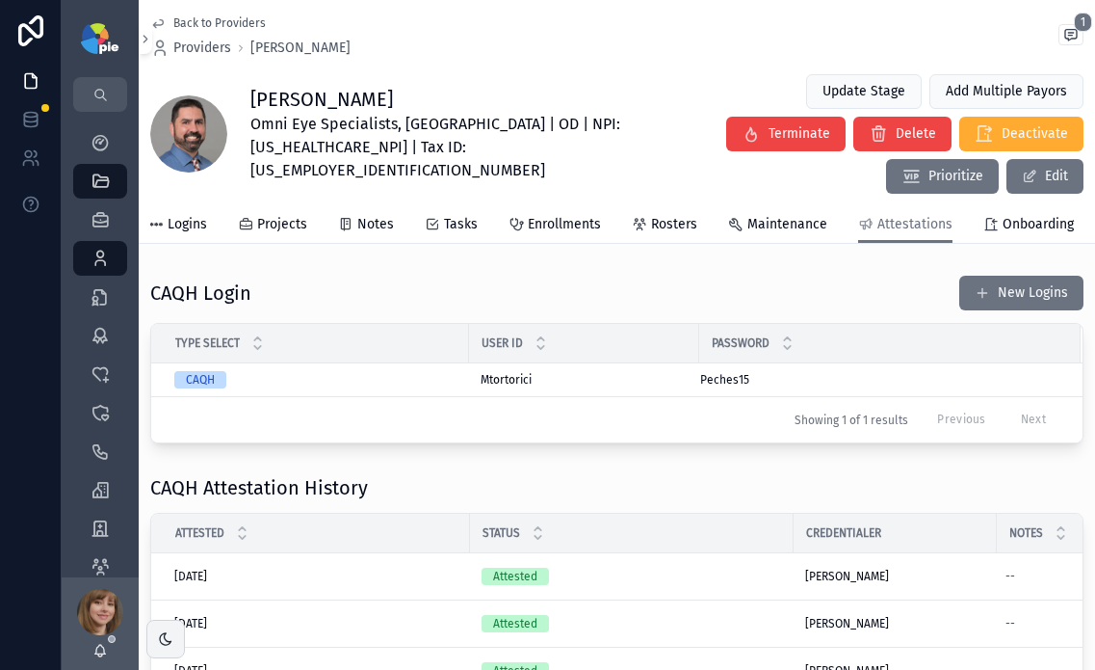
scroll to position [80, 0]
click at [108, 248] on div "Providers 299" at bounding box center [100, 258] width 31 height 31
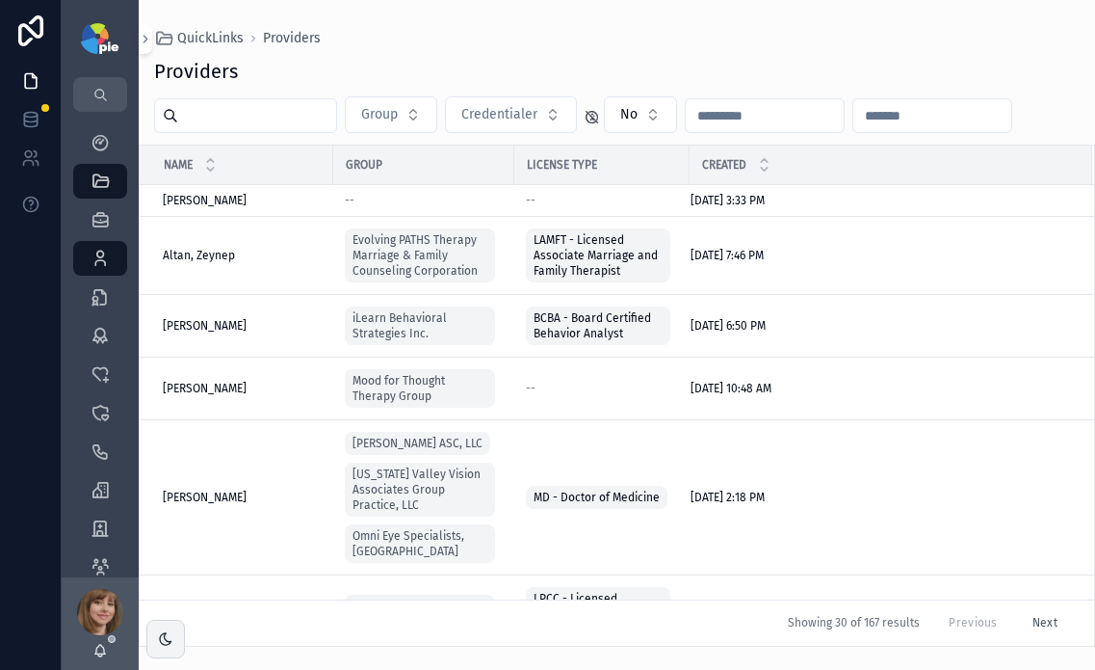
click at [297, 121] on input "scrollable content" at bounding box center [257, 115] width 158 height 27
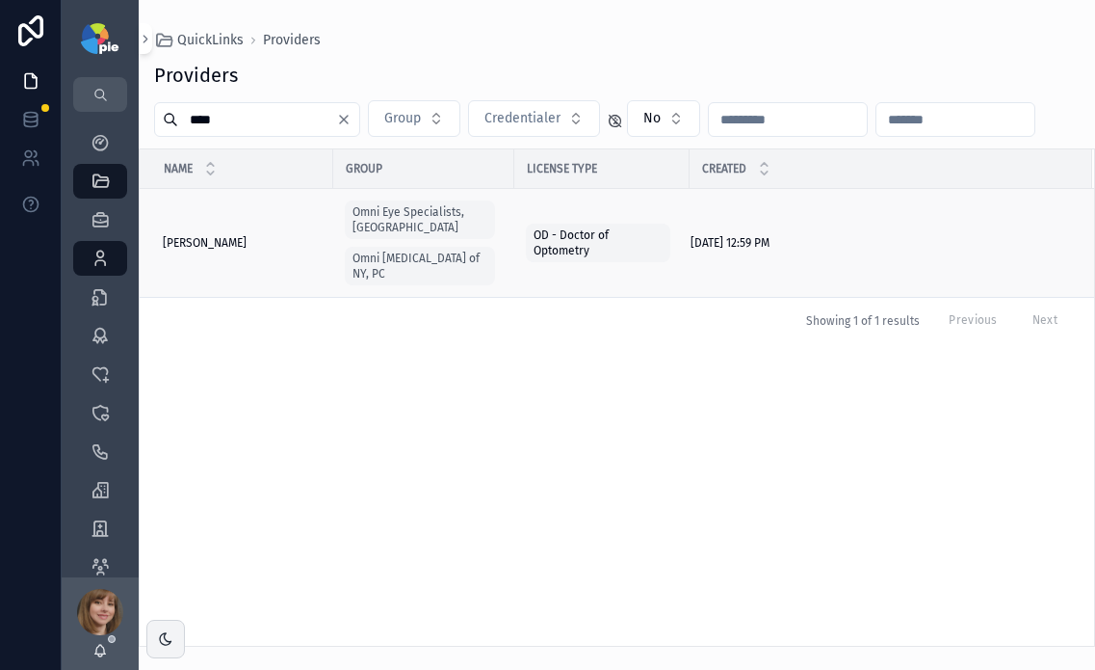
type input "****"
click at [210, 235] on span "[PERSON_NAME]" at bounding box center [205, 242] width 84 height 15
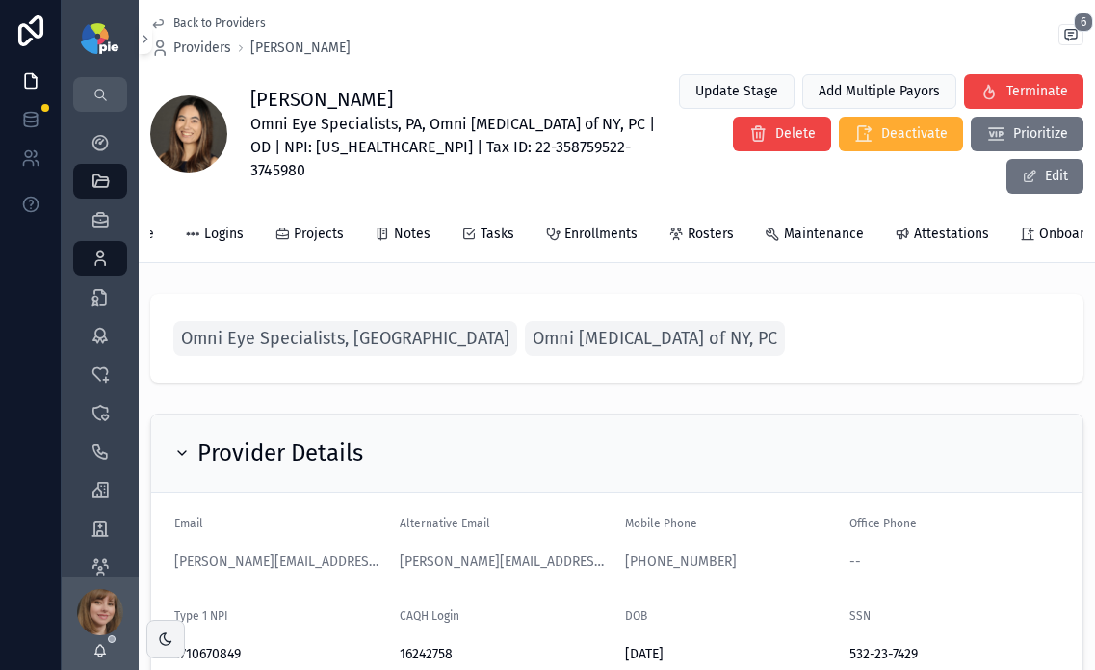
scroll to position [0, 226]
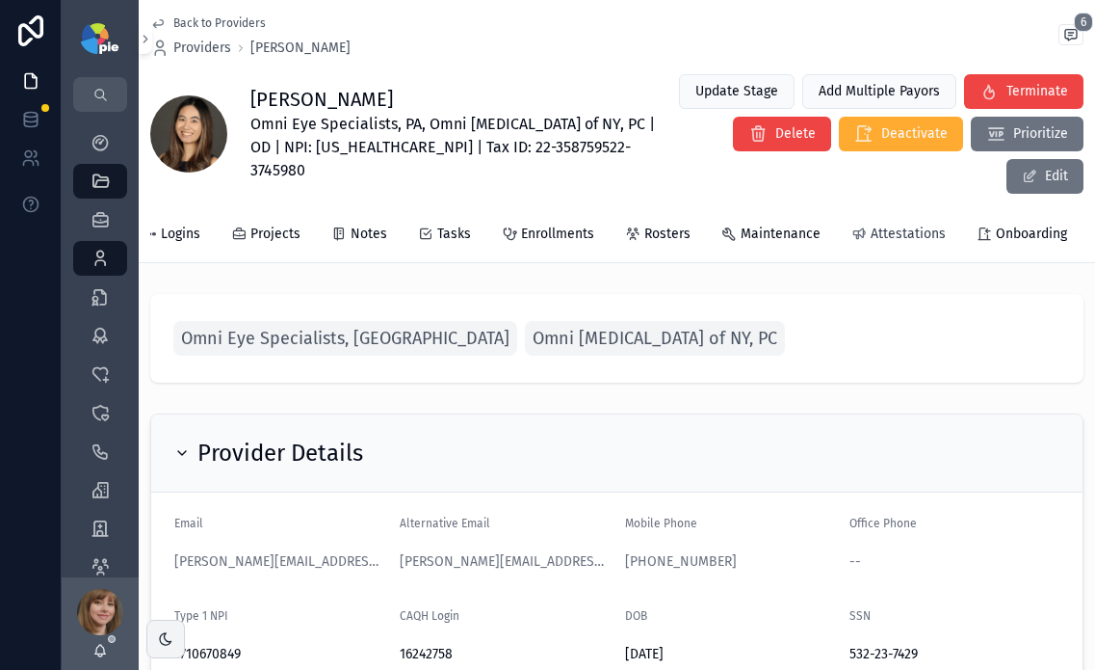
click at [889, 232] on span "Attestations" at bounding box center [908, 233] width 75 height 19
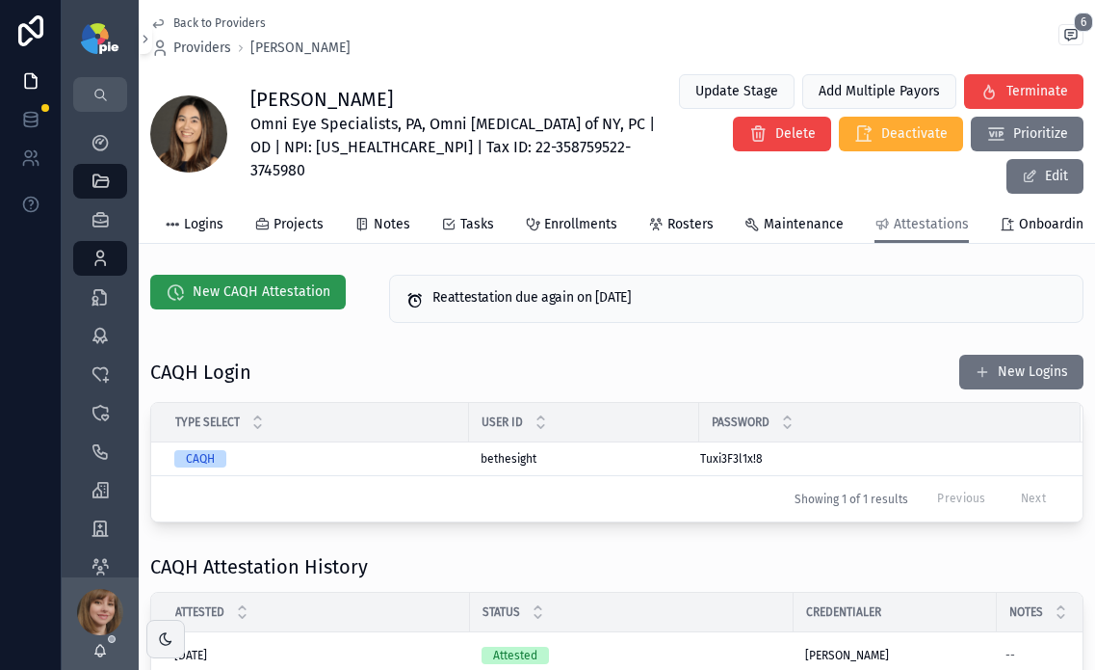
click at [282, 302] on span "New CAQH Attestation" at bounding box center [262, 291] width 138 height 19
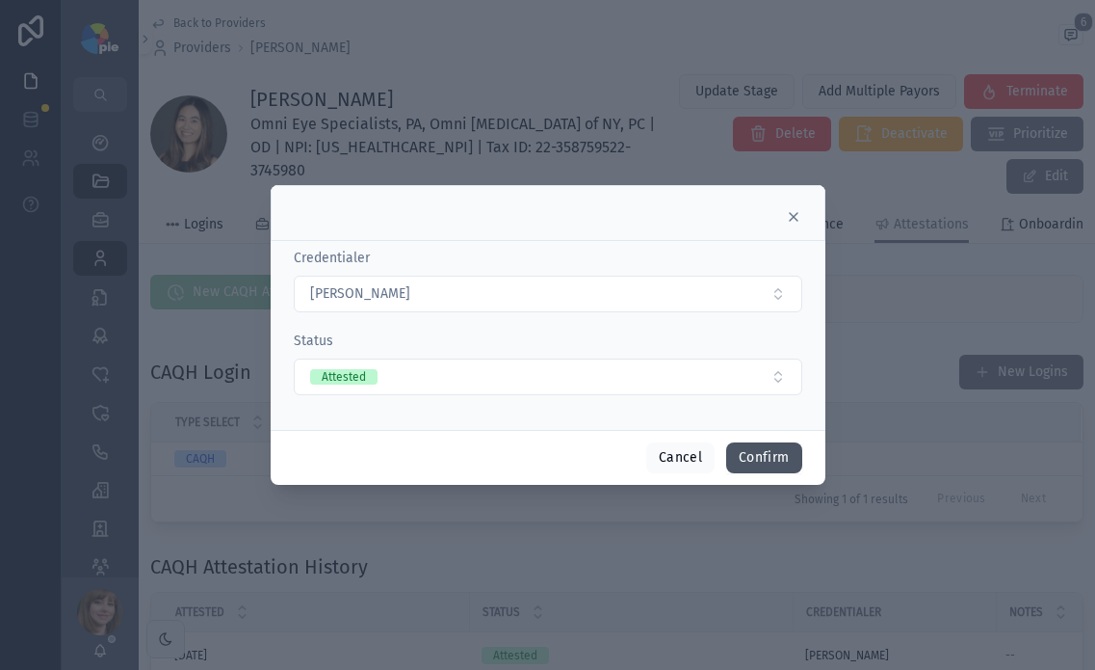
click at [782, 457] on button "Confirm" at bounding box center [763, 457] width 75 height 31
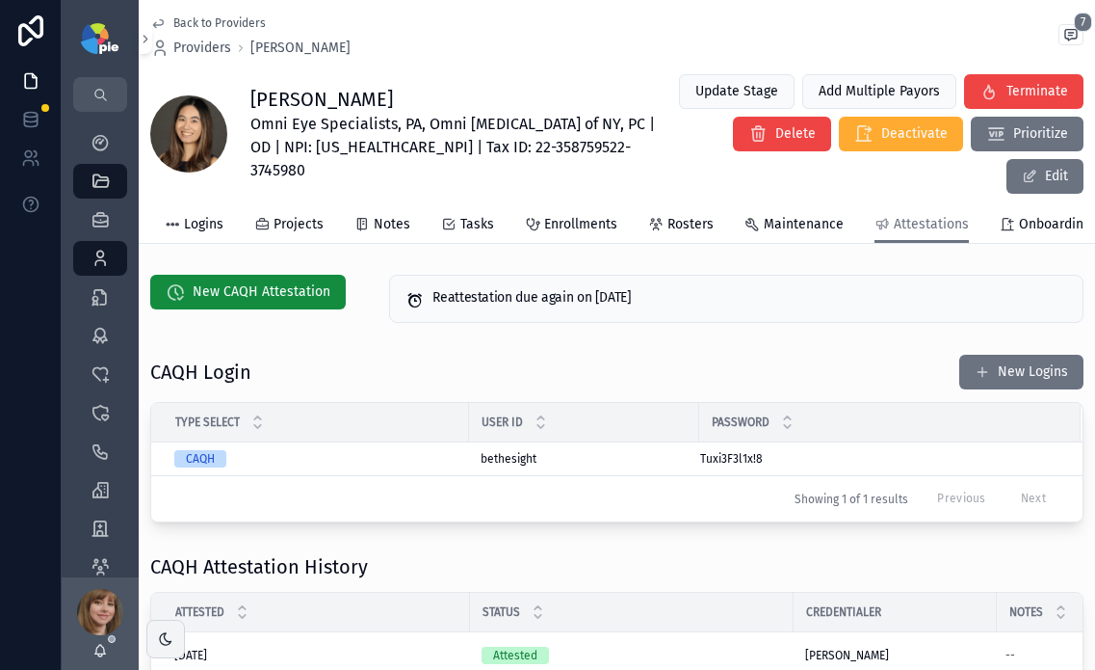
click at [338, 360] on div "CAQH Login New Logins Type Select User ID Password CAQH bethesight bethesight T…" at bounding box center [617, 438] width 957 height 184
